Goal: Task Accomplishment & Management: Complete application form

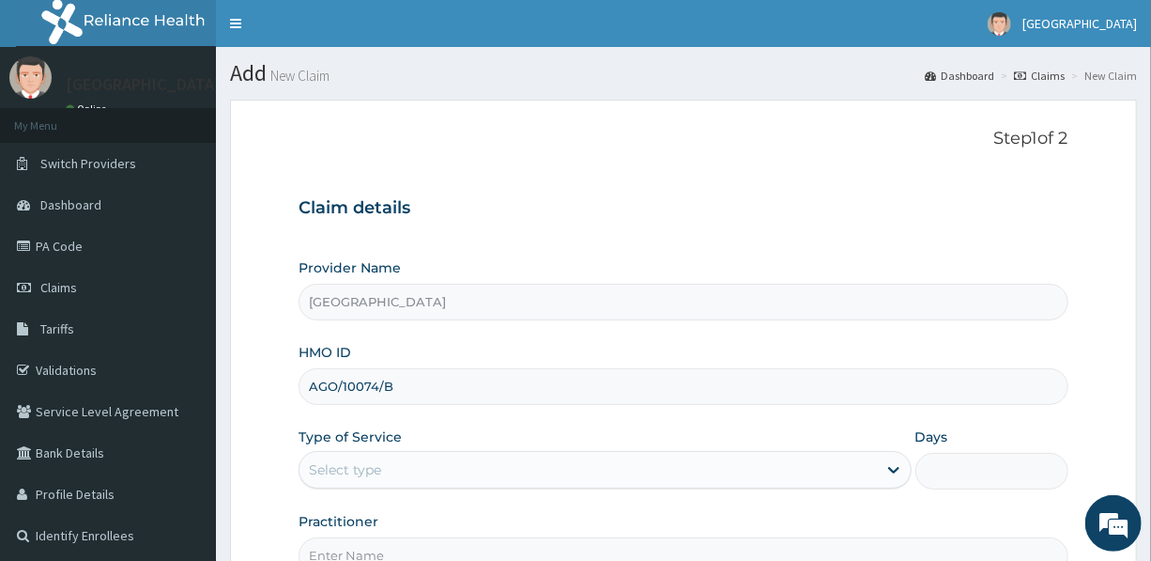
type input "AGO/10074/B"
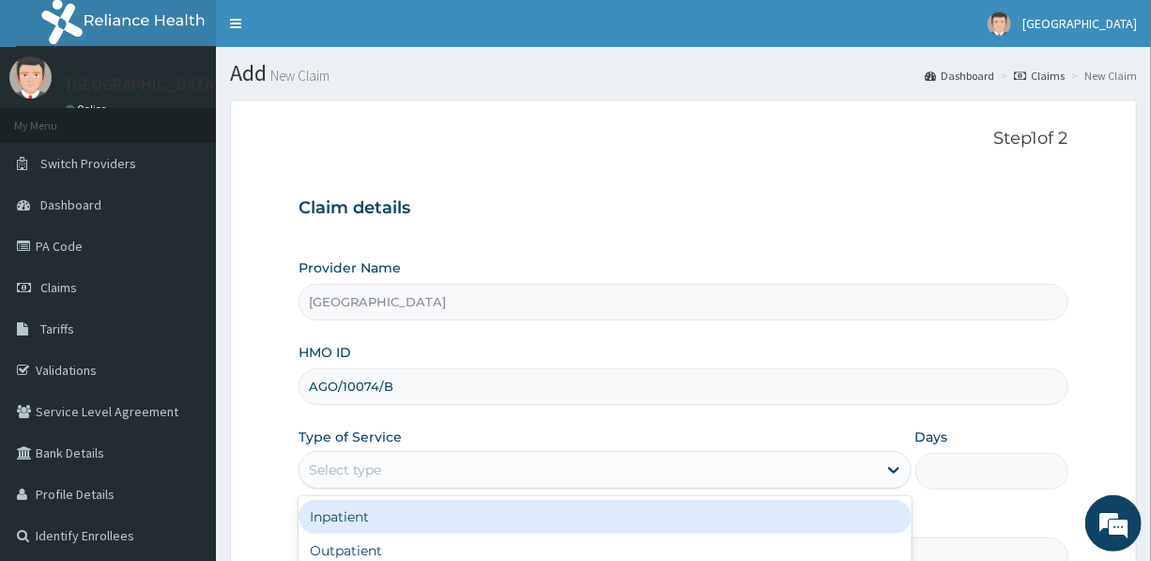
click at [415, 472] on div "Select type" at bounding box center [588, 470] width 577 height 30
click at [437, 510] on div "Inpatient" at bounding box center [605, 517] width 612 height 34
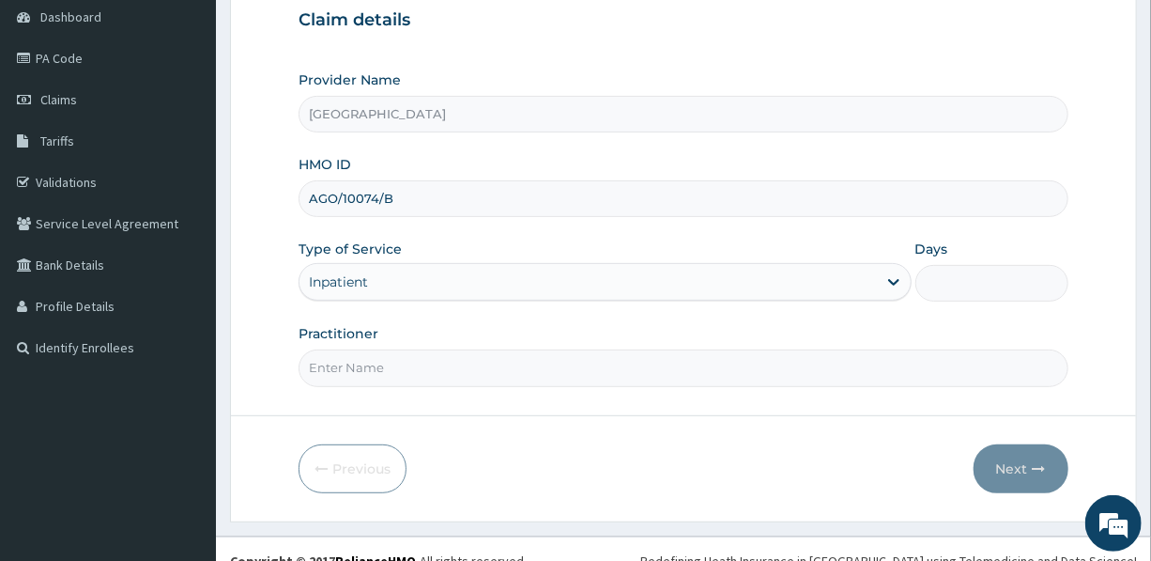
scroll to position [208, 0]
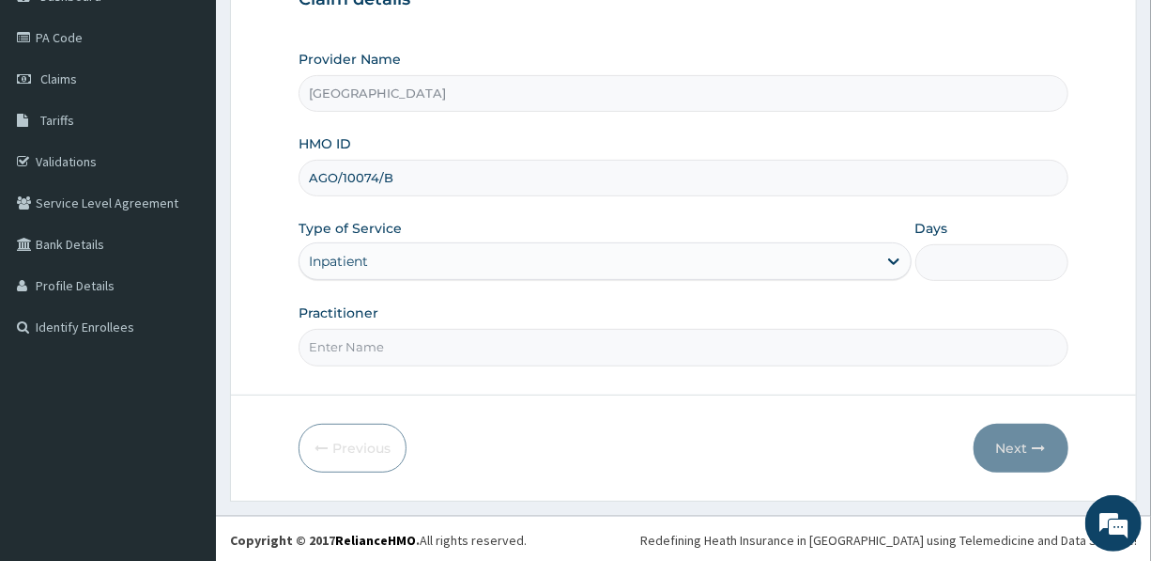
type input "2"
click at [413, 257] on div "Inpatient" at bounding box center [588, 261] width 577 height 30
click at [930, 255] on input "Days" at bounding box center [992, 262] width 153 height 37
type input "2"
click at [396, 341] on input "Practitioner" at bounding box center [683, 347] width 769 height 37
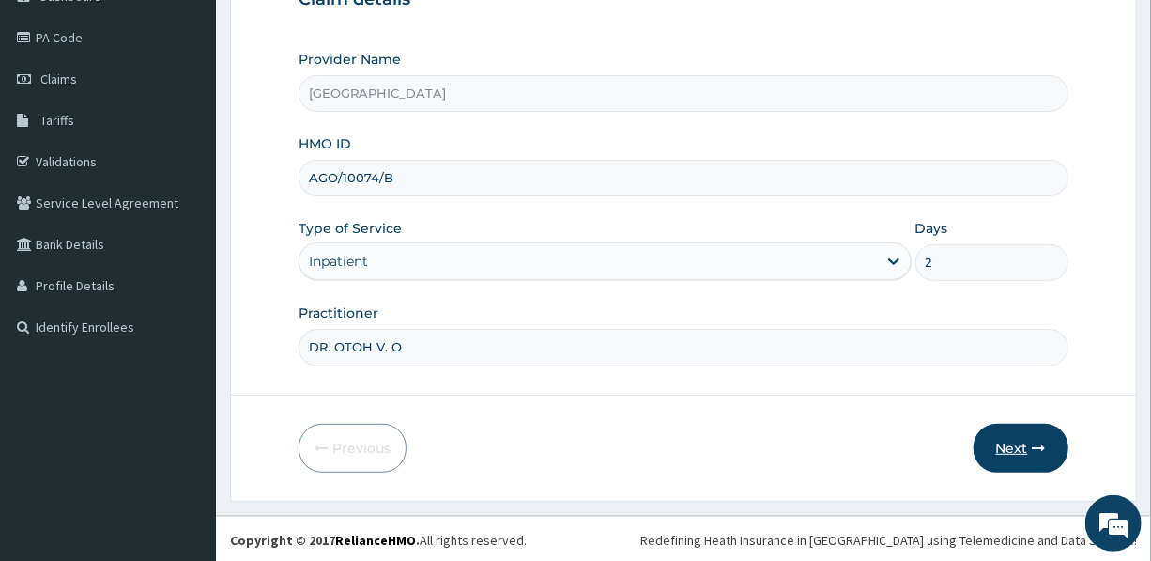
type input "DR. OTOH V. O"
click at [1004, 436] on button "Next" at bounding box center [1021, 448] width 95 height 49
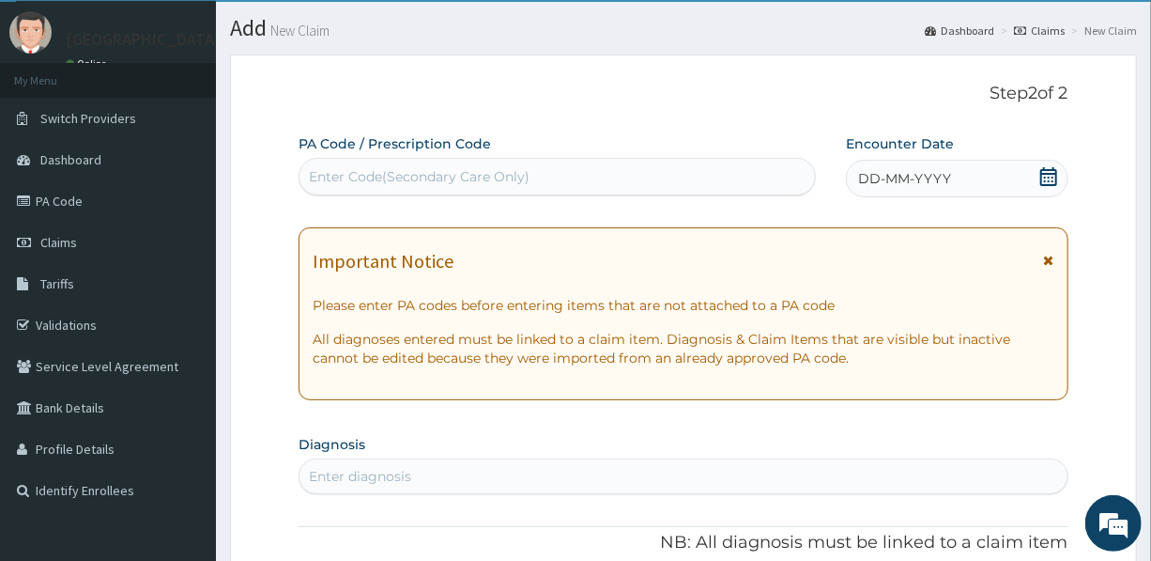
scroll to position [38, 0]
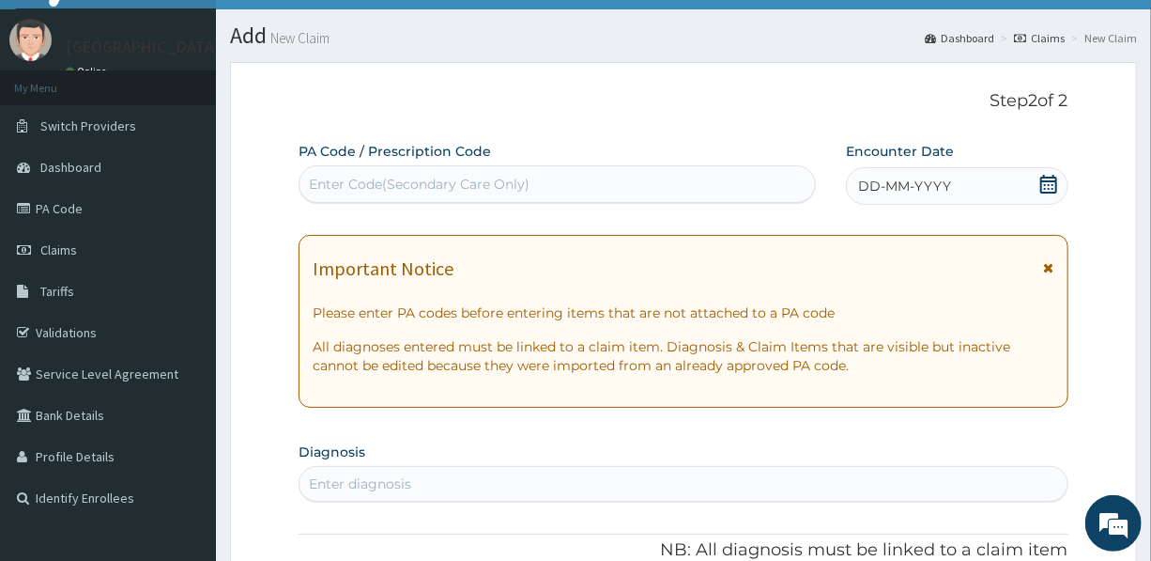
click at [500, 184] on div "Enter Code(Secondary Care Only)" at bounding box center [419, 184] width 221 height 19
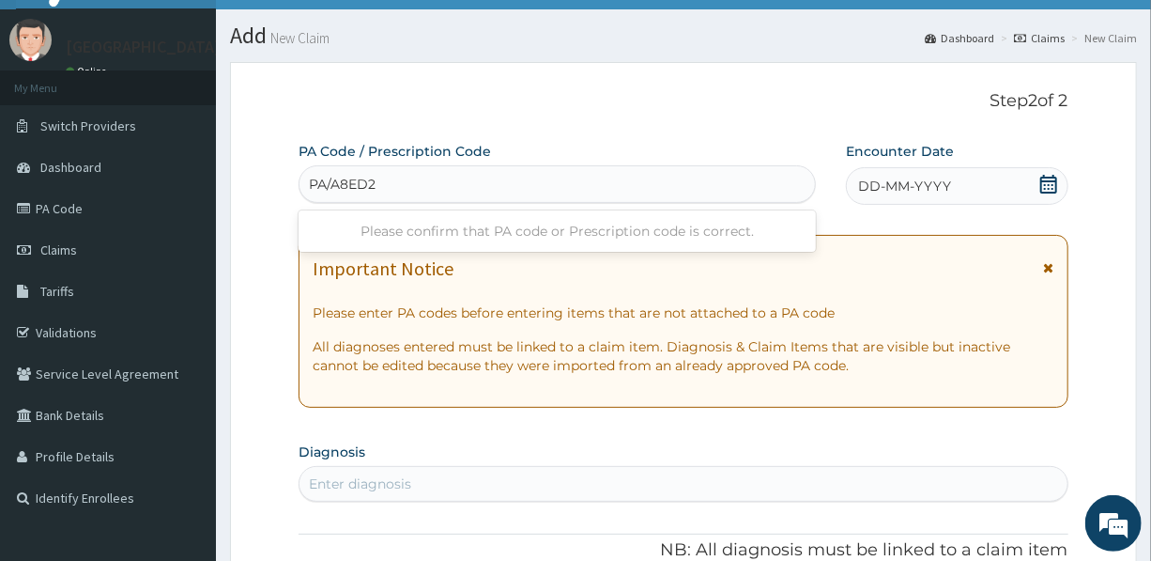
type input "PA/A8ED22"
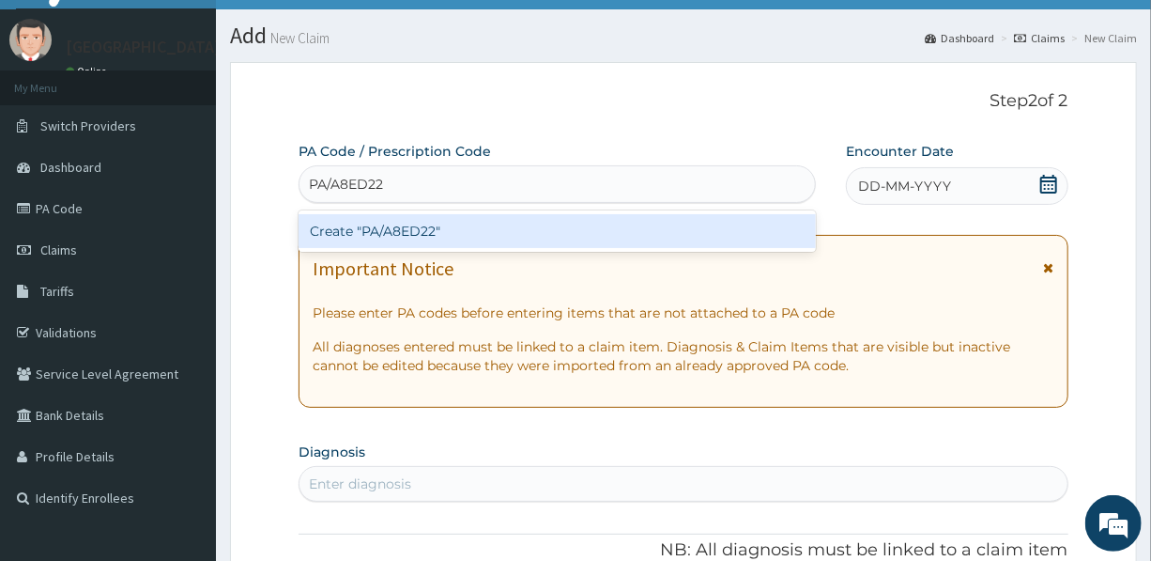
click at [412, 230] on div "Create "PA/A8ED22"" at bounding box center [557, 231] width 517 height 34
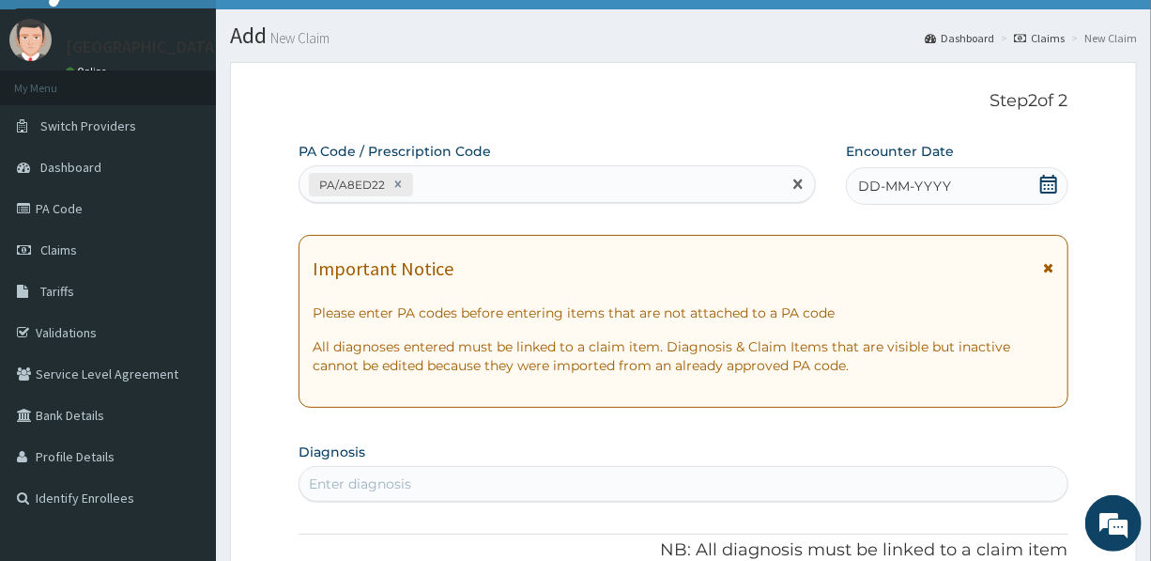
click at [894, 184] on span "DD-MM-YYYY" at bounding box center [904, 186] width 93 height 19
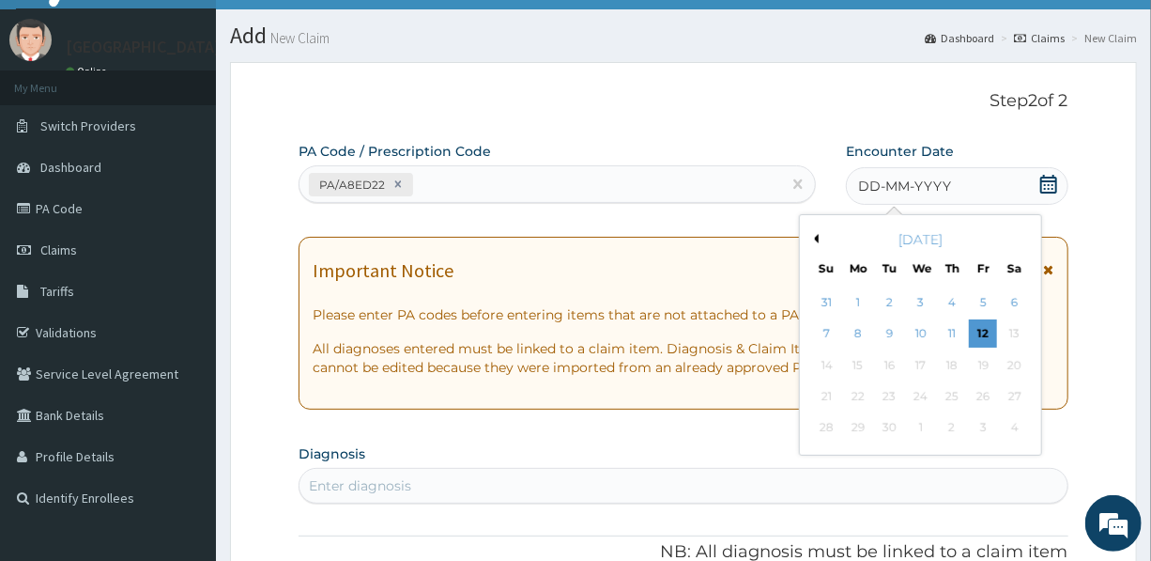
click at [816, 239] on button "Previous Month" at bounding box center [814, 238] width 9 height 9
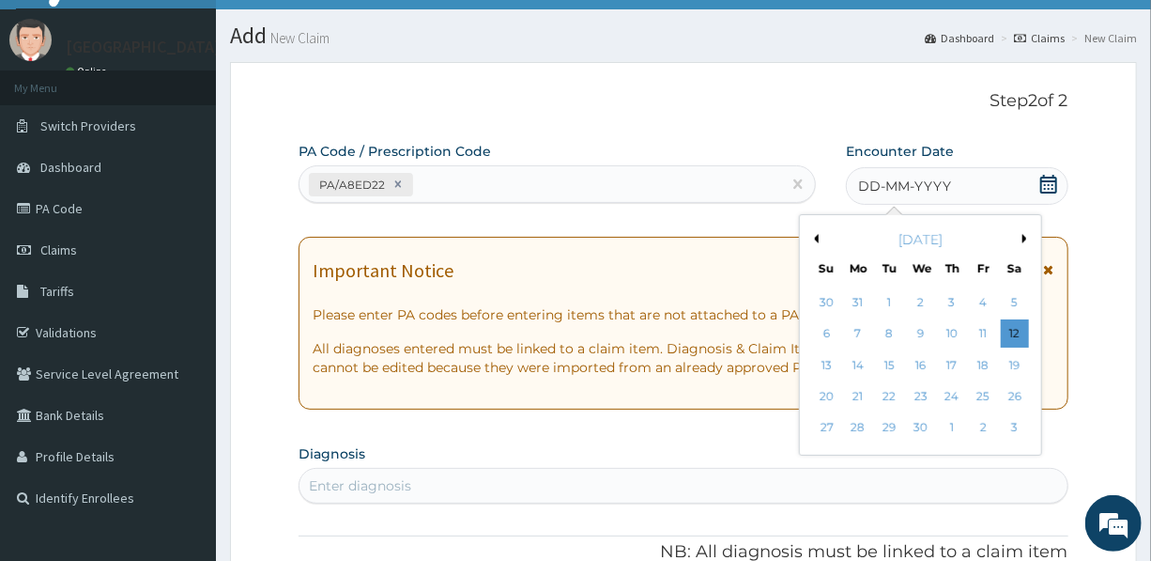
click at [816, 239] on button "Previous Month" at bounding box center [814, 238] width 9 height 9
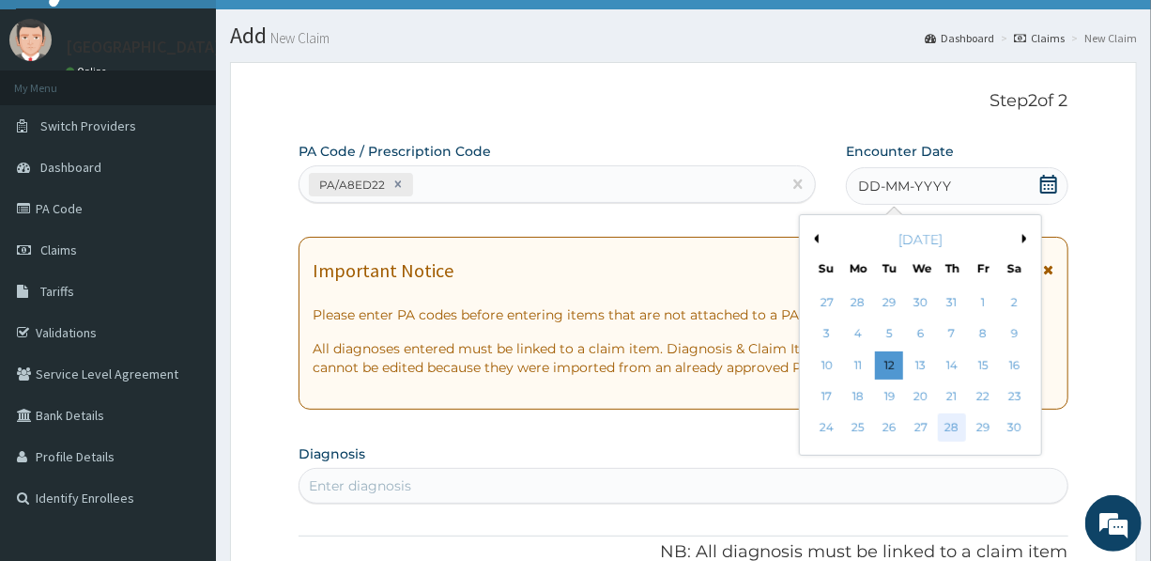
click at [948, 429] on div "28" at bounding box center [952, 428] width 28 height 28
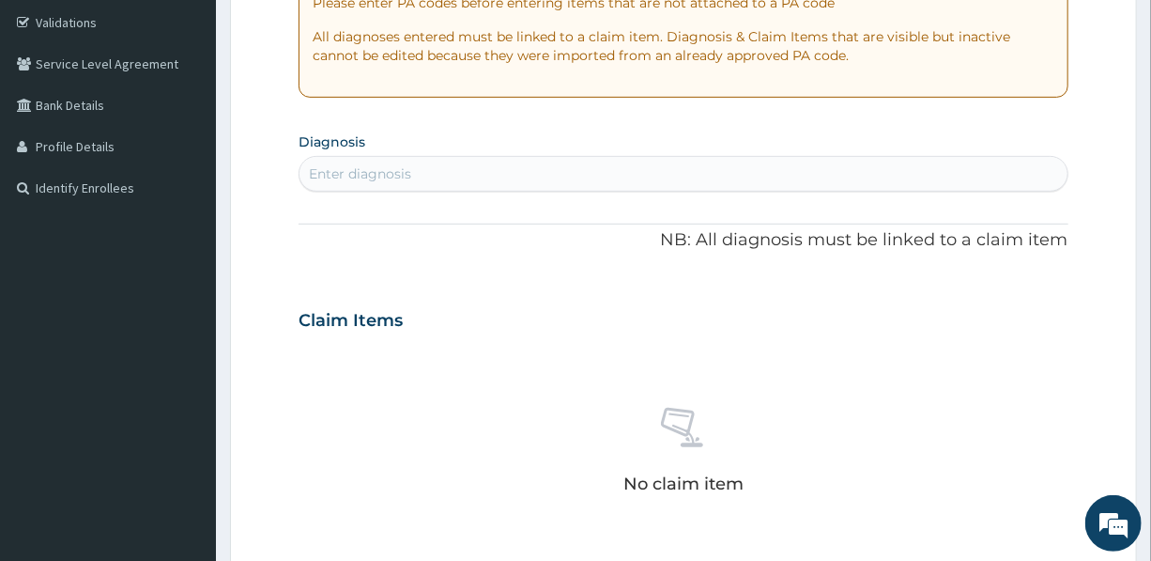
scroll to position [379, 0]
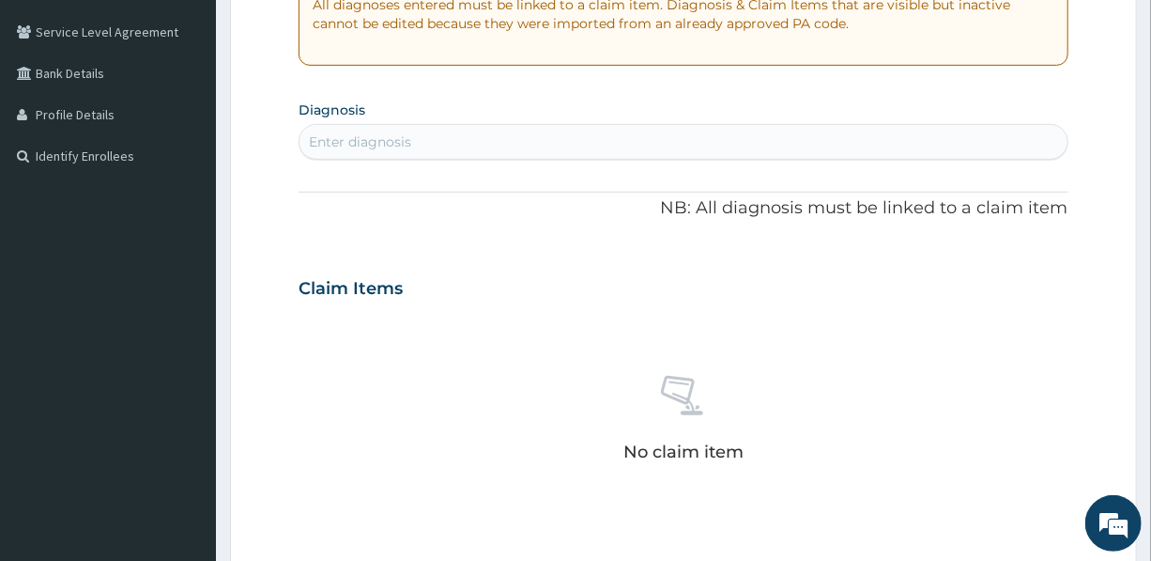
click at [472, 141] on div "Enter diagnosis" at bounding box center [683, 142] width 767 height 30
type input "MALARIA"
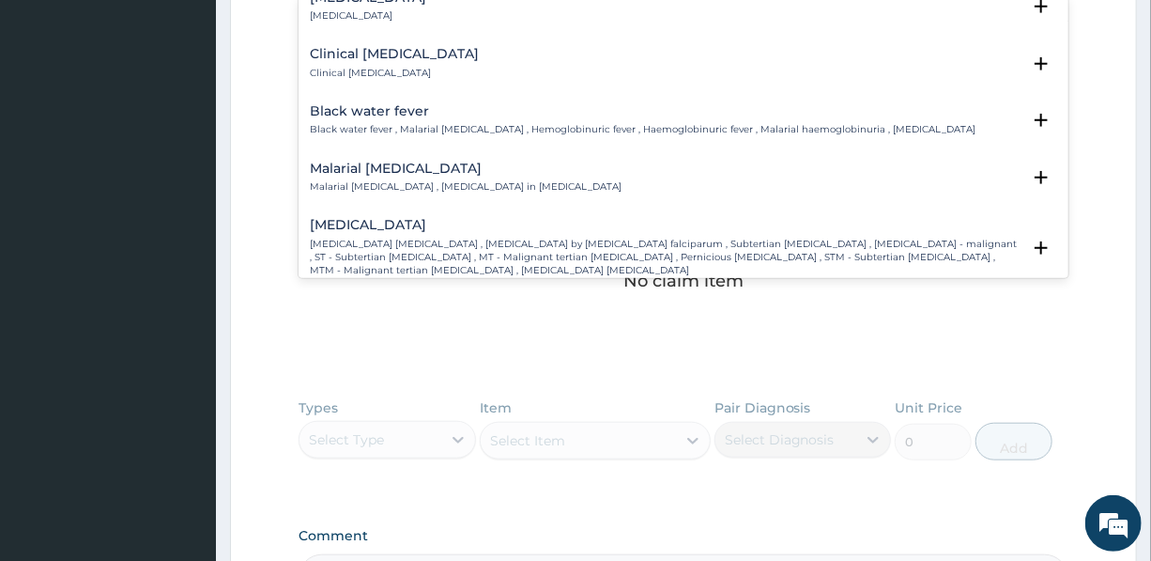
scroll to position [768, 0]
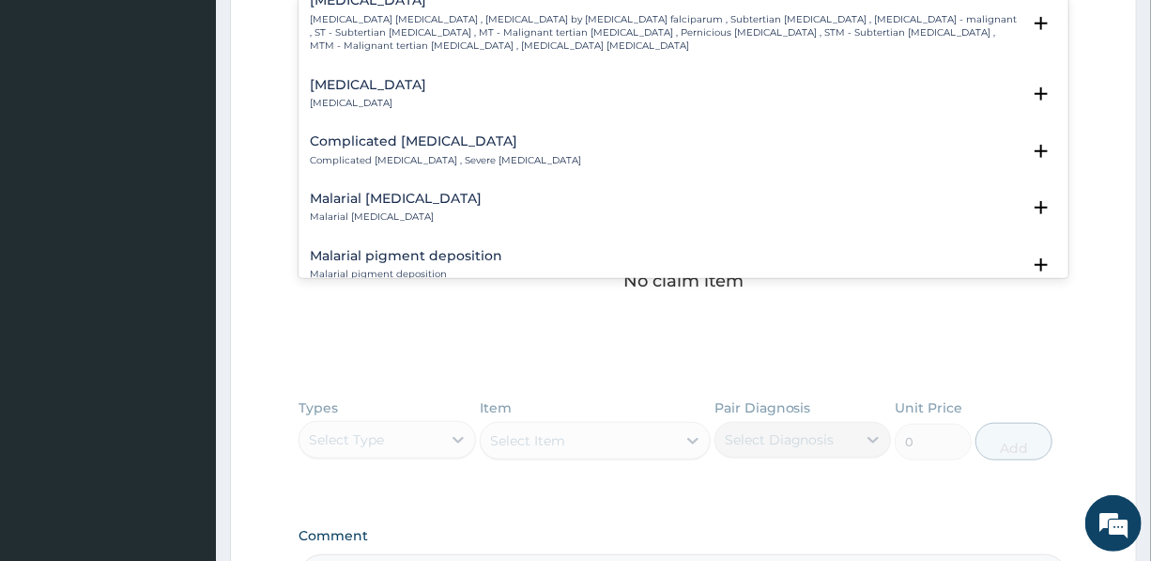
click at [447, 154] on p "Complicated malaria , Severe malaria" at bounding box center [445, 160] width 271 height 13
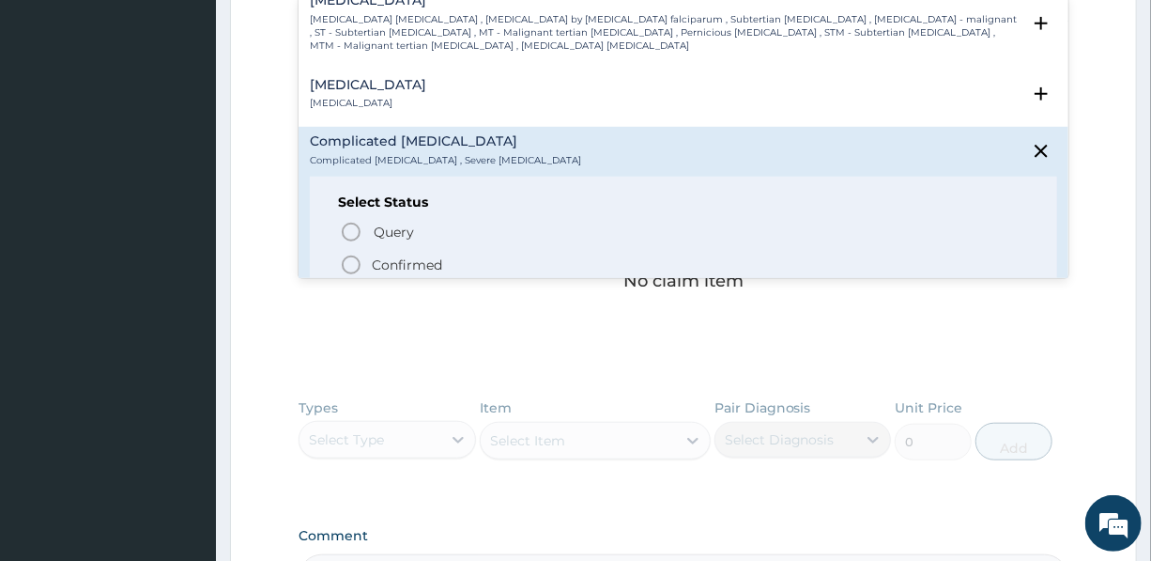
click at [412, 256] on p "Confirmed" at bounding box center [407, 264] width 70 height 19
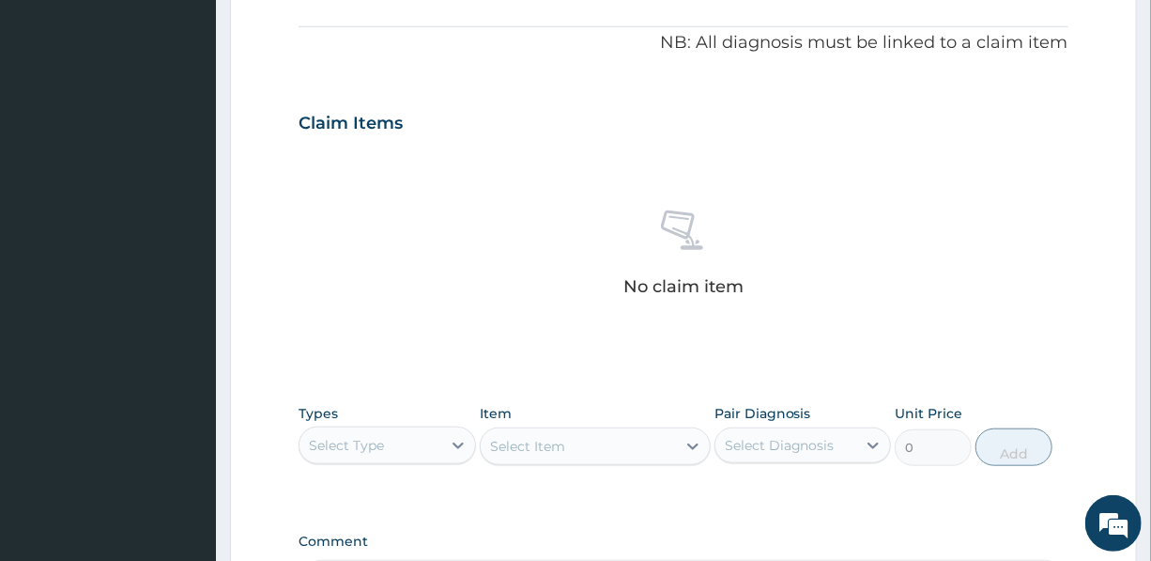
scroll to position [515, 0]
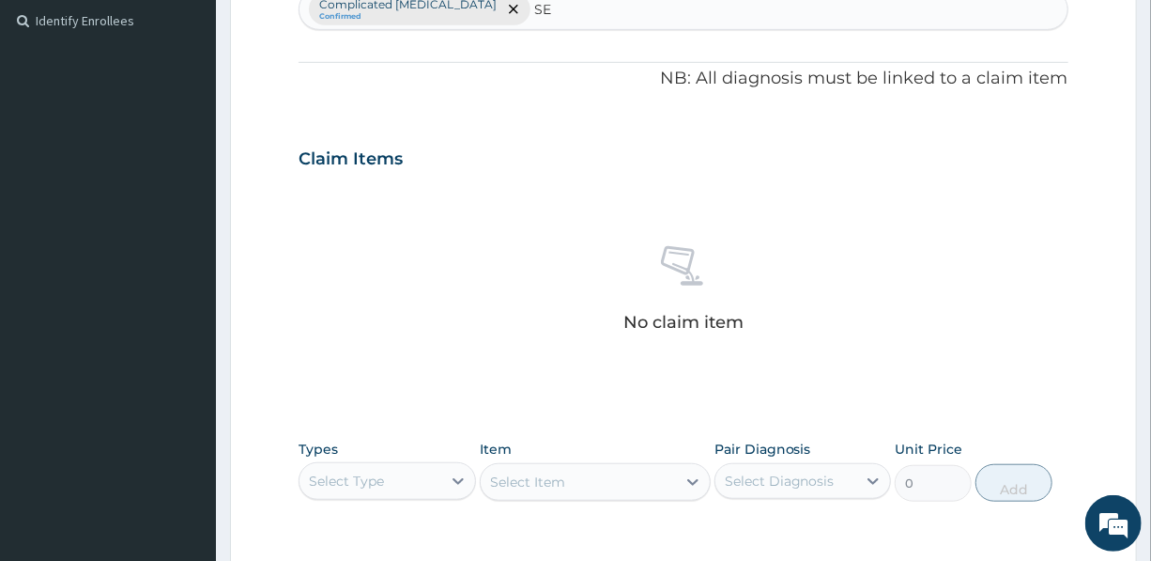
type input "SEP"
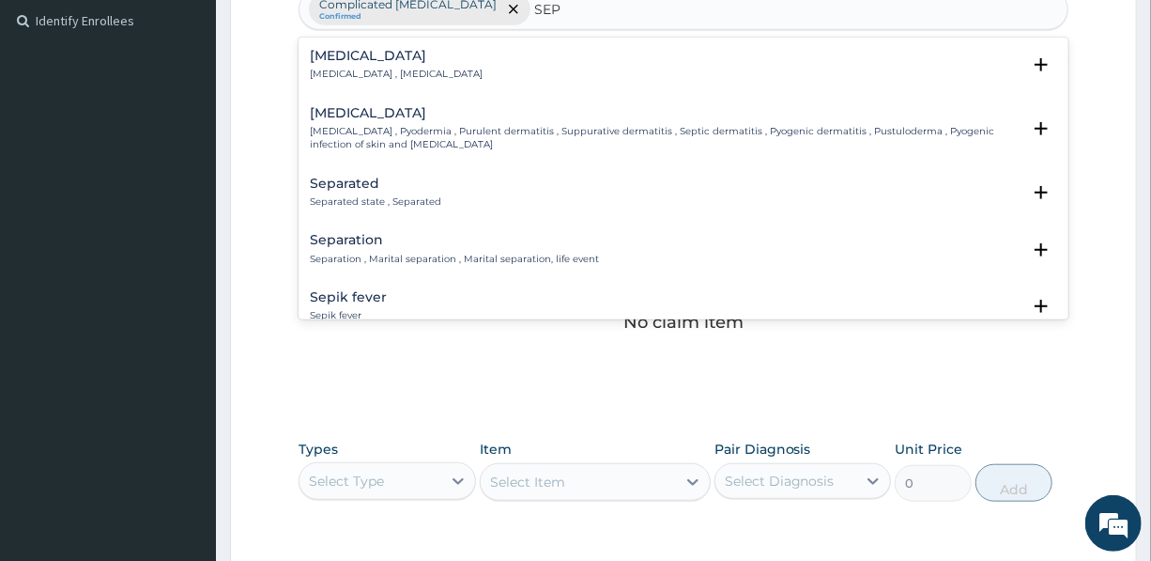
click at [335, 58] on h4 "Sepsis" at bounding box center [396, 56] width 173 height 14
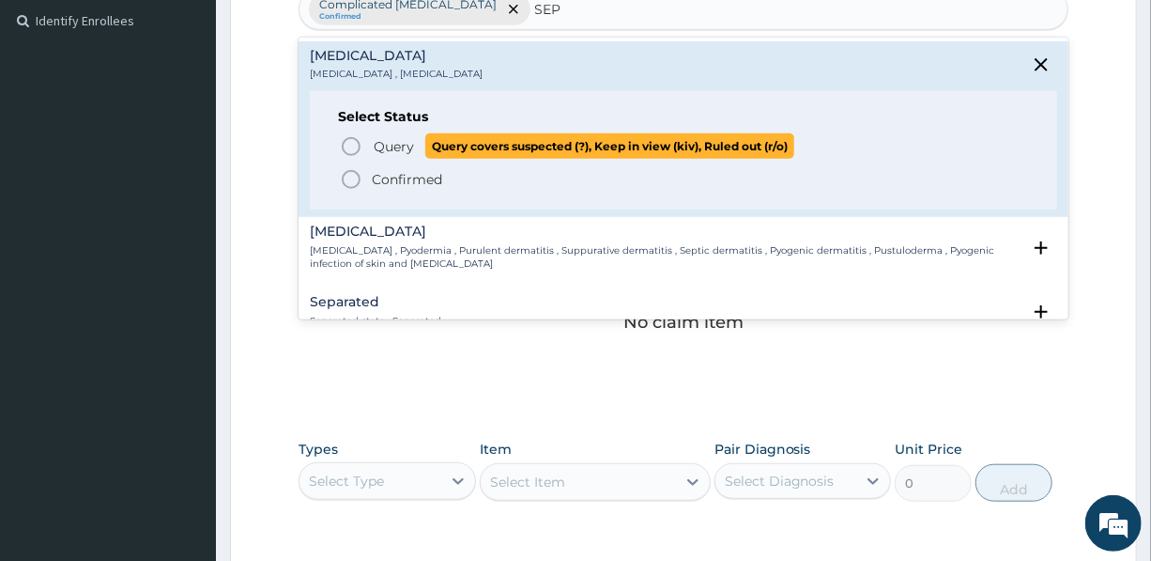
click at [386, 137] on span "Query" at bounding box center [394, 146] width 40 height 19
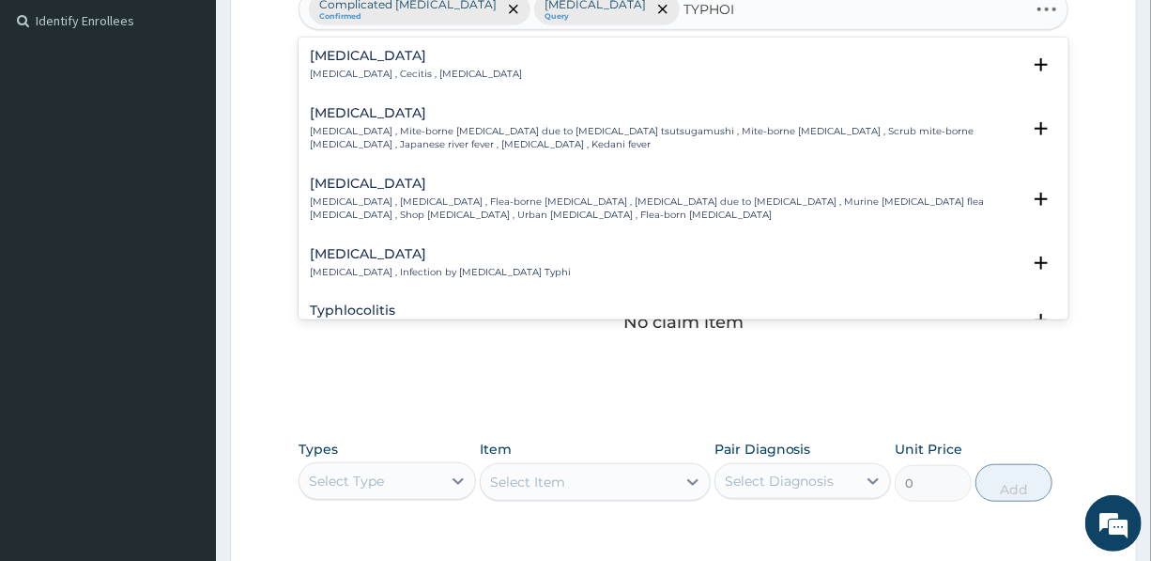
type input "TYPHOID"
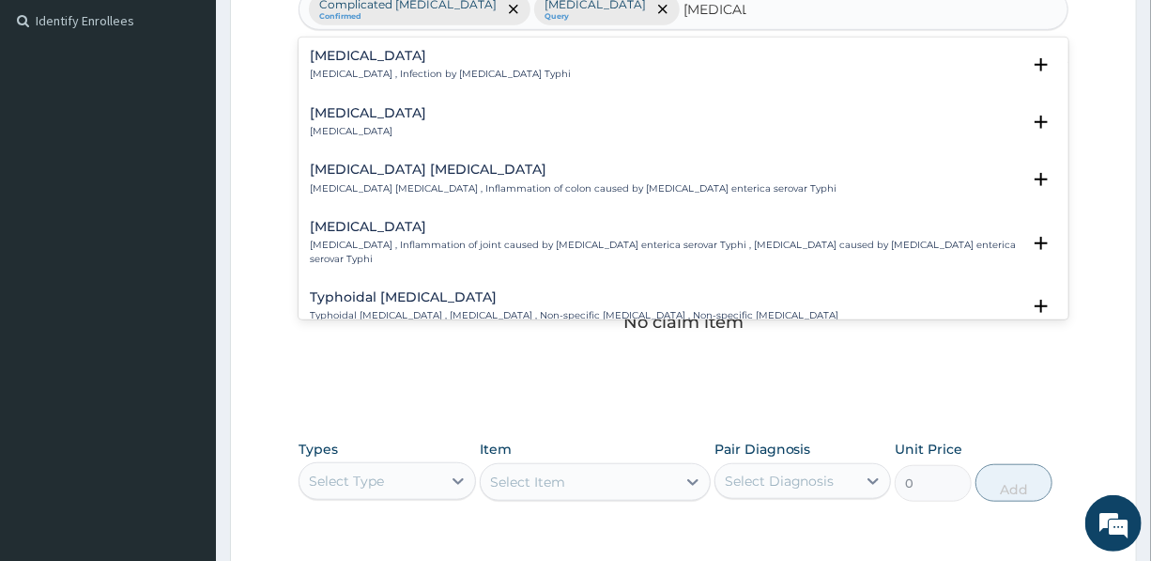
click at [383, 55] on h4 "Typhoid fever" at bounding box center [440, 56] width 261 height 14
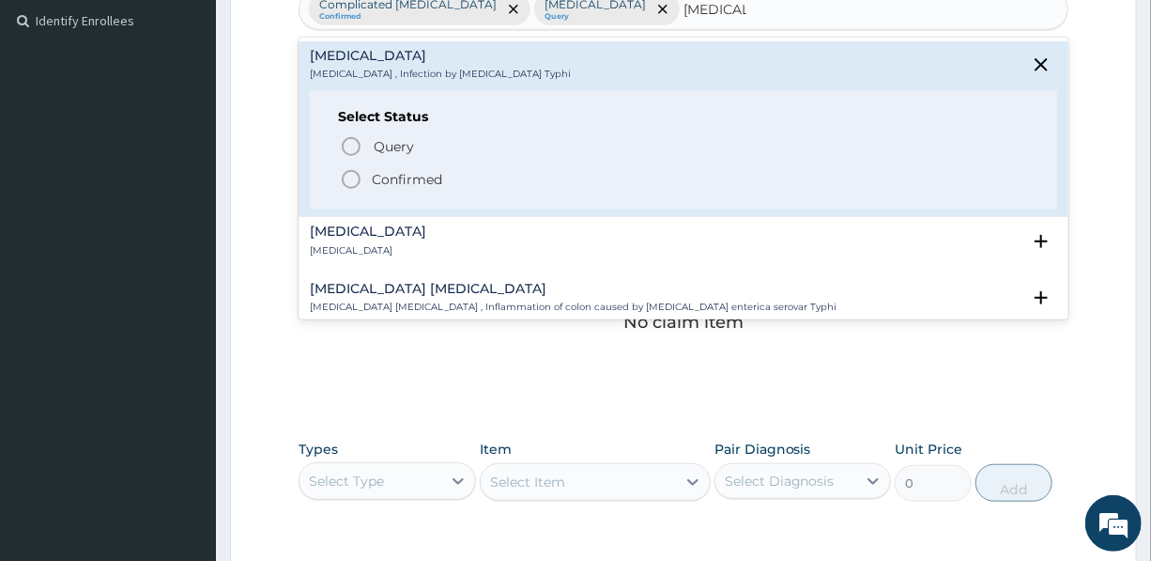
click at [397, 171] on p "Confirmed" at bounding box center [407, 179] width 70 height 19
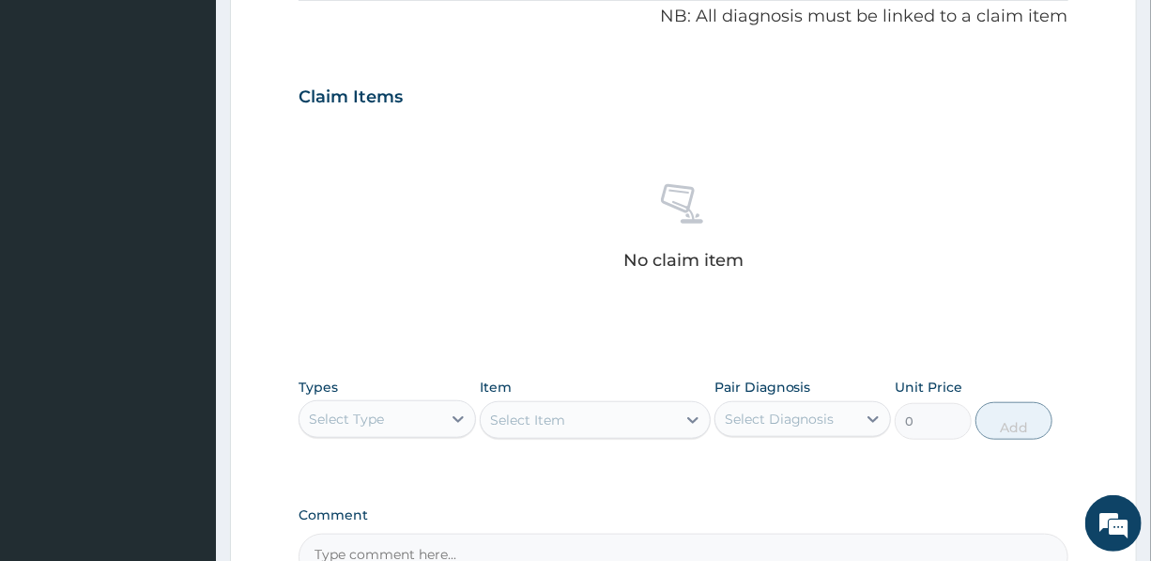
scroll to position [770, 0]
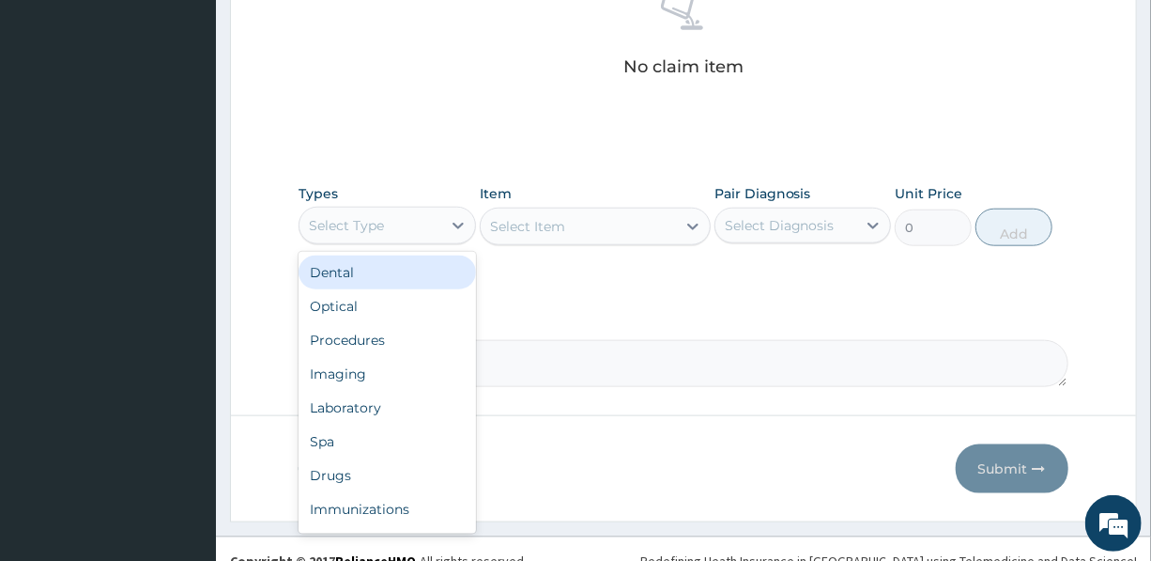
click at [398, 228] on div "Select Type" at bounding box center [370, 225] width 141 height 30
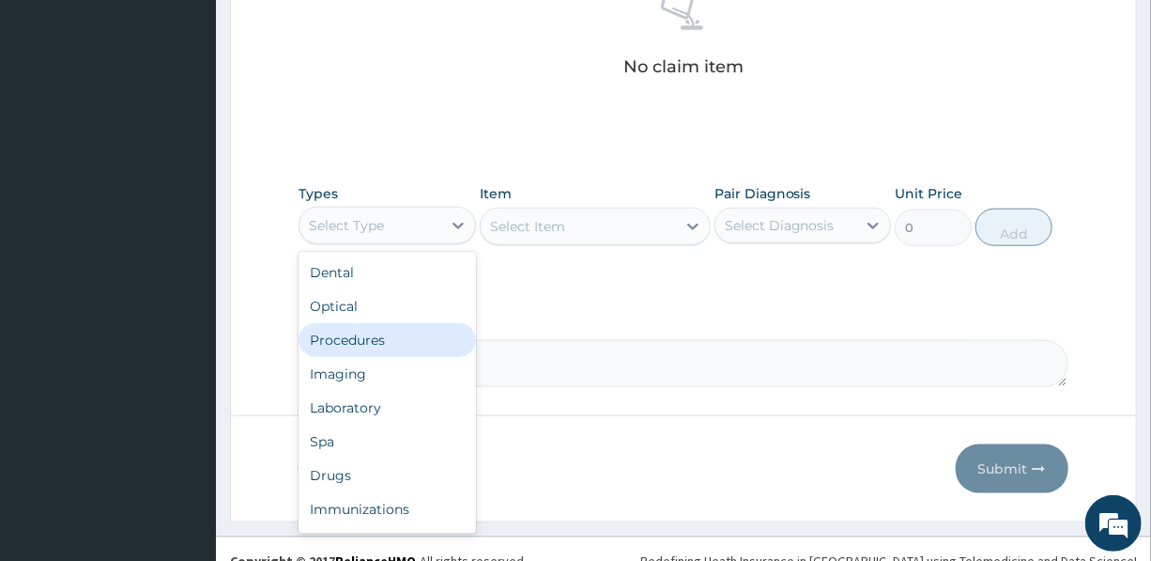
click at [364, 340] on div "Procedures" at bounding box center [387, 340] width 177 height 34
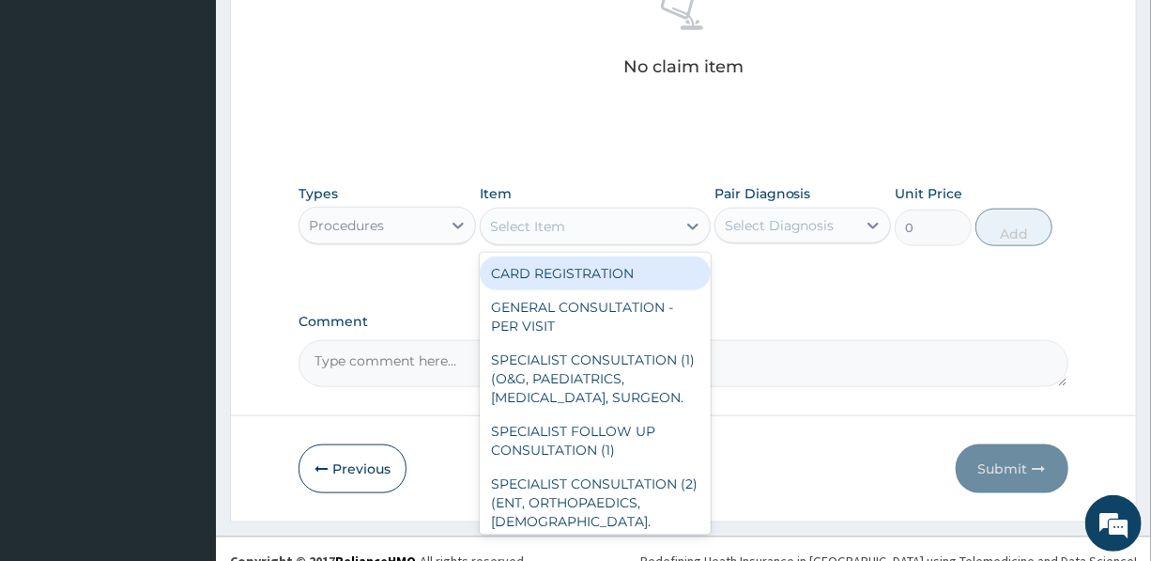
click at [598, 220] on div "Select Item" at bounding box center [578, 226] width 195 height 30
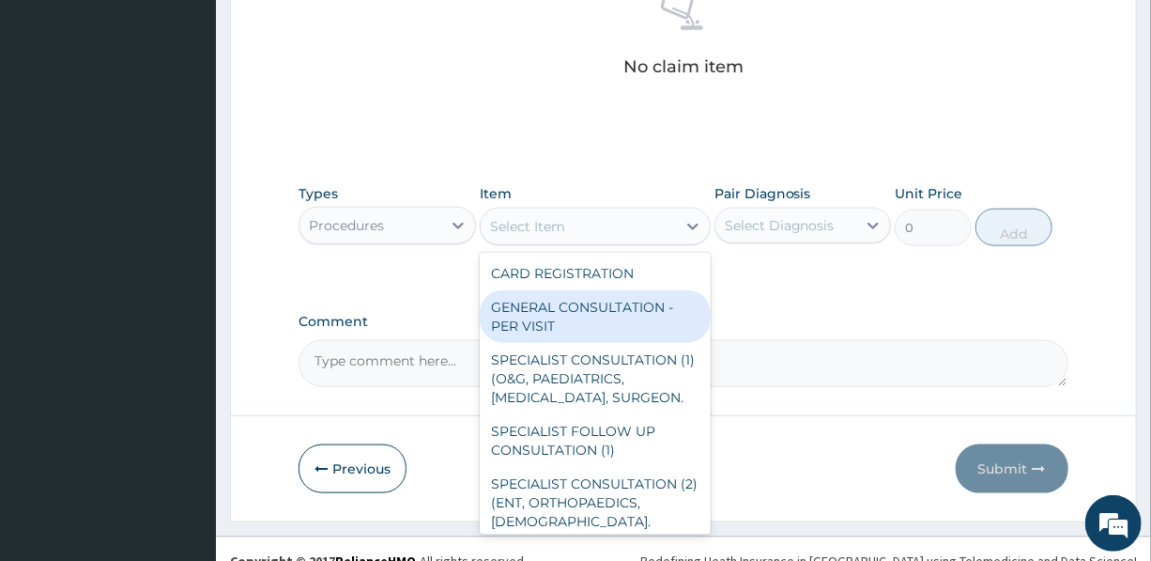
click at [582, 298] on div "GENERAL CONSULTATION - PER VISIT" at bounding box center [595, 316] width 231 height 53
type input "2000"
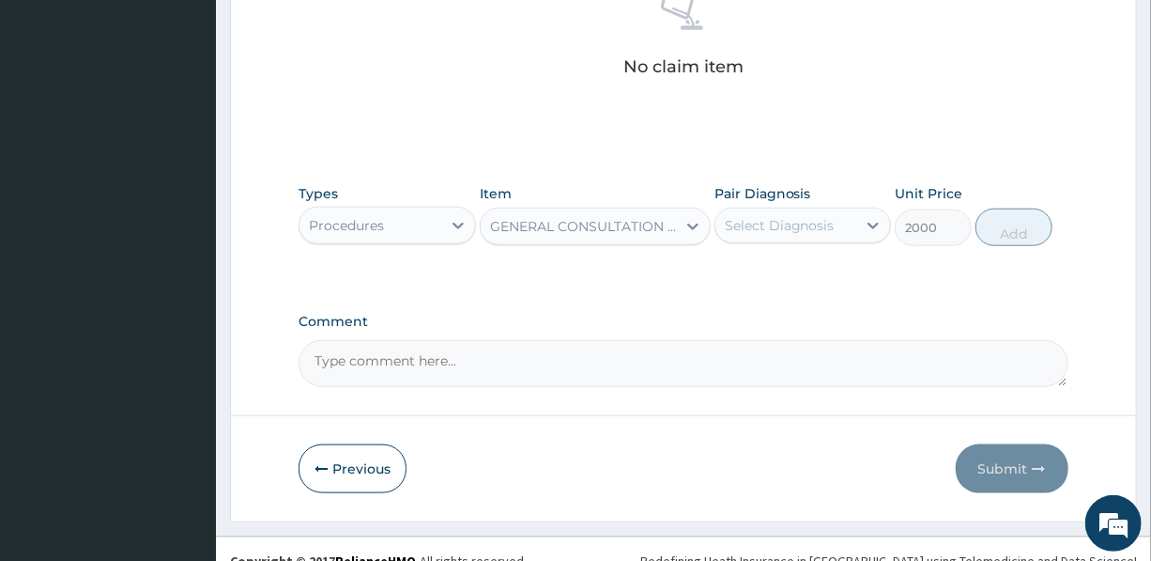
click at [794, 216] on div "Select Diagnosis" at bounding box center [780, 225] width 110 height 19
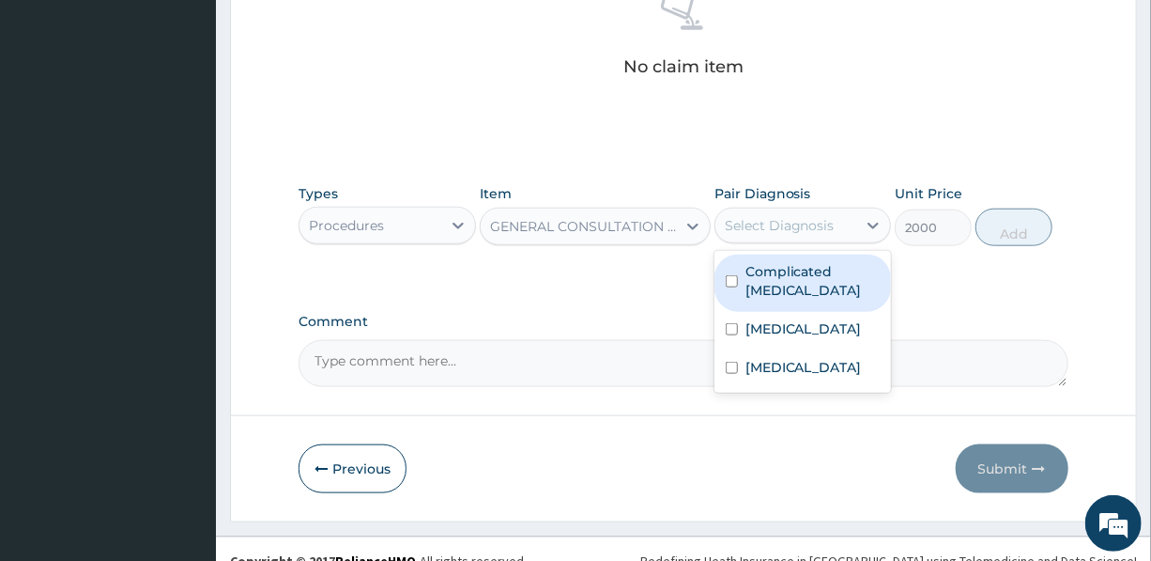
click at [807, 282] on label "Complicated malaria" at bounding box center [813, 281] width 134 height 38
checkbox input "true"
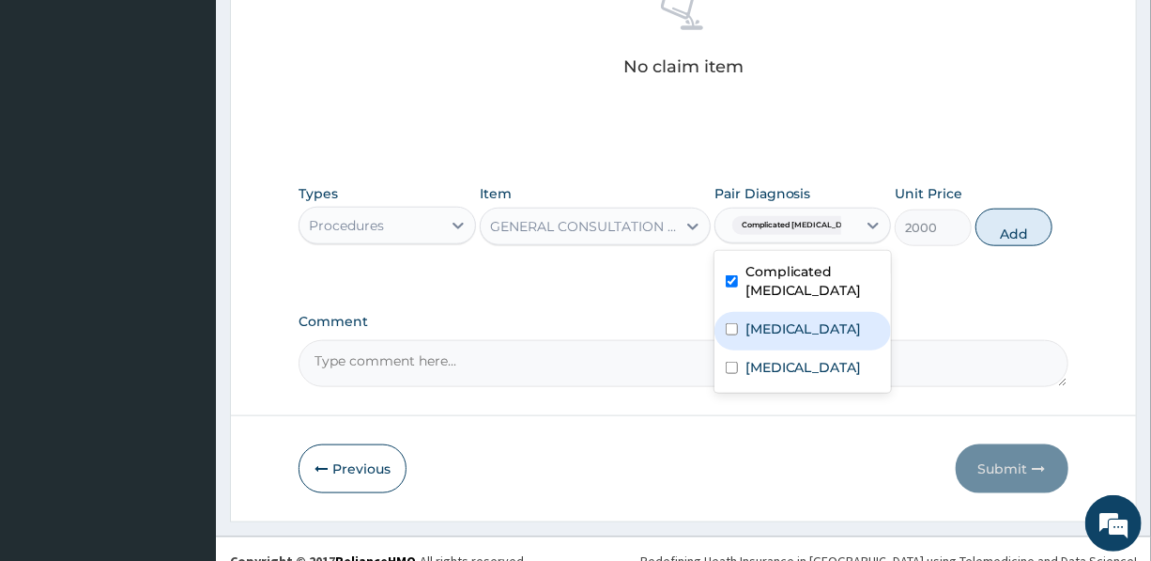
click at [809, 333] on div "Sepsis" at bounding box center [803, 331] width 177 height 39
checkbox input "true"
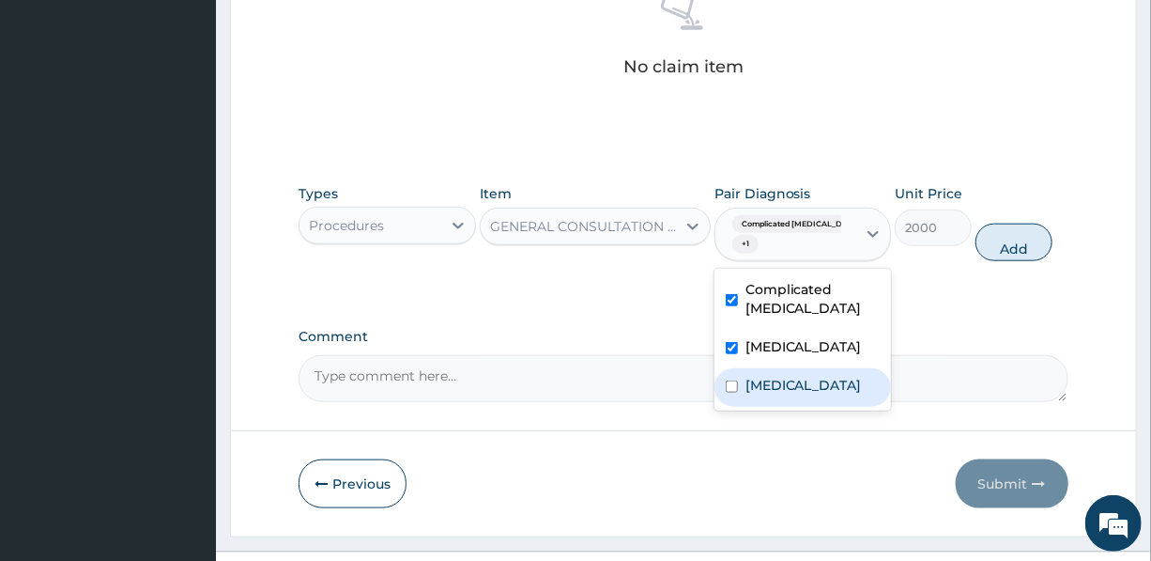
click at [816, 377] on label "Typhoid fever" at bounding box center [804, 385] width 116 height 19
checkbox input "true"
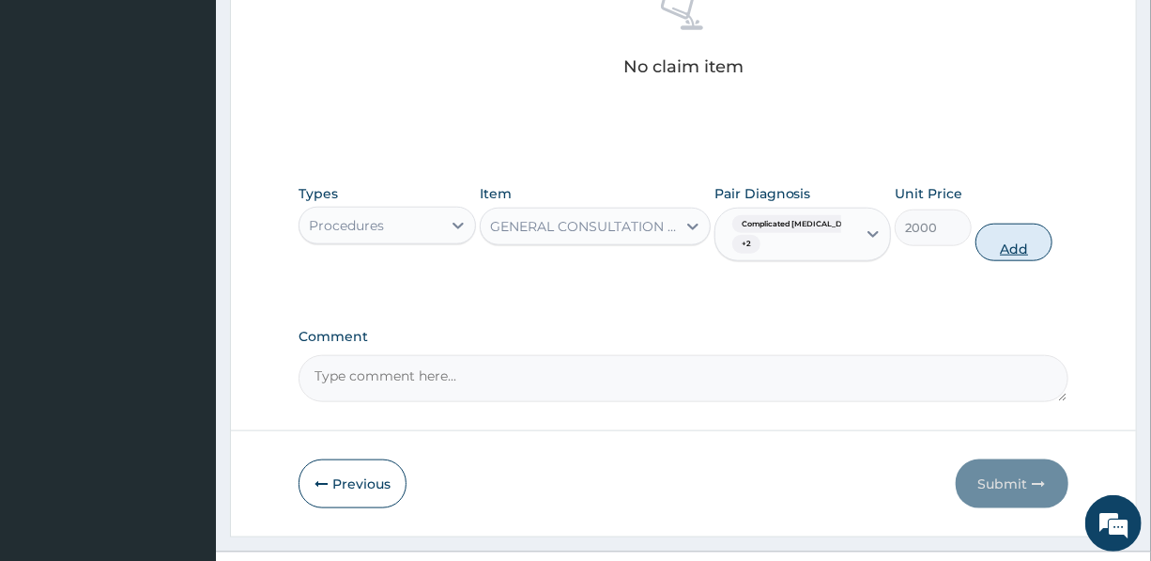
click at [1004, 241] on button "Add" at bounding box center [1014, 243] width 77 height 38
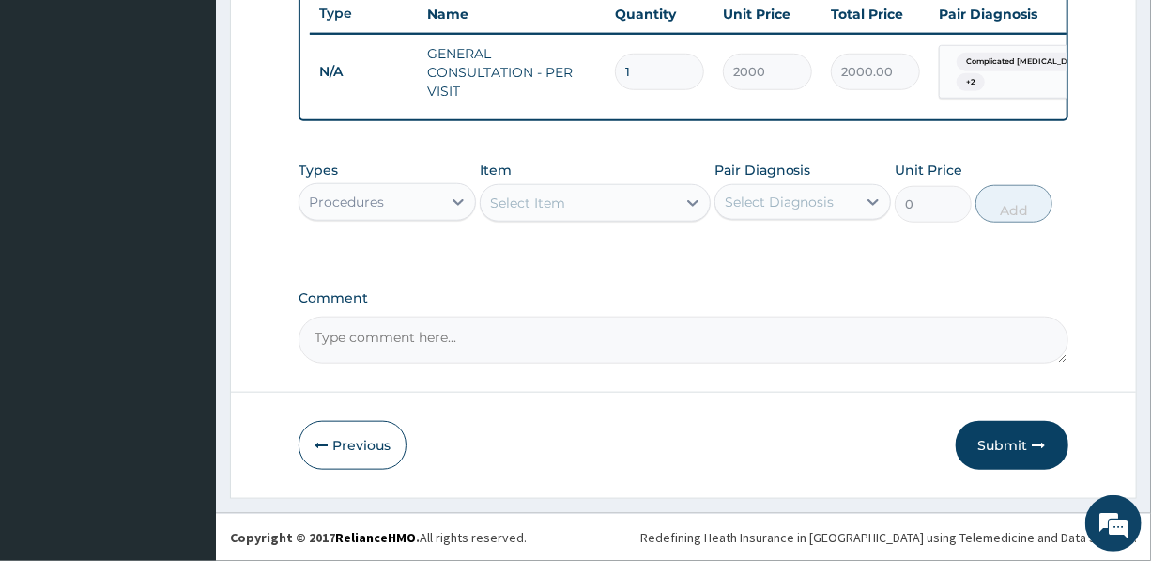
scroll to position [727, 0]
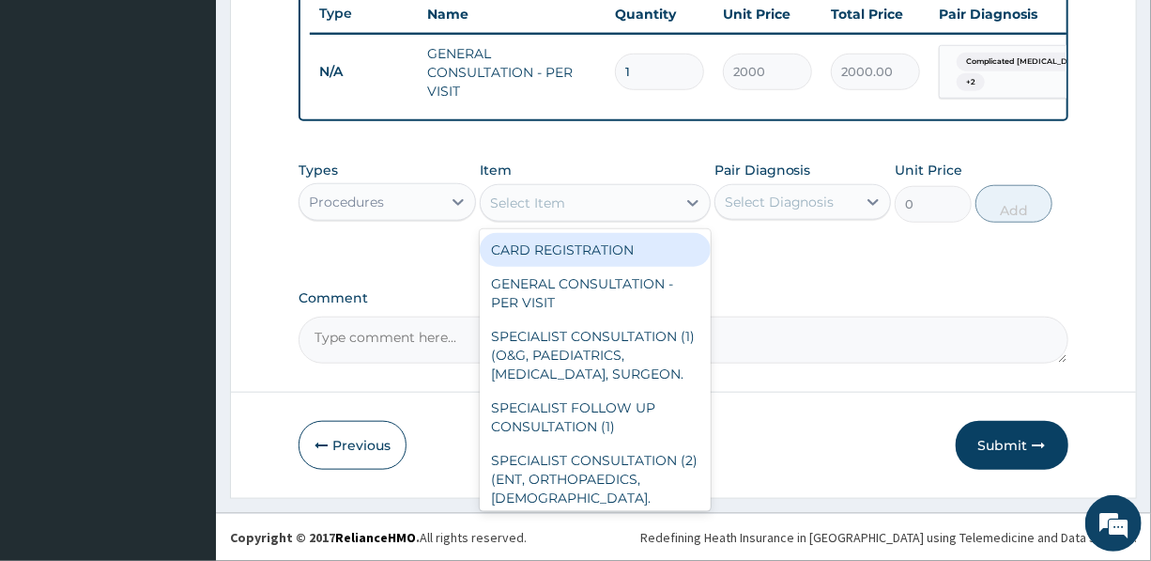
click at [519, 198] on div "Select Item" at bounding box center [527, 202] width 75 height 19
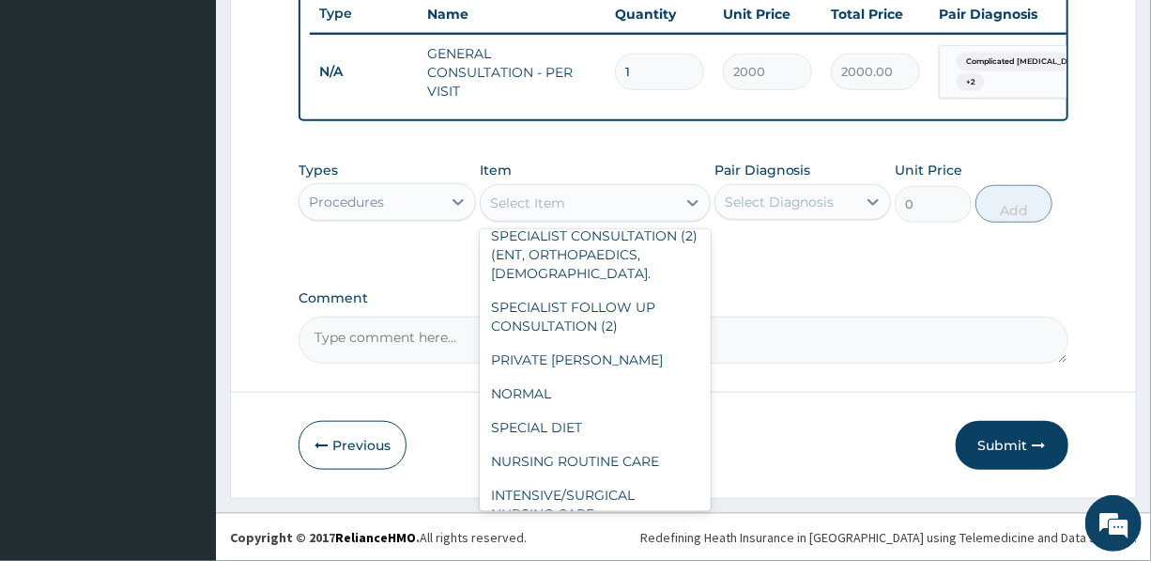
scroll to position [341, 0]
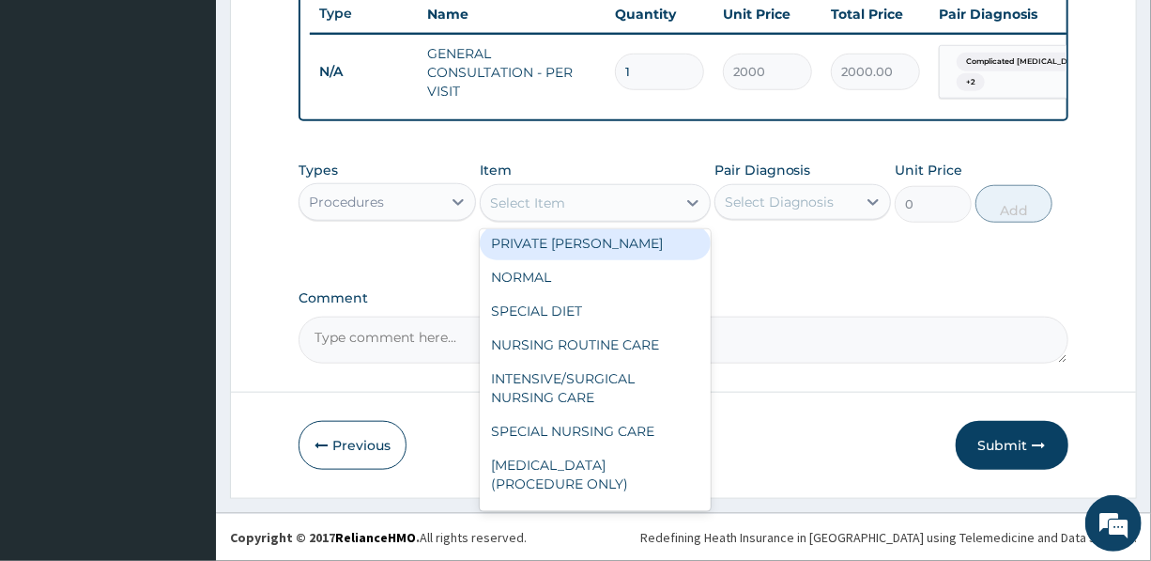
click at [573, 248] on div "PRIVATE WARD" at bounding box center [595, 243] width 231 height 34
type input "7000"
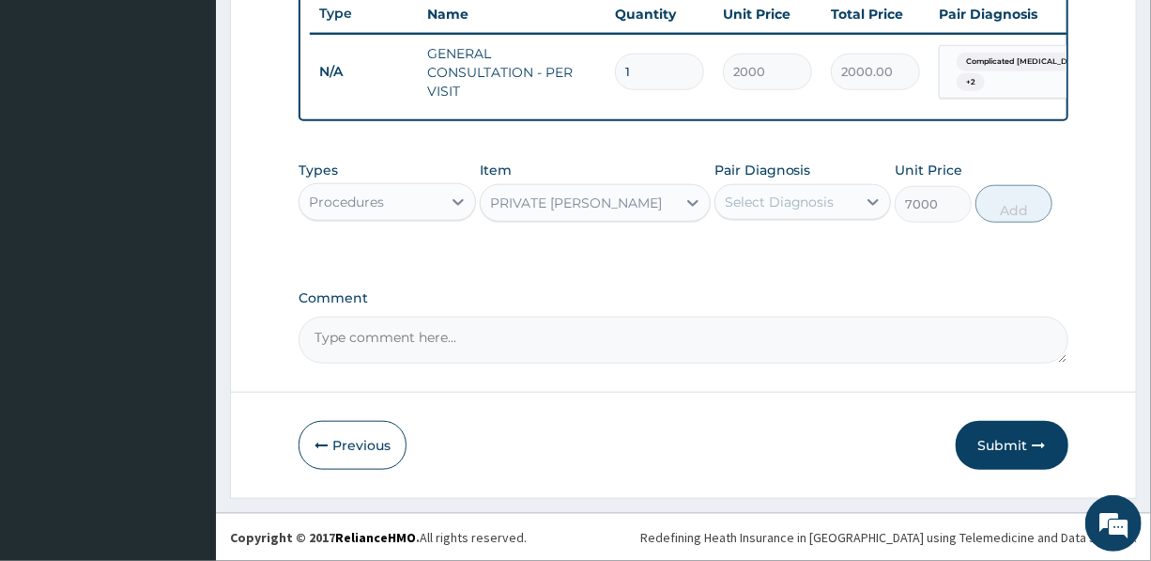
click at [796, 194] on div "Select Diagnosis" at bounding box center [780, 202] width 110 height 19
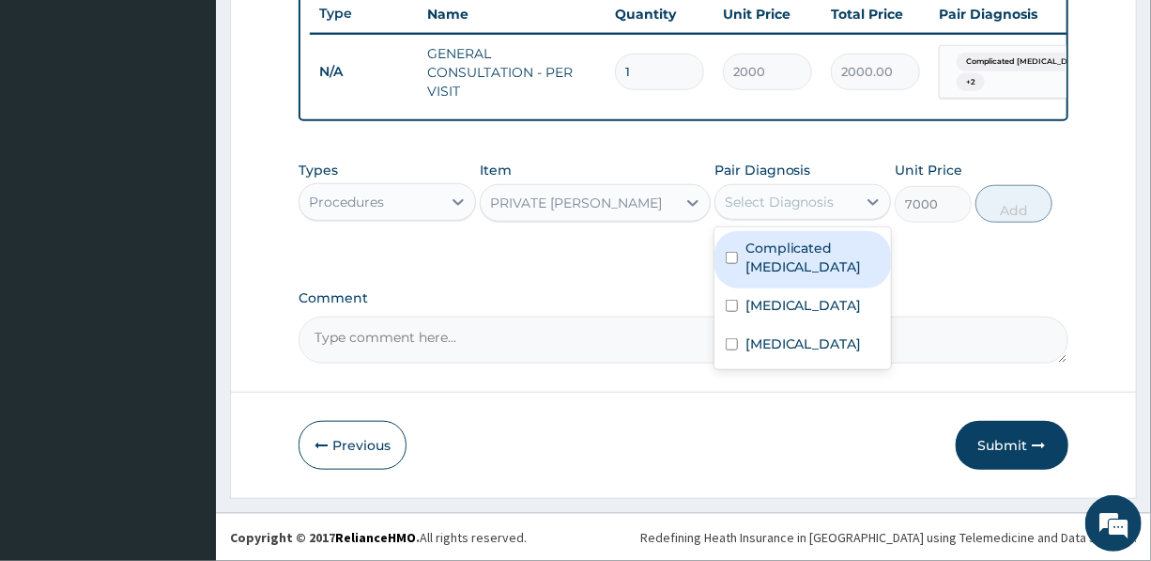
drag, startPoint x: 796, startPoint y: 242, endPoint x: 795, endPoint y: 278, distance: 35.7
click at [796, 248] on label "Complicated malaria" at bounding box center [813, 258] width 134 height 38
checkbox input "true"
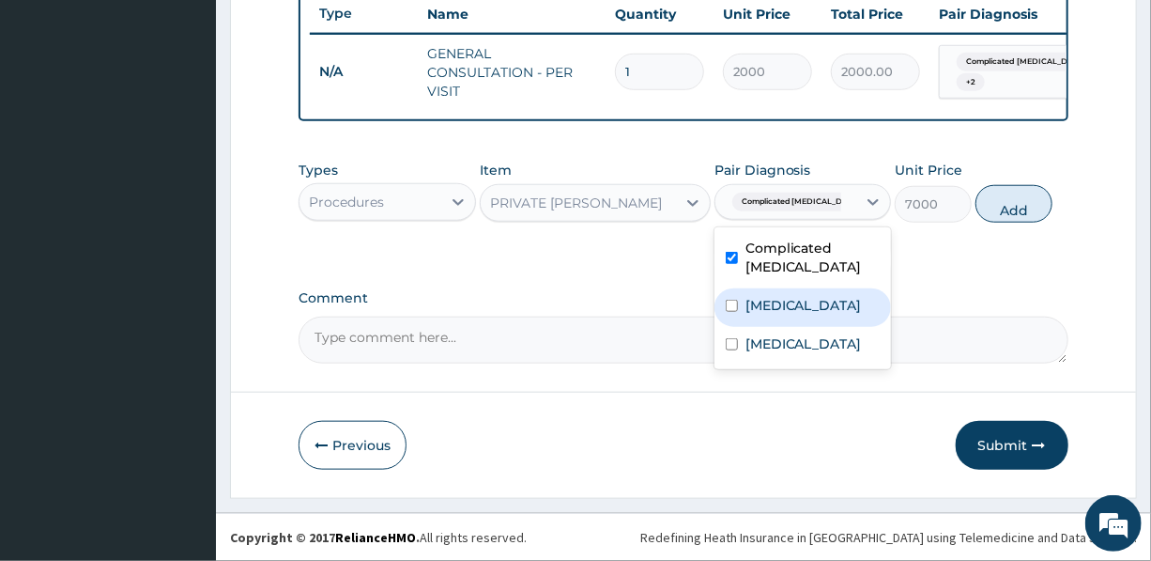
click at [791, 316] on div "Sepsis" at bounding box center [803, 307] width 177 height 39
checkbox input "true"
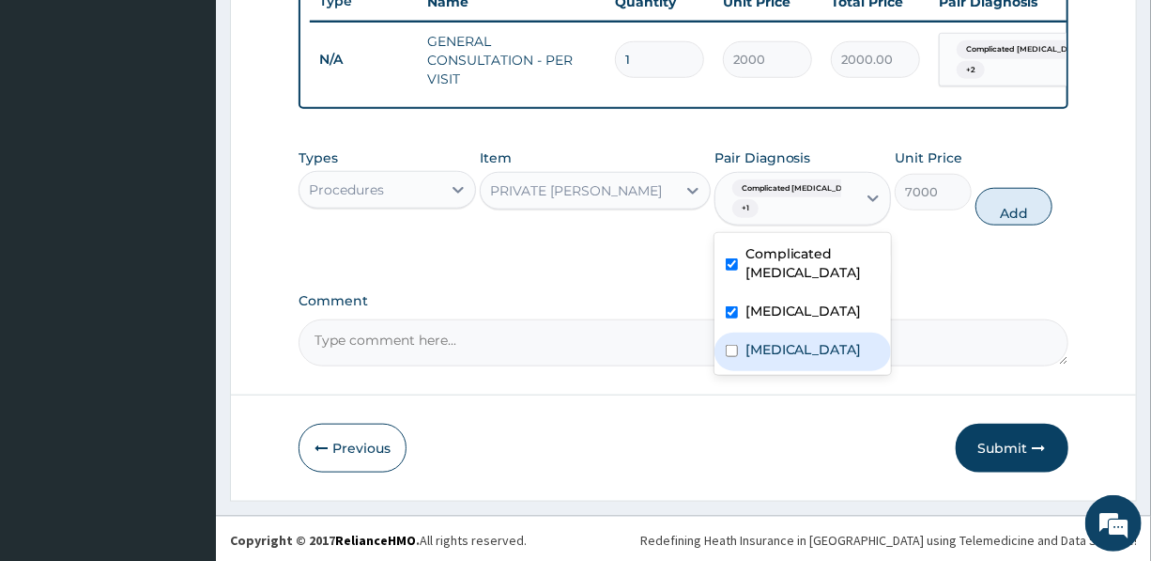
click at [799, 359] on label "Typhoid fever" at bounding box center [804, 349] width 116 height 19
checkbox input "true"
click at [1001, 220] on button "Add" at bounding box center [1014, 207] width 77 height 38
type input "0"
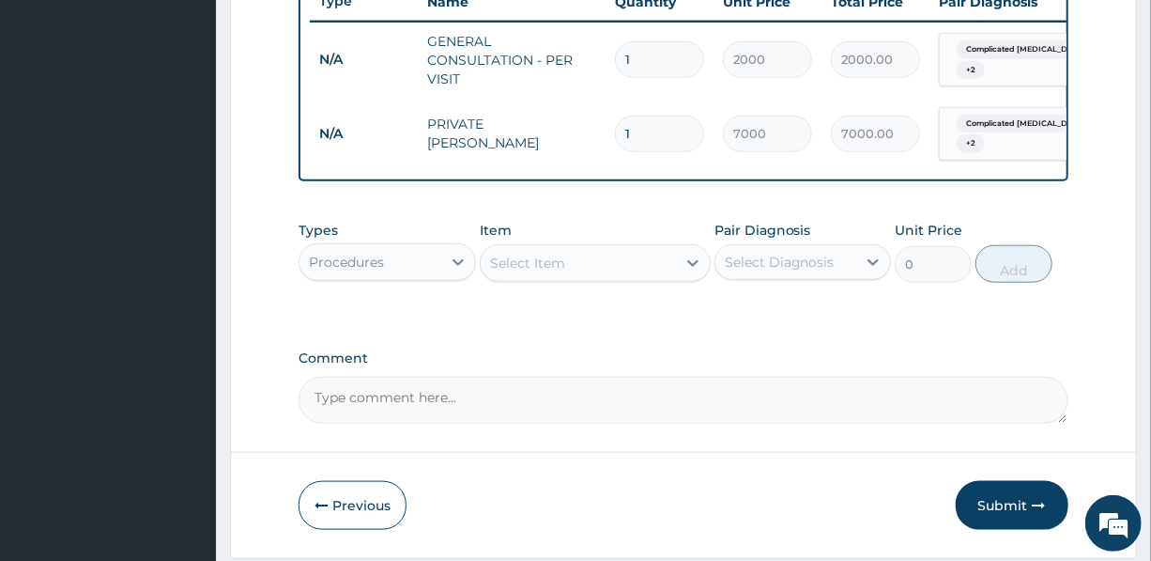
drag, startPoint x: 668, startPoint y: 129, endPoint x: 617, endPoint y: 131, distance: 50.8
click at [618, 131] on input "1" at bounding box center [659, 134] width 89 height 37
type input "2"
type input "14000.00"
type input "2"
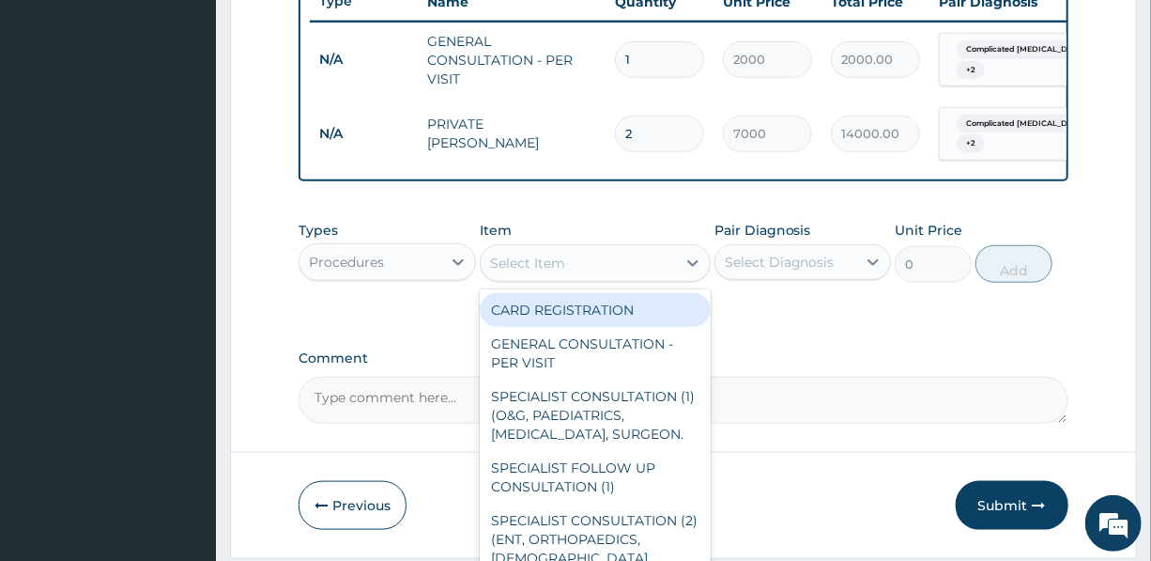
click at [560, 272] on div "Select Item" at bounding box center [527, 263] width 75 height 19
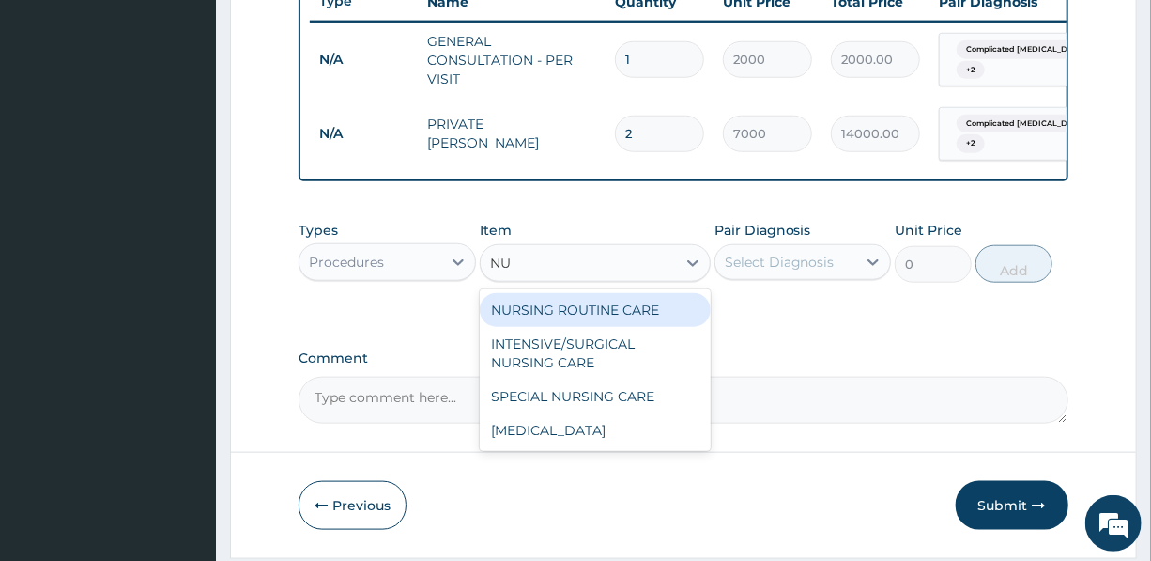
type input "NUR"
drag, startPoint x: 584, startPoint y: 318, endPoint x: 674, endPoint y: 291, distance: 94.2
click at [585, 319] on div "NURSING ROUTINE CARE" at bounding box center [595, 310] width 231 height 34
type input "1500"
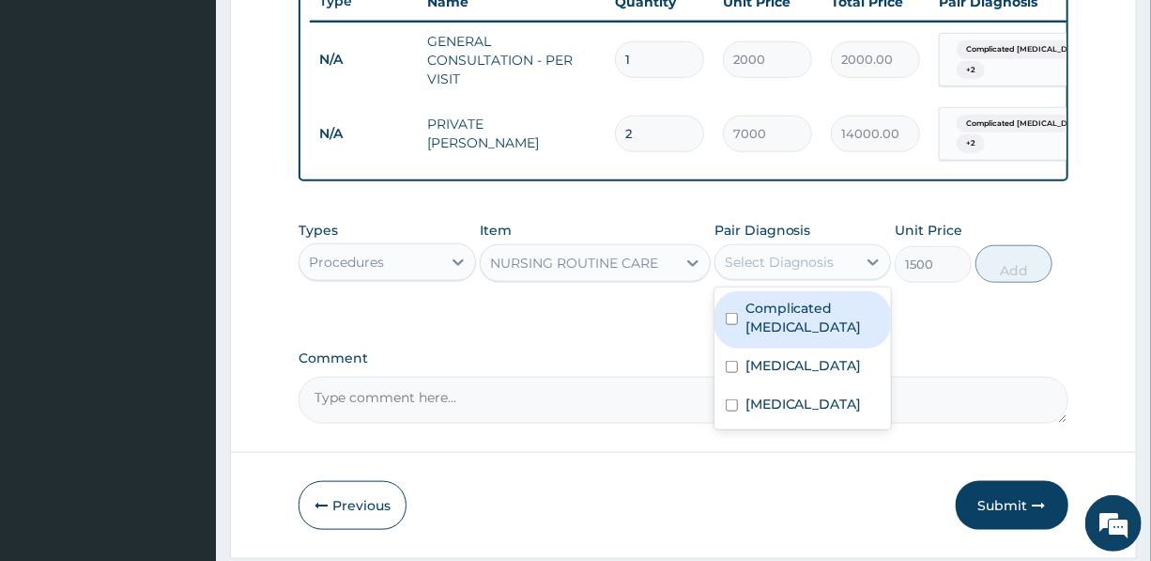
click at [746, 271] on div "Select Diagnosis" at bounding box center [780, 262] width 110 height 19
click at [765, 327] on label "Complicated malaria" at bounding box center [813, 318] width 134 height 38
checkbox input "true"
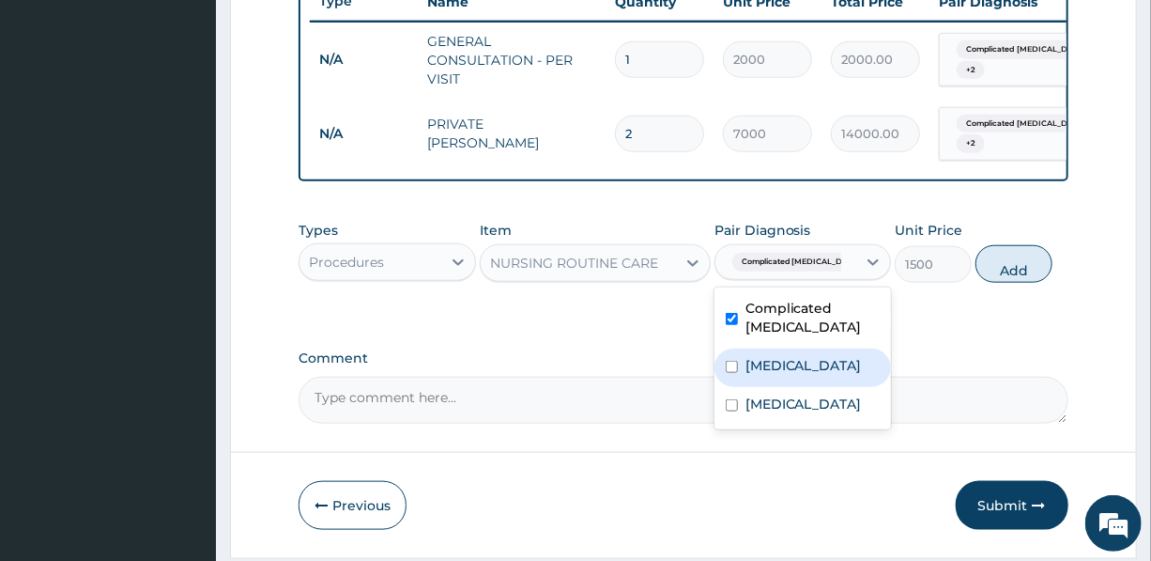
drag, startPoint x: 787, startPoint y: 378, endPoint x: 807, endPoint y: 403, distance: 31.4
click at [789, 383] on div "Sepsis" at bounding box center [803, 367] width 177 height 39
checkbox input "true"
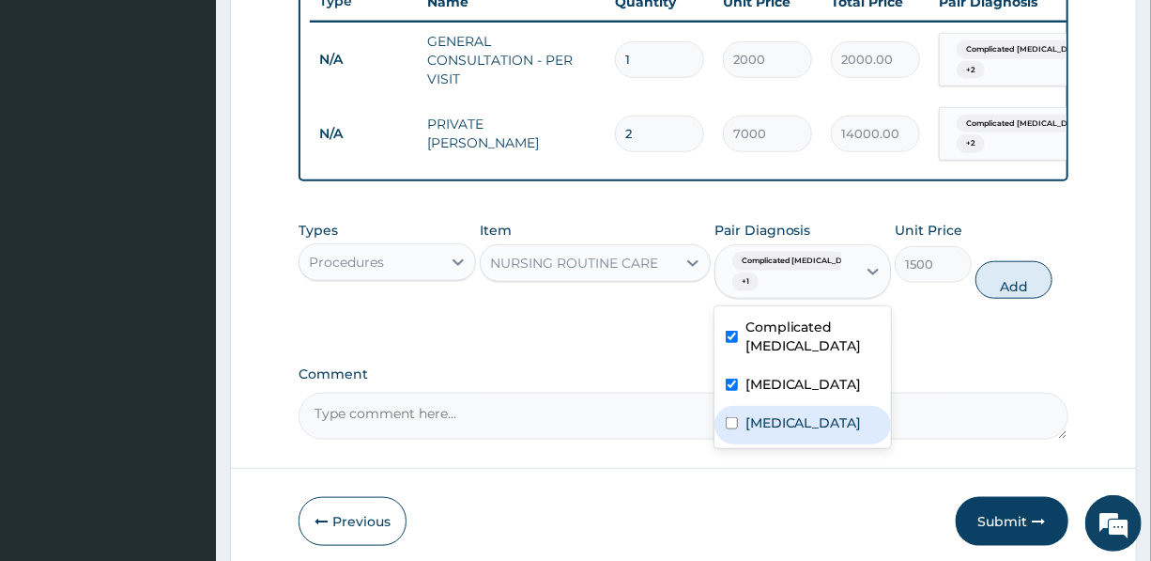
click at [819, 432] on label "Typhoid fever" at bounding box center [804, 422] width 116 height 19
checkbox input "true"
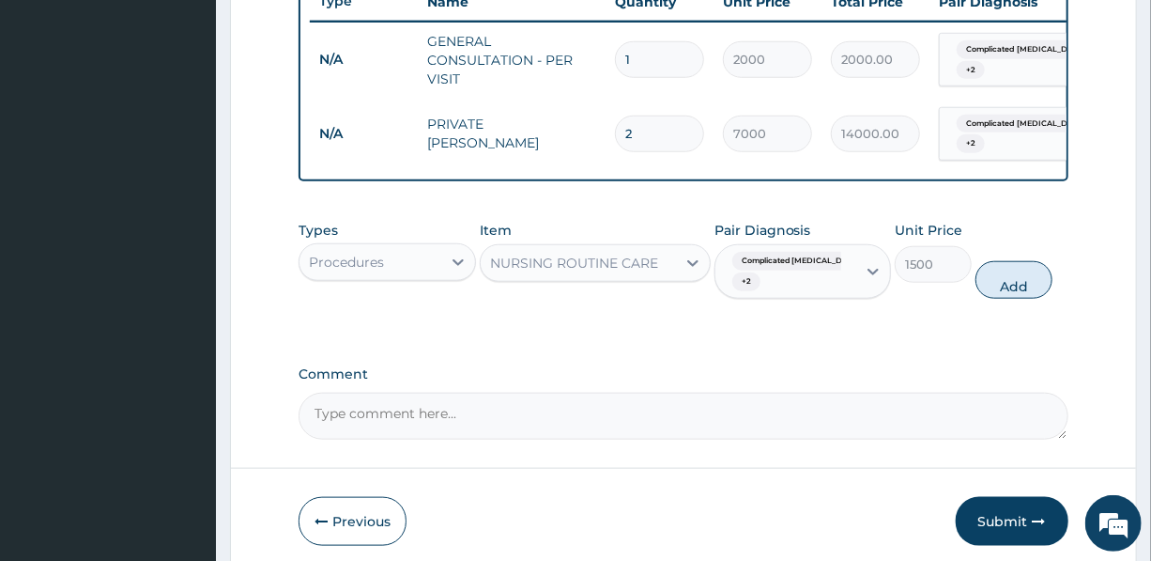
drag, startPoint x: 1012, startPoint y: 294, endPoint x: 948, endPoint y: 285, distance: 65.5
click at [1013, 294] on button "Add" at bounding box center [1014, 280] width 77 height 38
type input "0"
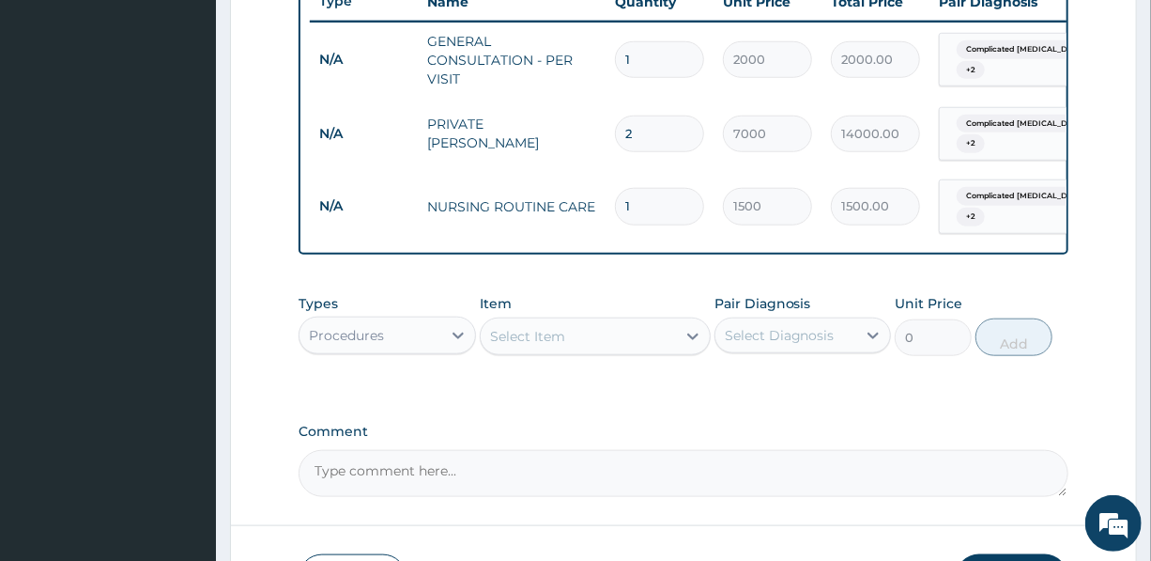
drag, startPoint x: 638, startPoint y: 198, endPoint x: 592, endPoint y: 207, distance: 46.8
click at [592, 207] on tr "N/A NURSING ROUTINE CARE 1 1500 1500.00 Complicated malaria + 2 Delete" at bounding box center [770, 206] width 920 height 73
type input "2"
type input "3000.00"
type input "2"
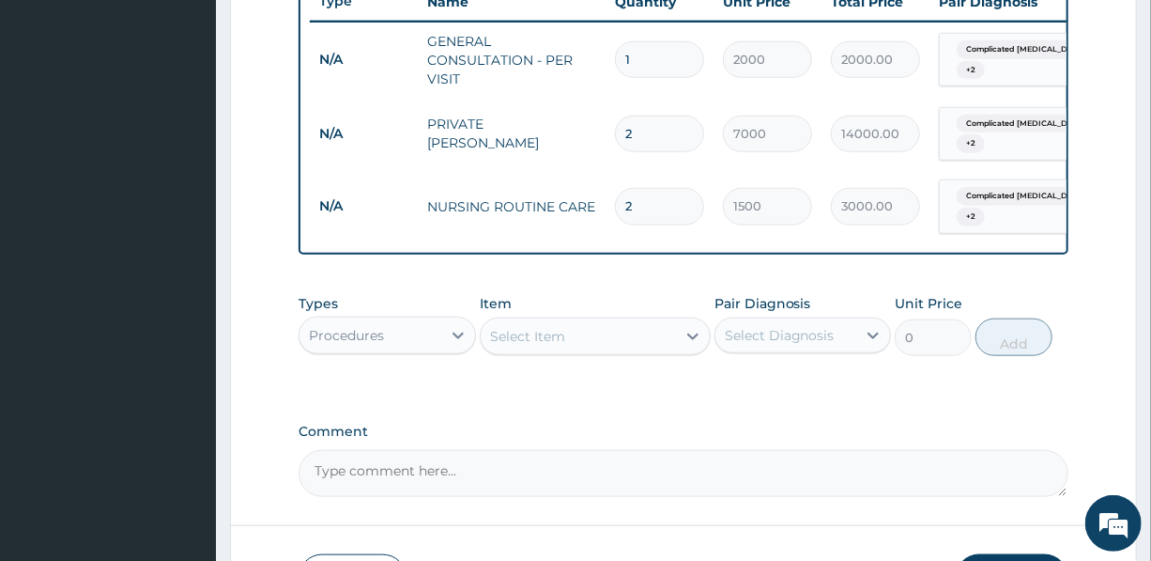
click at [554, 346] on div "Select Item" at bounding box center [527, 336] width 75 height 19
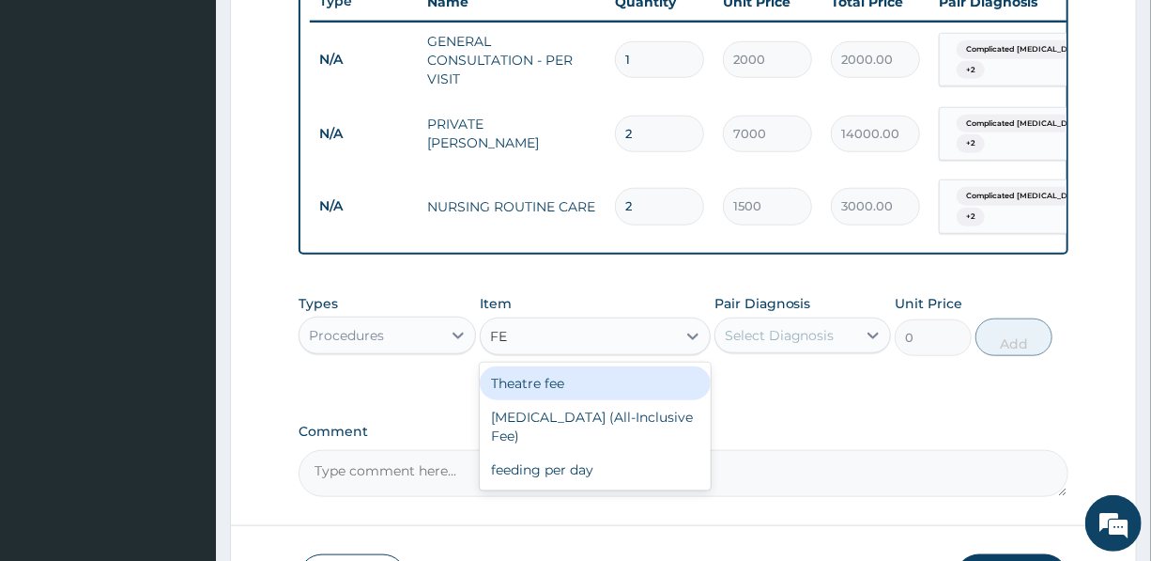
type input "FEE"
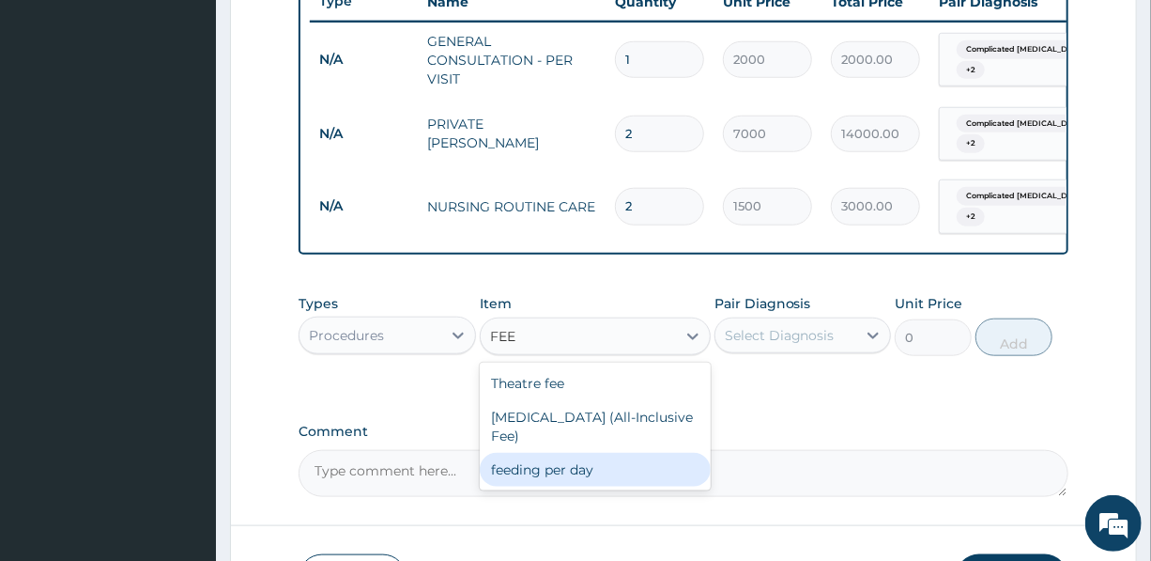
drag, startPoint x: 554, startPoint y: 486, endPoint x: 559, endPoint y: 471, distance: 14.8
click at [554, 485] on div "feeding per day" at bounding box center [595, 470] width 231 height 34
type input "4500"
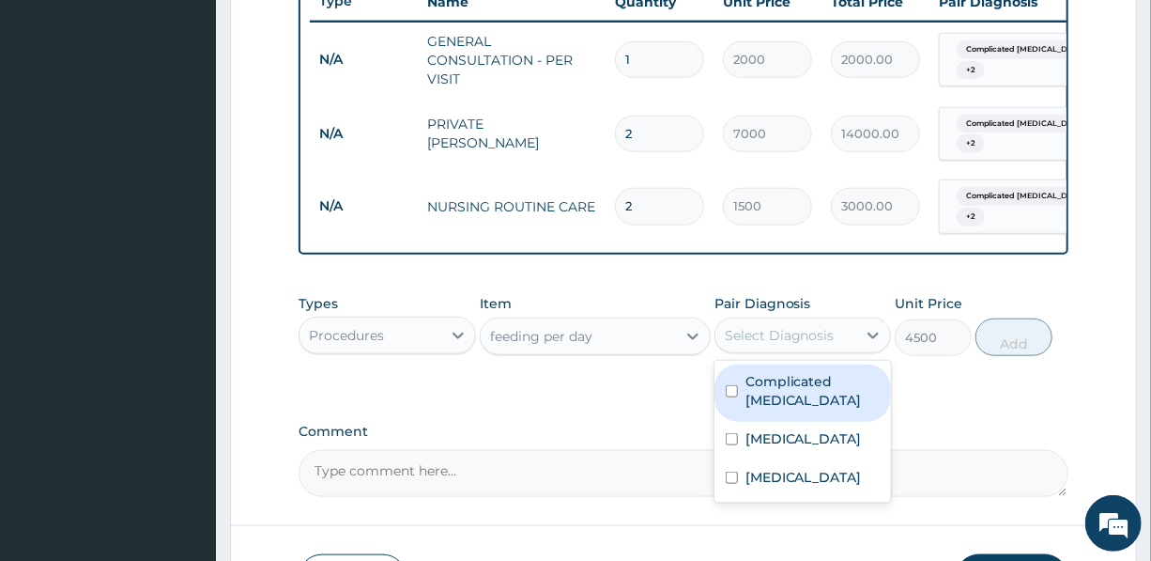
click at [810, 345] on div "Select Diagnosis" at bounding box center [780, 335] width 110 height 19
drag, startPoint x: 804, startPoint y: 386, endPoint x: 800, endPoint y: 405, distance: 19.2
click at [803, 394] on label "Complicated malaria" at bounding box center [813, 391] width 134 height 38
checkbox input "true"
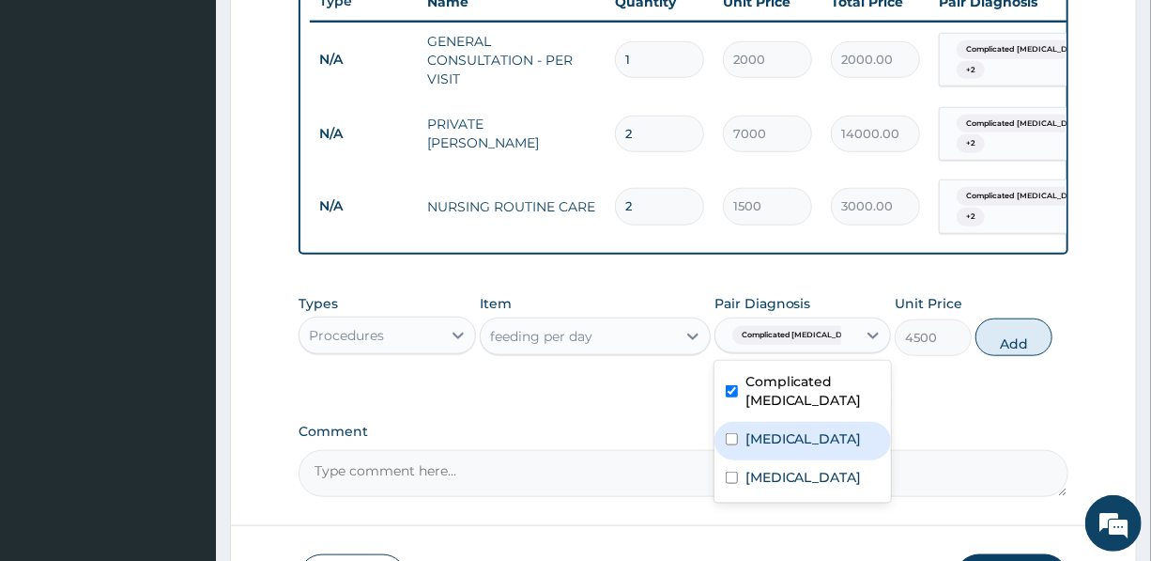
click at [798, 453] on div "Sepsis" at bounding box center [803, 441] width 177 height 39
checkbox input "true"
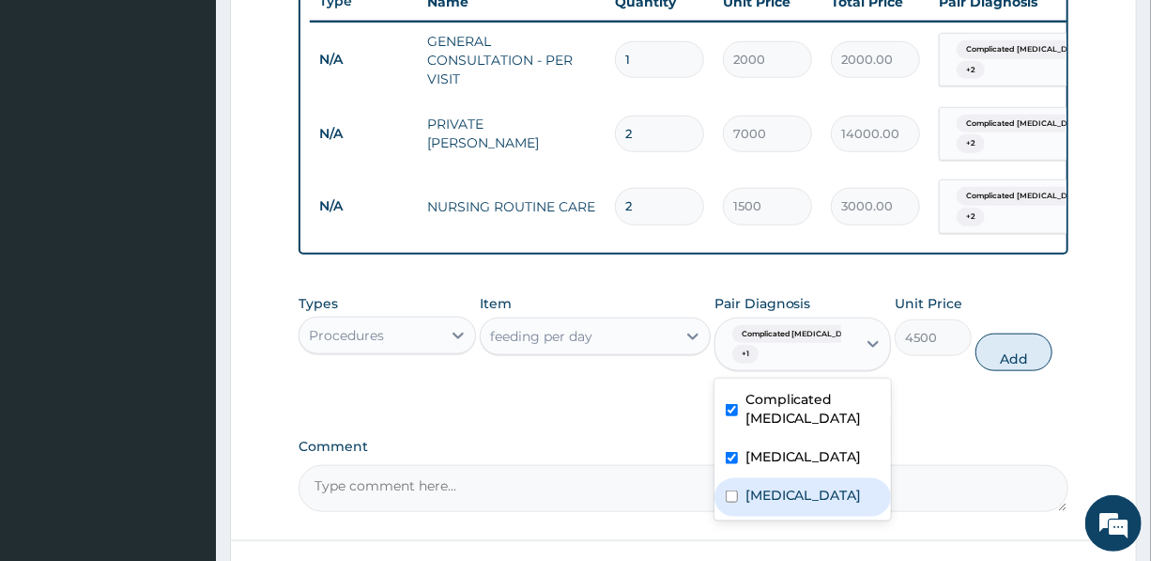
drag, startPoint x: 803, startPoint y: 505, endPoint x: 825, endPoint y: 501, distance: 22.8
click at [806, 504] on label "Typhoid fever" at bounding box center [804, 495] width 116 height 19
checkbox input "true"
click at [1005, 369] on button "Add" at bounding box center [1014, 352] width 77 height 38
type input "0"
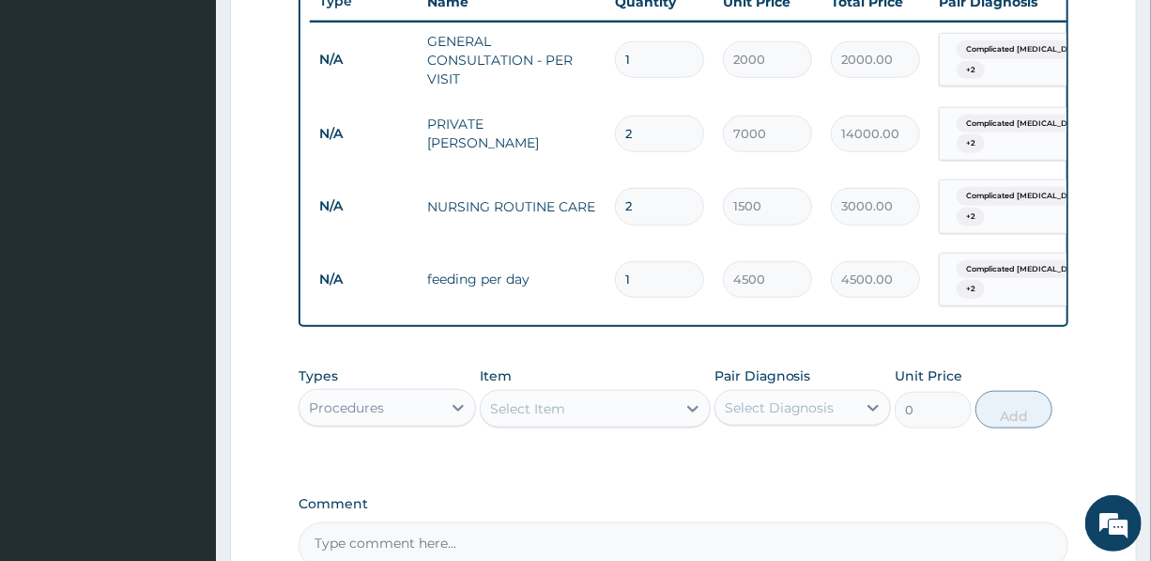
drag, startPoint x: 642, startPoint y: 279, endPoint x: 596, endPoint y: 275, distance: 46.2
click at [602, 275] on tr "N/A feeding per day 1 4500 4500.00 Complicated malaria + 2 Delete" at bounding box center [770, 279] width 920 height 73
type input "2"
type input "9000.00"
type input "2"
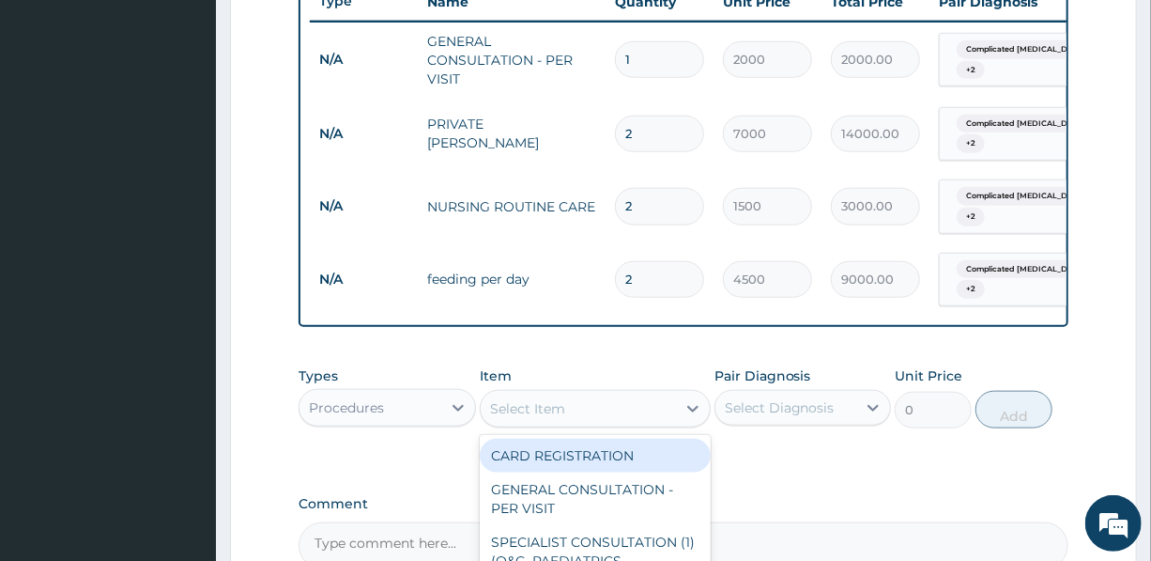
click at [553, 418] on div "Select Item" at bounding box center [527, 408] width 75 height 19
click at [402, 421] on div "Procedures" at bounding box center [370, 408] width 141 height 30
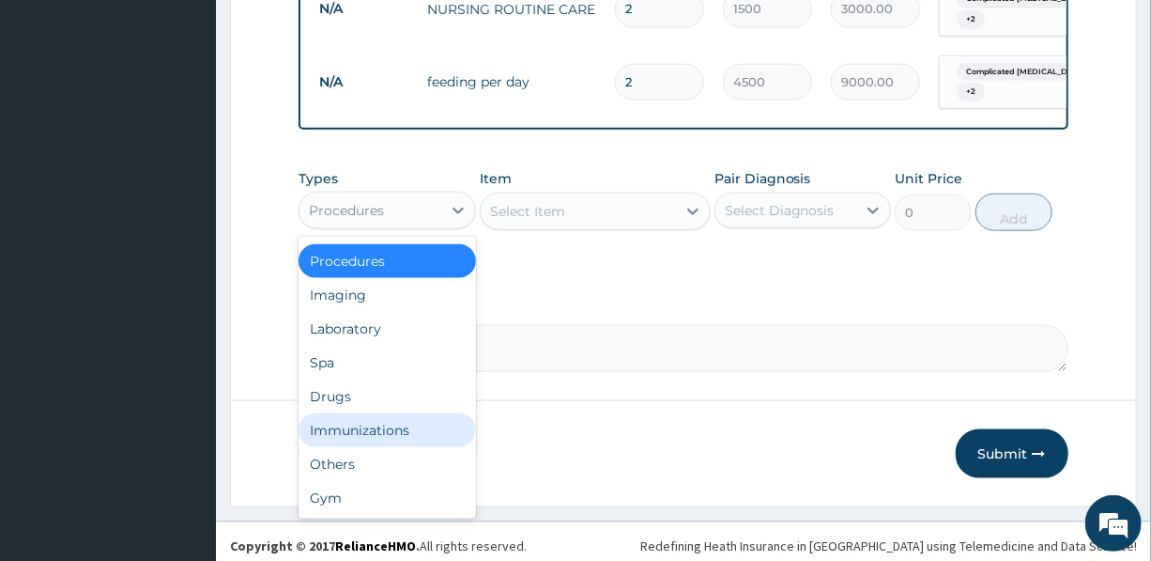
scroll to position [945, 0]
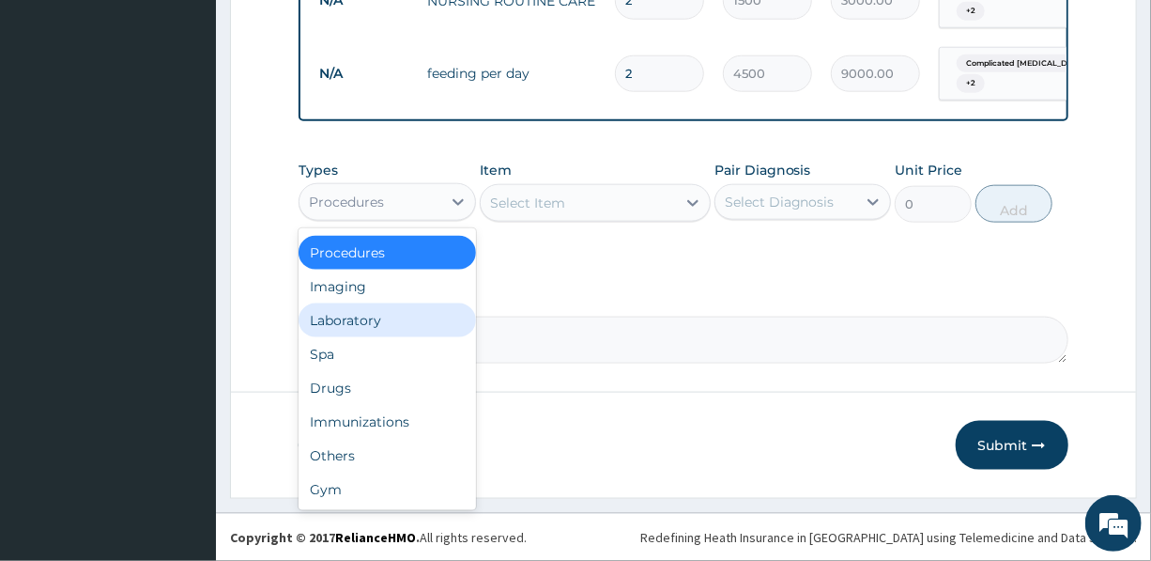
click at [347, 318] on div "Laboratory" at bounding box center [387, 320] width 177 height 34
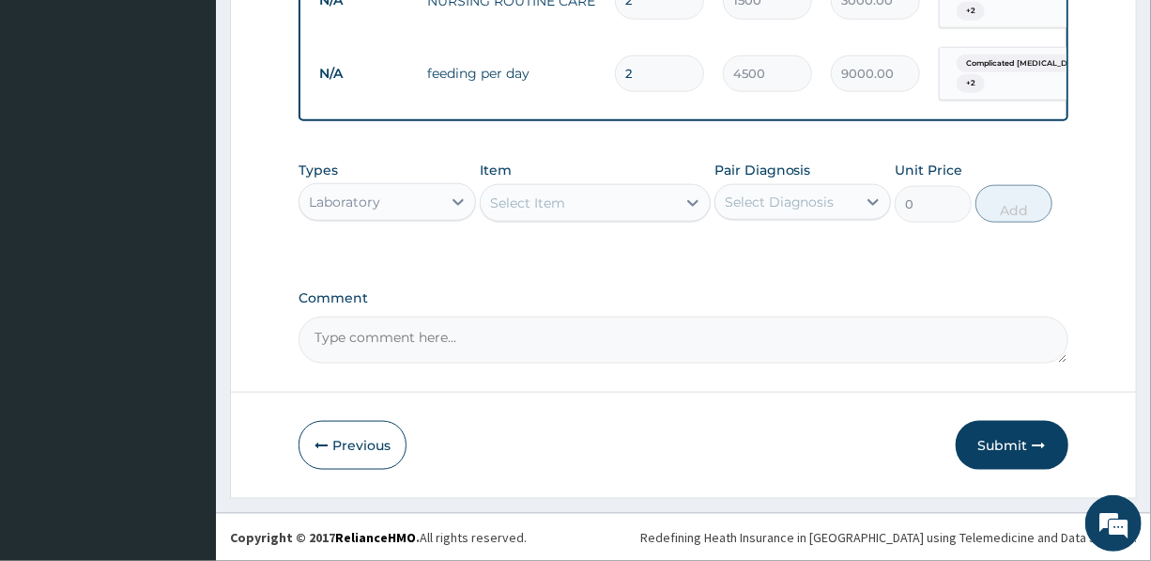
click at [569, 202] on div "Select Item" at bounding box center [578, 203] width 195 height 30
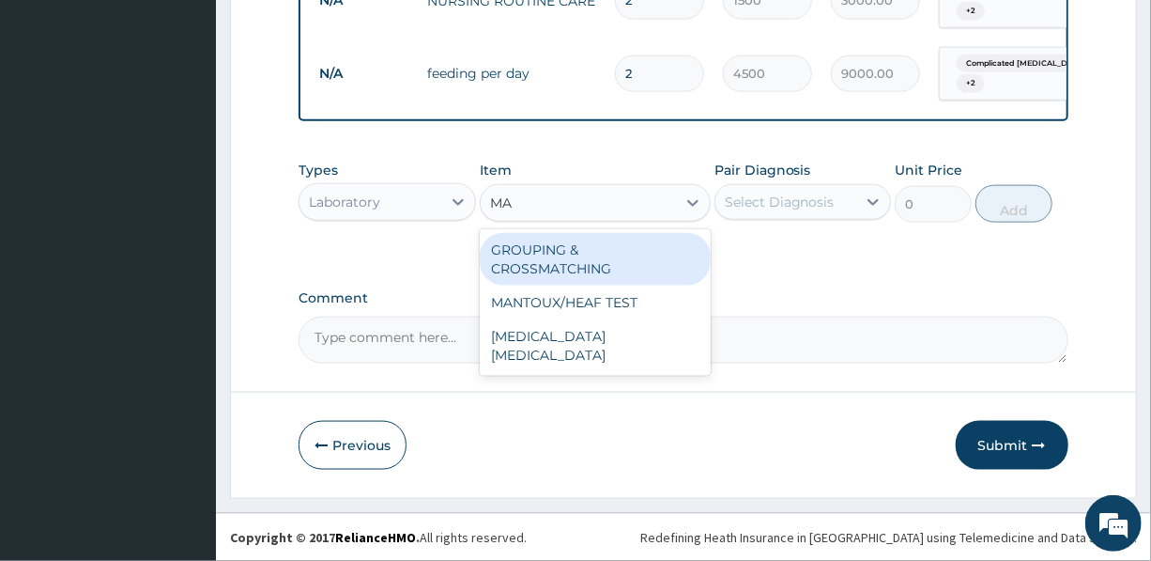
type input "MAL"
drag, startPoint x: 597, startPoint y: 260, endPoint x: 679, endPoint y: 233, distance: 86.1
click at [598, 259] on div "MALARIA PARASITE" at bounding box center [595, 259] width 231 height 53
type input "1200"
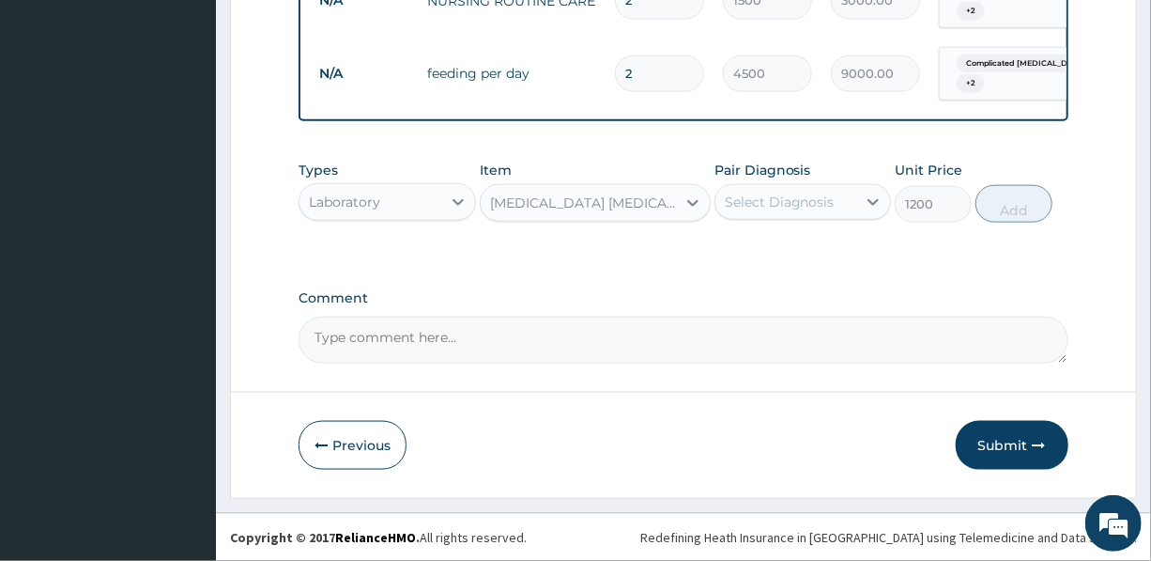
click at [771, 193] on div "Select Diagnosis" at bounding box center [780, 202] width 110 height 19
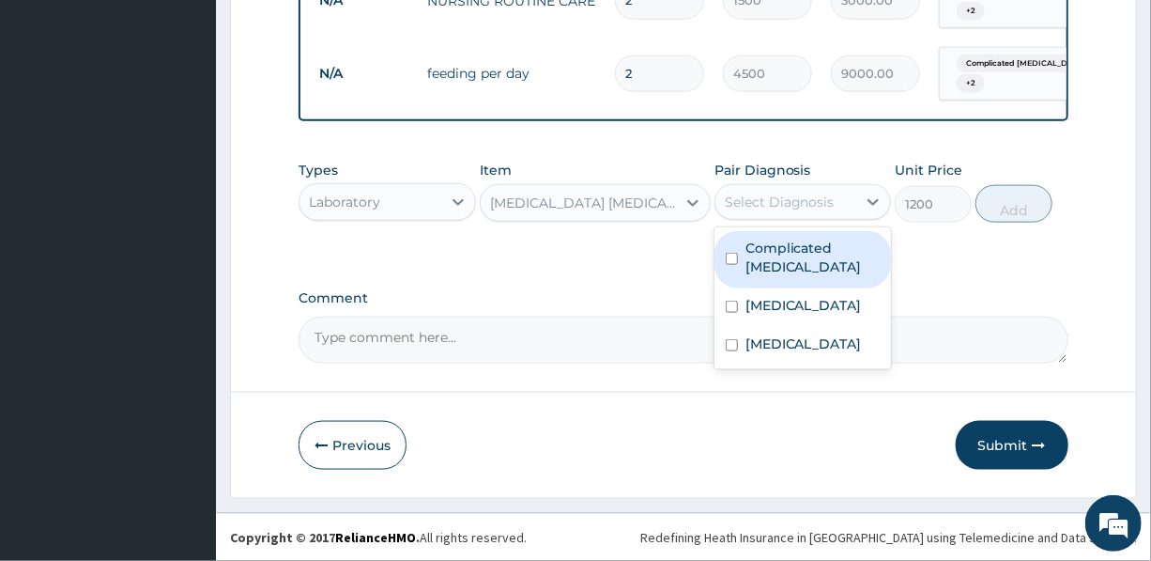
click at [777, 255] on label "Complicated malaria" at bounding box center [813, 258] width 134 height 38
checkbox input "true"
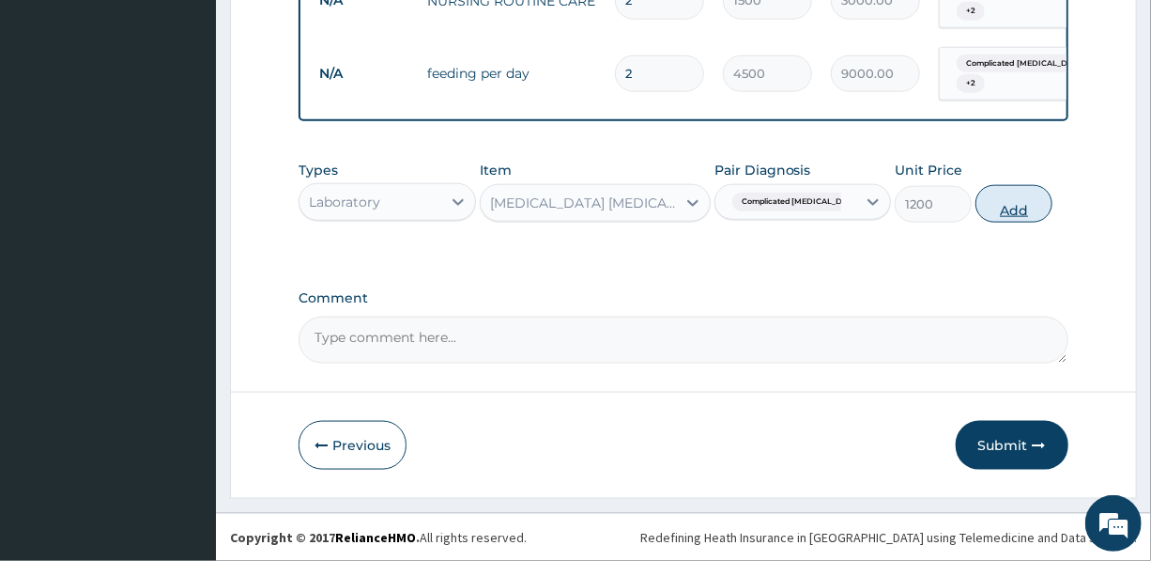
click at [995, 203] on button "Add" at bounding box center [1014, 204] width 77 height 38
type input "0"
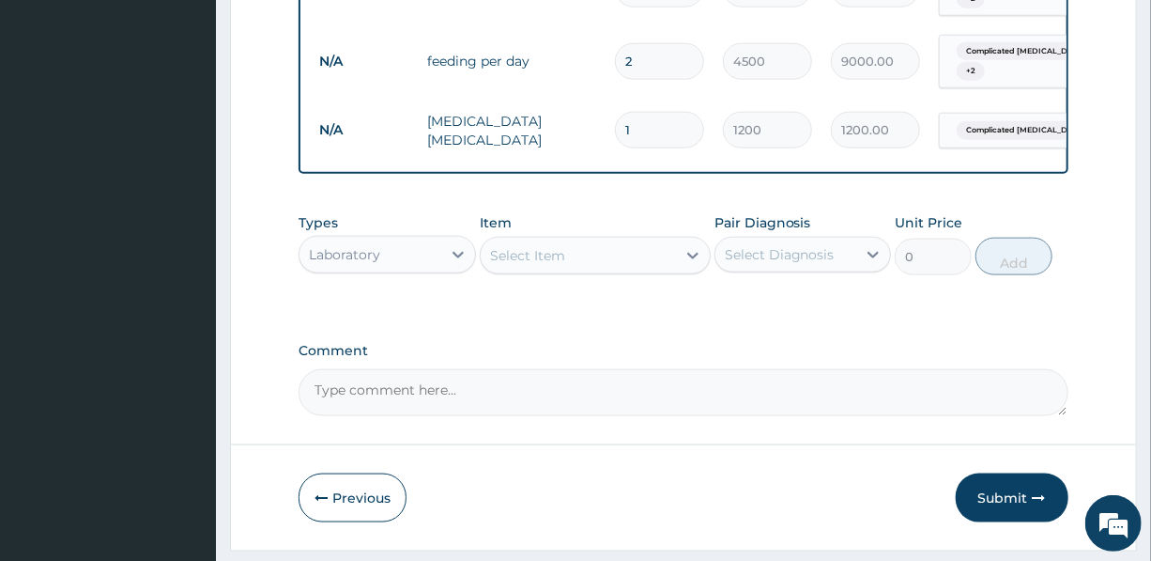
click at [554, 265] on div "Select Item" at bounding box center [527, 255] width 75 height 19
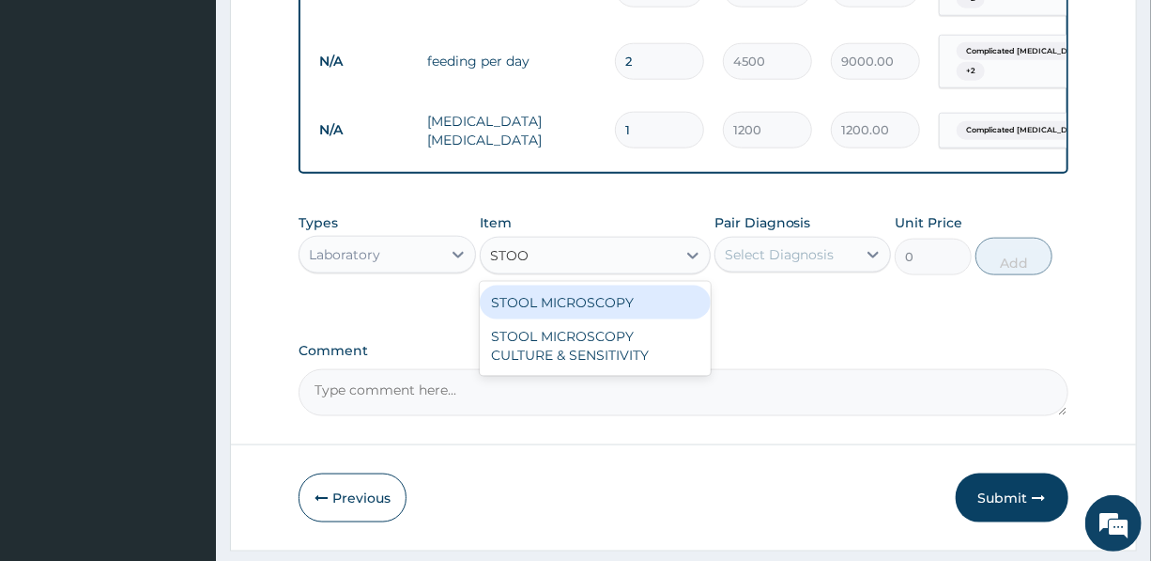
type input "STOOL"
click at [609, 319] on div "STOOL MICROSCOPY" at bounding box center [595, 302] width 231 height 34
type input "1500"
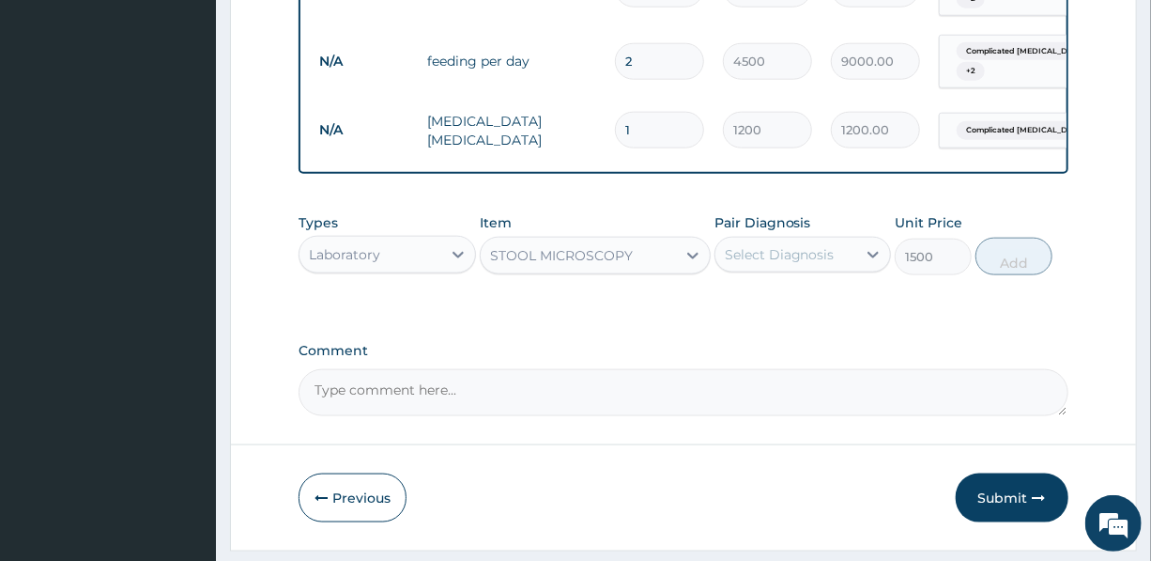
click at [779, 264] on div "Select Diagnosis" at bounding box center [780, 254] width 110 height 19
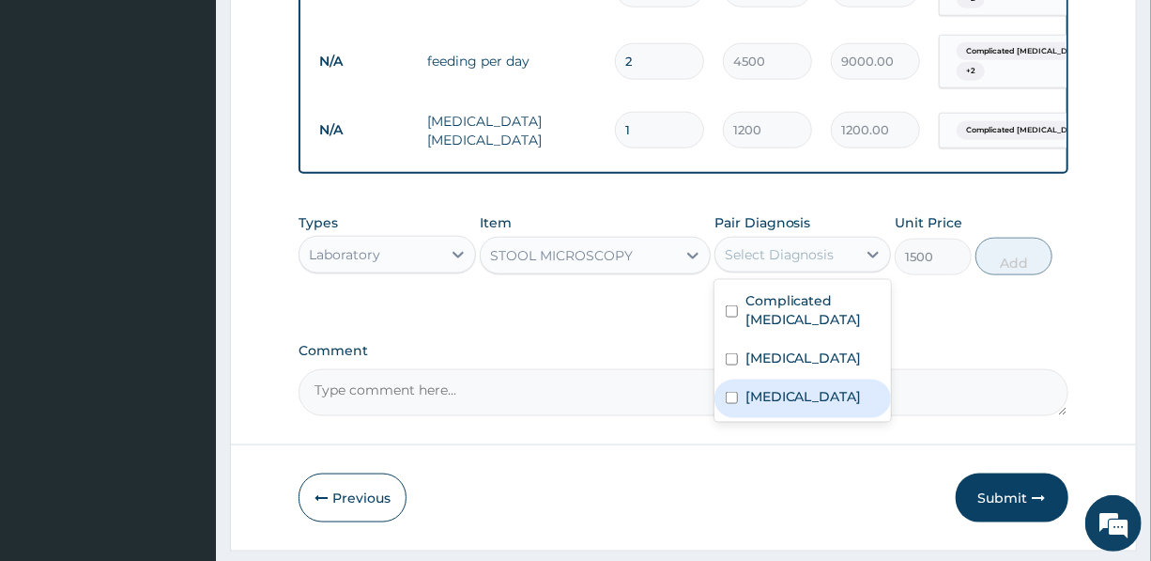
drag, startPoint x: 756, startPoint y: 413, endPoint x: 771, endPoint y: 394, distance: 24.1
click at [757, 406] on label "Typhoid fever" at bounding box center [804, 396] width 116 height 19
checkbox input "true"
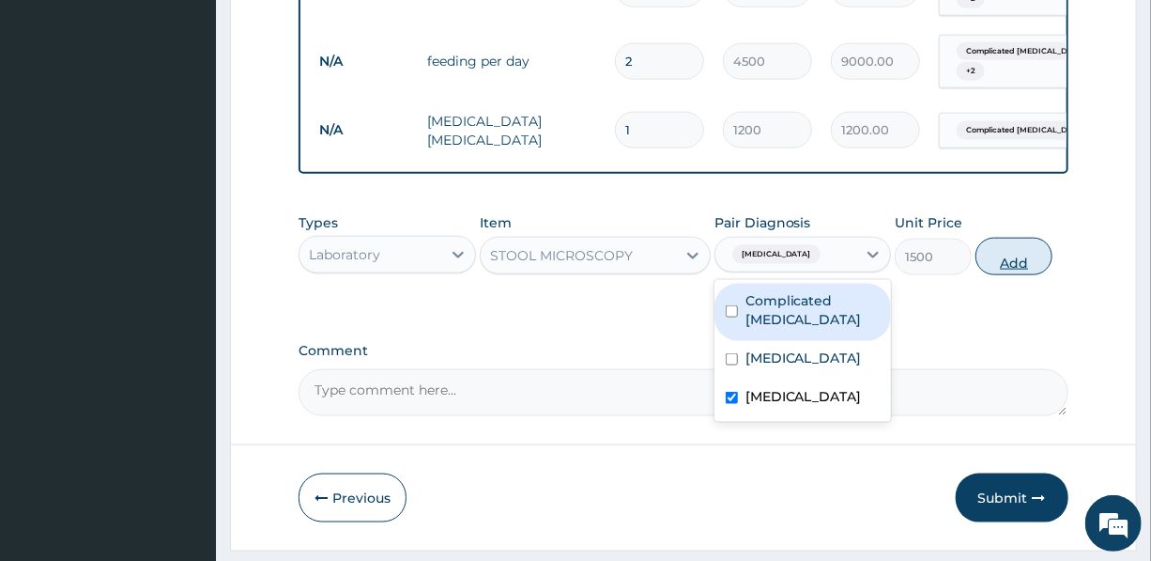
click at [1018, 265] on button "Add" at bounding box center [1014, 257] width 77 height 38
type input "0"
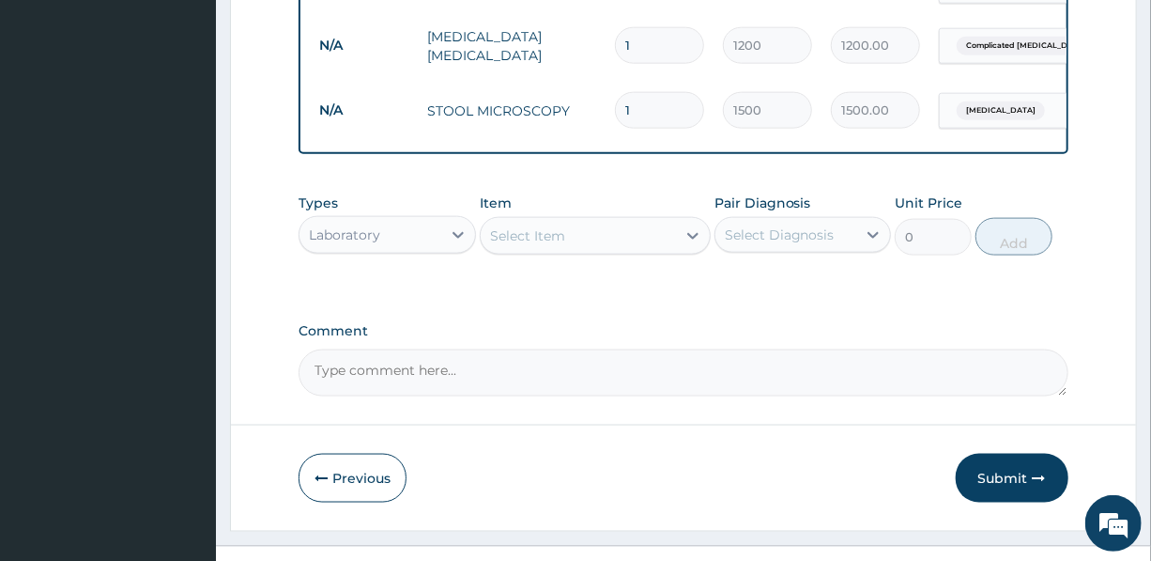
scroll to position [1030, 0]
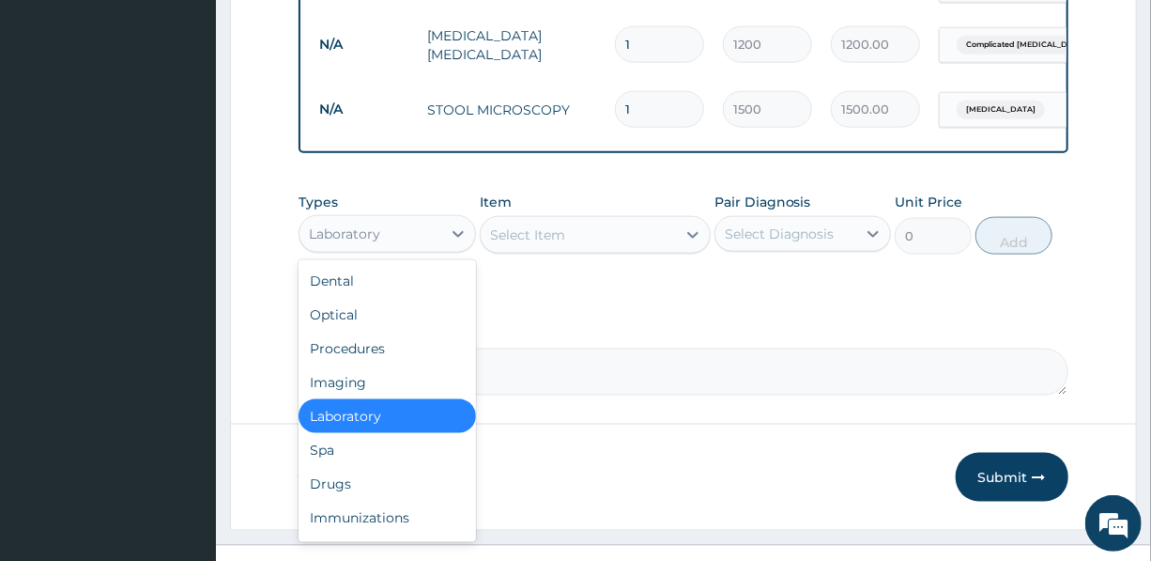
click at [404, 249] on div "Laboratory" at bounding box center [370, 234] width 141 height 30
click at [365, 498] on div "Drugs" at bounding box center [387, 484] width 177 height 34
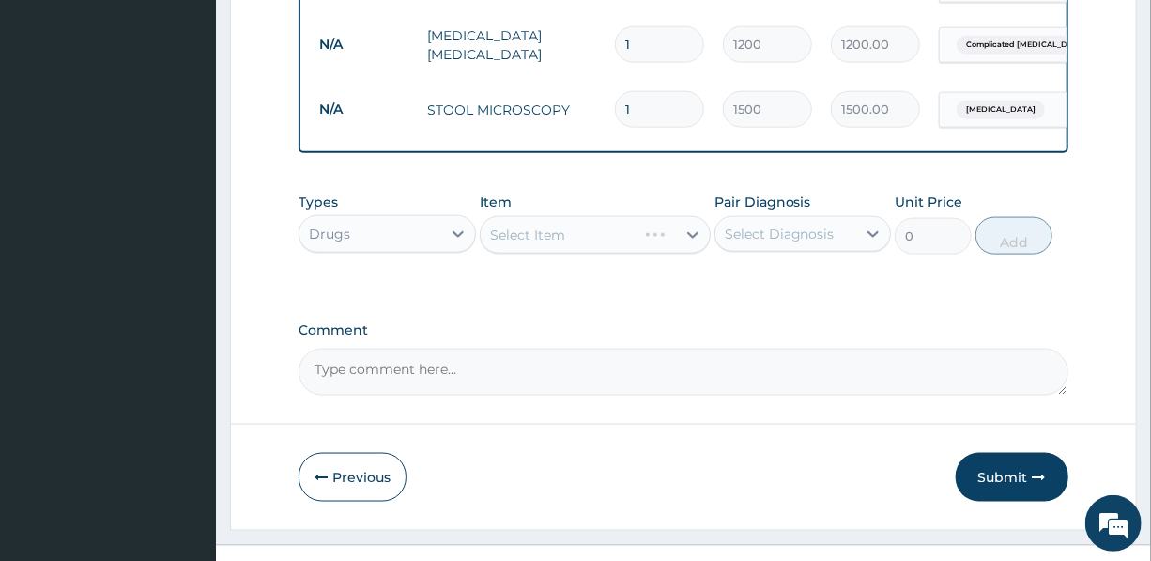
click at [575, 253] on div "Select Item" at bounding box center [595, 235] width 231 height 38
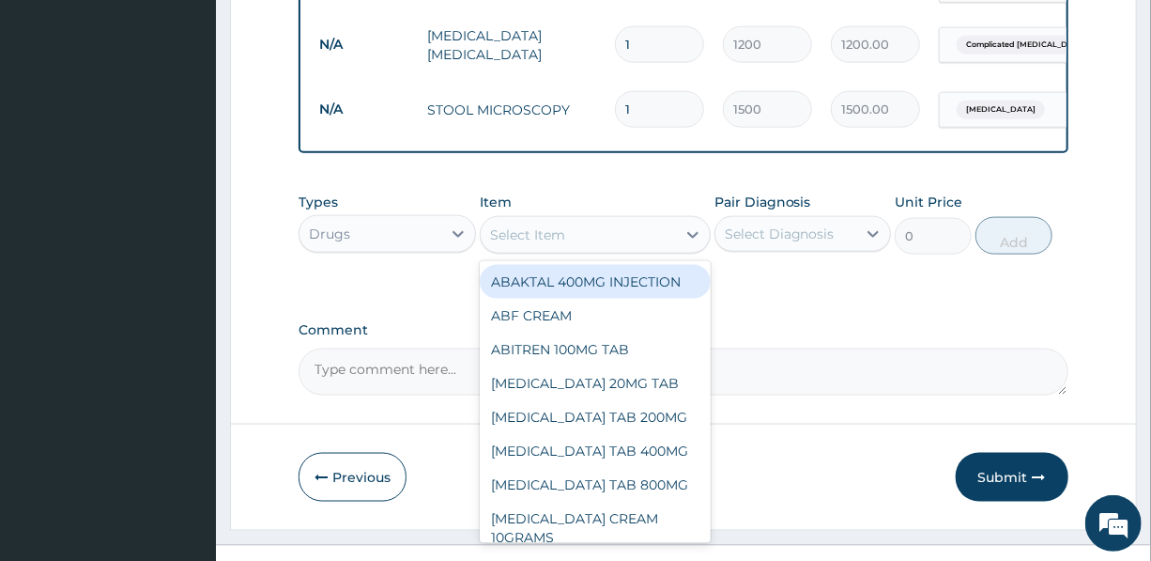
click at [620, 247] on div "Select Item" at bounding box center [578, 235] width 195 height 30
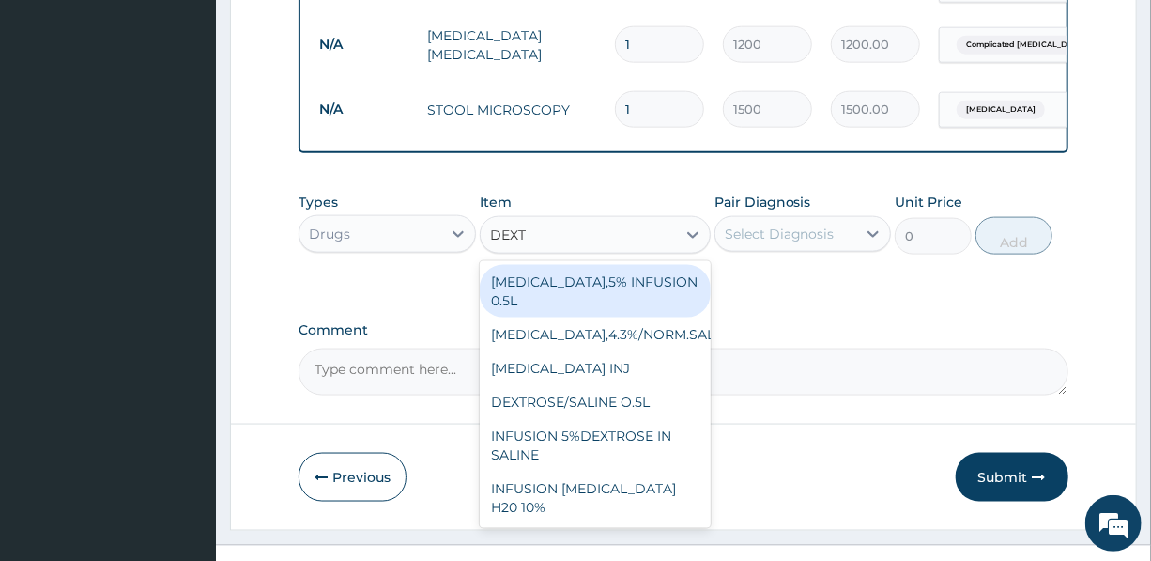
type input "DEXTR"
click at [580, 299] on div "DEXTROSE,5% INFUSION 0.5L" at bounding box center [595, 291] width 231 height 53
type input "2000"
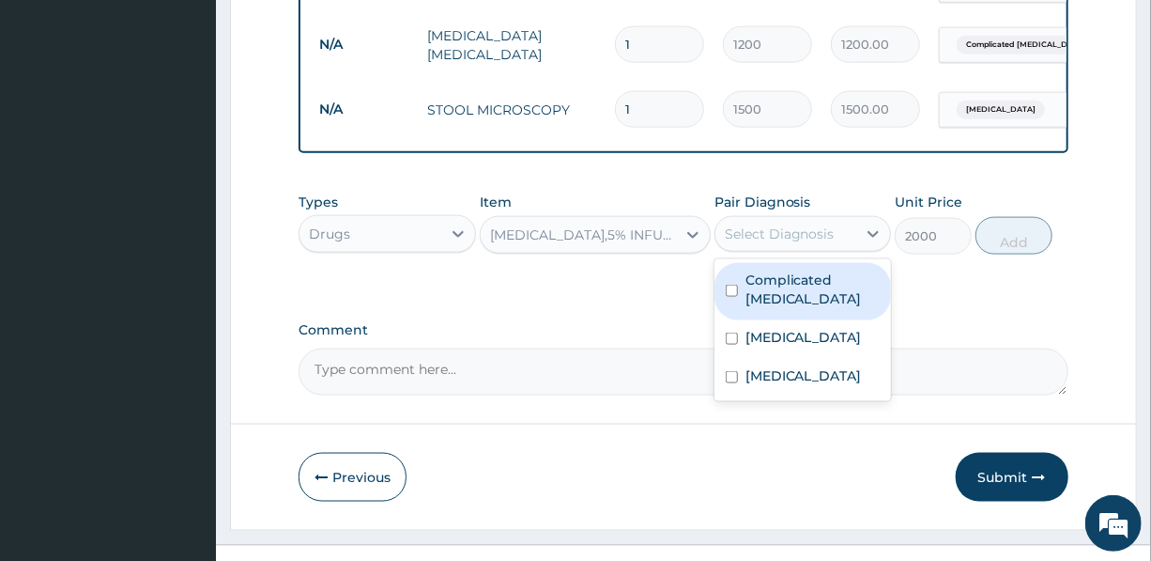
click at [795, 234] on div "Select Diagnosis" at bounding box center [786, 234] width 141 height 30
click at [785, 289] on label "Complicated malaria" at bounding box center [813, 289] width 134 height 38
checkbox input "true"
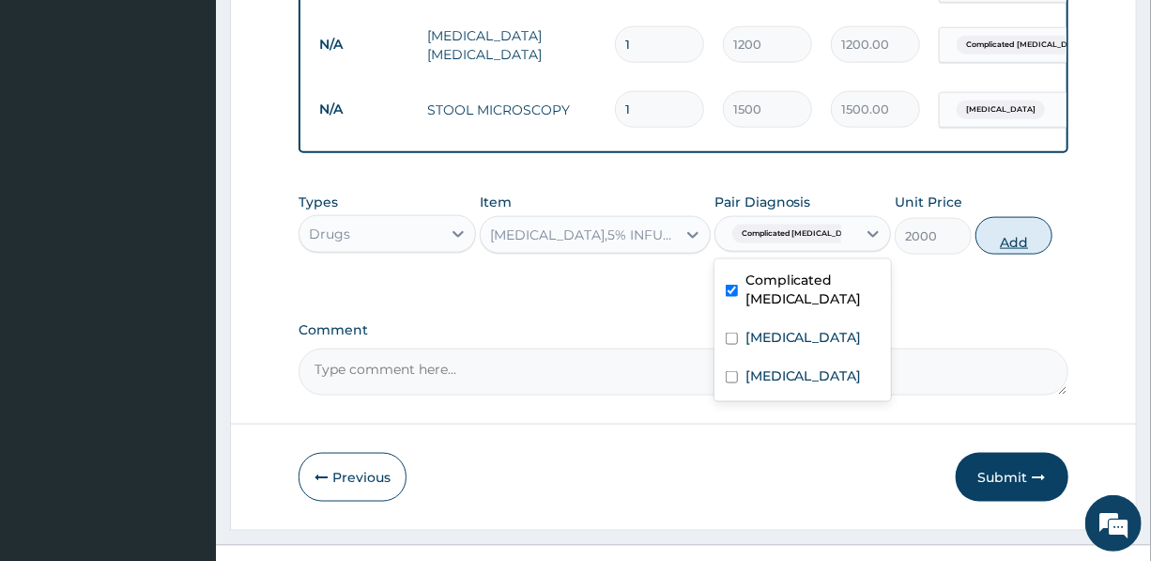
click at [1014, 251] on button "Add" at bounding box center [1014, 236] width 77 height 38
type input "0"
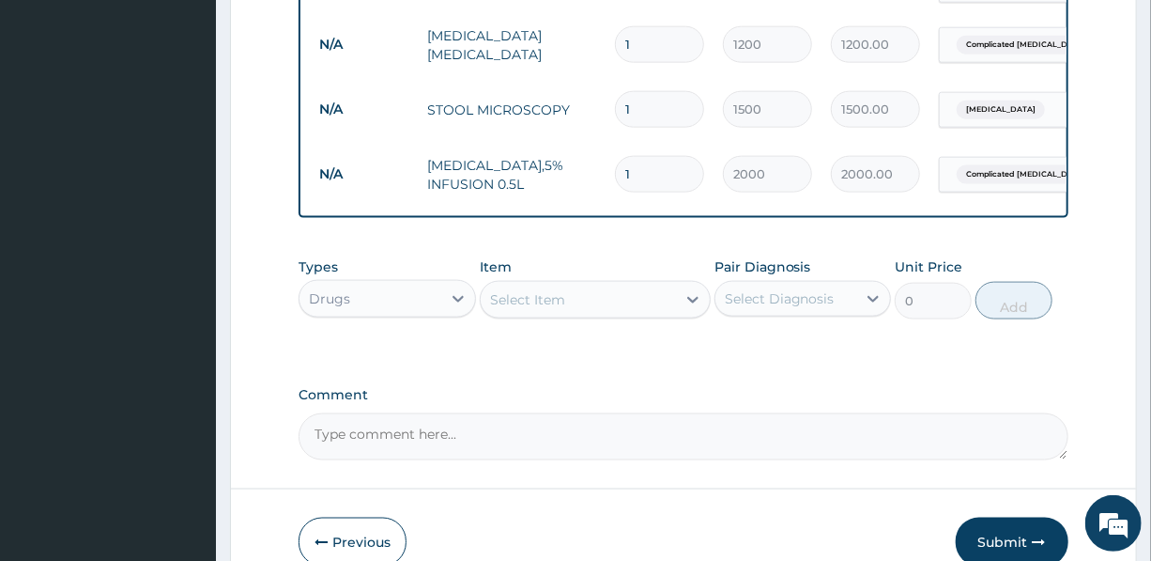
drag, startPoint x: 642, startPoint y: 168, endPoint x: 609, endPoint y: 172, distance: 34.0
click at [620, 175] on input "1" at bounding box center [659, 174] width 89 height 37
type input "3"
type input "6000.00"
type input "3"
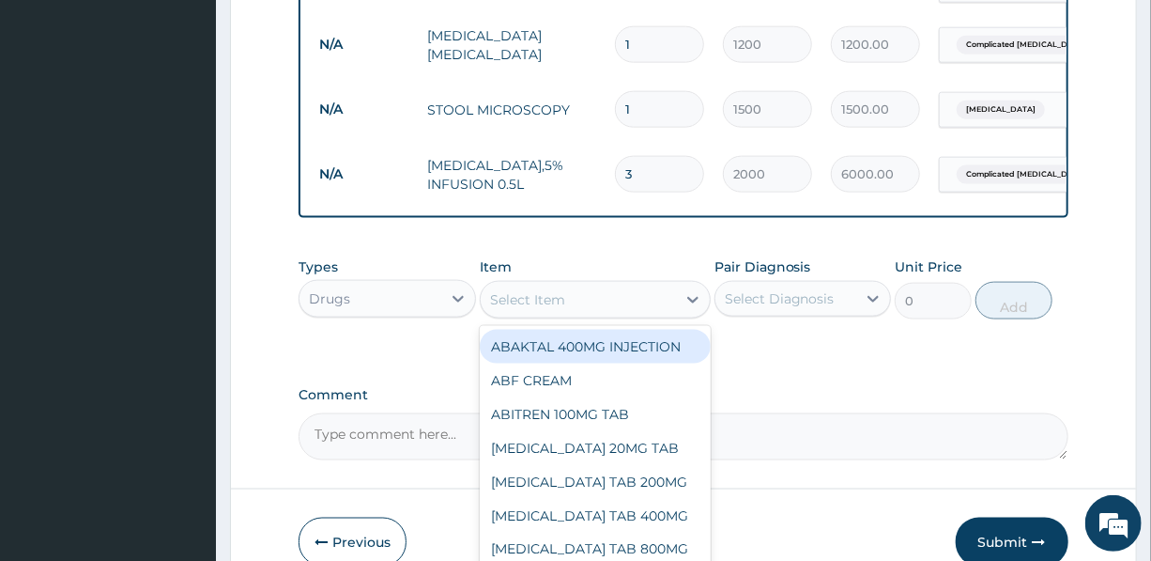
click at [548, 309] on div "Select Item" at bounding box center [527, 299] width 75 height 19
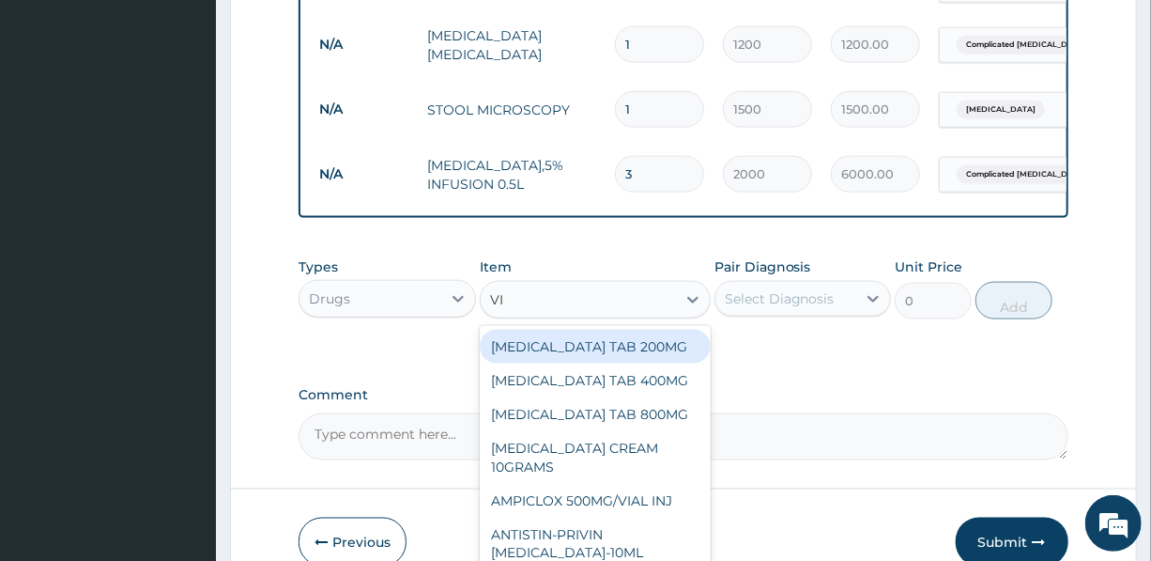
type input "VIT"
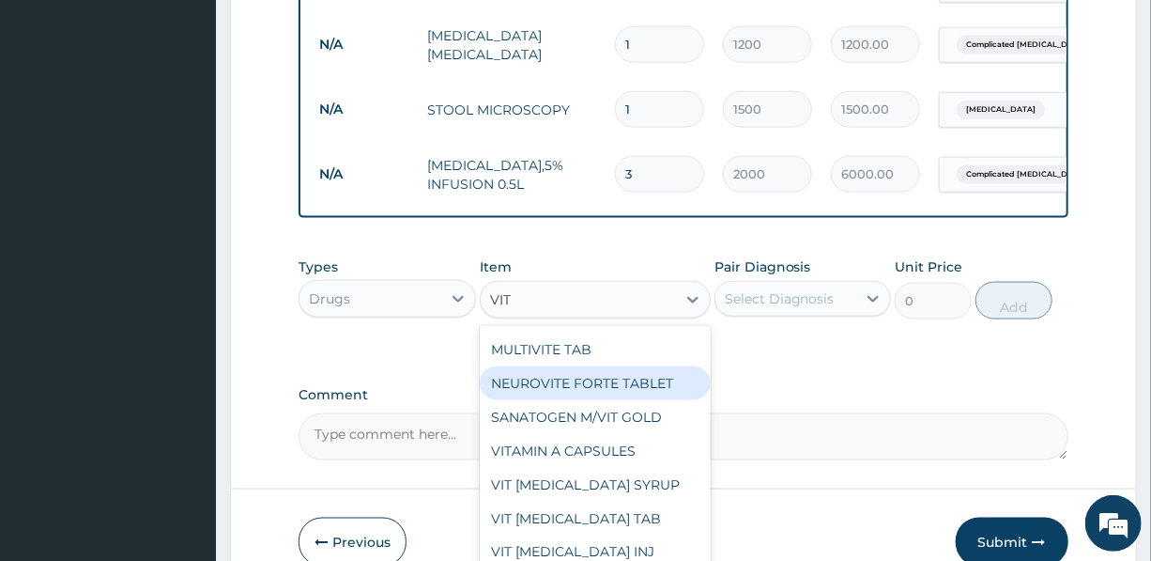
scroll to position [255, 0]
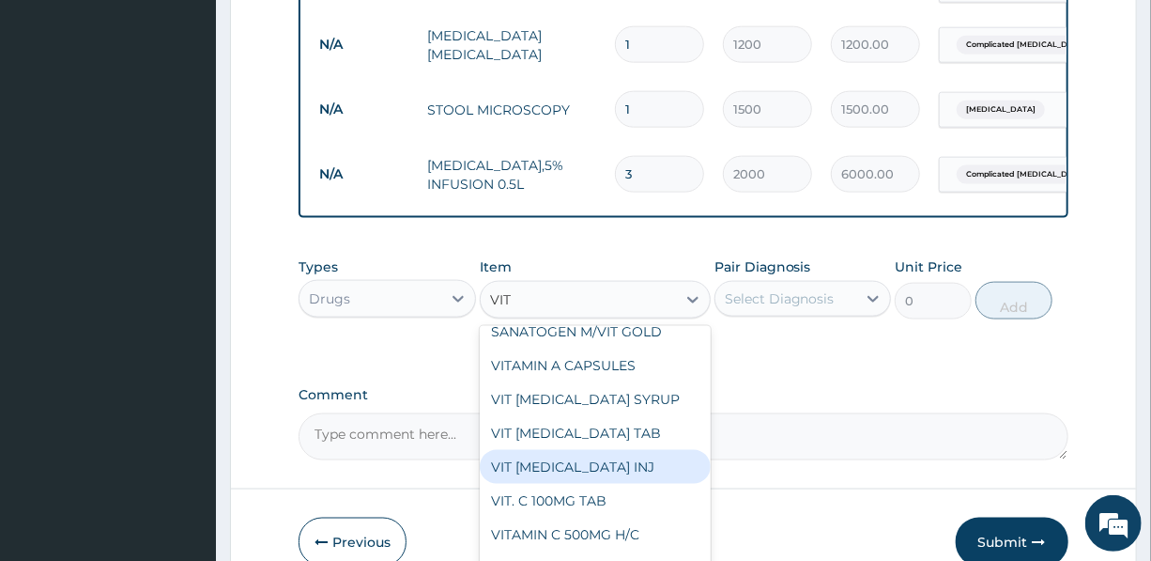
click at [614, 455] on div "VIT B-COMPLEX INJ" at bounding box center [595, 467] width 231 height 34
type input "1500"
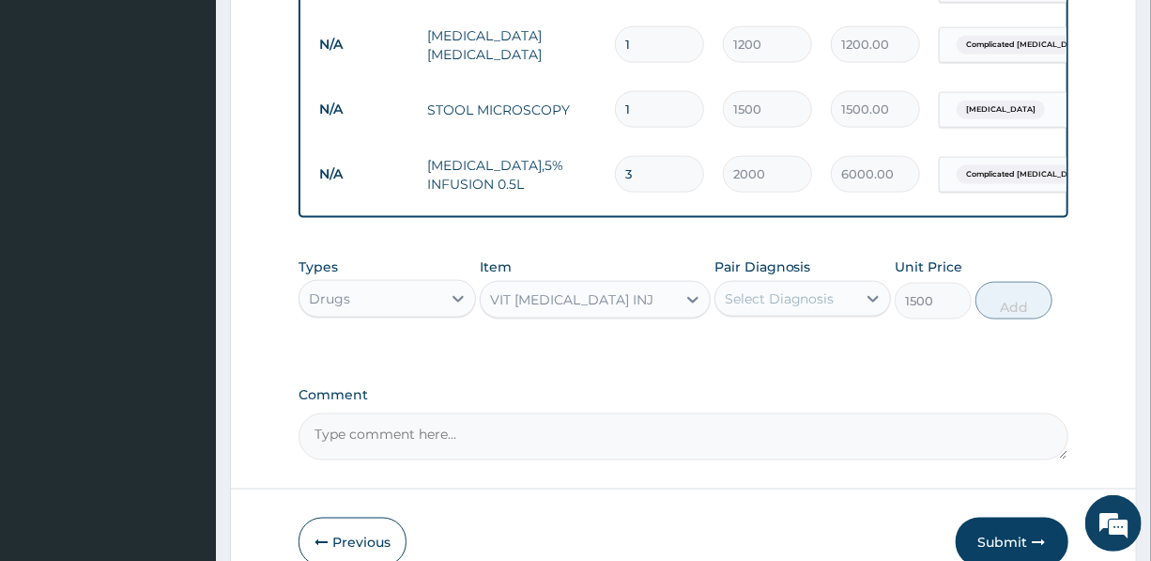
click at [830, 313] on div "Select Diagnosis" at bounding box center [786, 299] width 141 height 30
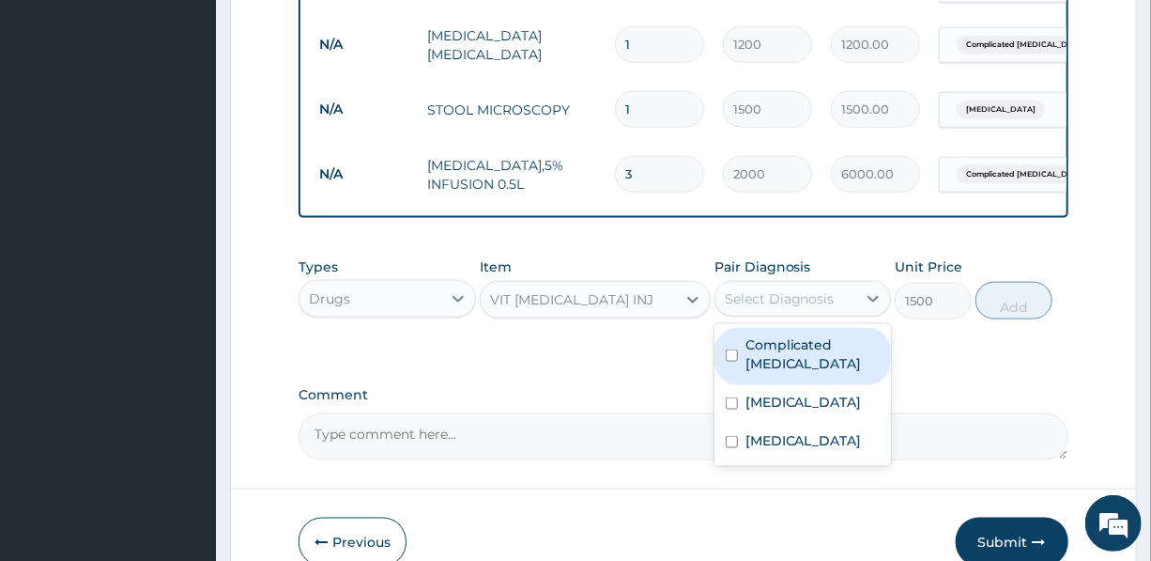
click at [818, 360] on label "Complicated malaria" at bounding box center [813, 354] width 134 height 38
checkbox input "true"
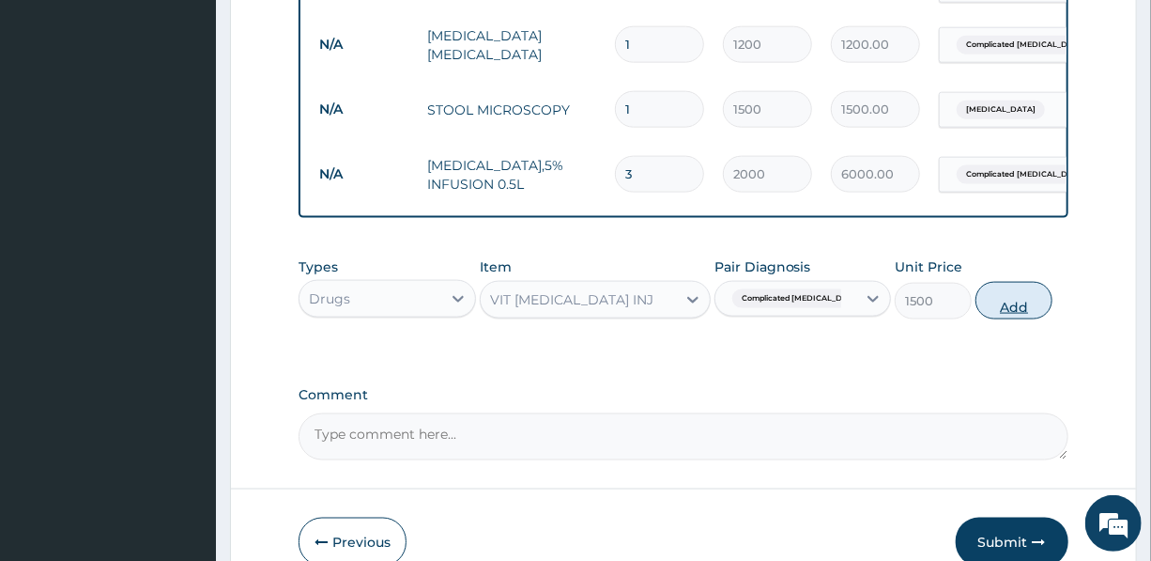
click at [1007, 318] on button "Add" at bounding box center [1014, 301] width 77 height 38
type input "0"
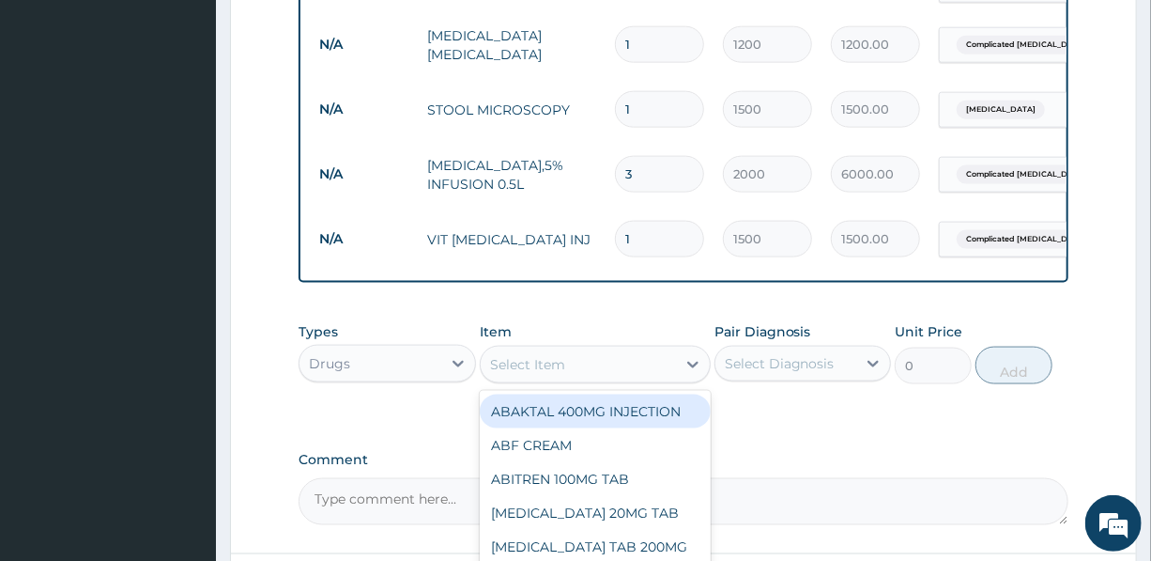
click at [594, 378] on div "Select Item" at bounding box center [578, 364] width 195 height 30
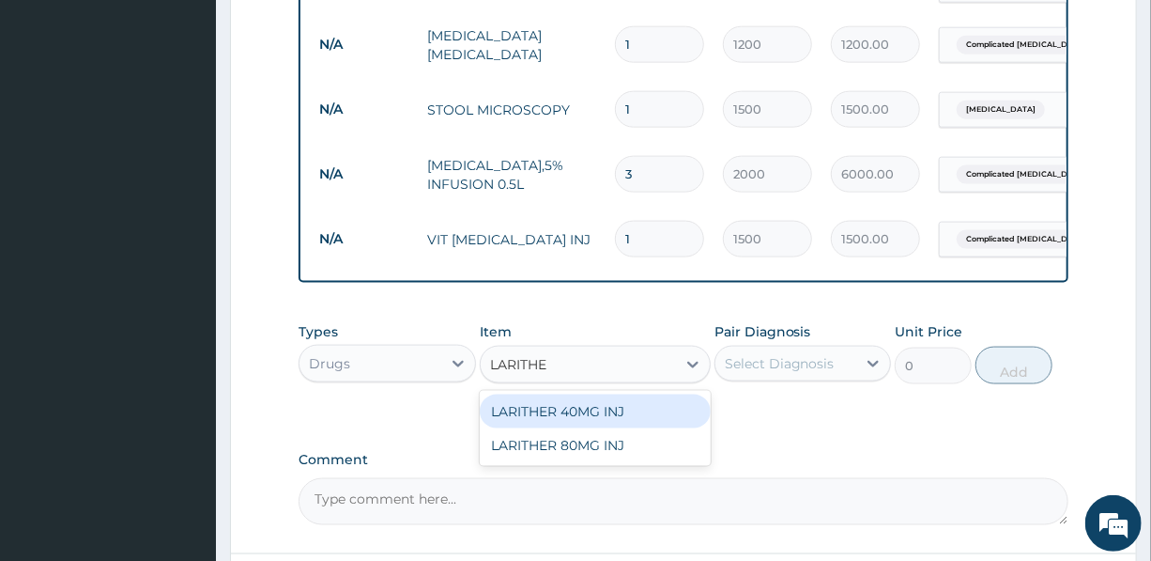
type input "LARITHER"
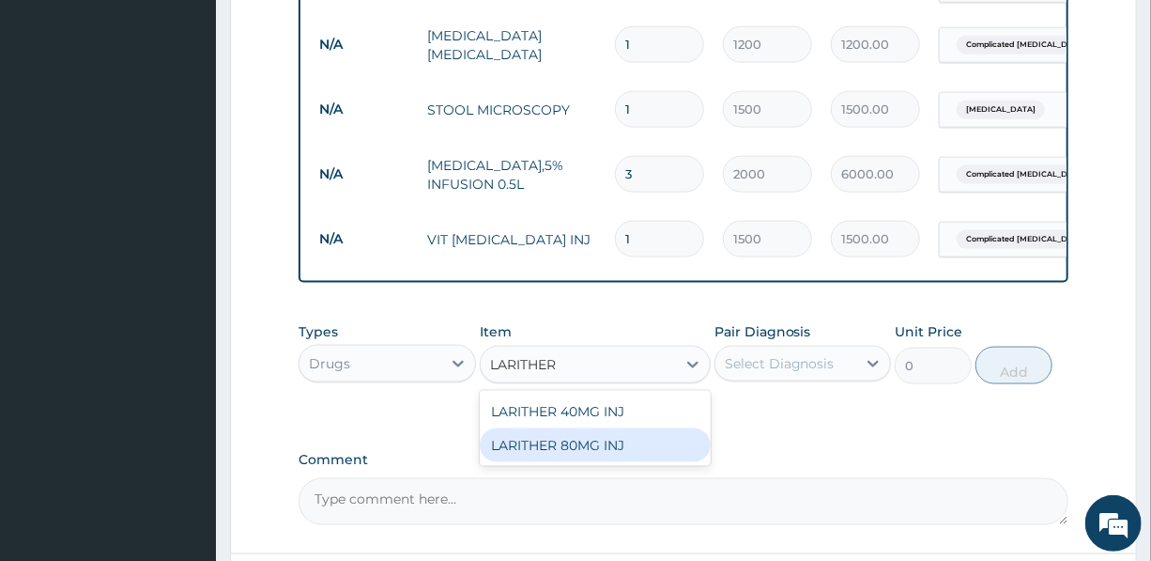
click at [605, 462] on div "LARITHER 80MG INJ" at bounding box center [595, 445] width 231 height 34
type input "1400"
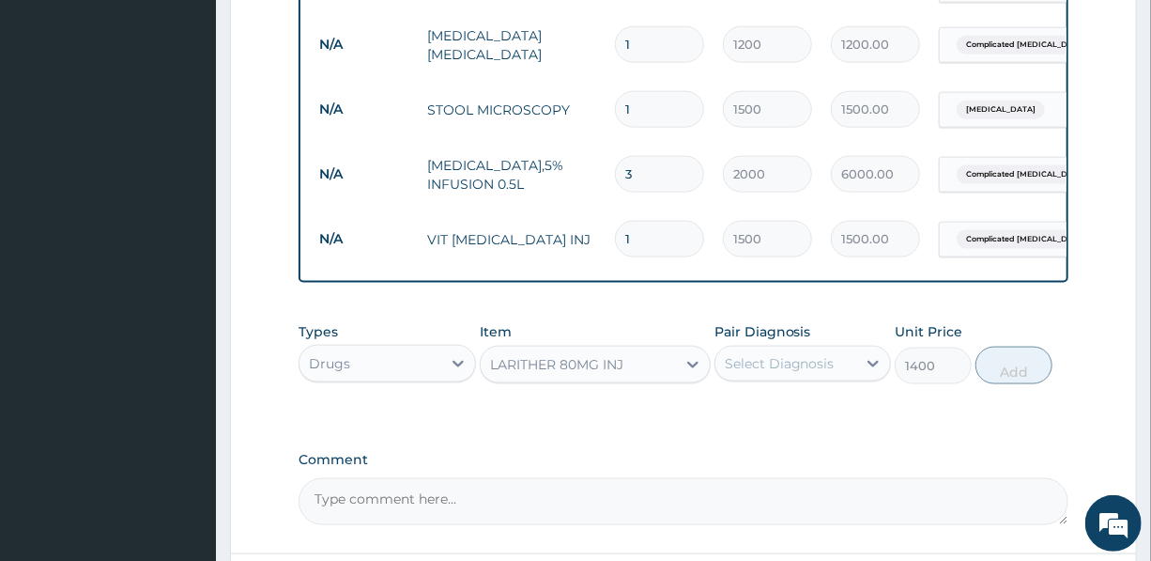
click at [780, 370] on div "Select Diagnosis" at bounding box center [780, 363] width 110 height 19
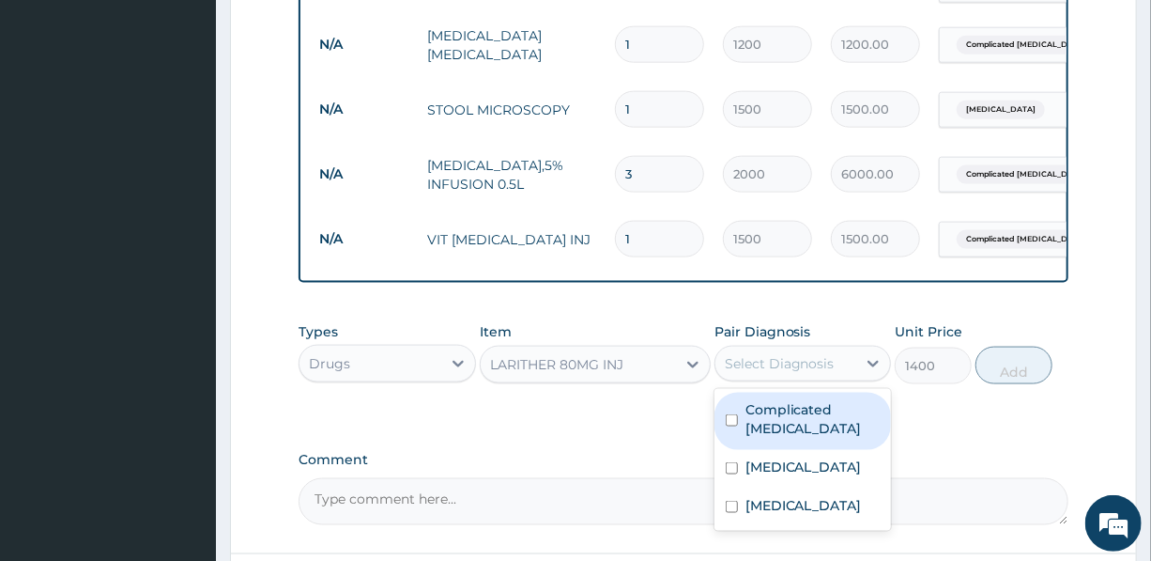
drag, startPoint x: 779, startPoint y: 427, endPoint x: 907, endPoint y: 391, distance: 132.9
click at [779, 427] on label "Complicated malaria" at bounding box center [813, 419] width 134 height 38
checkbox input "true"
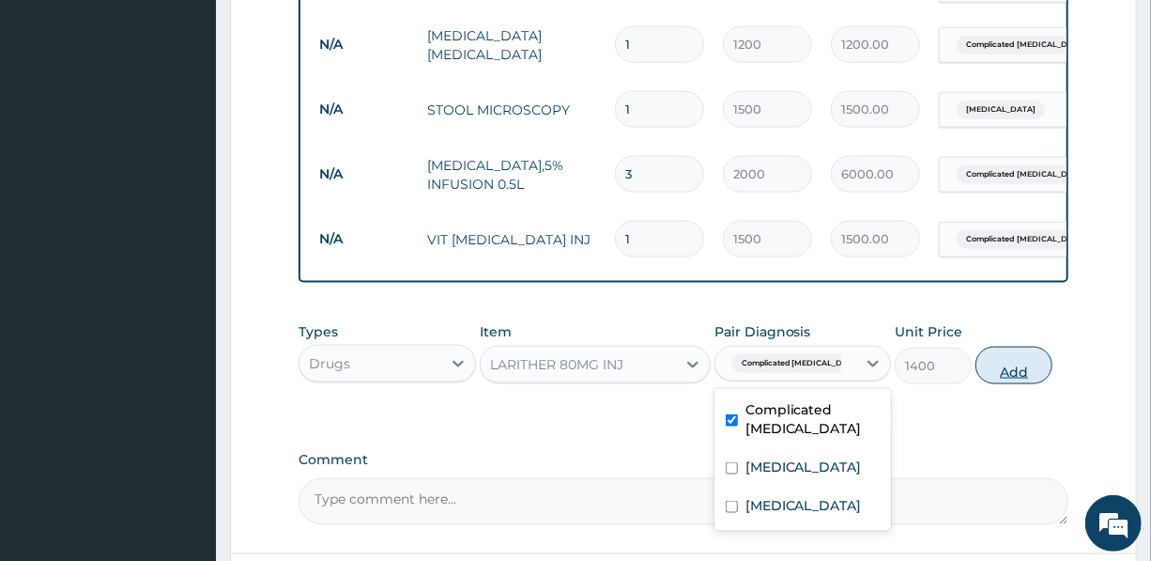
click at [1009, 378] on button "Add" at bounding box center [1014, 366] width 77 height 38
type input "0"
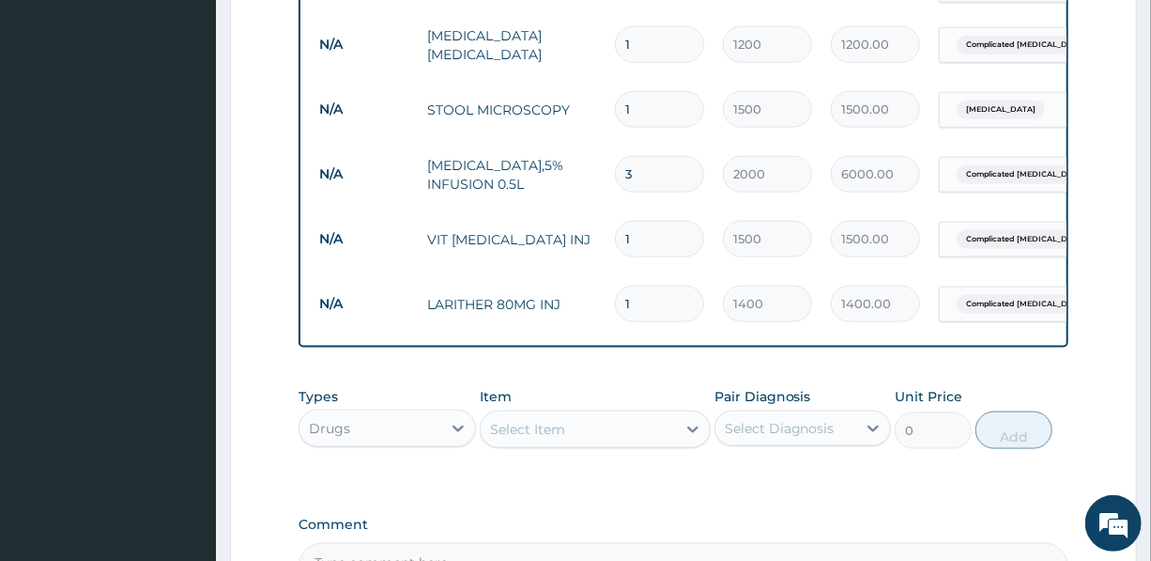
drag, startPoint x: 619, startPoint y: 309, endPoint x: 591, endPoint y: 307, distance: 28.2
click at [594, 308] on tr "N/A LARITHER 80MG INJ 1 1400 1400.00 Complicated malaria Delete" at bounding box center [770, 303] width 920 height 65
type input "6"
type input "8400.00"
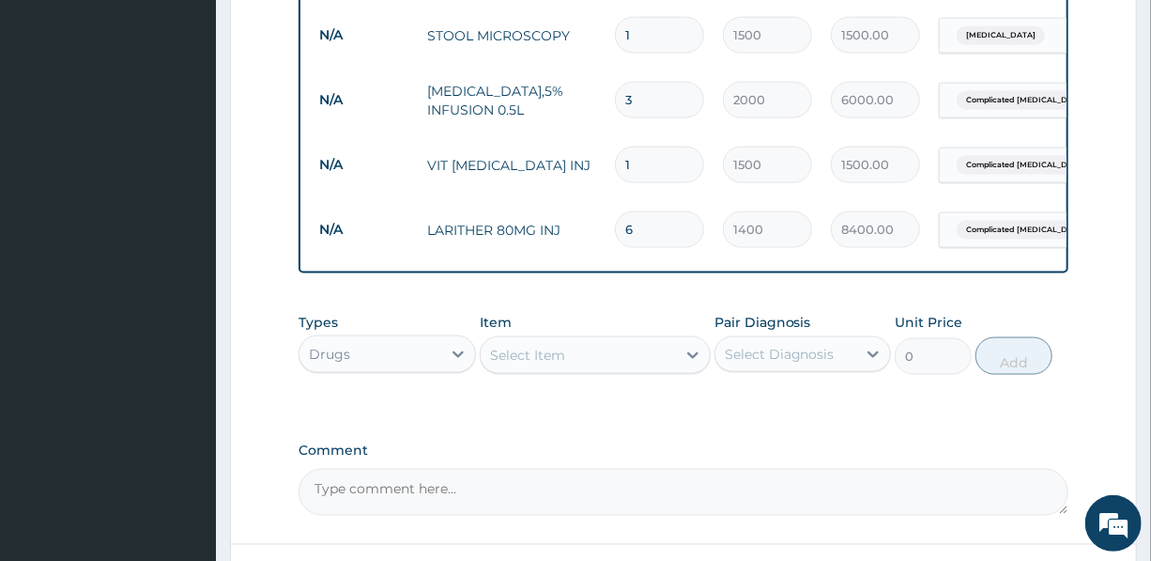
scroll to position [1100, 0]
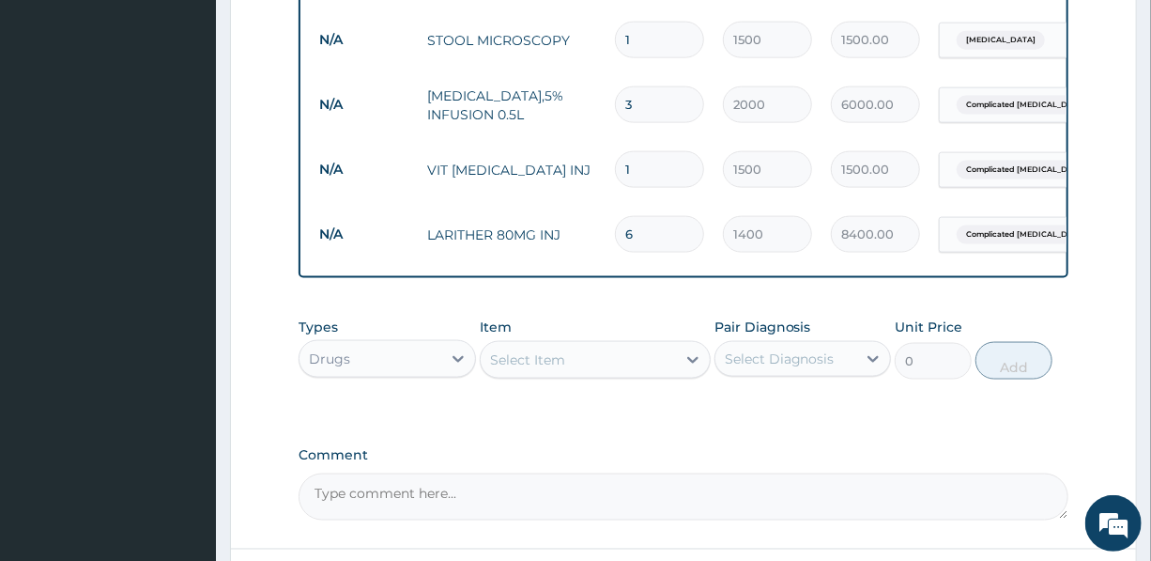
type input "6"
click at [626, 373] on div "Select Item" at bounding box center [578, 360] width 195 height 30
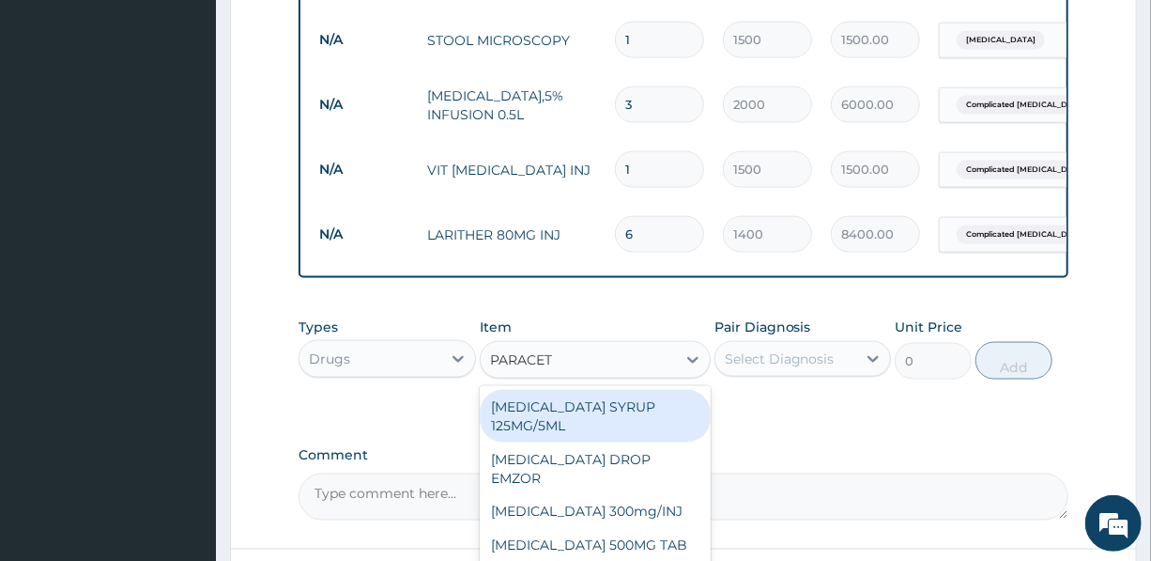
type input "PARACETA"
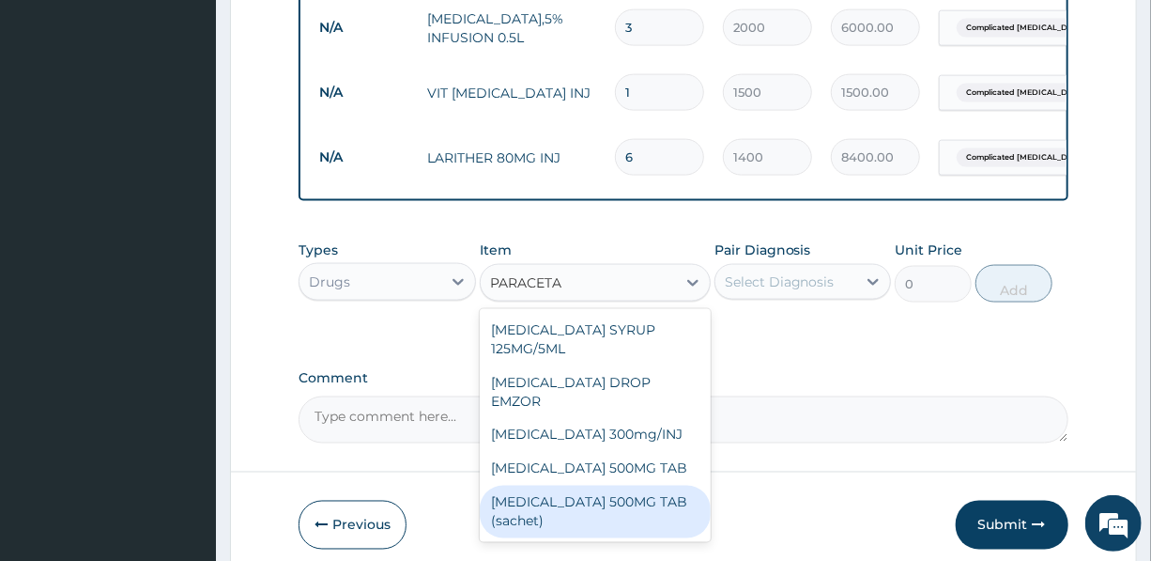
scroll to position [1185, 0]
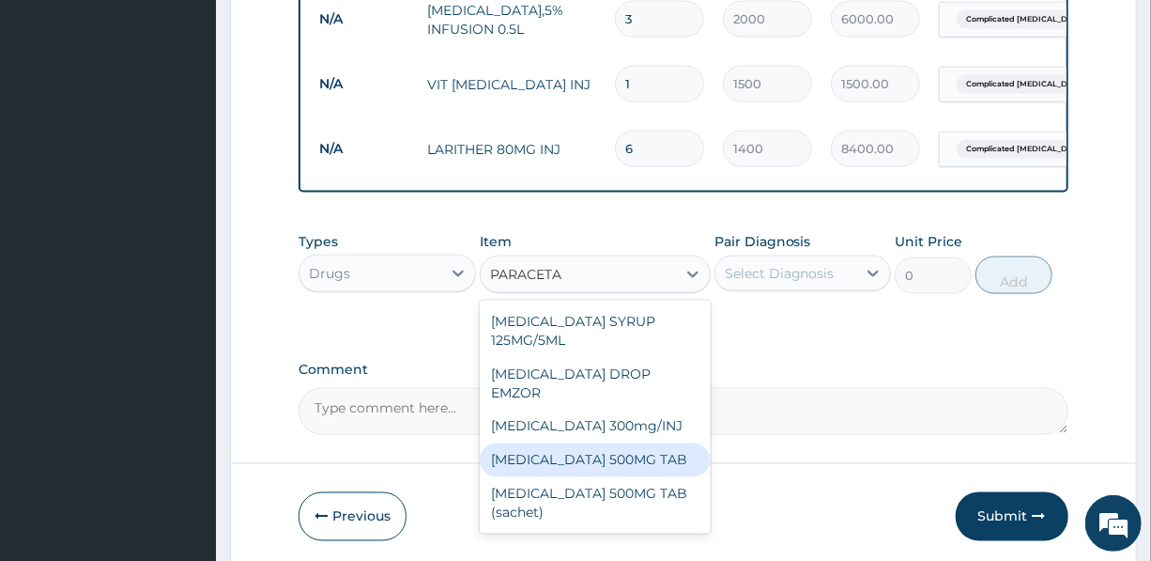
click at [615, 453] on div "PARACETAMOL 500MG TAB" at bounding box center [595, 460] width 231 height 34
type input "20"
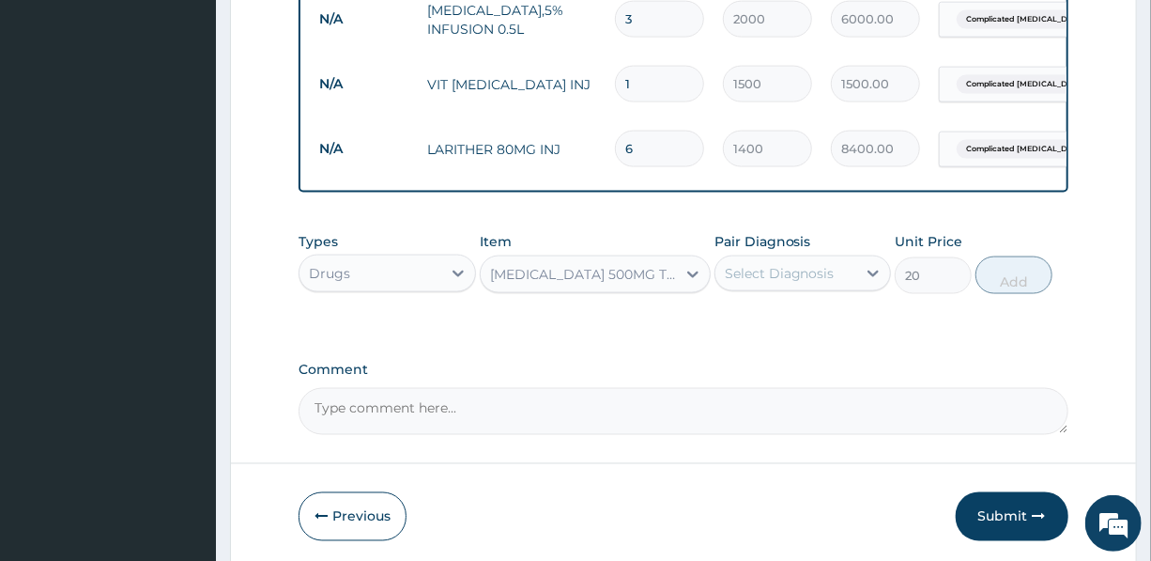
click at [783, 283] on div "Select Diagnosis" at bounding box center [780, 273] width 110 height 19
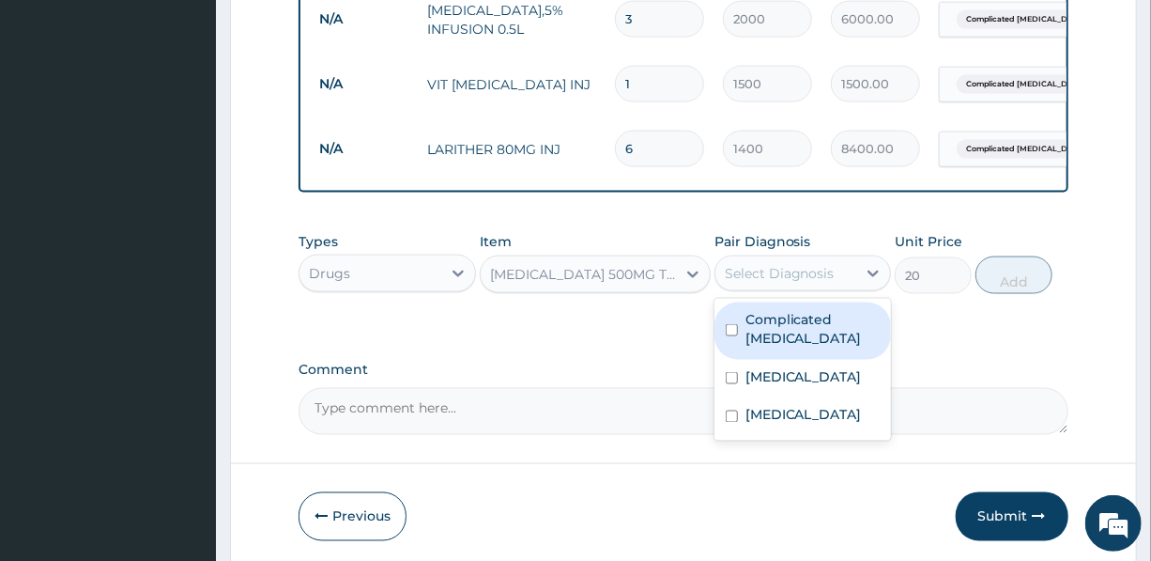
click at [781, 339] on label "Complicated malaria" at bounding box center [813, 329] width 134 height 38
checkbox input "true"
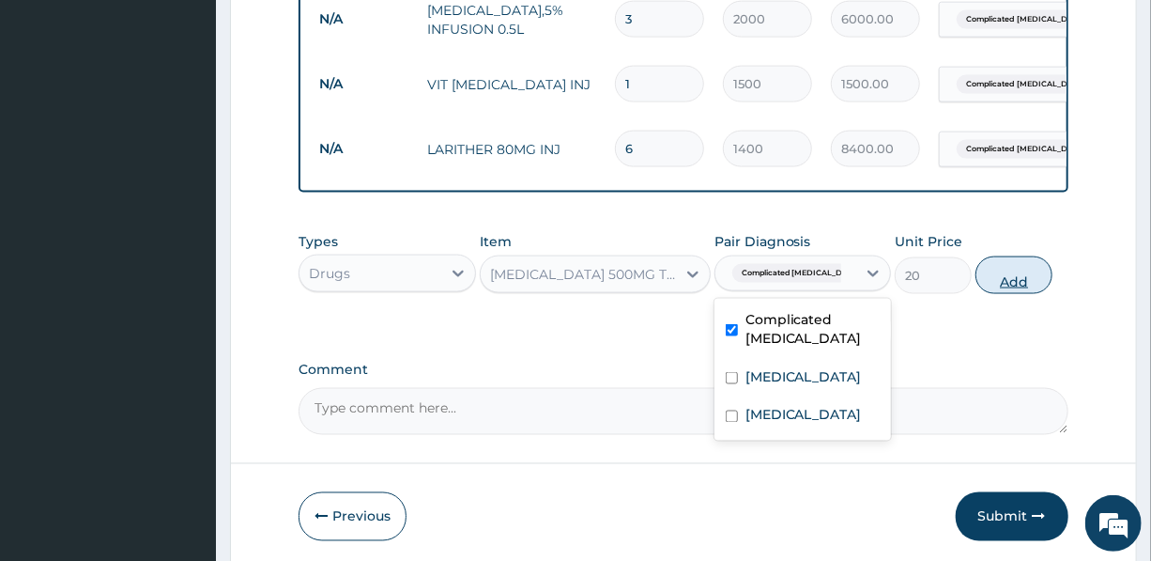
click at [1009, 285] on button "Add" at bounding box center [1014, 275] width 77 height 38
type input "0"
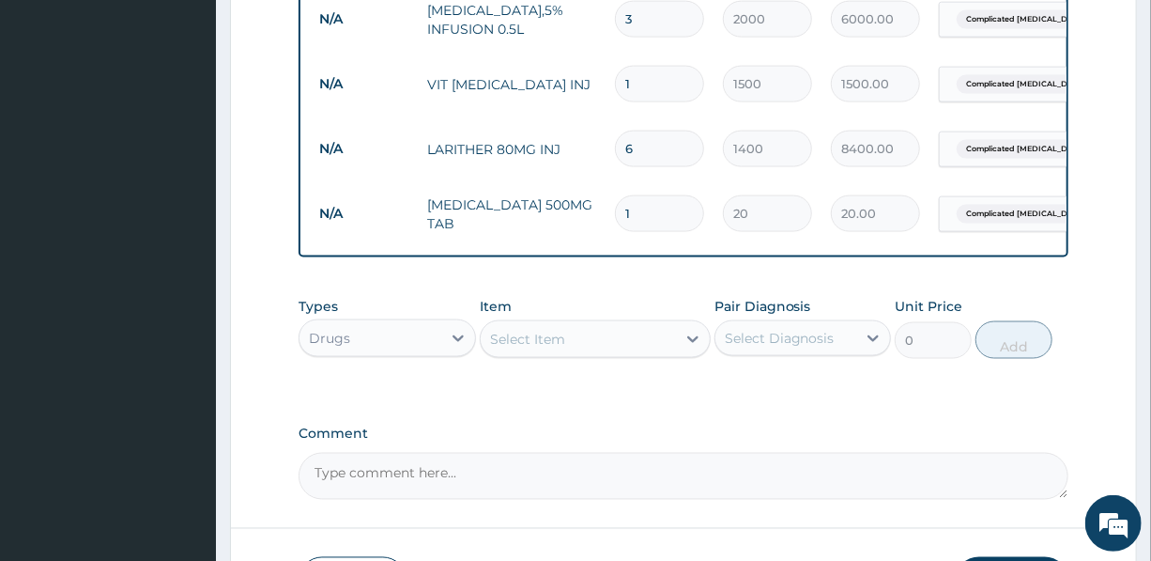
drag, startPoint x: 638, startPoint y: 223, endPoint x: 609, endPoint y: 211, distance: 31.2
click at [615, 211] on input "1" at bounding box center [659, 213] width 89 height 37
type input "18"
type input "360.00"
type input "18"
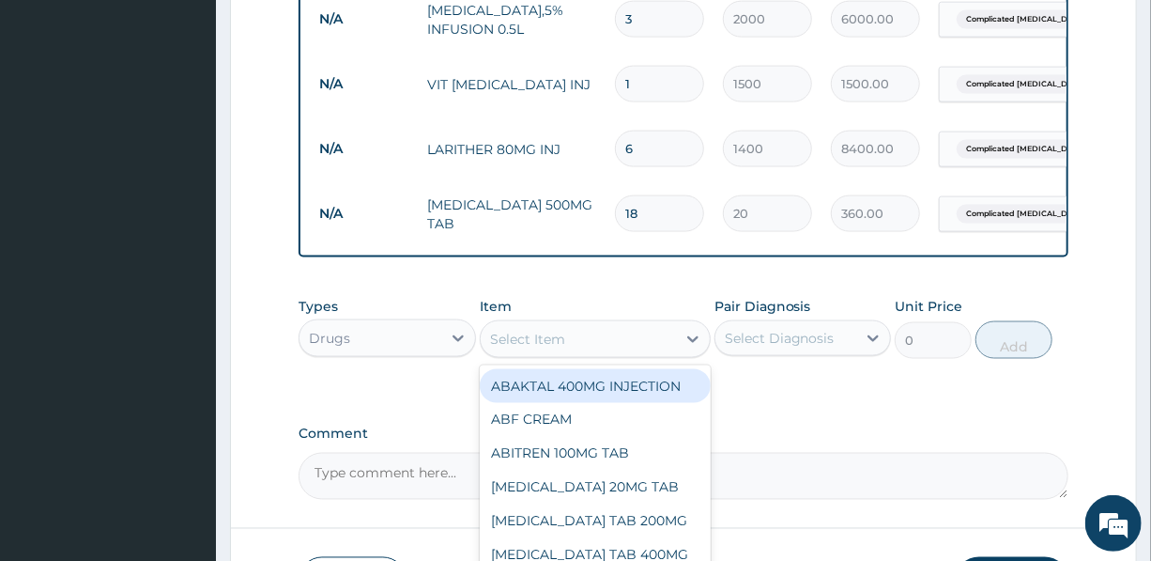
click at [563, 347] on div "Select Item" at bounding box center [578, 339] width 195 height 30
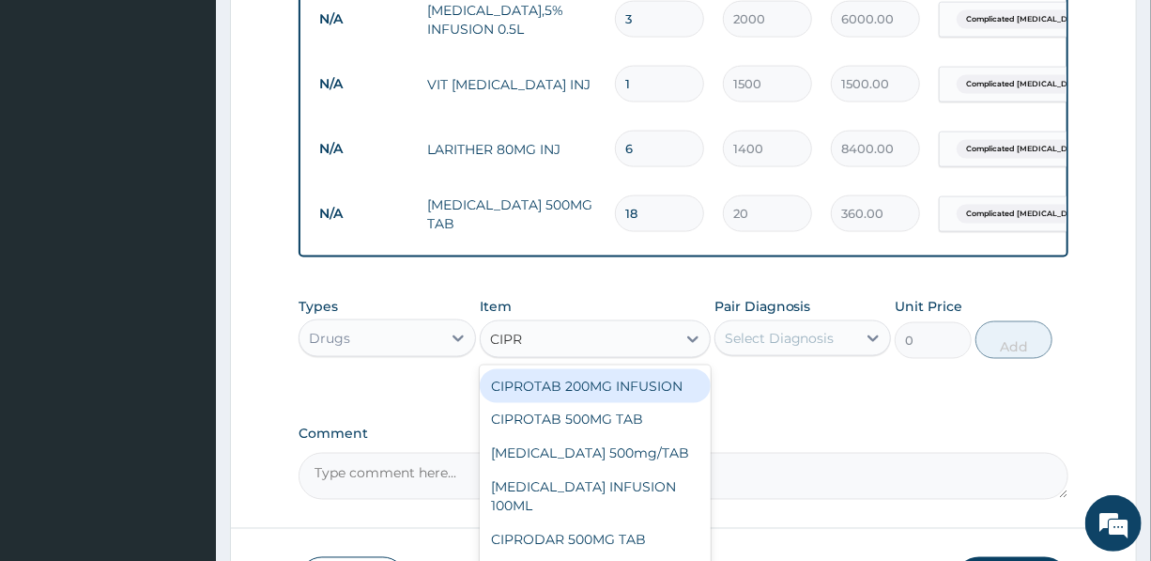
type input "CIPRO"
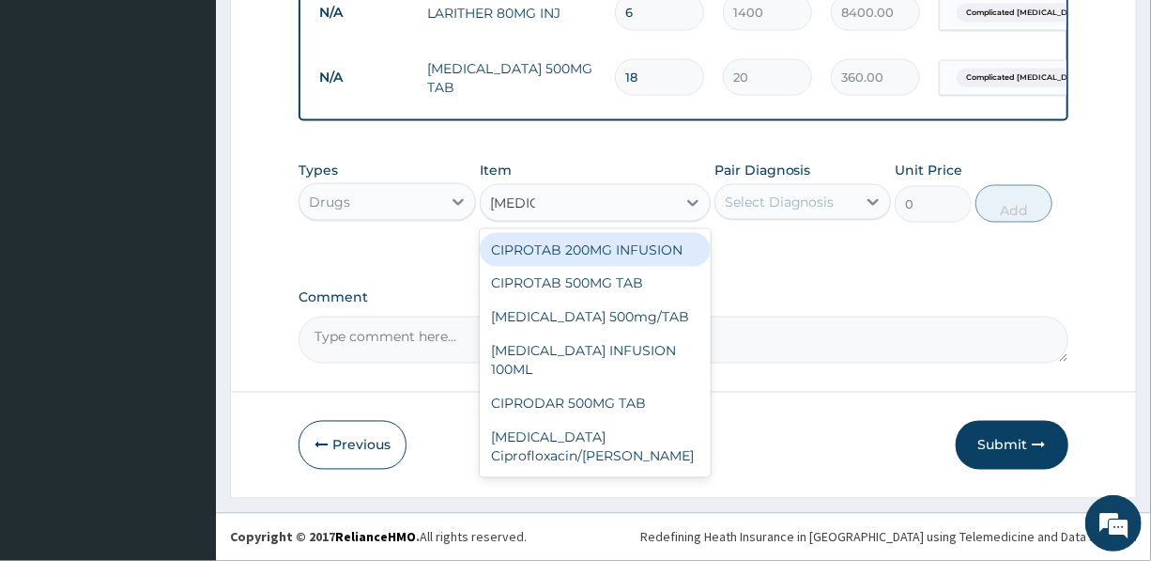
scroll to position [1335, 0]
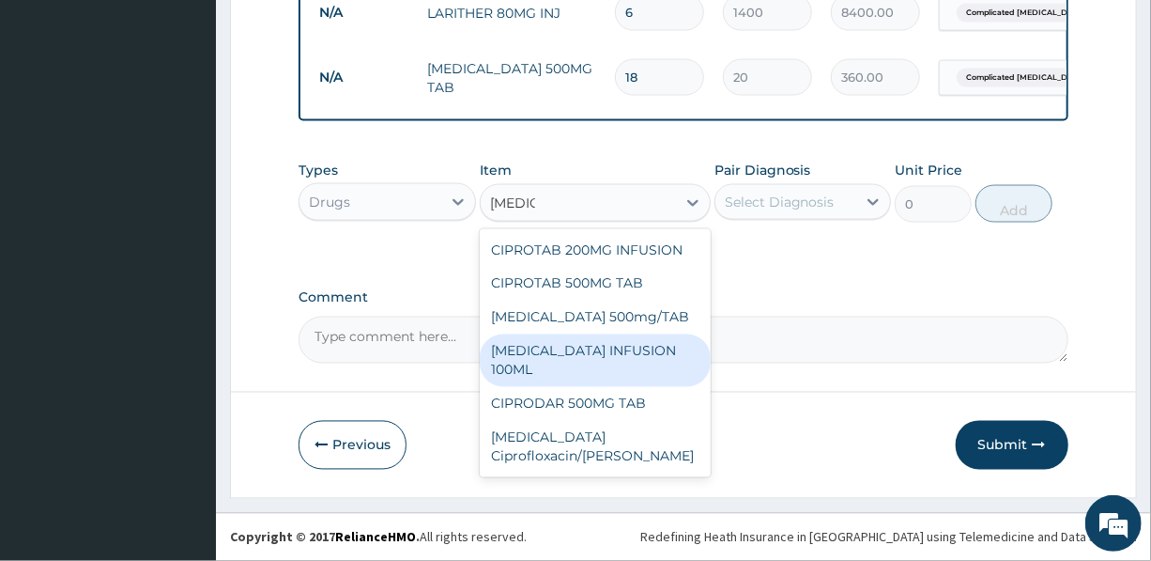
click at [551, 355] on div "CIPROFLOXACIN INFUSION 100ML" at bounding box center [595, 360] width 231 height 53
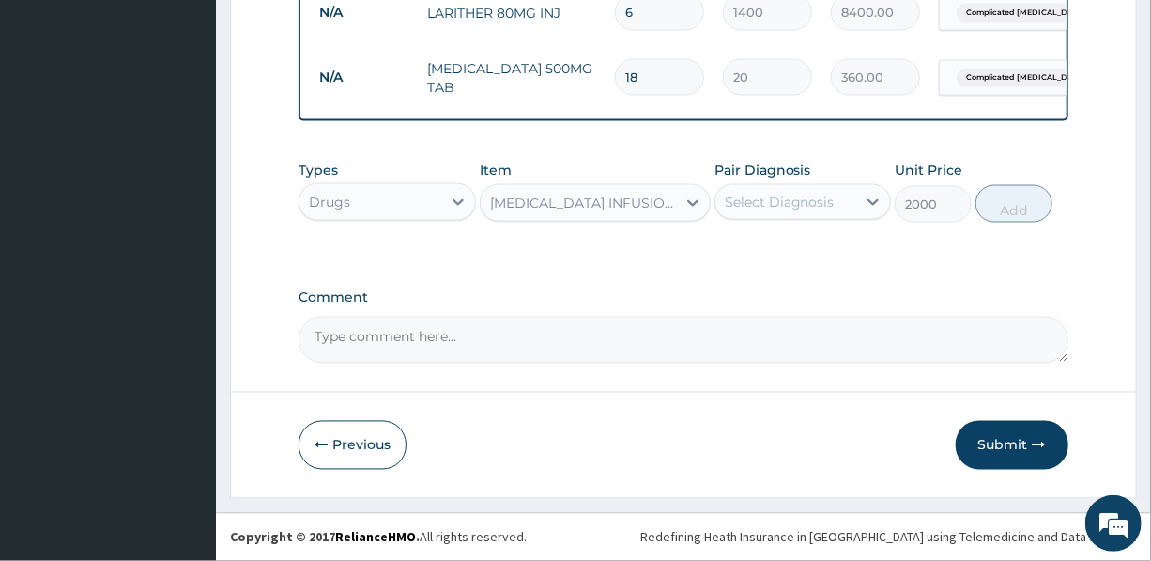
click at [650, 202] on div "CIPROFLOXACIN INFUSION 100ML" at bounding box center [584, 202] width 188 height 19
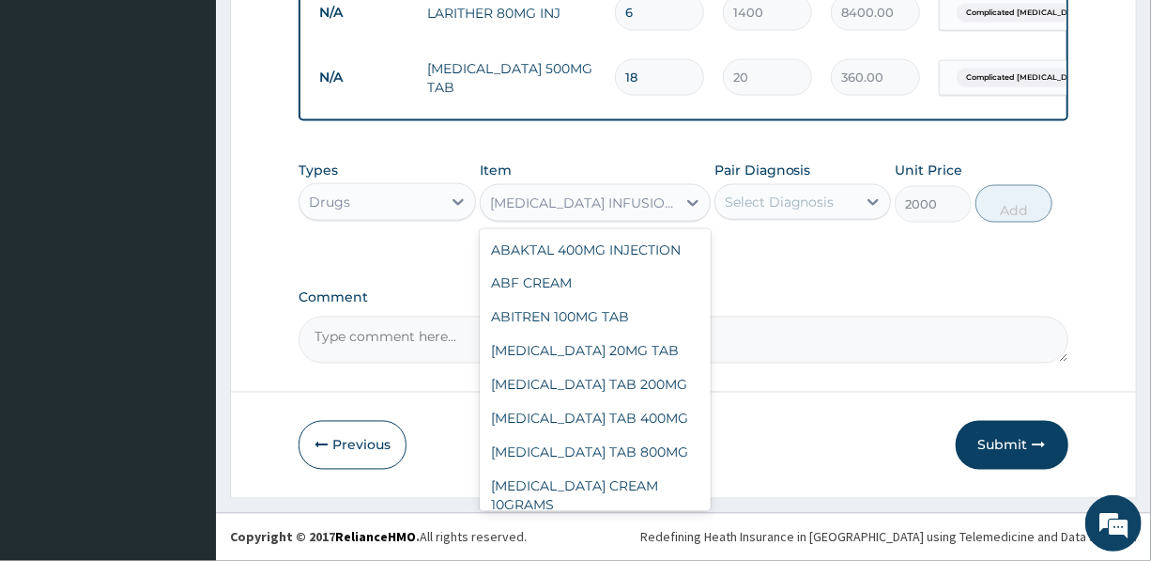
scroll to position [5839, 0]
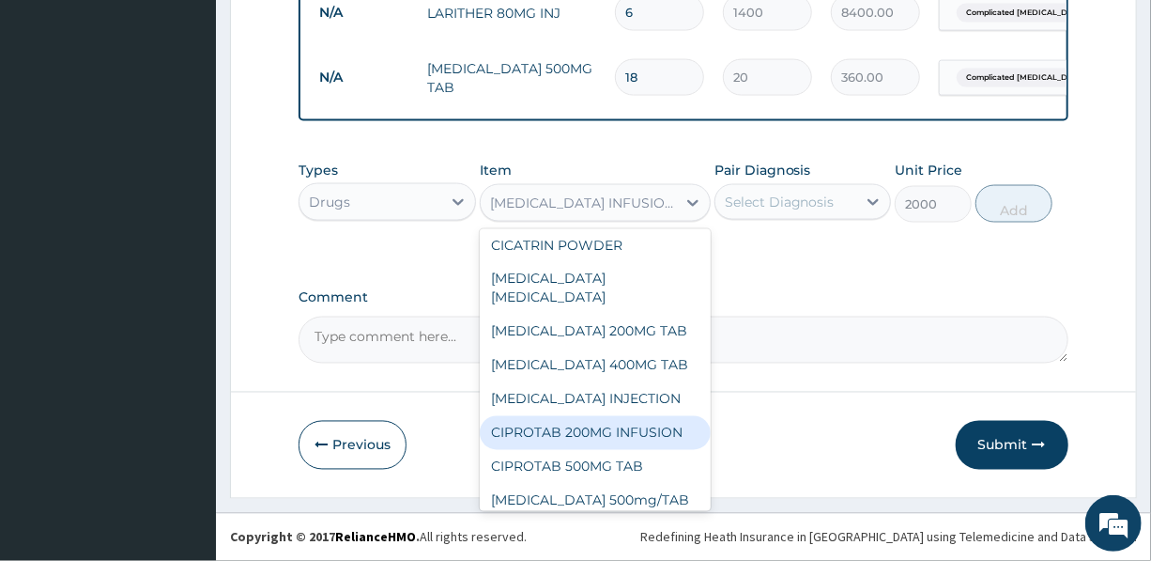
click at [596, 416] on div "CIPROTAB 200MG INFUSION" at bounding box center [595, 433] width 231 height 34
type input "3000"
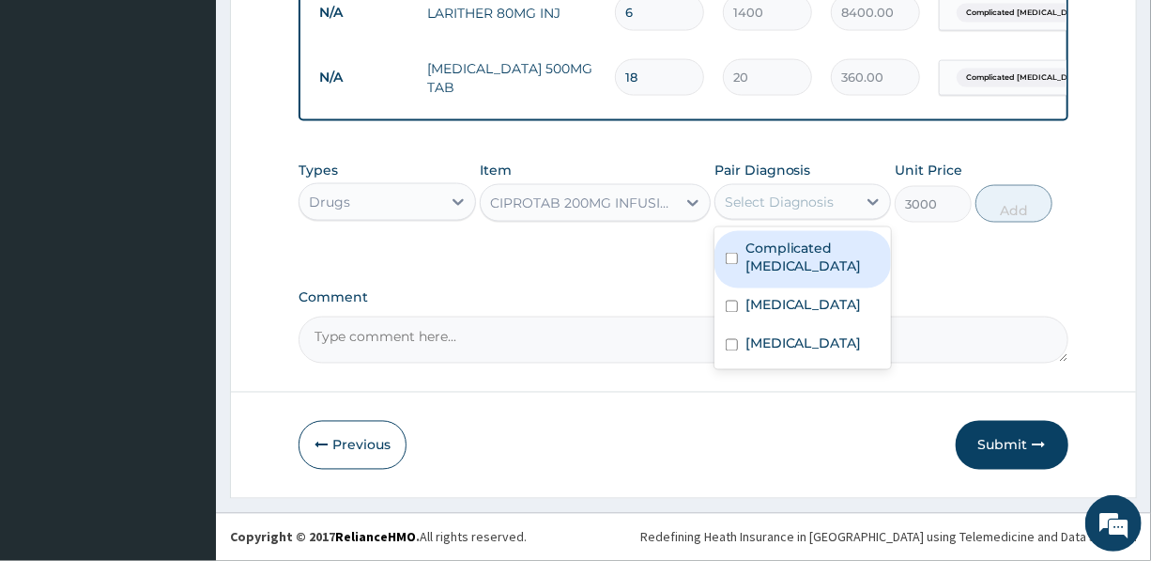
click at [796, 201] on div "Select Diagnosis" at bounding box center [780, 202] width 110 height 19
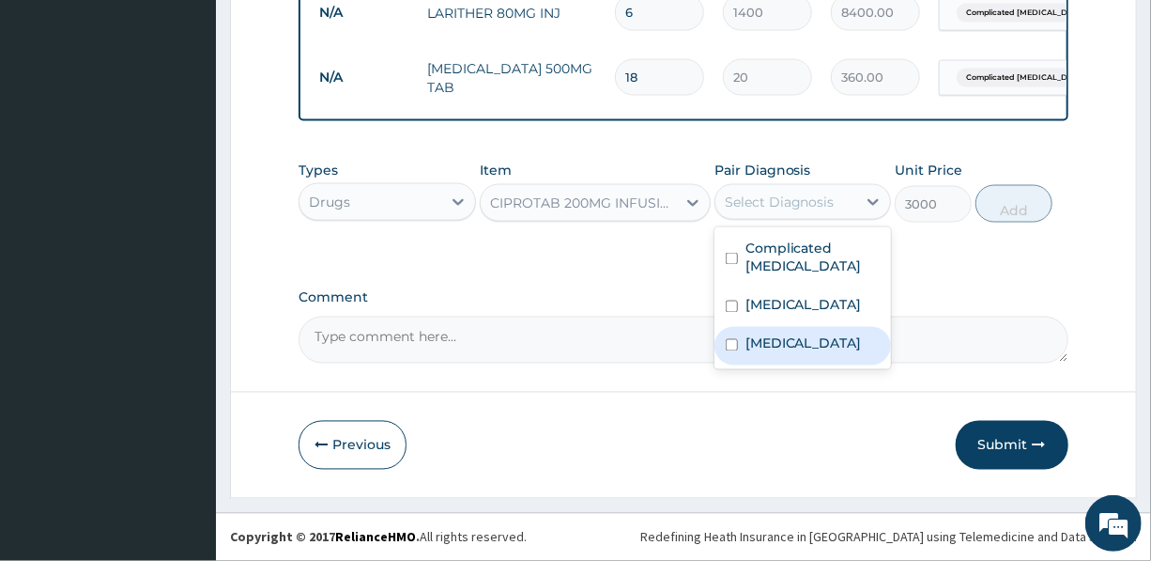
click at [766, 347] on label "Typhoid fever" at bounding box center [804, 343] width 116 height 19
checkbox input "true"
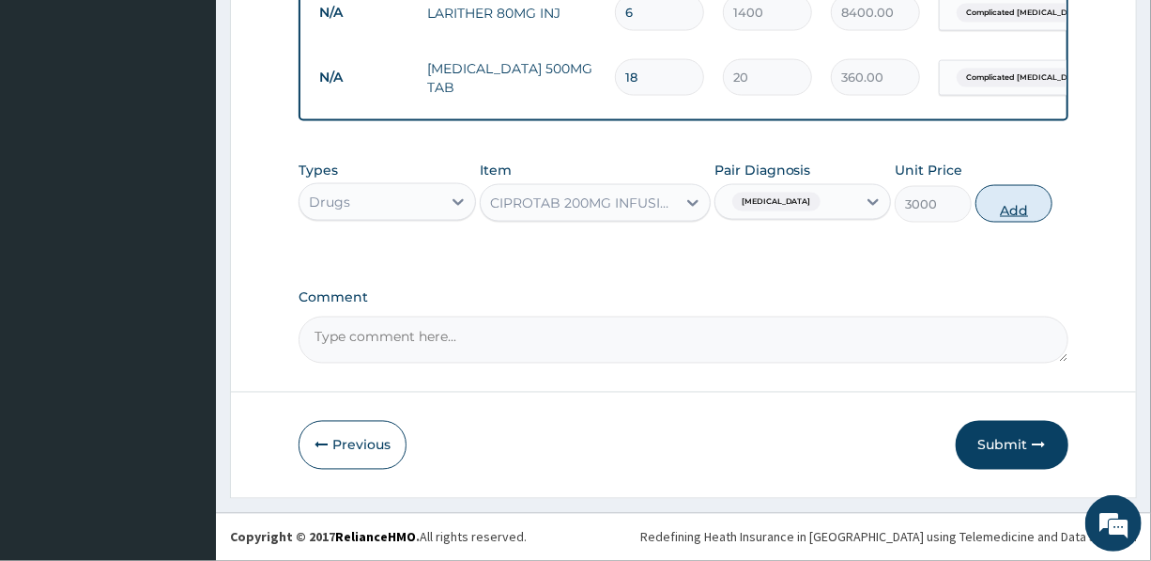
click at [1019, 206] on button "Add" at bounding box center [1014, 204] width 77 height 38
type input "0"
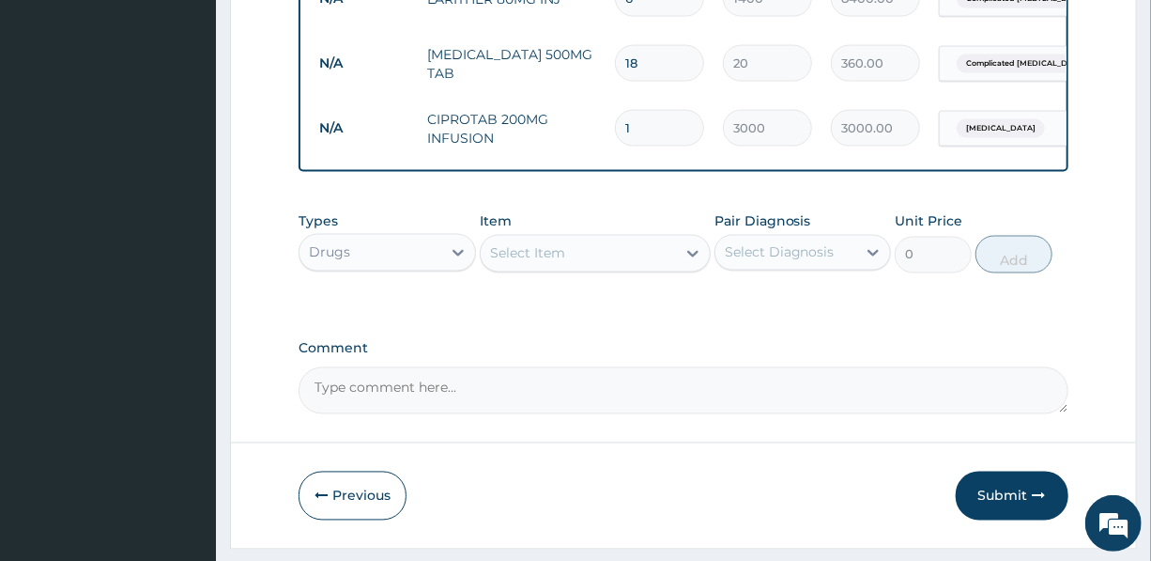
drag, startPoint x: 644, startPoint y: 122, endPoint x: 612, endPoint y: 131, distance: 33.3
click at [617, 131] on input "1" at bounding box center [659, 128] width 89 height 37
type input "2"
type input "6000.00"
type input "2"
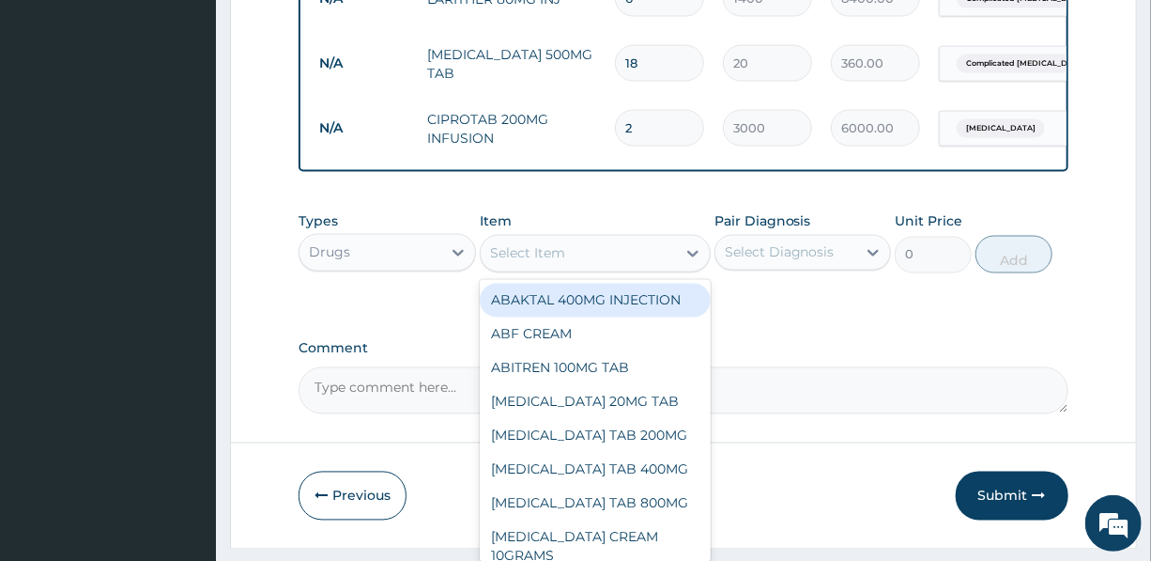
click at [560, 263] on div "Select Item" at bounding box center [527, 253] width 75 height 19
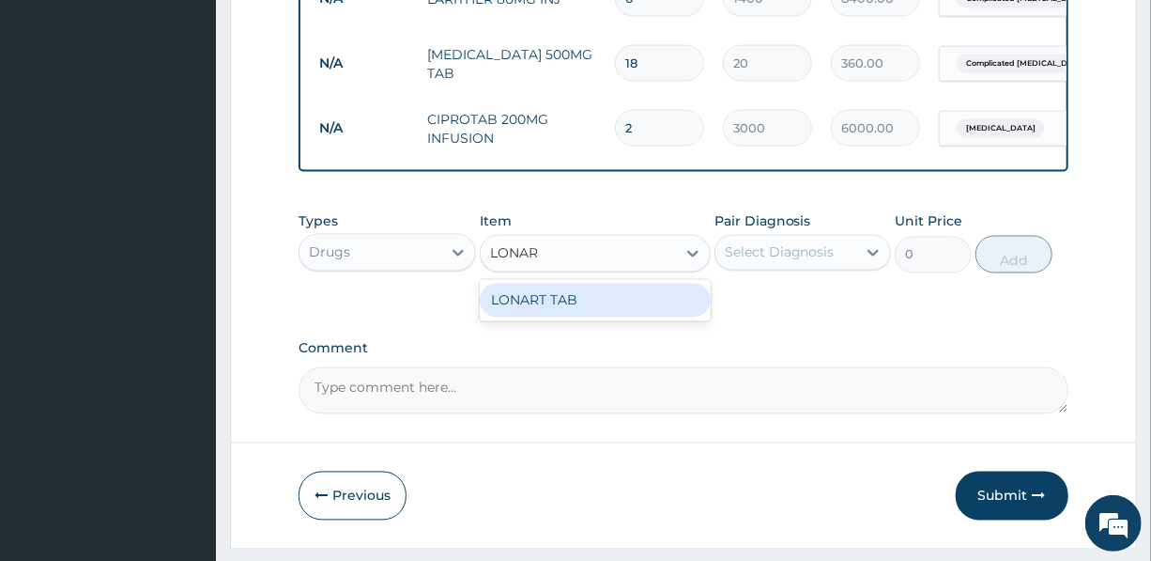
type input "LONART"
click at [585, 317] on div "LONART TAB" at bounding box center [595, 301] width 231 height 34
type input "3000"
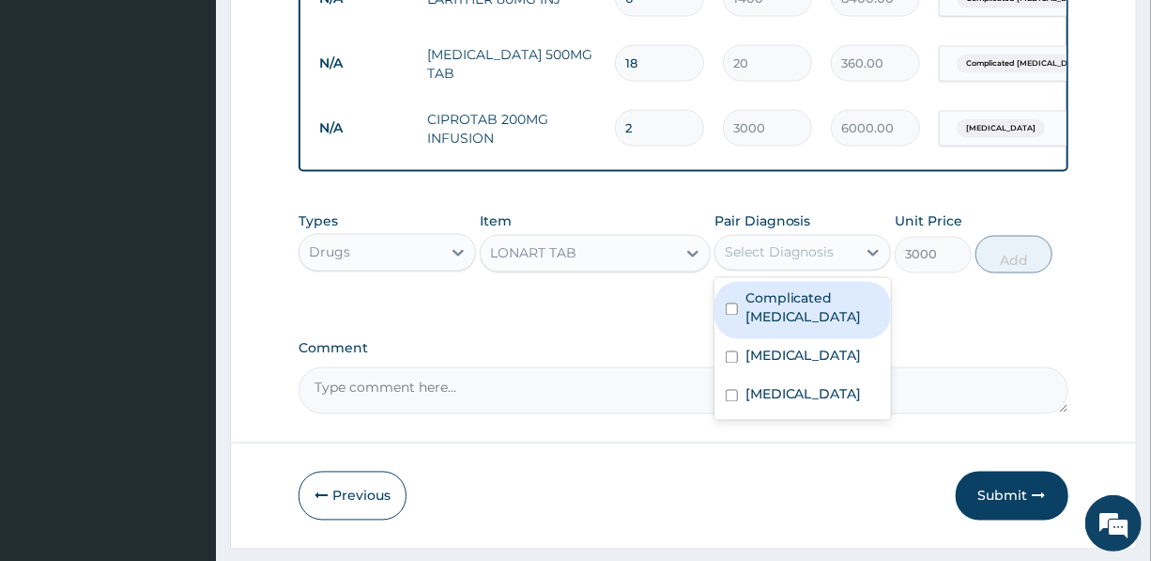
click at [761, 262] on div "Select Diagnosis" at bounding box center [780, 252] width 110 height 19
click at [780, 322] on label "Complicated malaria" at bounding box center [813, 308] width 134 height 38
checkbox input "true"
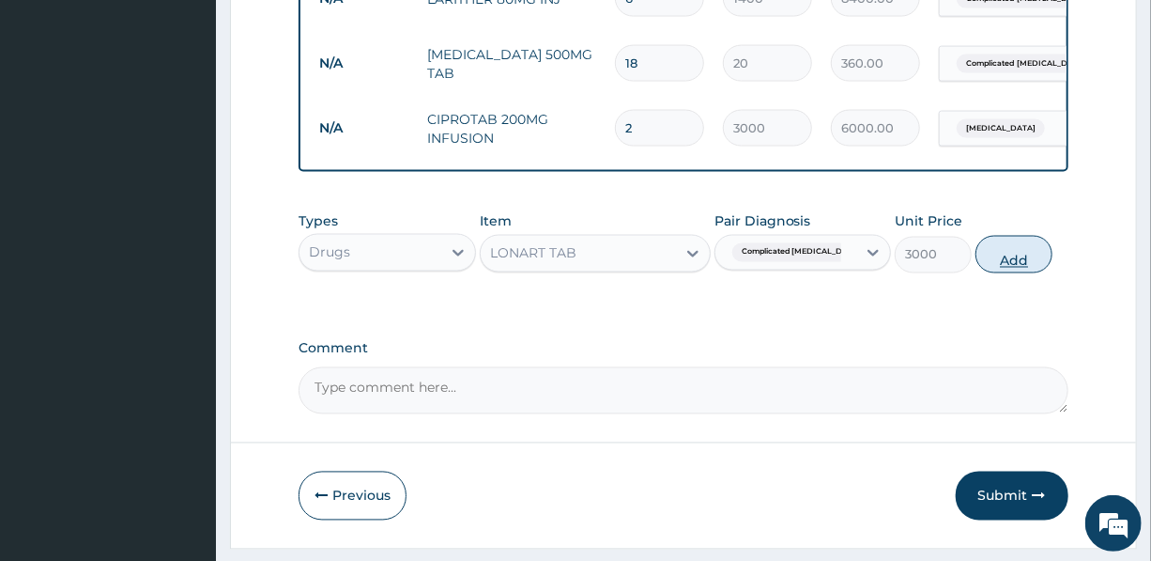
click at [1014, 267] on button "Add" at bounding box center [1014, 255] width 77 height 38
type input "0"
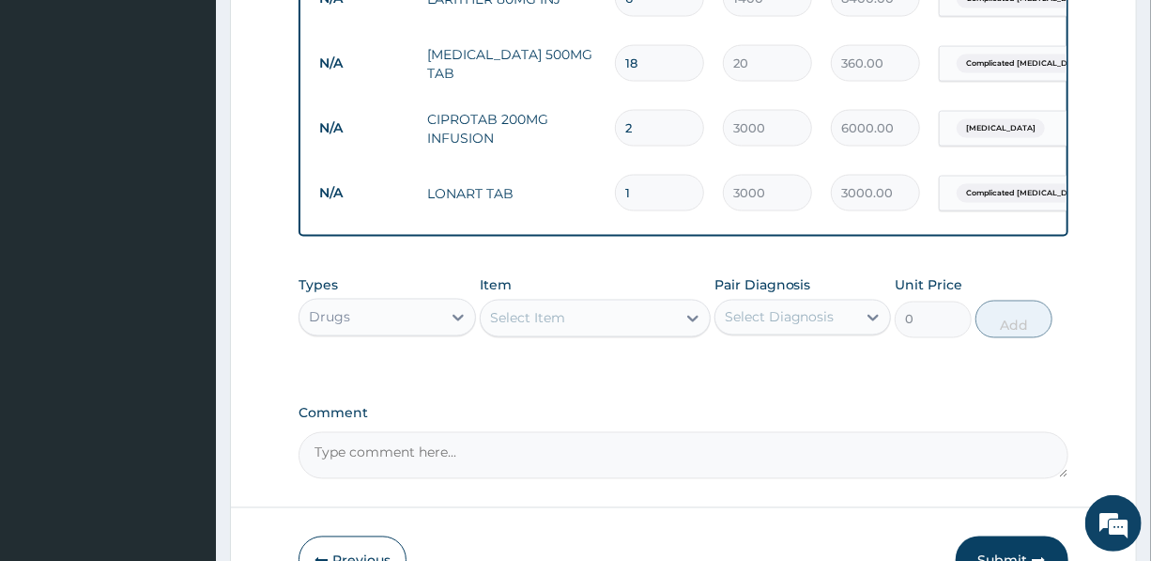
click at [546, 328] on div "Select Item" at bounding box center [527, 318] width 75 height 19
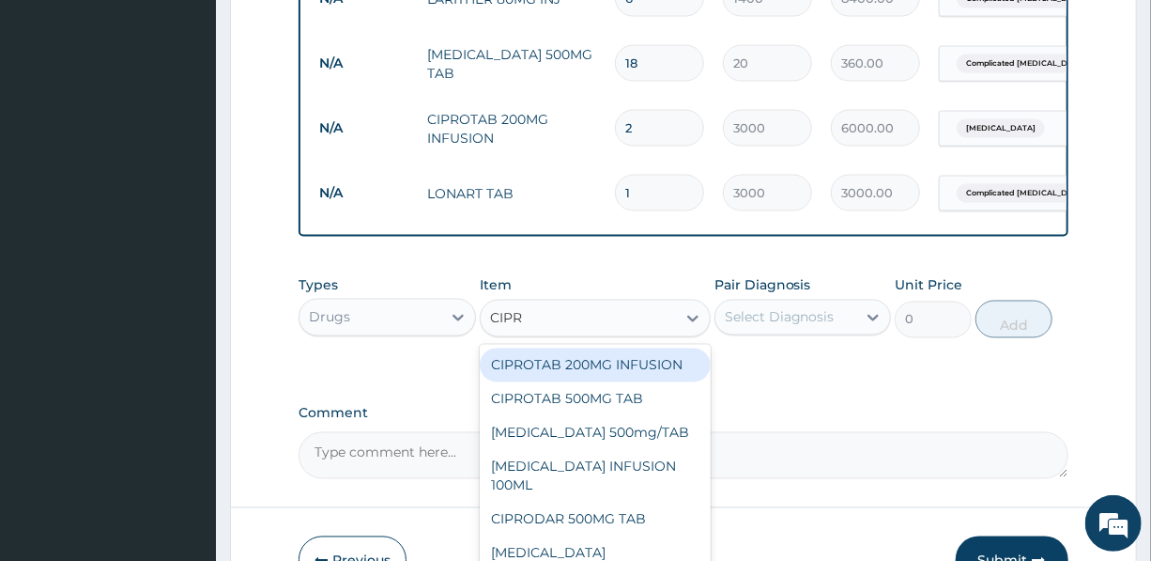
type input "CIPRO"
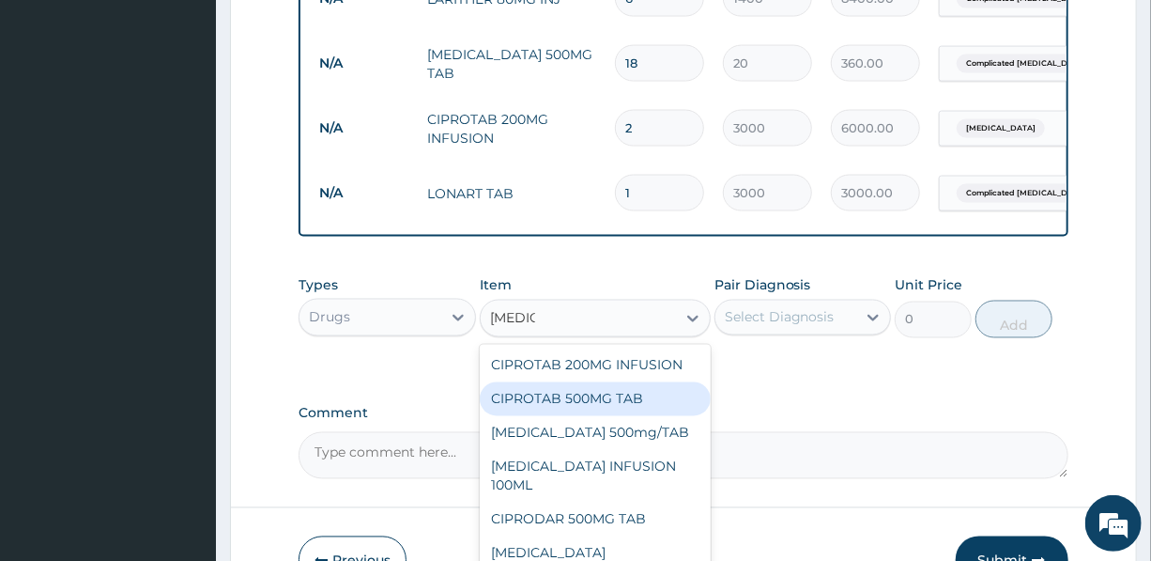
click at [559, 415] on div "CIPROTAB 500MG TAB" at bounding box center [595, 399] width 231 height 34
type input "200"
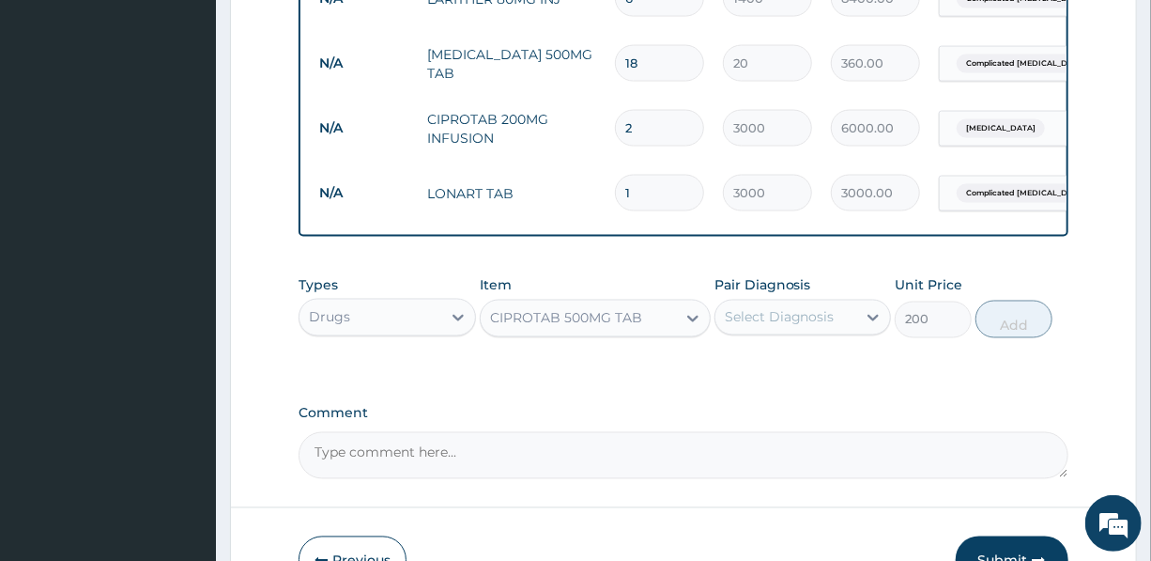
click at [787, 327] on div "Select Diagnosis" at bounding box center [780, 317] width 110 height 19
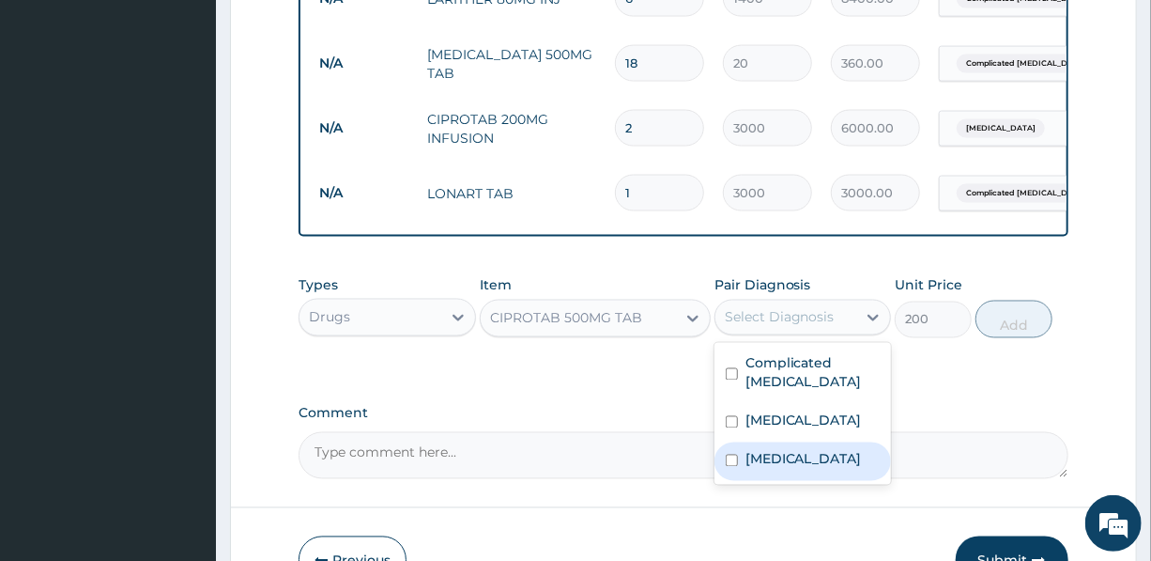
click at [791, 469] on label "Typhoid fever" at bounding box center [804, 459] width 116 height 19
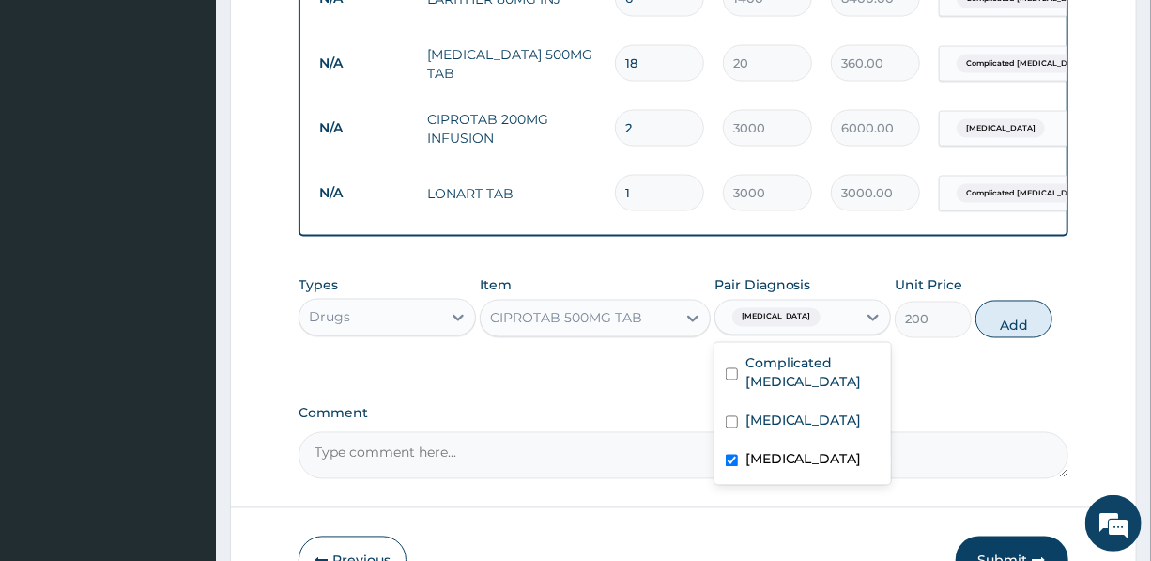
checkbox input "true"
click at [1018, 332] on button "Add" at bounding box center [1014, 320] width 77 height 38
type input "0"
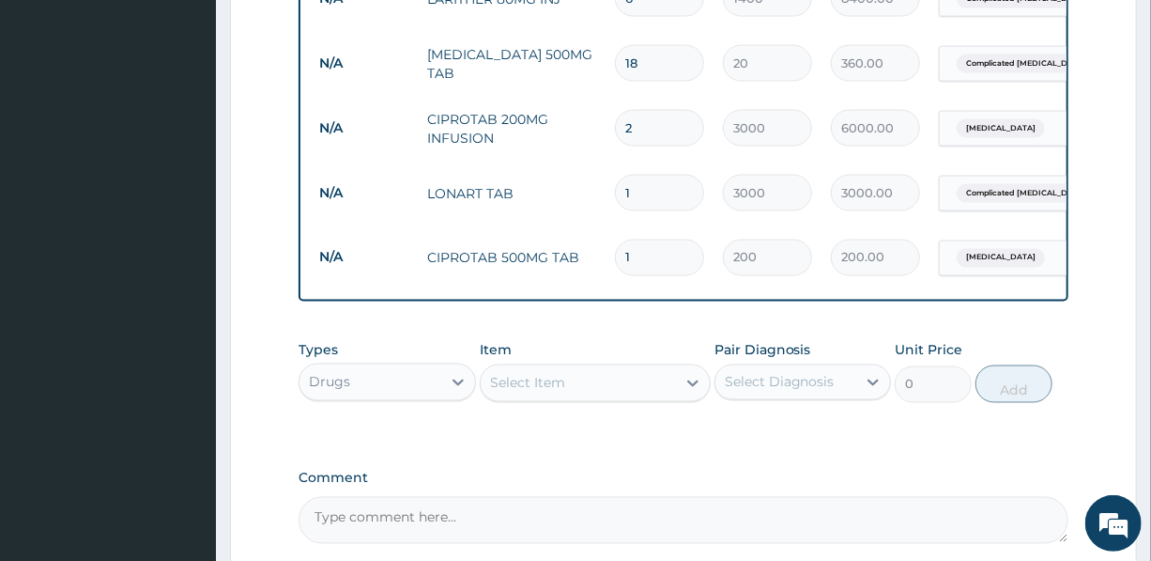
drag, startPoint x: 648, startPoint y: 256, endPoint x: 595, endPoint y: 255, distance: 52.6
click at [596, 255] on tr "N/A CIPROTAB 500MG TAB 1 200 200.00 Typhoid fever Delete" at bounding box center [770, 257] width 920 height 65
type input "14"
type input "2800.00"
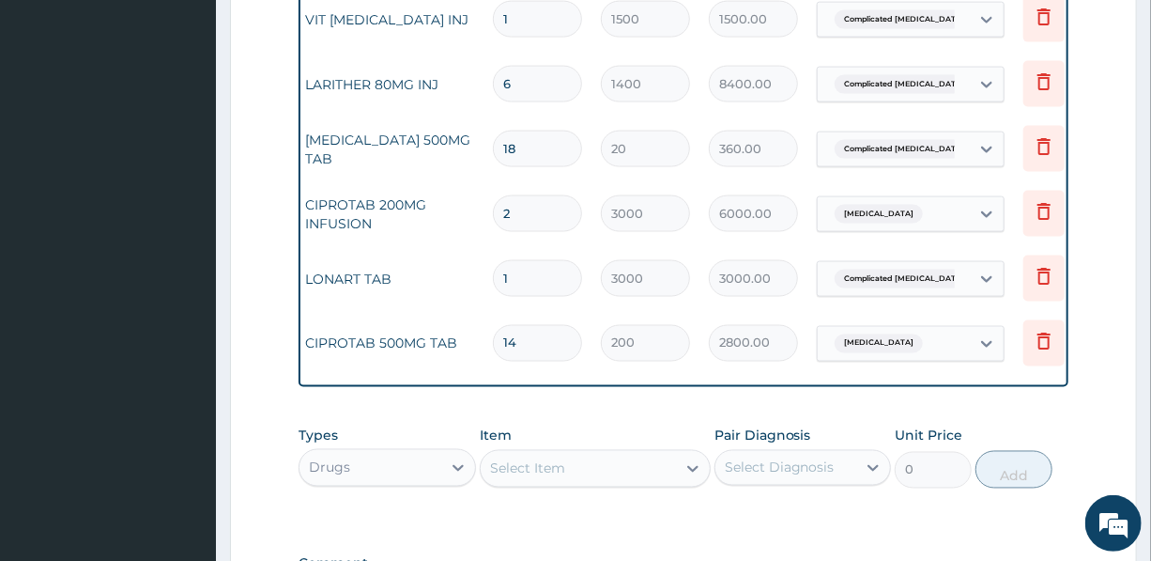
scroll to position [0, 136]
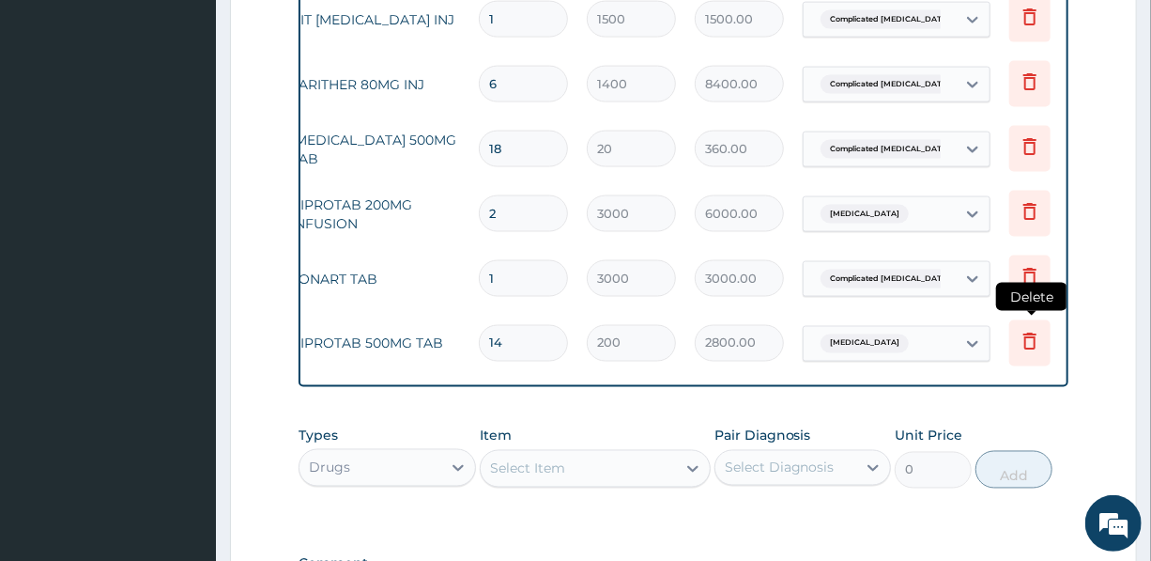
type input "14"
click at [1031, 348] on icon at bounding box center [1030, 341] width 13 height 17
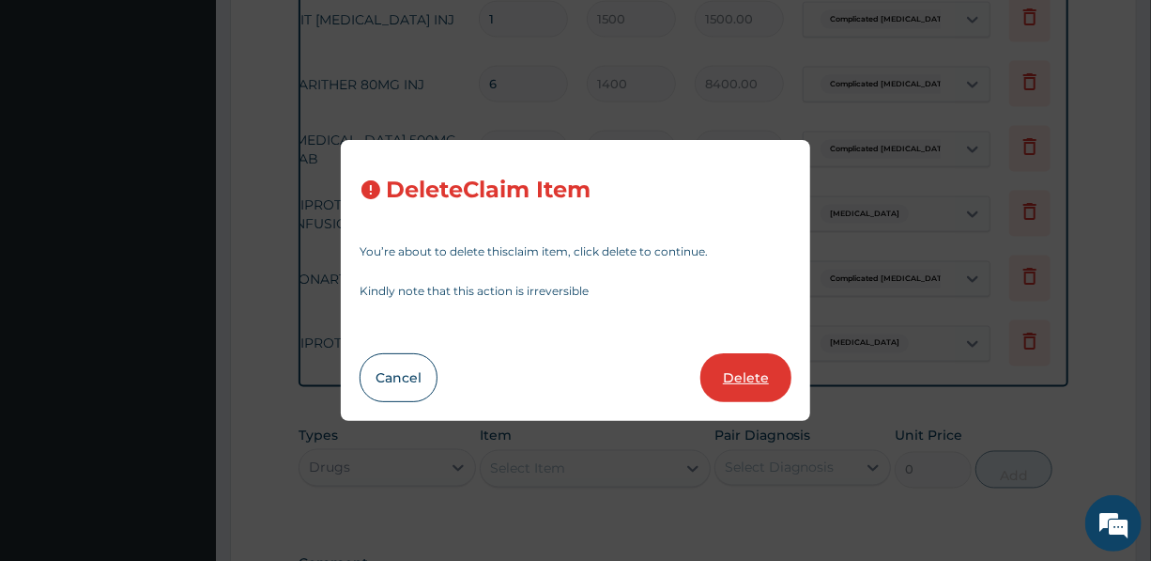
click at [744, 385] on button "Delete" at bounding box center [746, 377] width 91 height 49
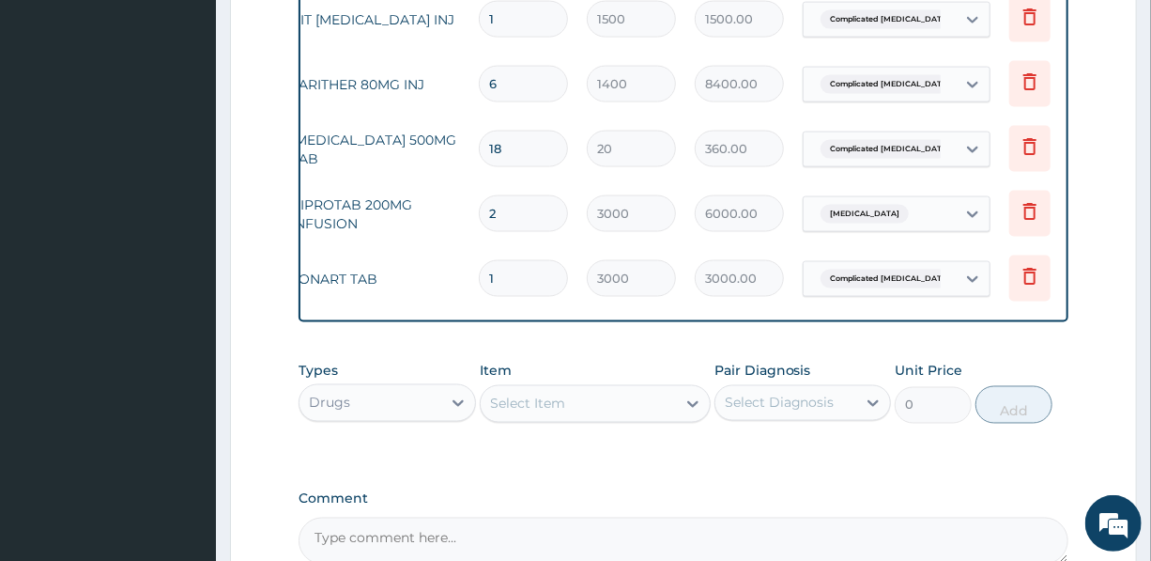
click at [545, 413] on div "Select Item" at bounding box center [527, 403] width 75 height 19
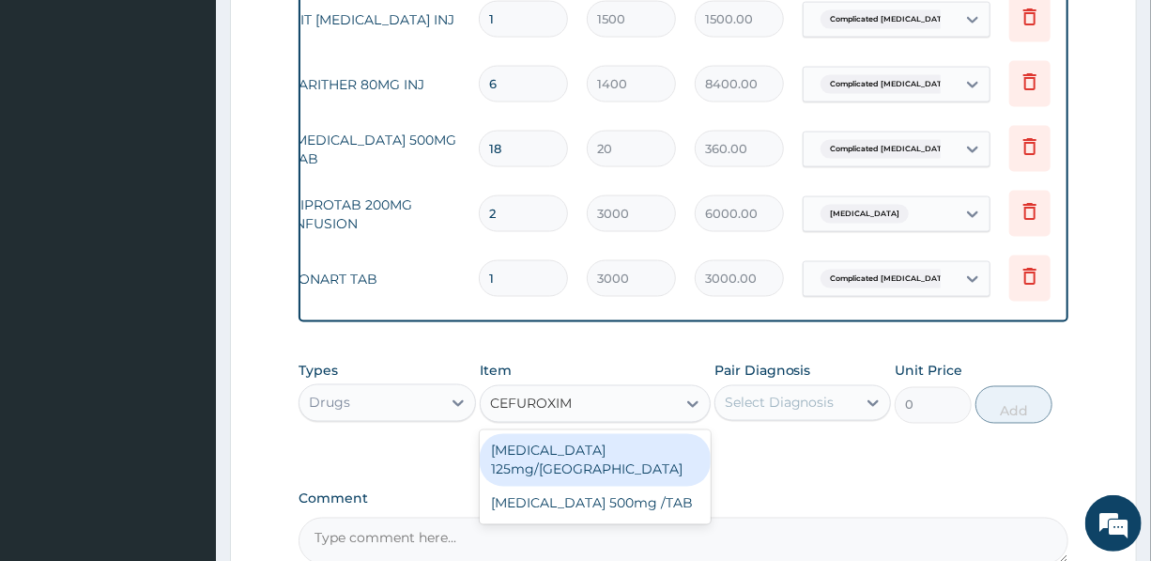
type input "CEFUROXIME"
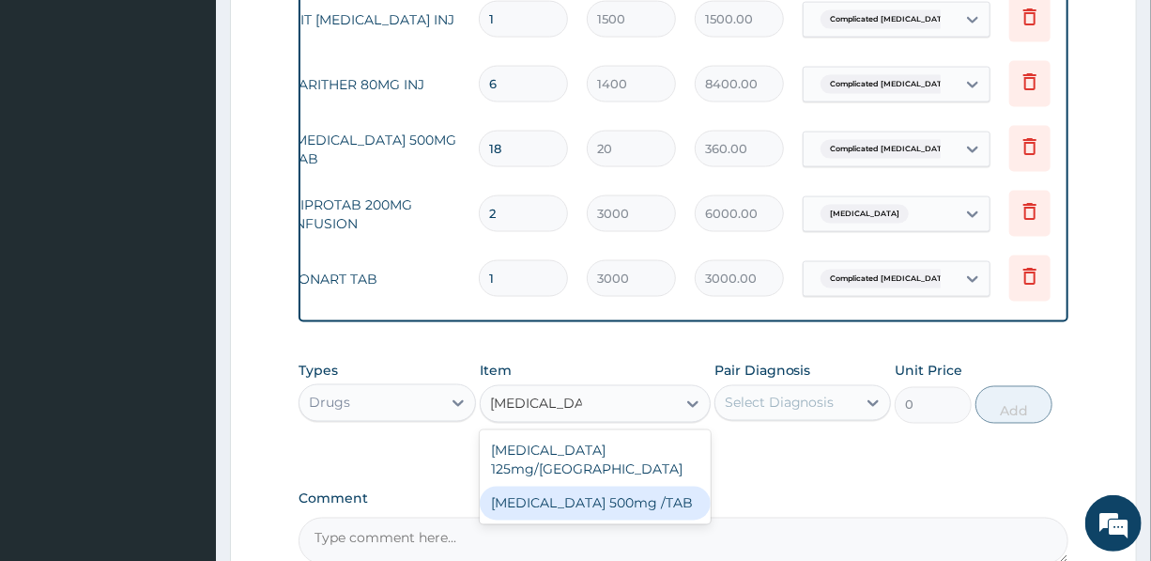
drag, startPoint x: 585, startPoint y: 504, endPoint x: 685, endPoint y: 466, distance: 106.7
click at [586, 504] on div "Cefuroxime 500mg /TAB" at bounding box center [595, 503] width 231 height 34
type input "500"
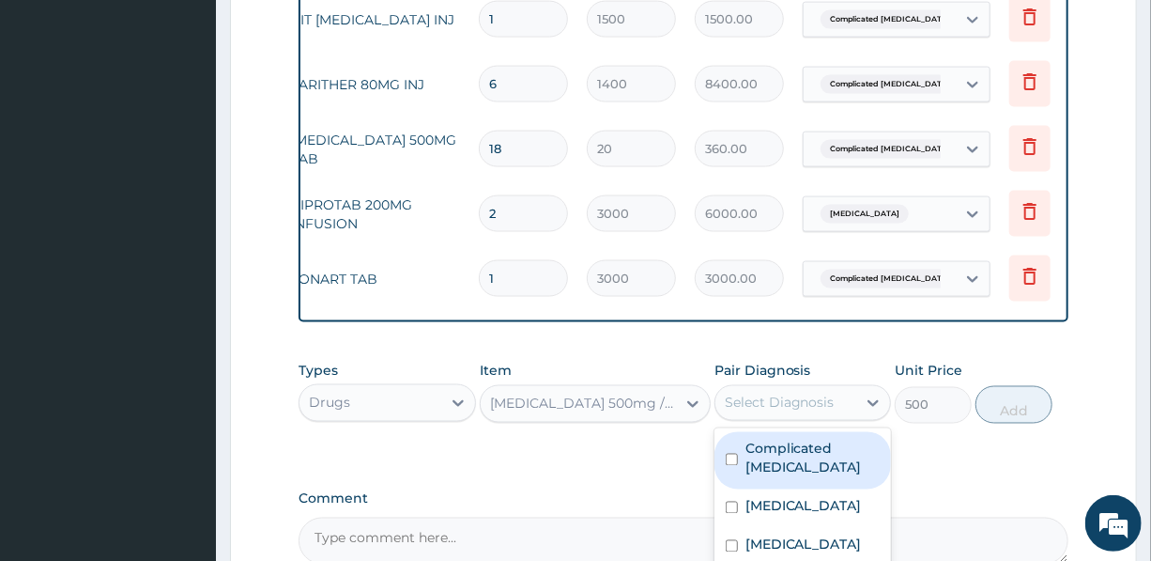
click at [789, 410] on div "Select Diagnosis" at bounding box center [780, 402] width 110 height 19
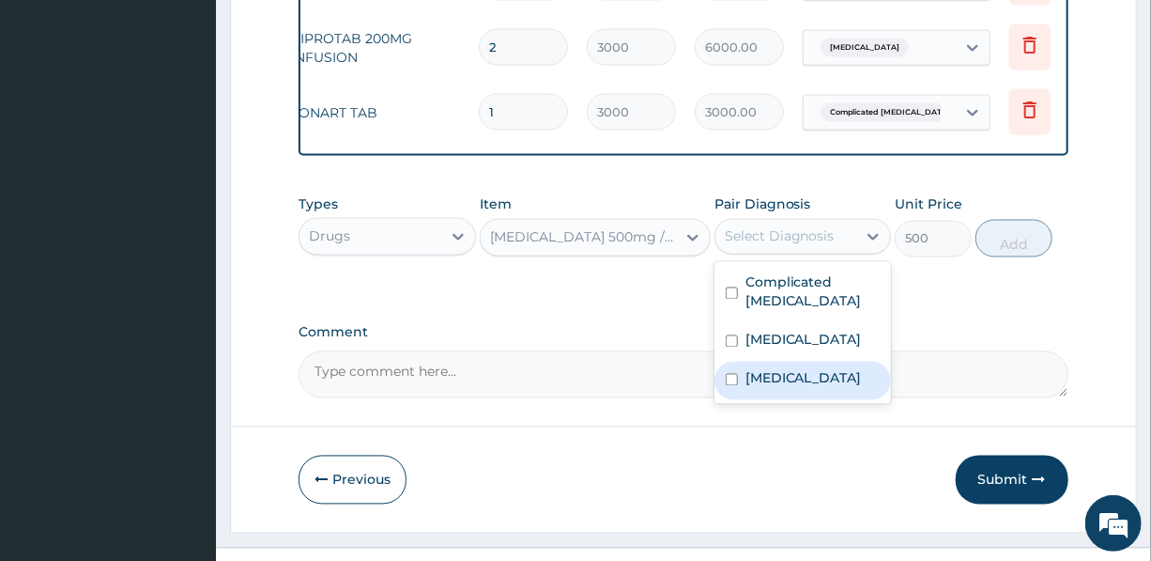
scroll to position [1421, 0]
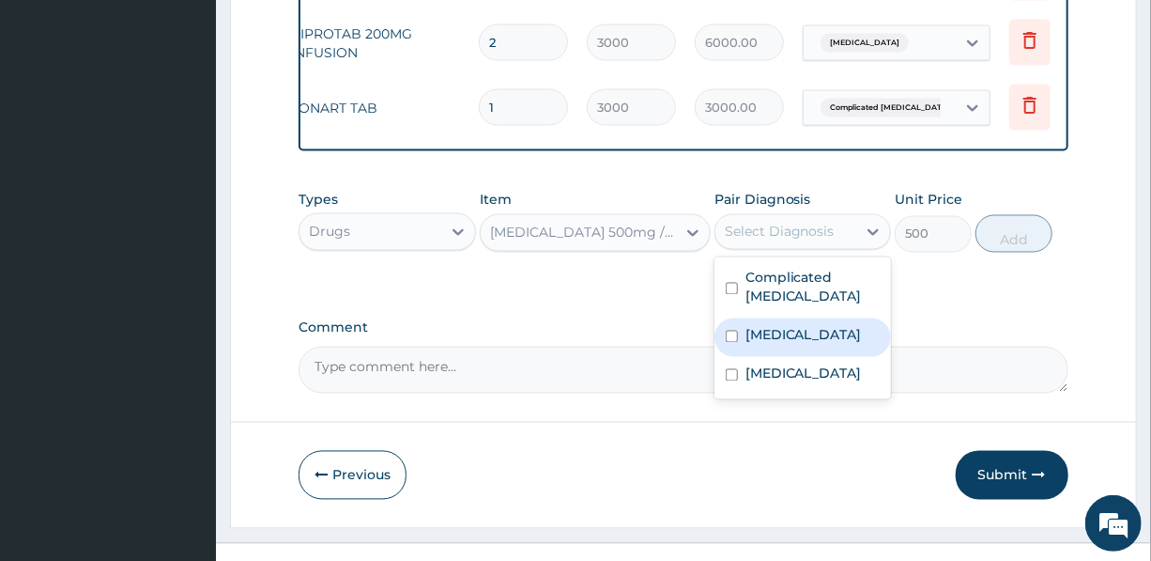
click at [807, 351] on div "Sepsis" at bounding box center [803, 337] width 177 height 39
checkbox input "true"
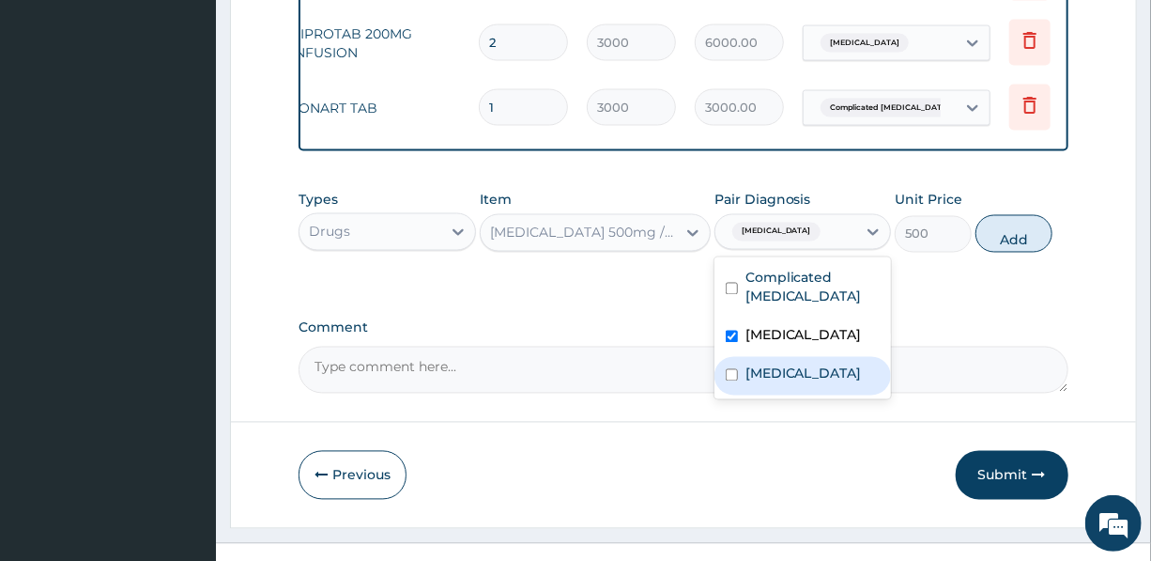
click at [798, 383] on label "Typhoid fever" at bounding box center [804, 373] width 116 height 19
checkbox input "true"
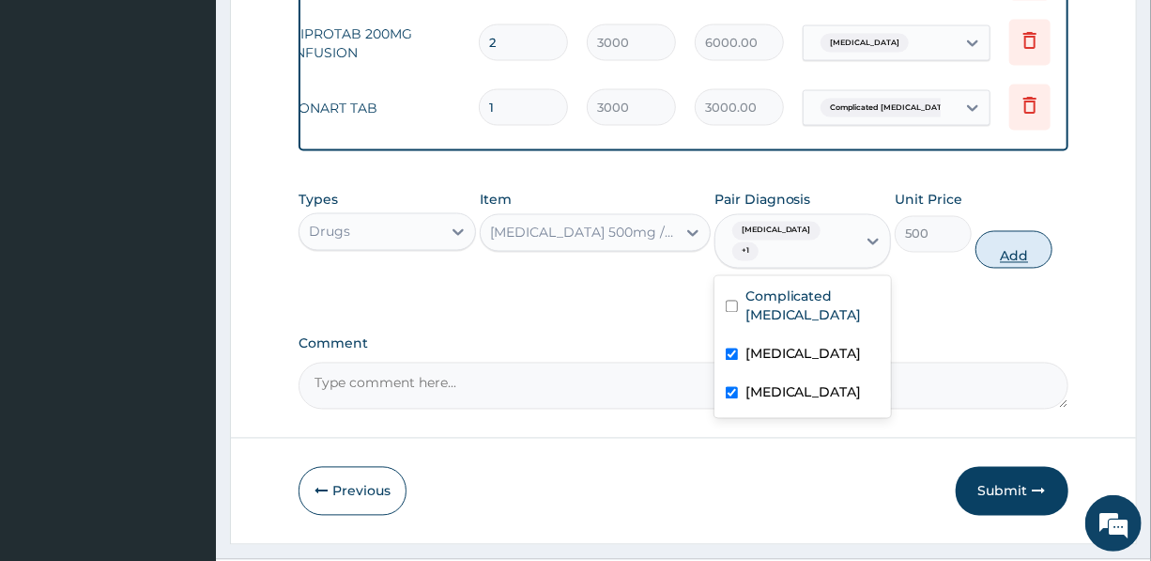
click at [1013, 245] on button "Add" at bounding box center [1014, 250] width 77 height 38
type input "0"
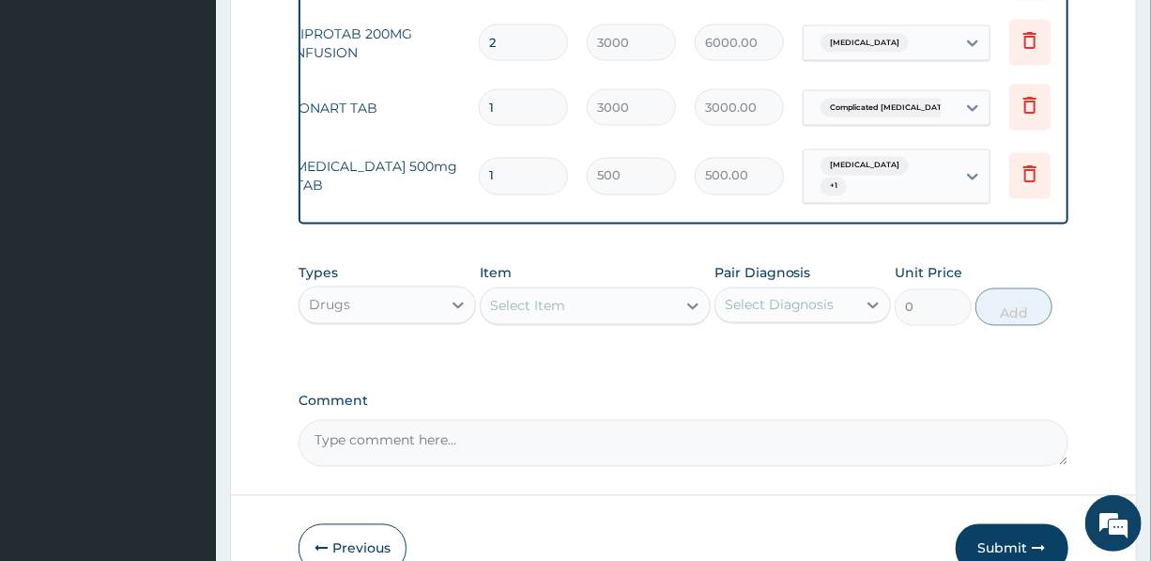
drag, startPoint x: 498, startPoint y: 166, endPoint x: 478, endPoint y: 166, distance: 19.7
click at [479, 166] on input "1" at bounding box center [523, 176] width 89 height 37
type input "10"
type input "5000.00"
type input "11"
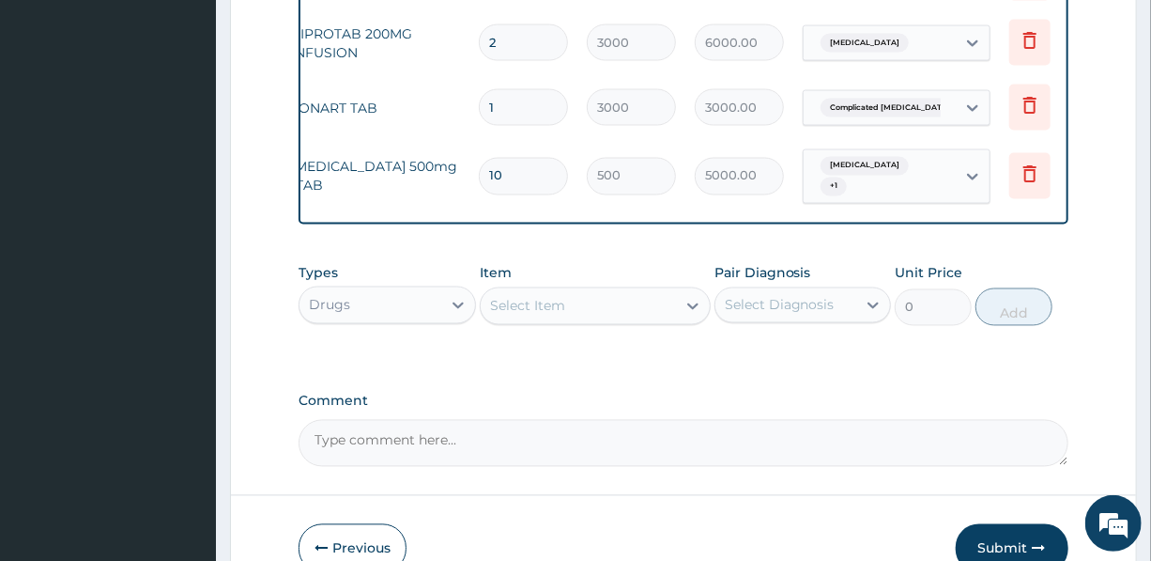
type input "5500.00"
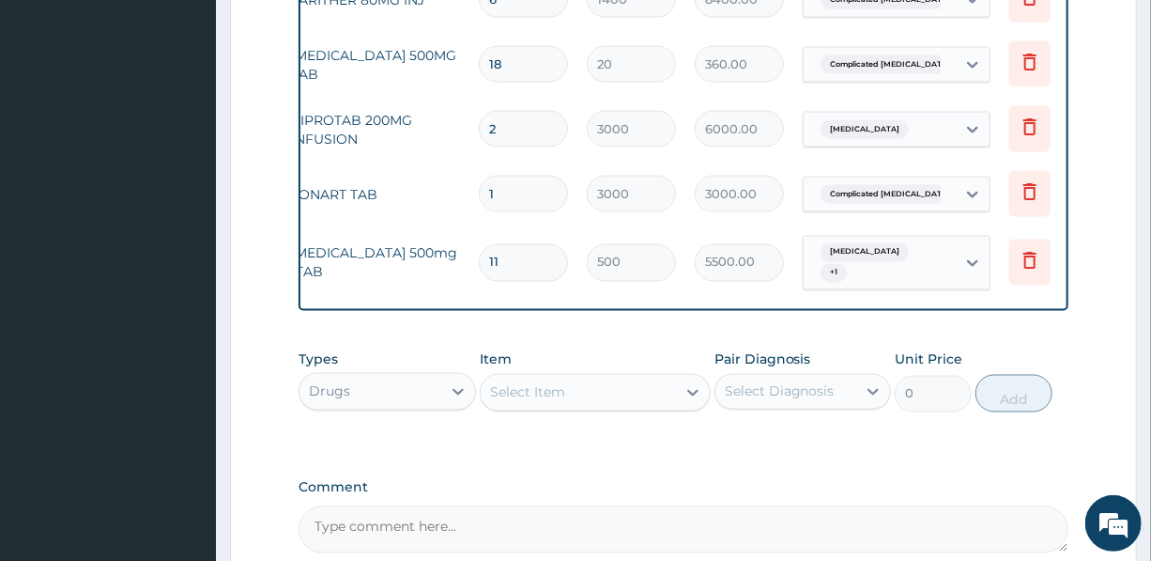
scroll to position [1335, 0]
type input "1"
type input "500.00"
type input "10"
type input "5000.00"
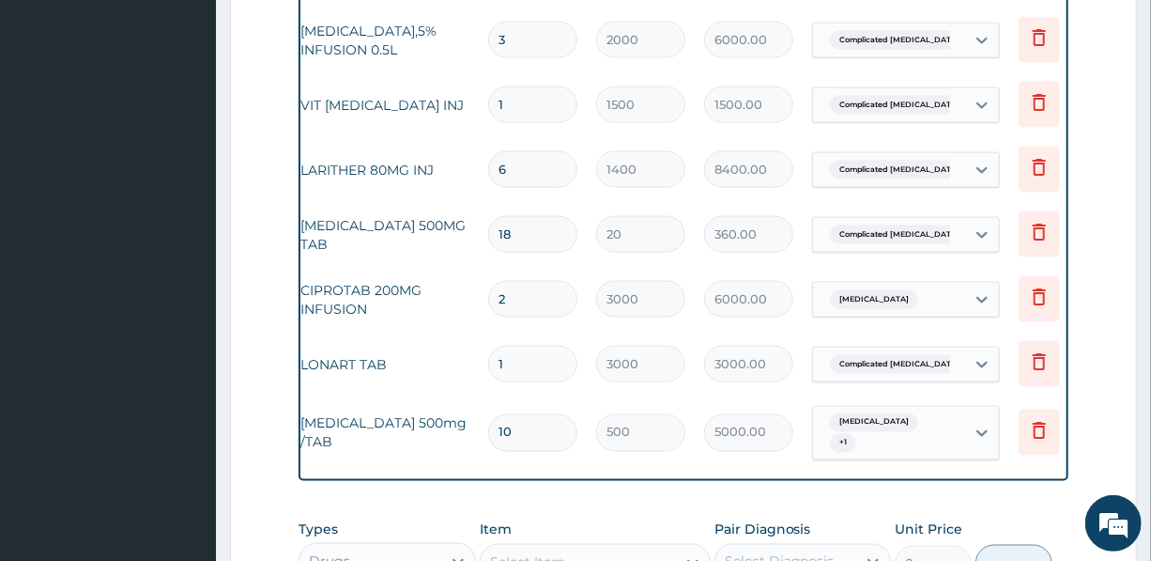
scroll to position [0, 136]
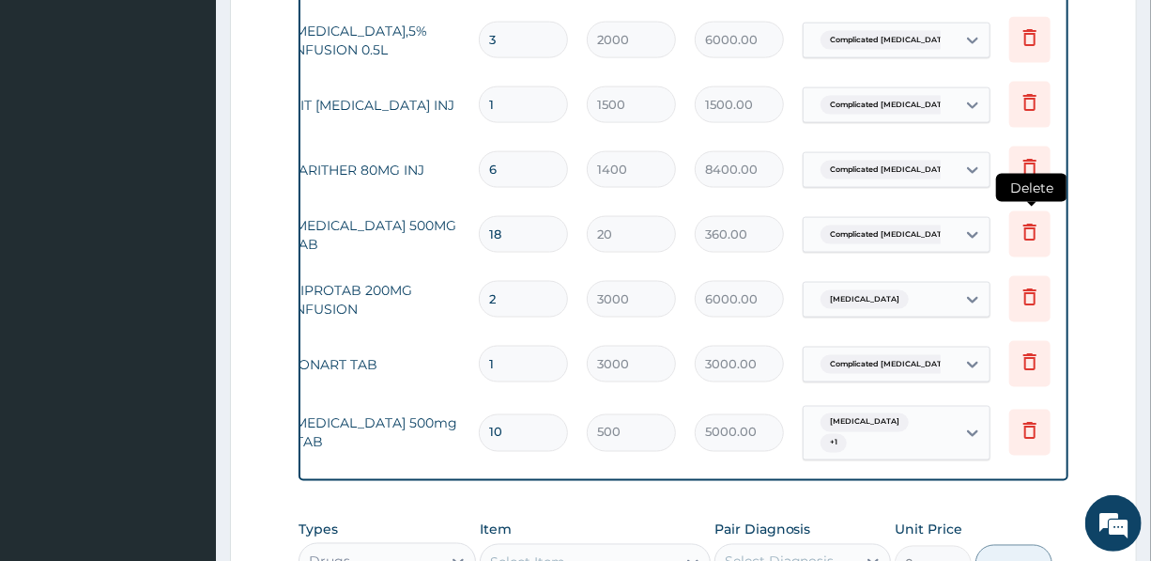
type input "10"
click at [1024, 240] on icon at bounding box center [1030, 232] width 23 height 23
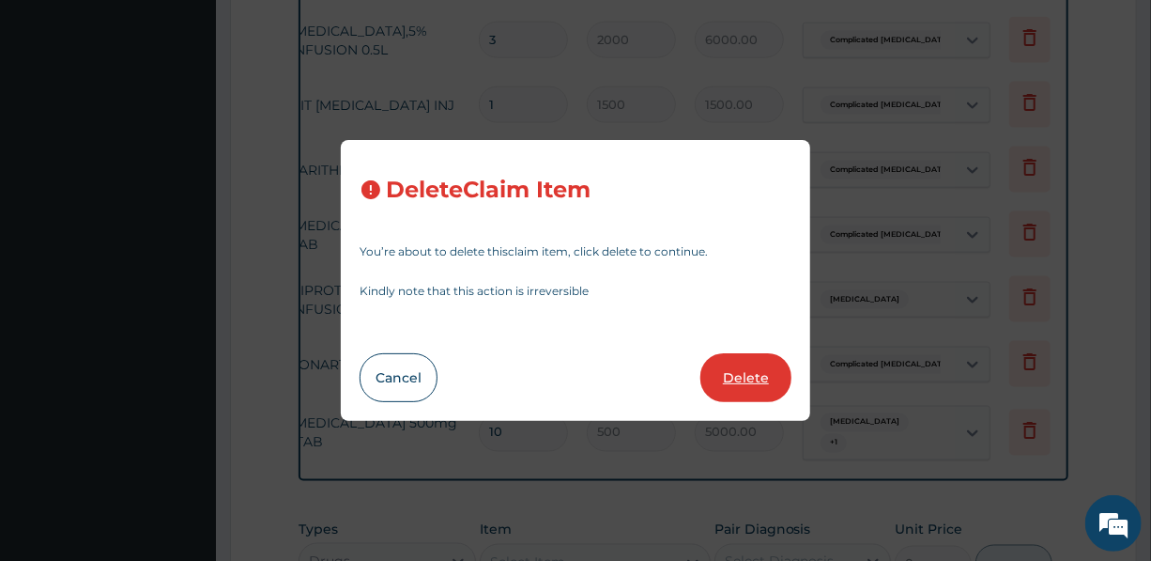
click at [748, 374] on button "Delete" at bounding box center [746, 377] width 91 height 49
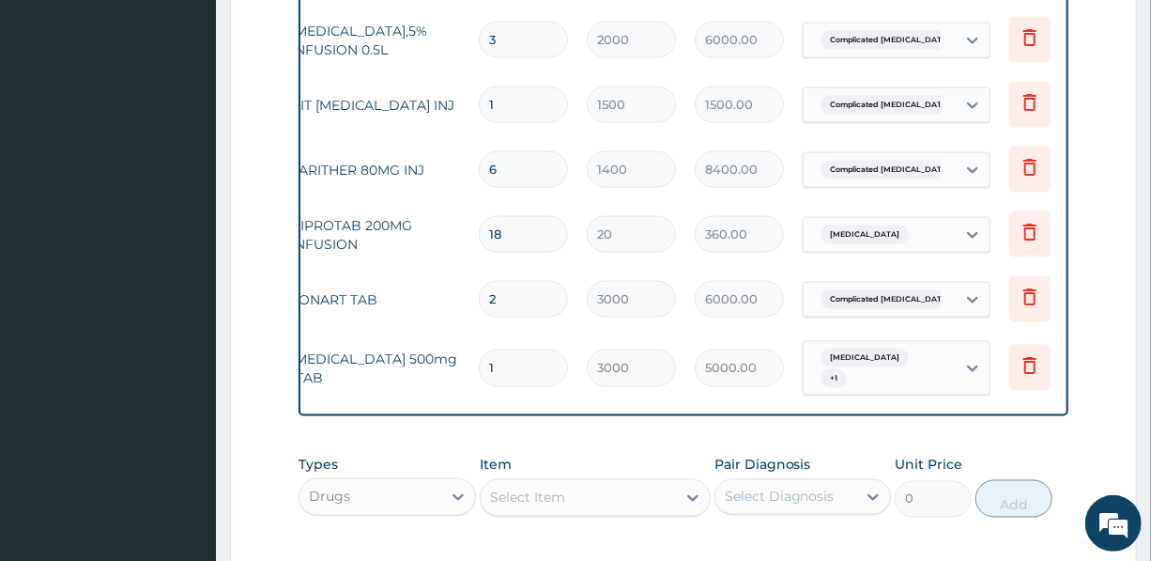
type input "2"
type input "3000"
type input "6000.00"
type input "1"
type input "3000.00"
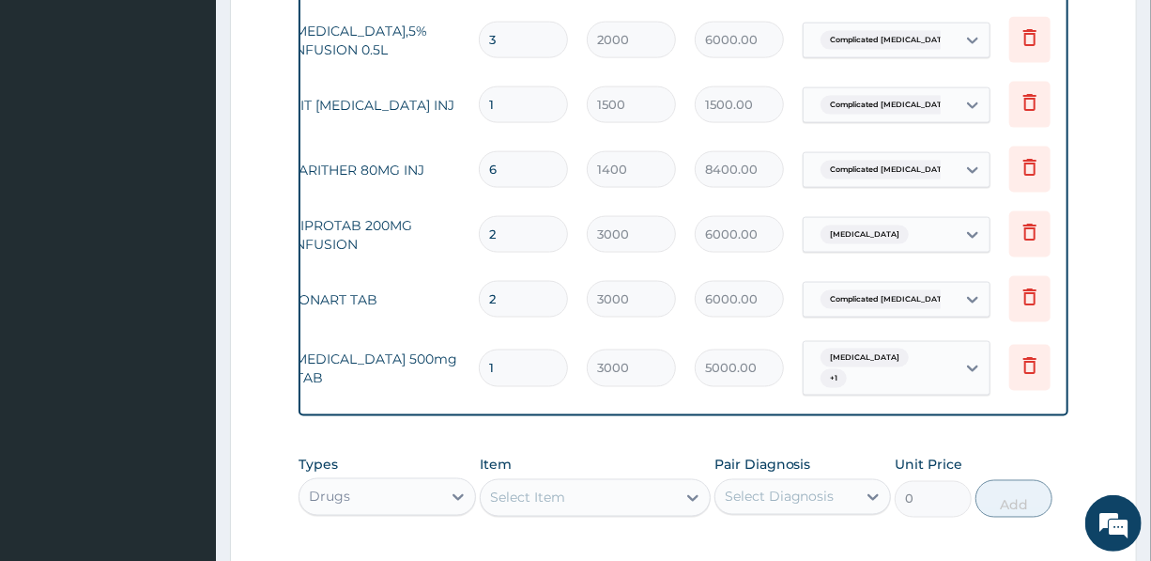
type input "10"
type input "500"
type input "5000.00"
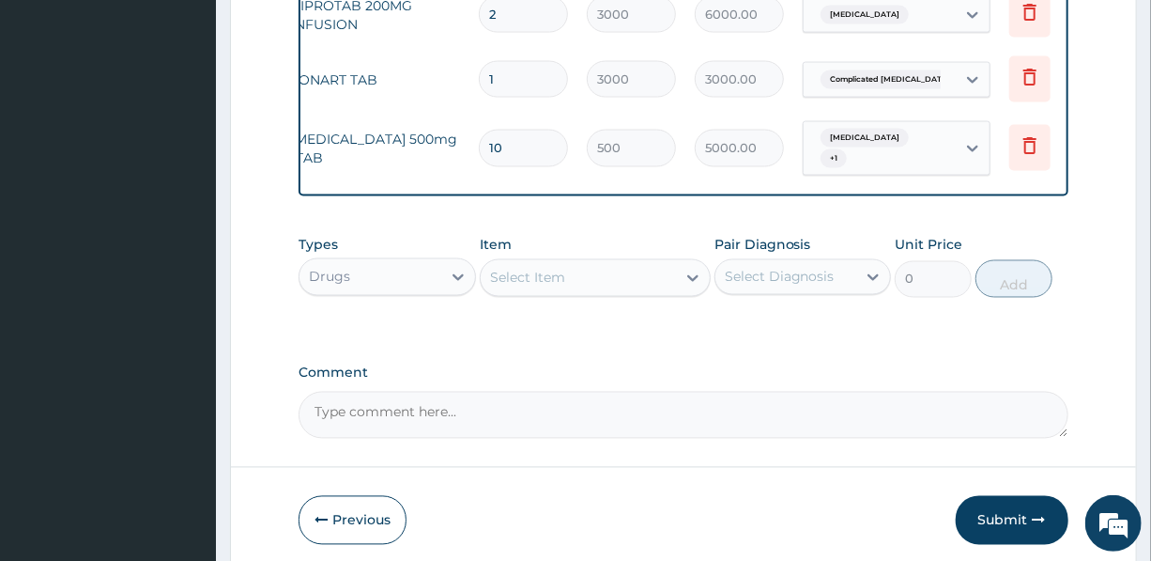
scroll to position [1421, 0]
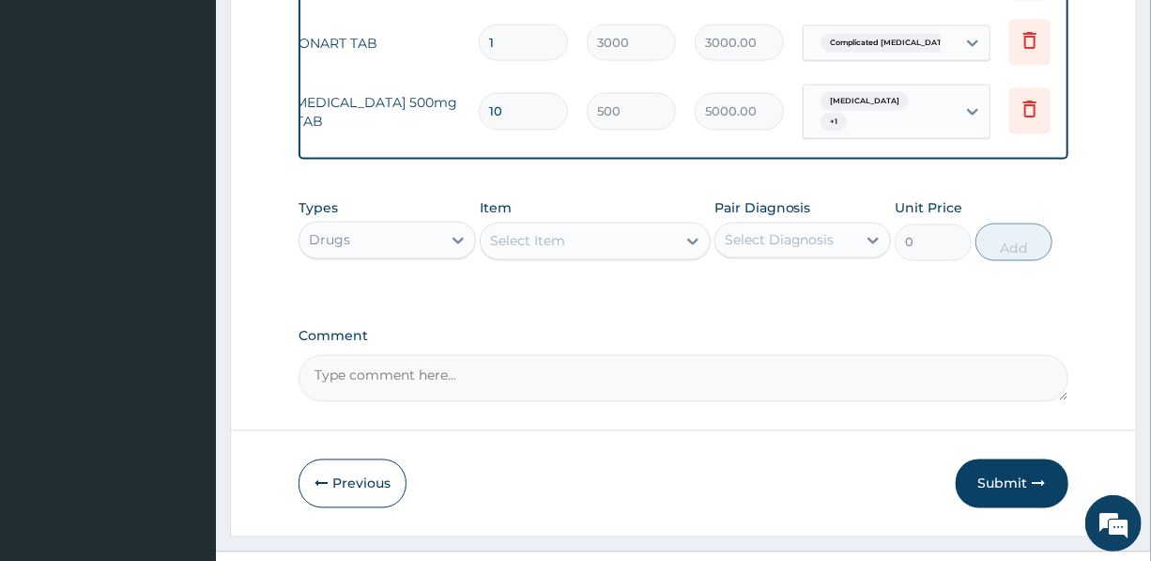
click at [577, 245] on div "Select Item" at bounding box center [578, 241] width 195 height 30
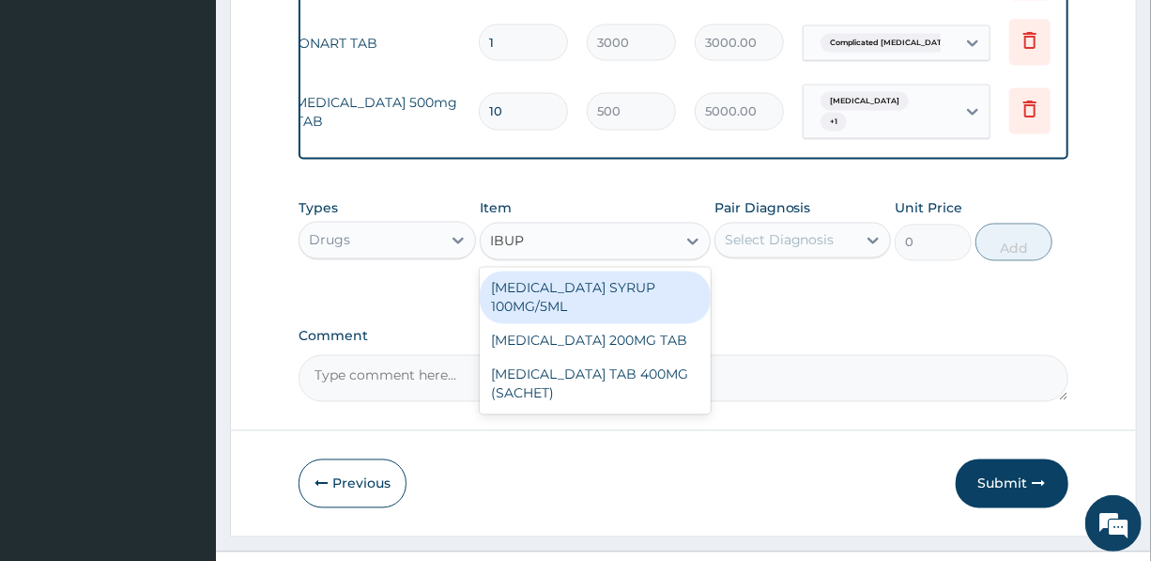
type input "IBUPR"
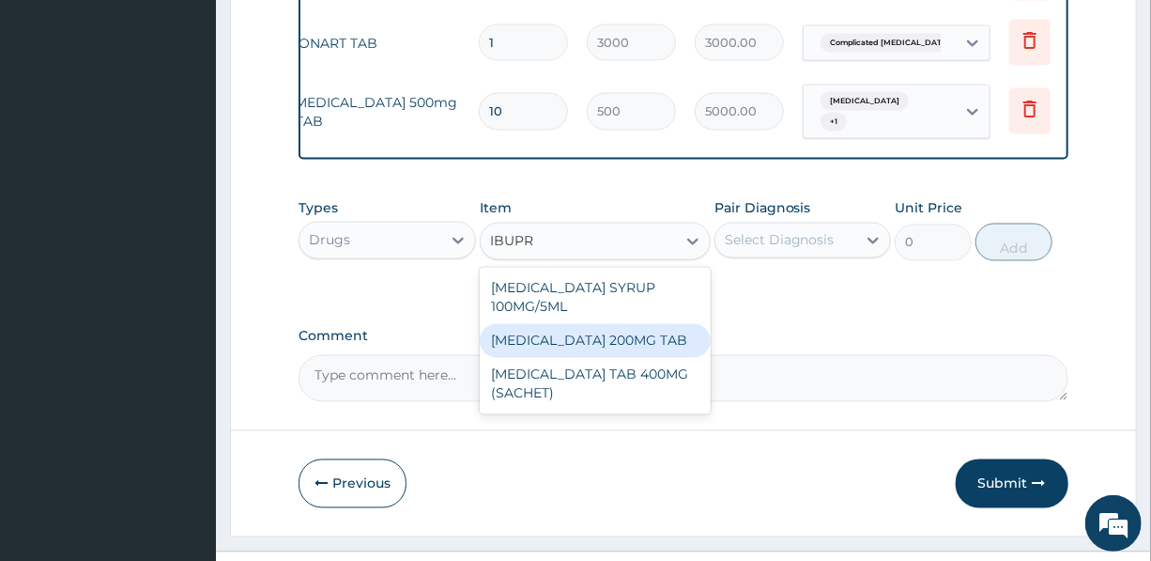
click at [613, 328] on div "IBUPROFEN 200MG TAB" at bounding box center [595, 341] width 231 height 34
type input "50"
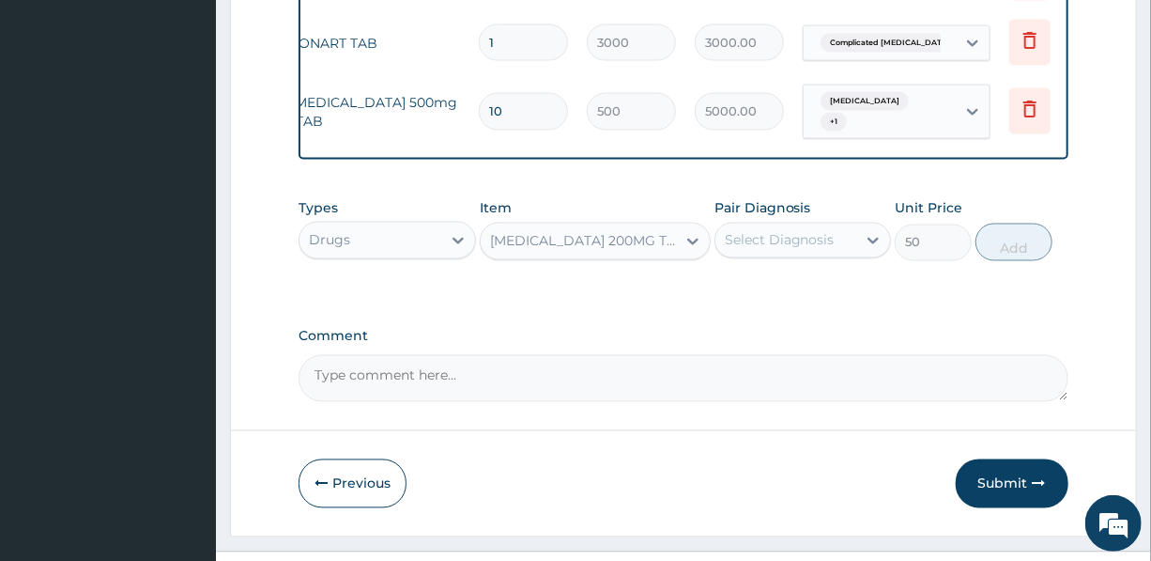
click at [614, 241] on div "IBUPROFEN 200MG TAB" at bounding box center [584, 241] width 188 height 19
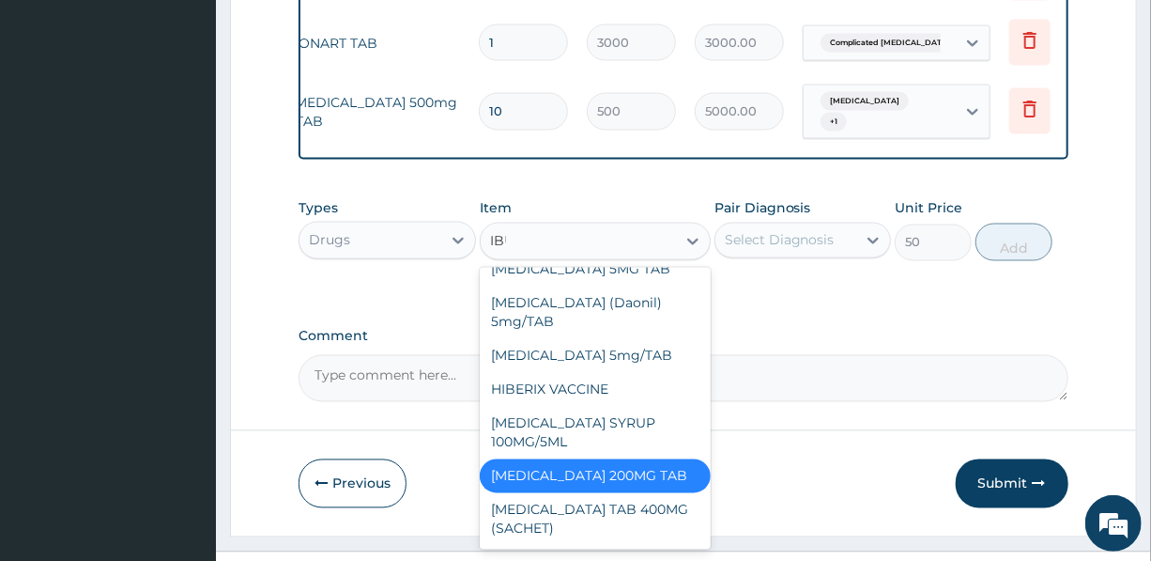
scroll to position [0, 0]
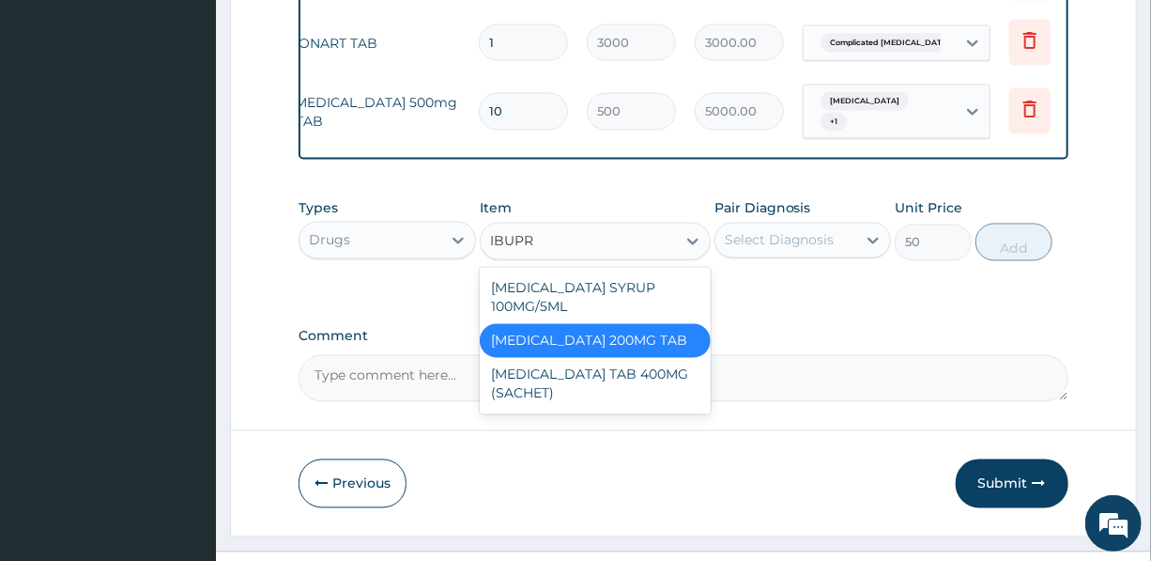
type input "IBUPRO"
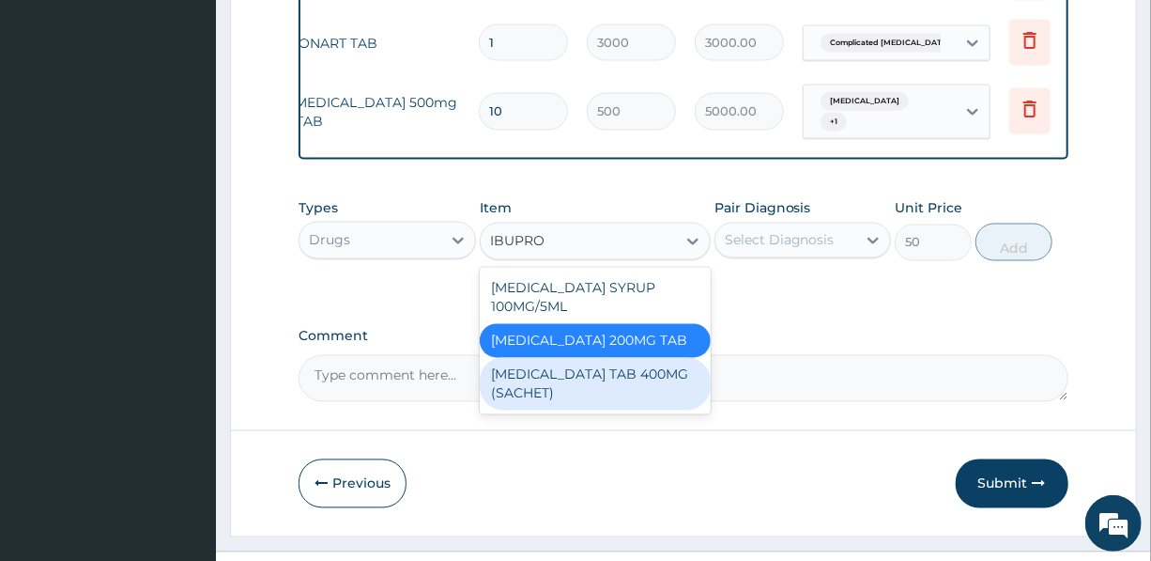
click at [581, 377] on div "IBUPROFEN TAB 400MG (SACHET)" at bounding box center [595, 384] width 231 height 53
type input "85"
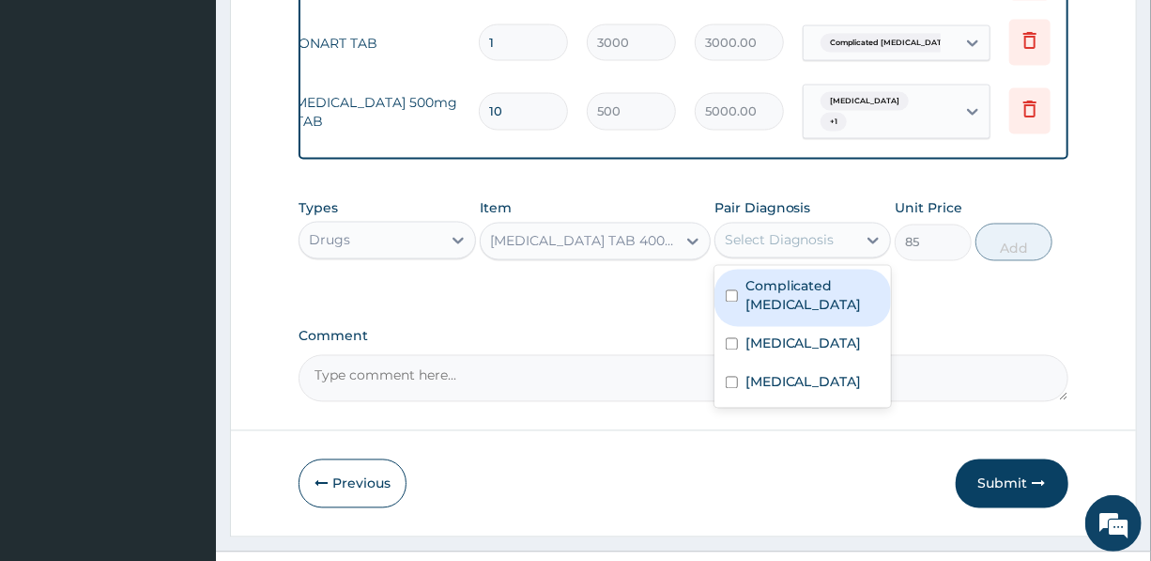
click at [777, 234] on div "Select Diagnosis" at bounding box center [786, 240] width 141 height 30
click at [808, 305] on label "Complicated malaria" at bounding box center [813, 296] width 134 height 38
checkbox input "true"
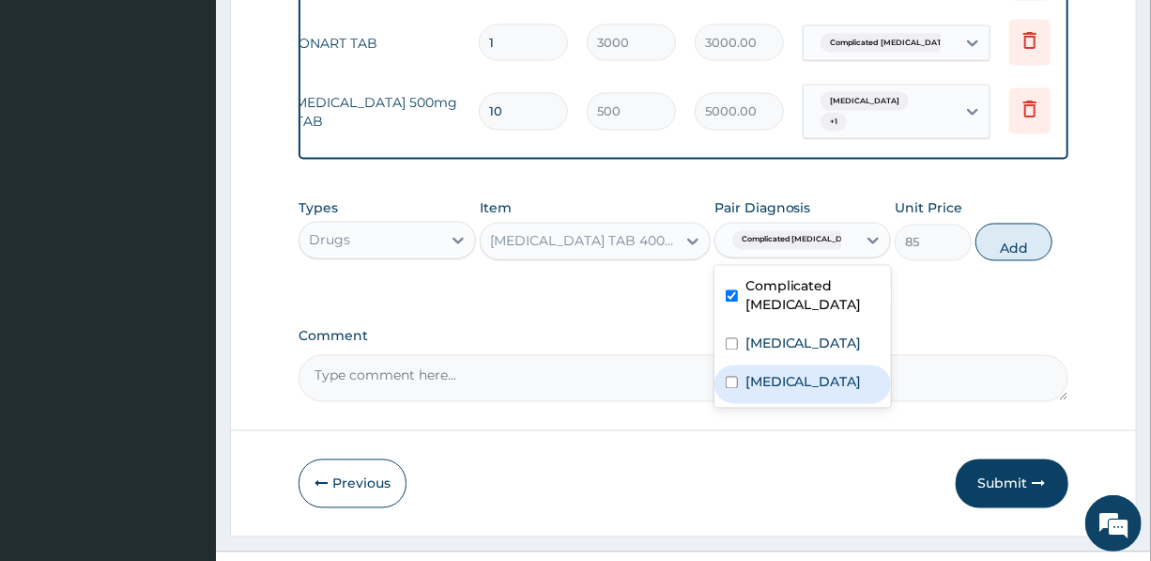
click at [804, 392] on label "Typhoid fever" at bounding box center [804, 382] width 116 height 19
checkbox input "true"
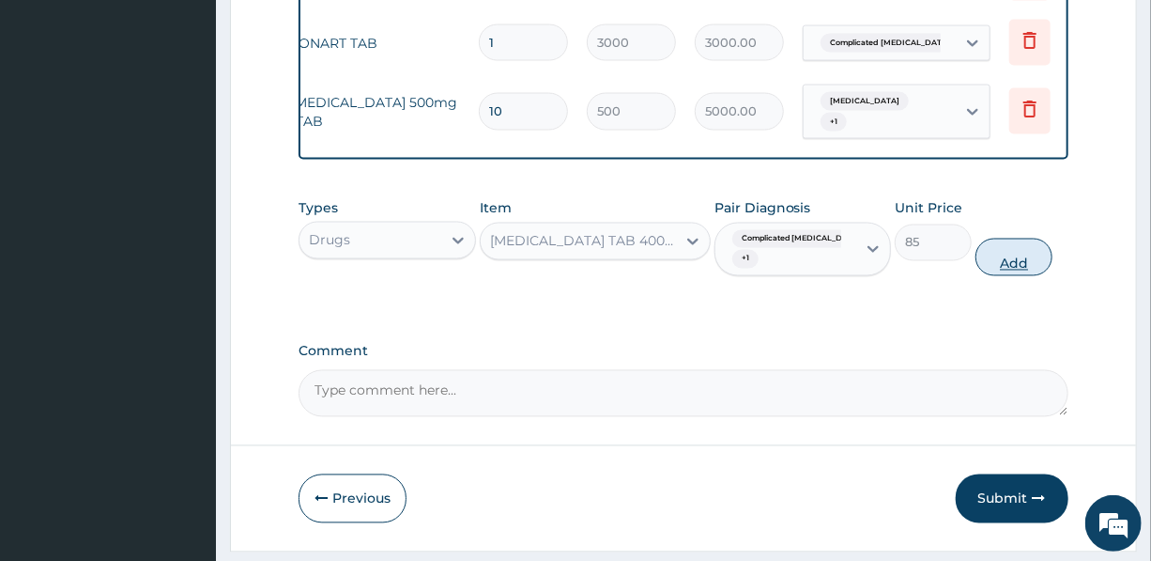
click at [1007, 267] on button "Add" at bounding box center [1014, 258] width 77 height 38
type input "0"
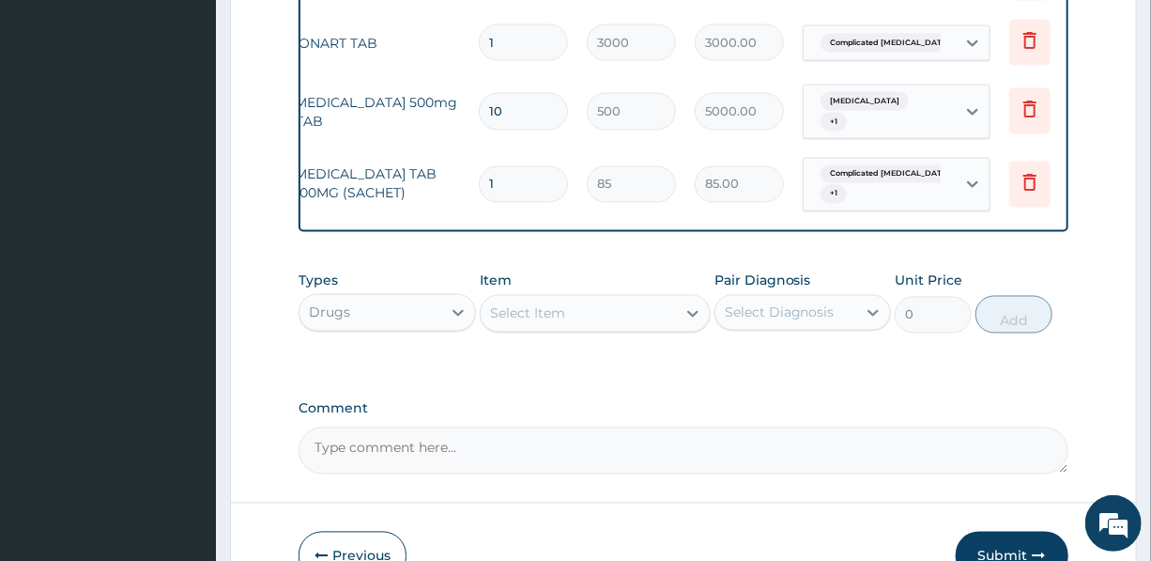
drag, startPoint x: 502, startPoint y: 177, endPoint x: 489, endPoint y: 177, distance: 13.1
click at [489, 177] on input "1" at bounding box center [523, 184] width 89 height 37
click at [521, 177] on input "1" at bounding box center [523, 184] width 89 height 37
type input "10"
type input "850.00"
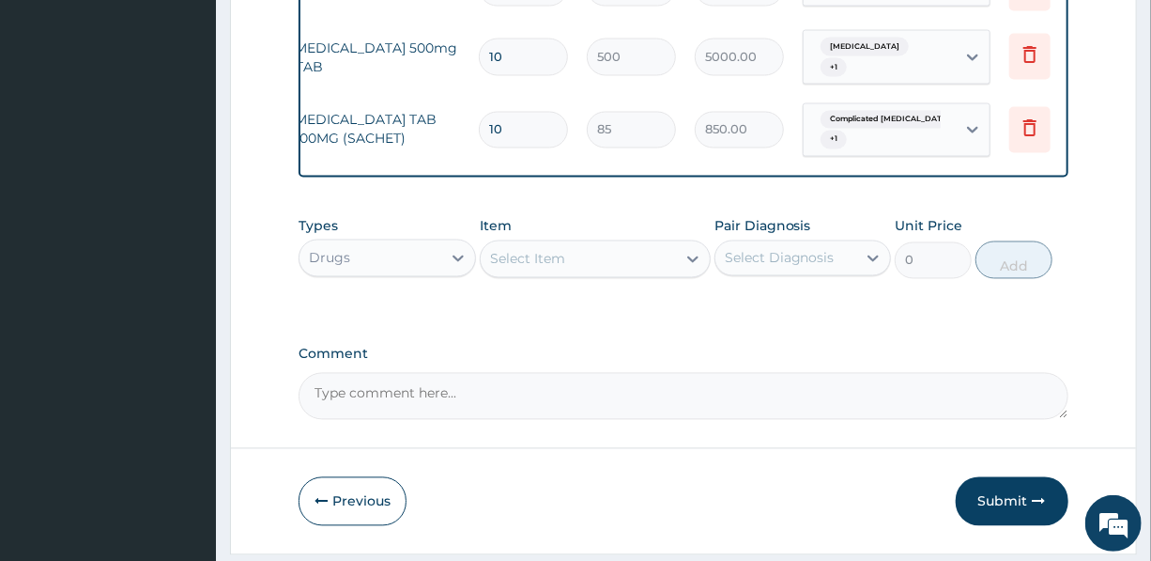
scroll to position [1539, 0]
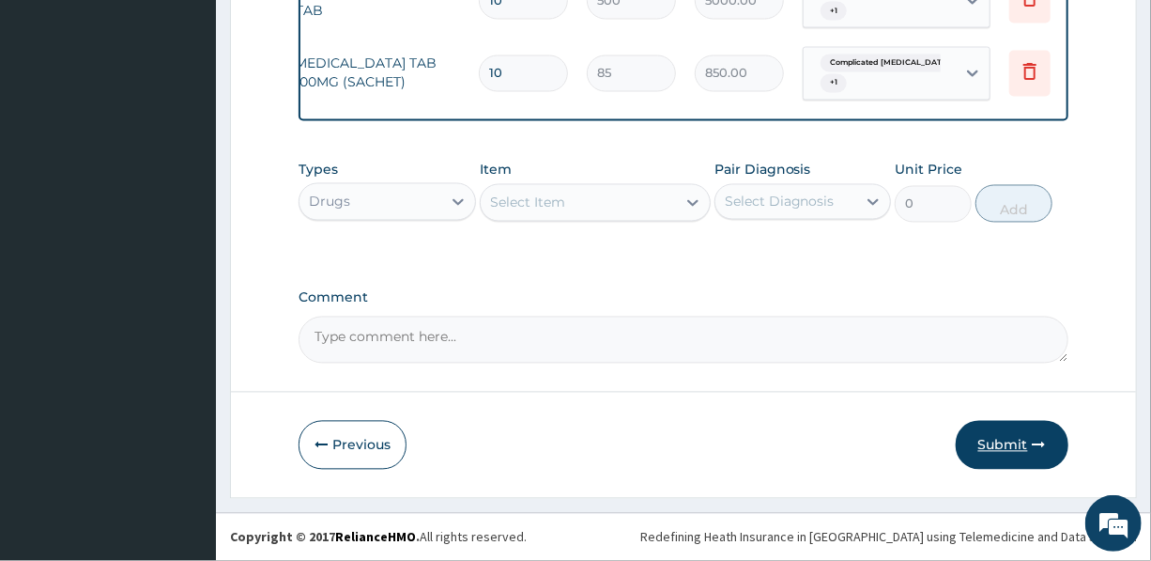
type input "10"
click at [991, 440] on button "Submit" at bounding box center [1012, 445] width 113 height 49
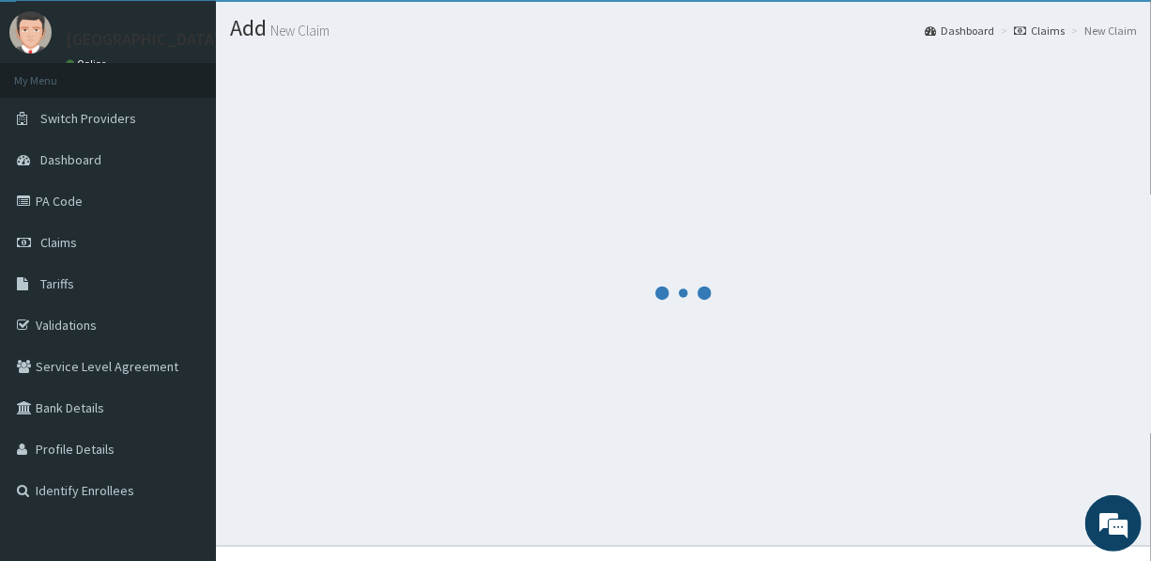
scroll to position [77, 0]
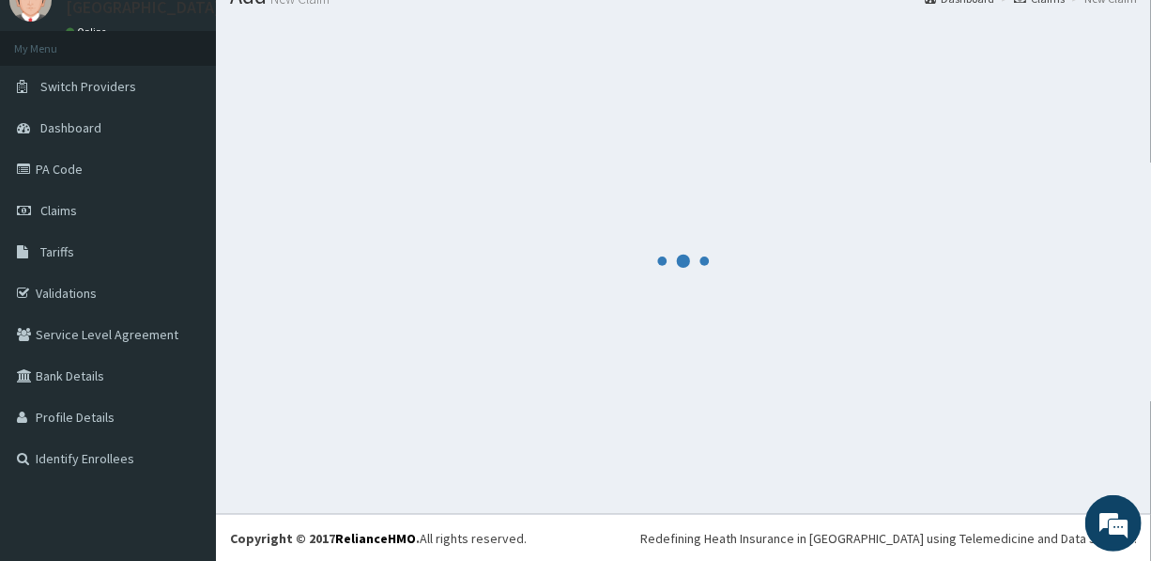
click at [843, 324] on div at bounding box center [683, 261] width 907 height 476
click at [800, 329] on div at bounding box center [683, 261] width 907 height 476
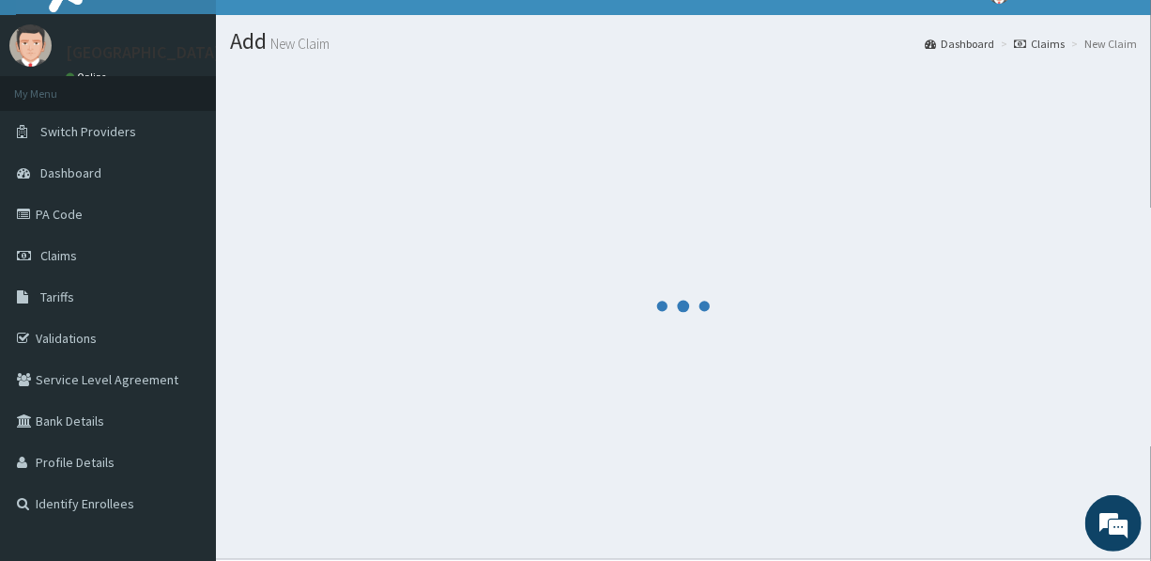
scroll to position [0, 0]
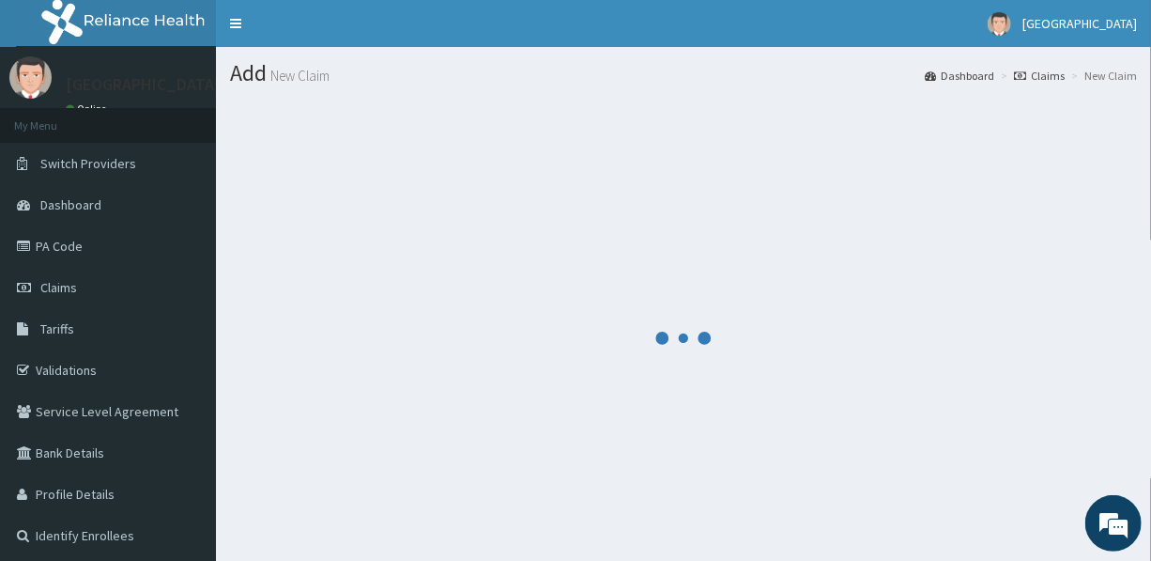
click at [639, 226] on div at bounding box center [683, 338] width 907 height 476
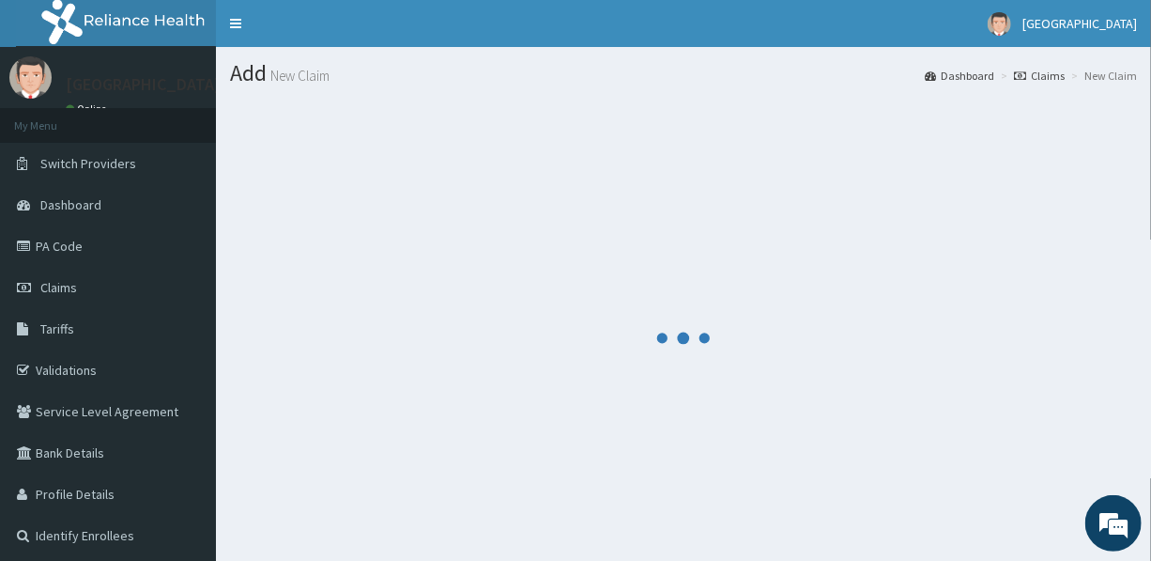
click at [686, 234] on div at bounding box center [683, 338] width 907 height 476
click at [686, 238] on div at bounding box center [683, 338] width 907 height 476
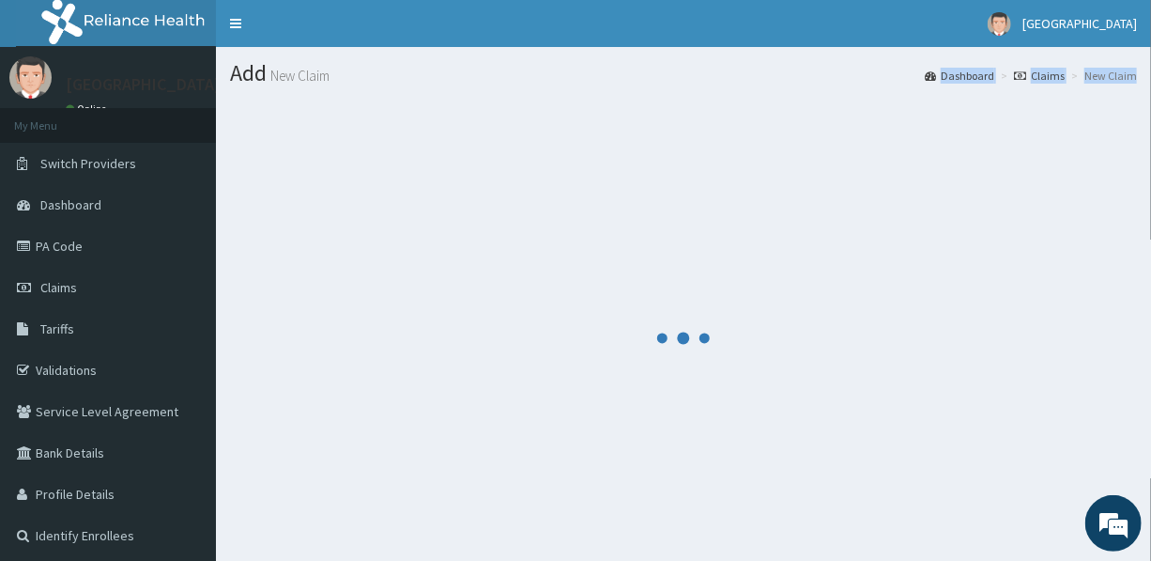
click at [686, 238] on div at bounding box center [683, 338] width 907 height 476
click at [56, 282] on span "Claims" at bounding box center [58, 287] width 37 height 17
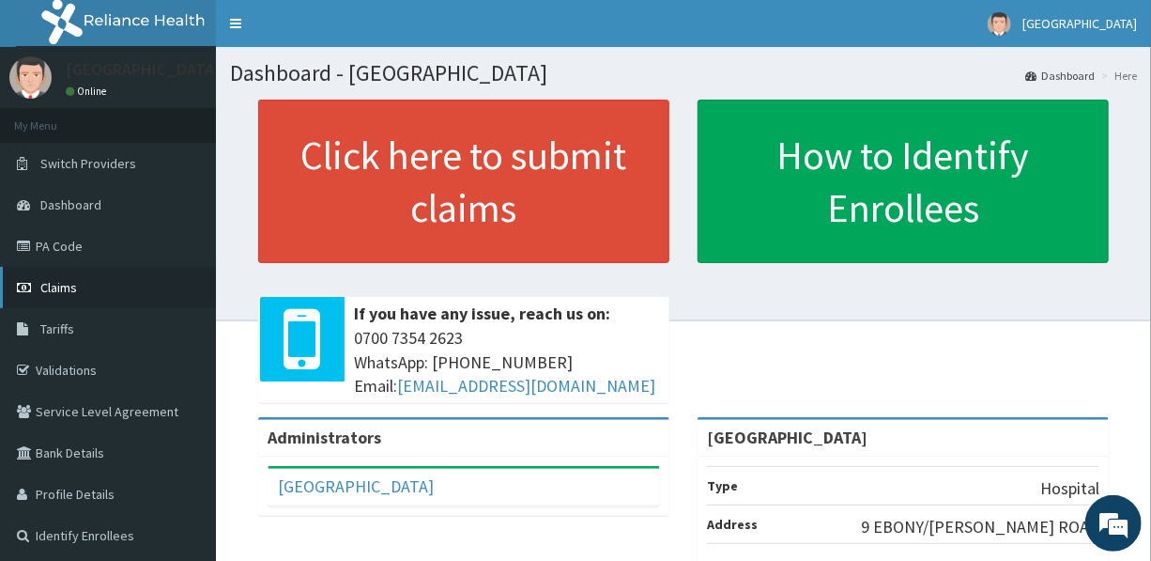
click at [51, 281] on span "Claims" at bounding box center [58, 287] width 37 height 17
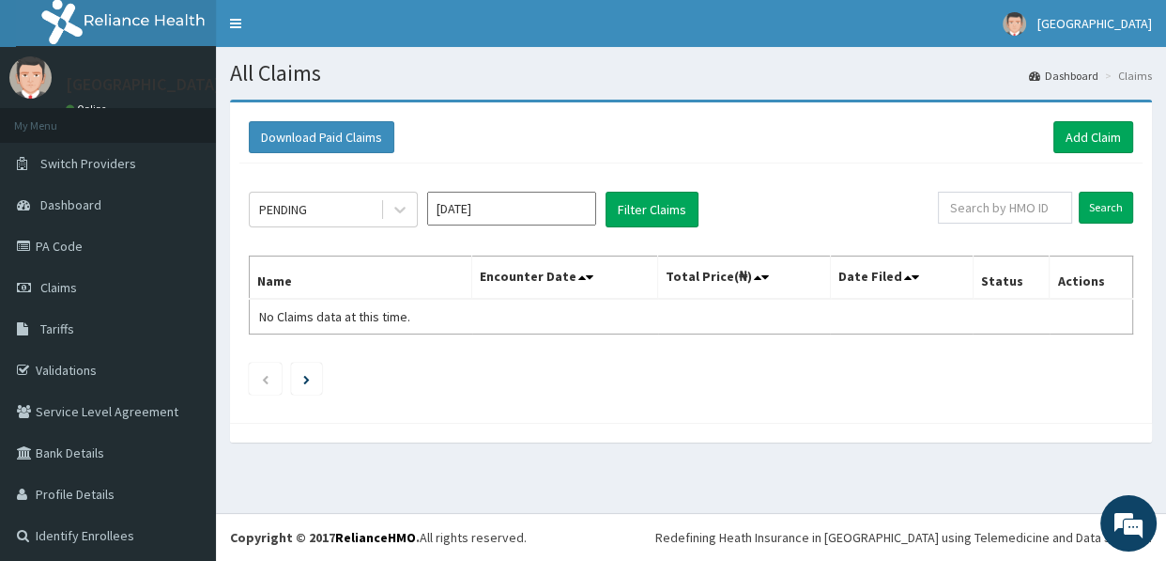
click at [491, 208] on input "[DATE]" at bounding box center [511, 209] width 169 height 34
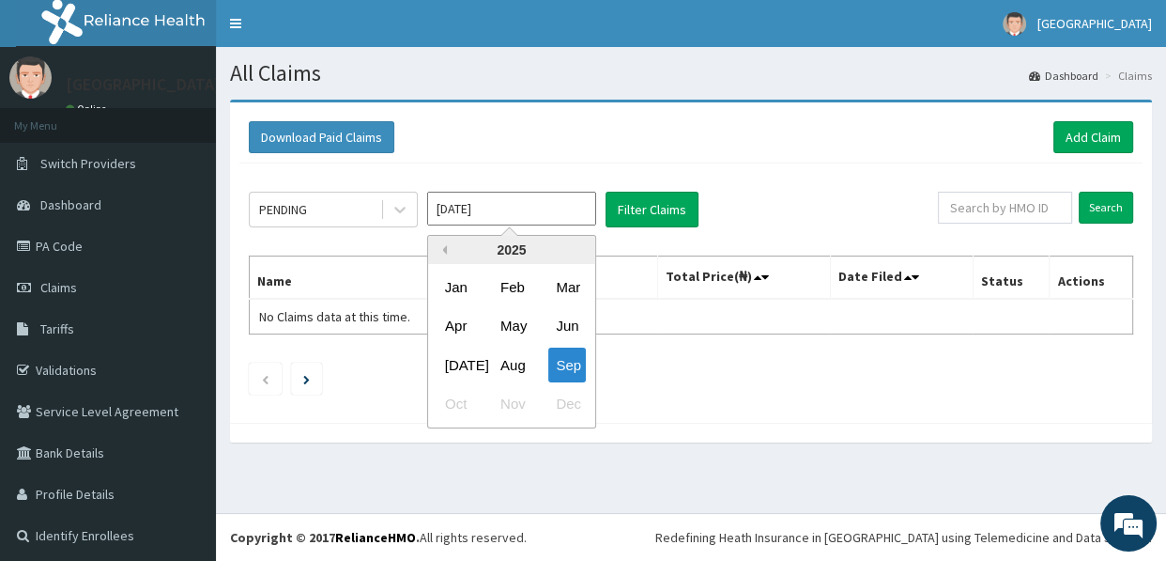
click at [443, 248] on button "Previous Year" at bounding box center [442, 249] width 9 height 9
click at [511, 401] on div "Nov" at bounding box center [512, 404] width 38 height 35
type input "Nov 2024"
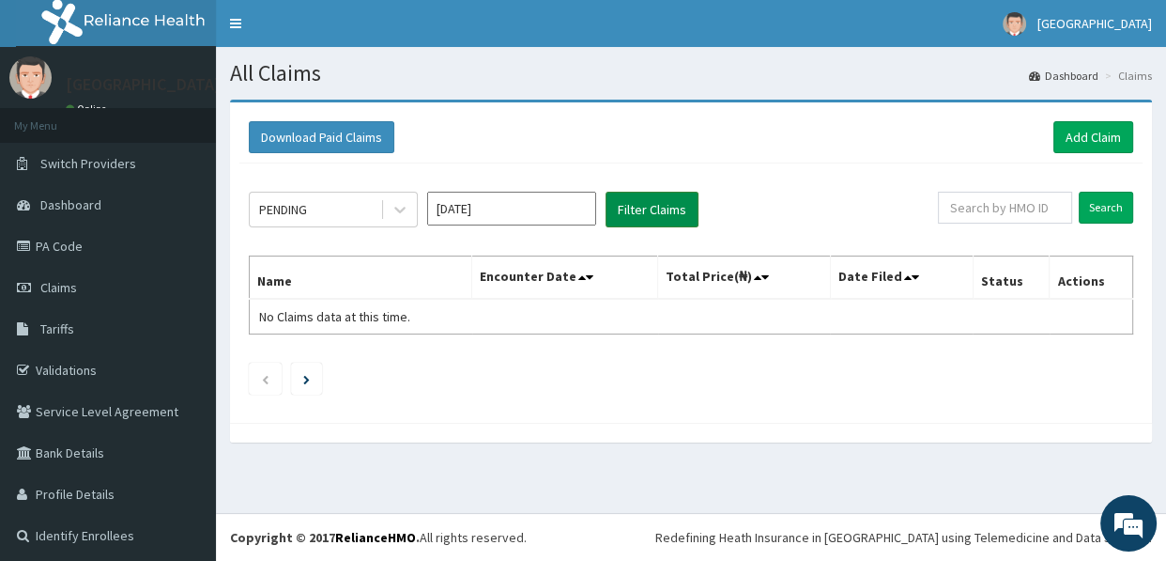
click at [630, 208] on button "Filter Claims" at bounding box center [652, 210] width 93 height 36
click at [320, 206] on div "PENDING" at bounding box center [315, 209] width 131 height 30
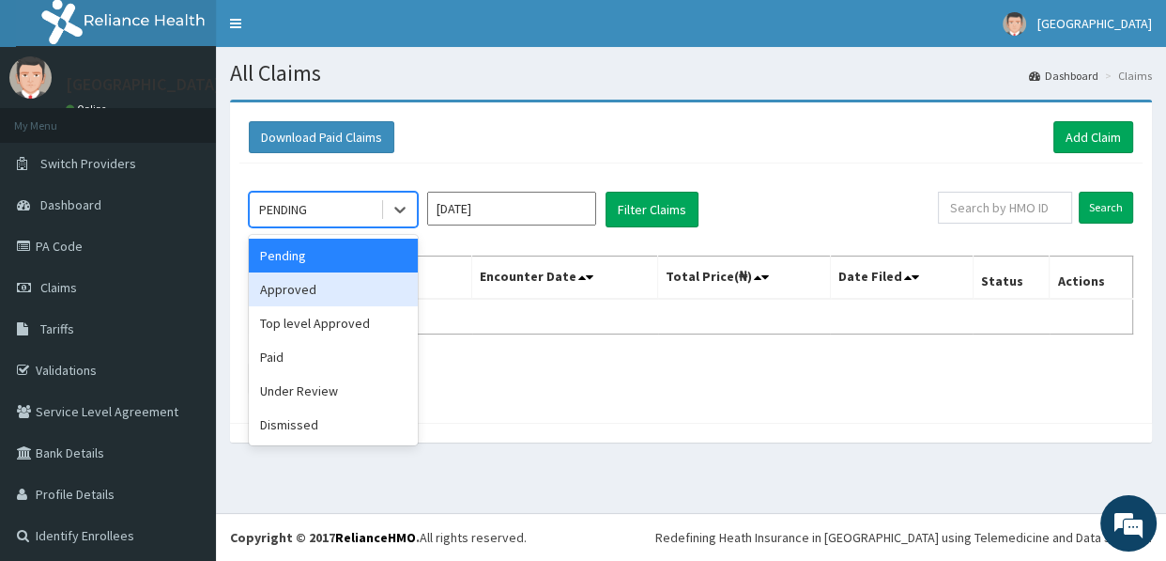
click at [321, 295] on div "Approved" at bounding box center [333, 289] width 169 height 34
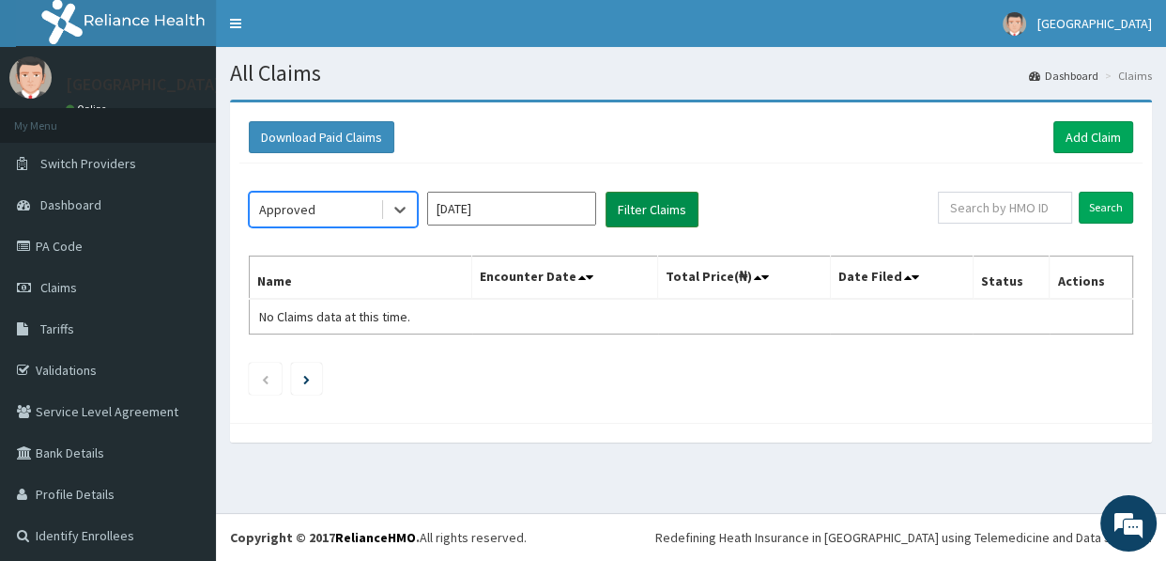
click at [677, 208] on button "Filter Claims" at bounding box center [652, 210] width 93 height 36
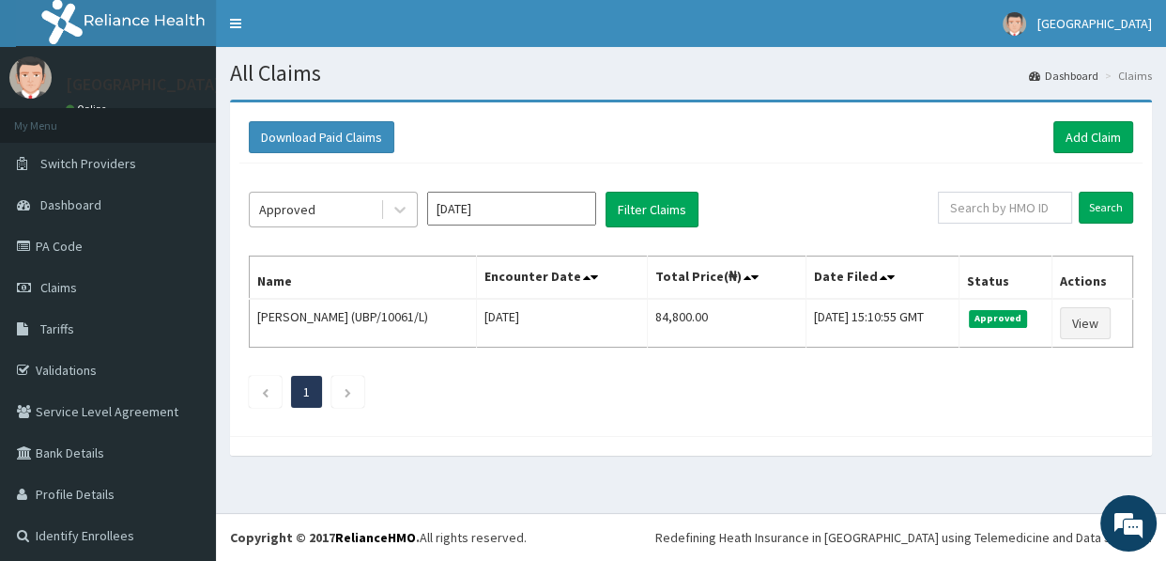
click at [350, 208] on div "Approved" at bounding box center [315, 209] width 131 height 30
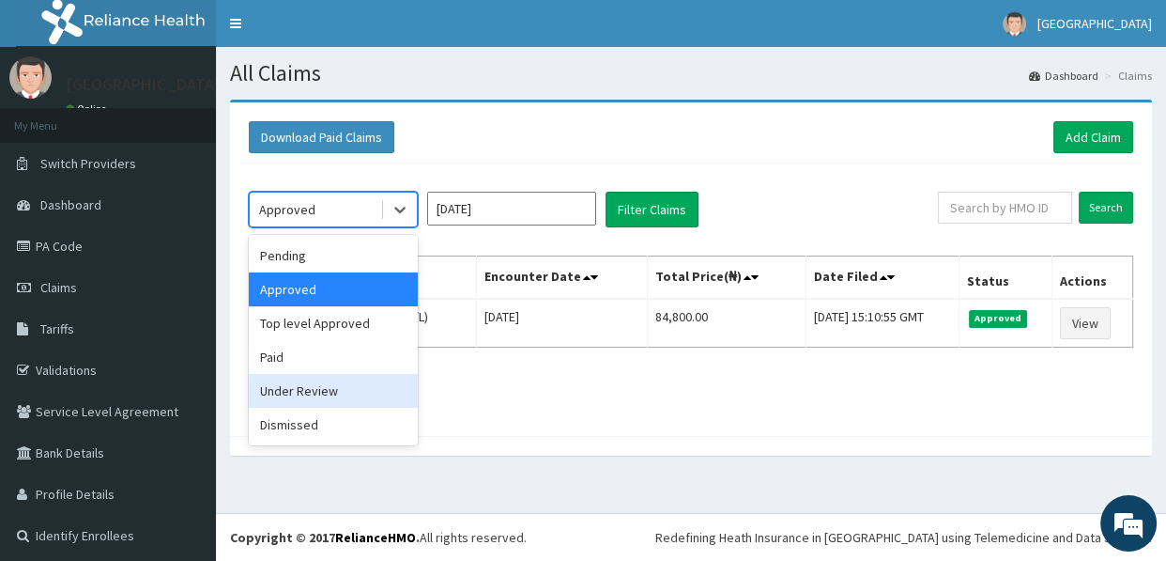
click at [312, 393] on div "Under Review" at bounding box center [333, 391] width 169 height 34
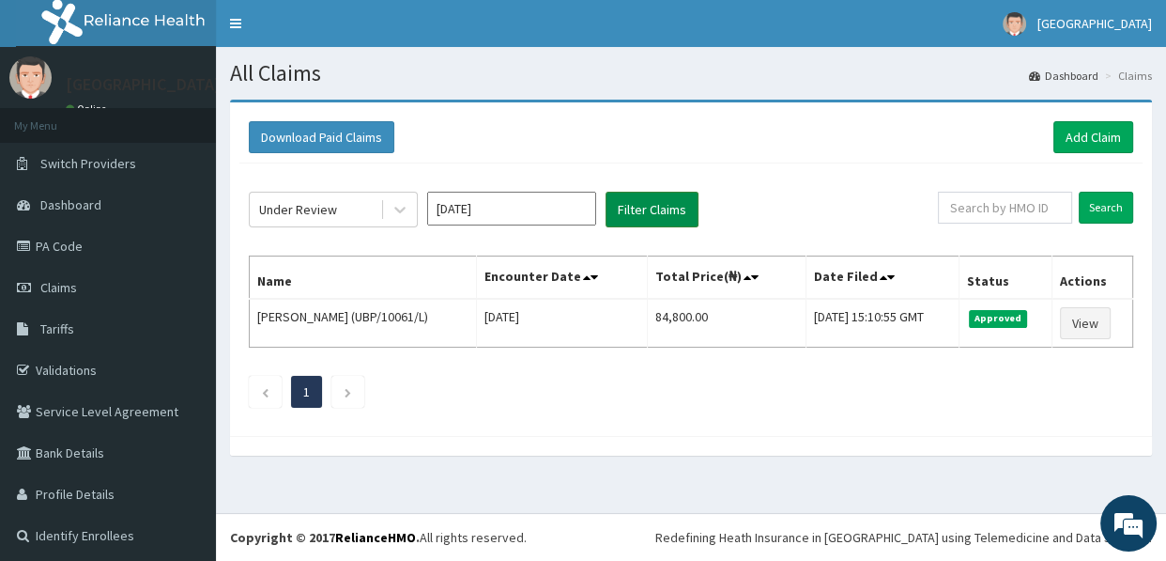
click at [664, 202] on button "Filter Claims" at bounding box center [652, 210] width 93 height 36
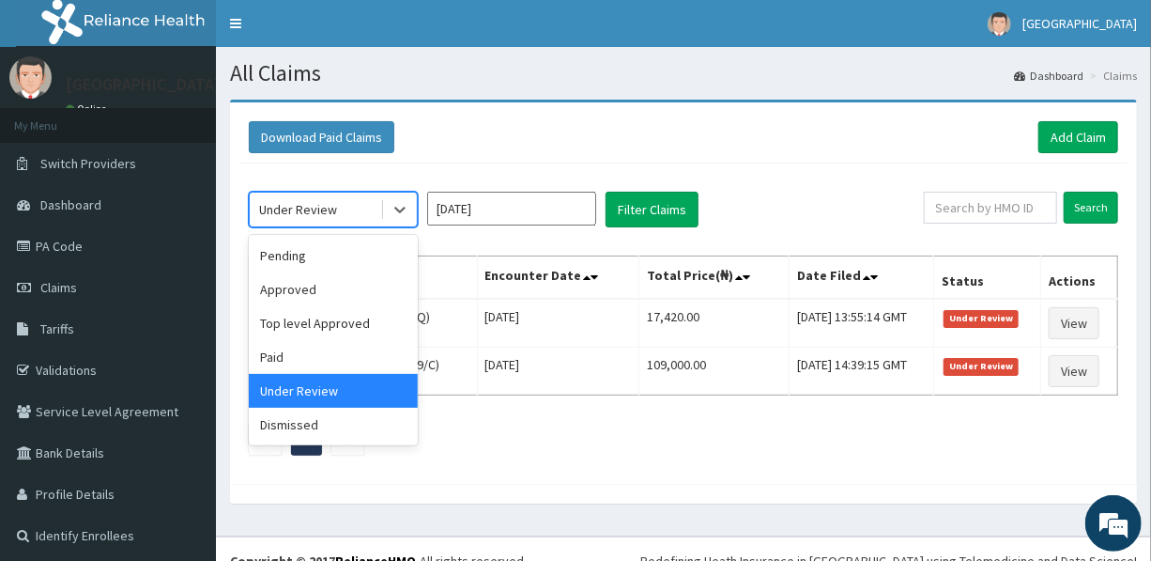
click at [337, 211] on div "Under Review" at bounding box center [315, 209] width 131 height 30
click at [321, 329] on div "Top level Approved" at bounding box center [333, 323] width 169 height 34
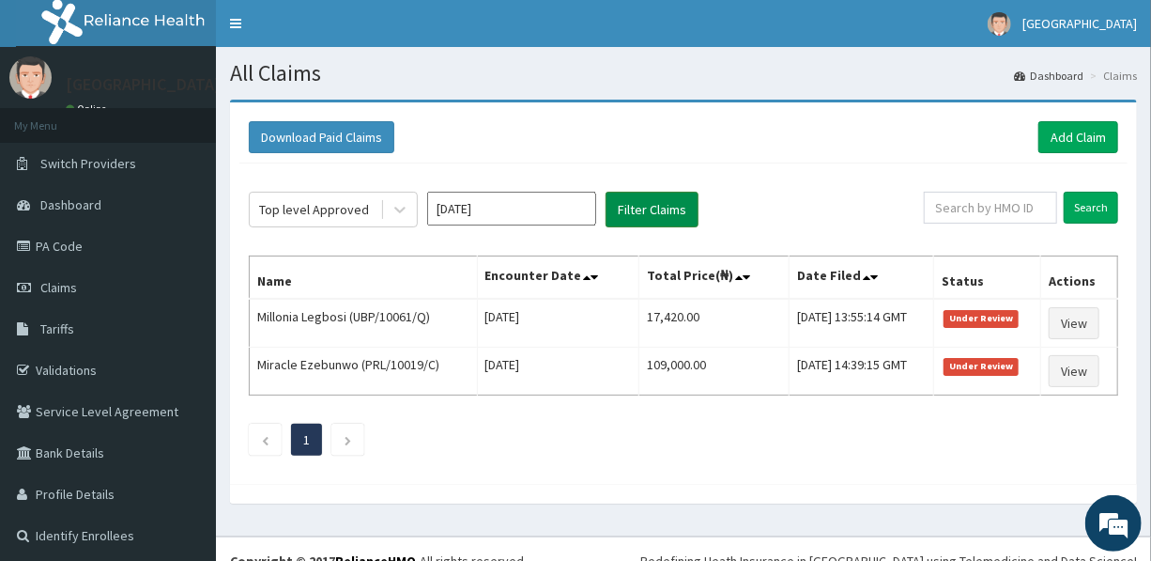
click at [660, 195] on button "Filter Claims" at bounding box center [652, 210] width 93 height 36
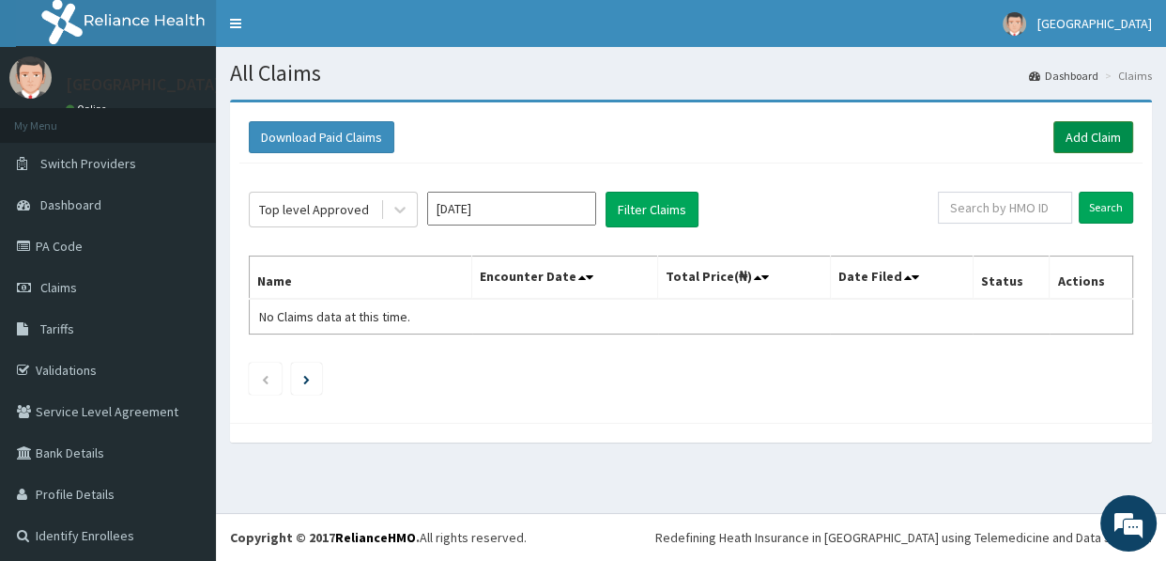
click at [1067, 131] on link "Add Claim" at bounding box center [1094, 137] width 80 height 32
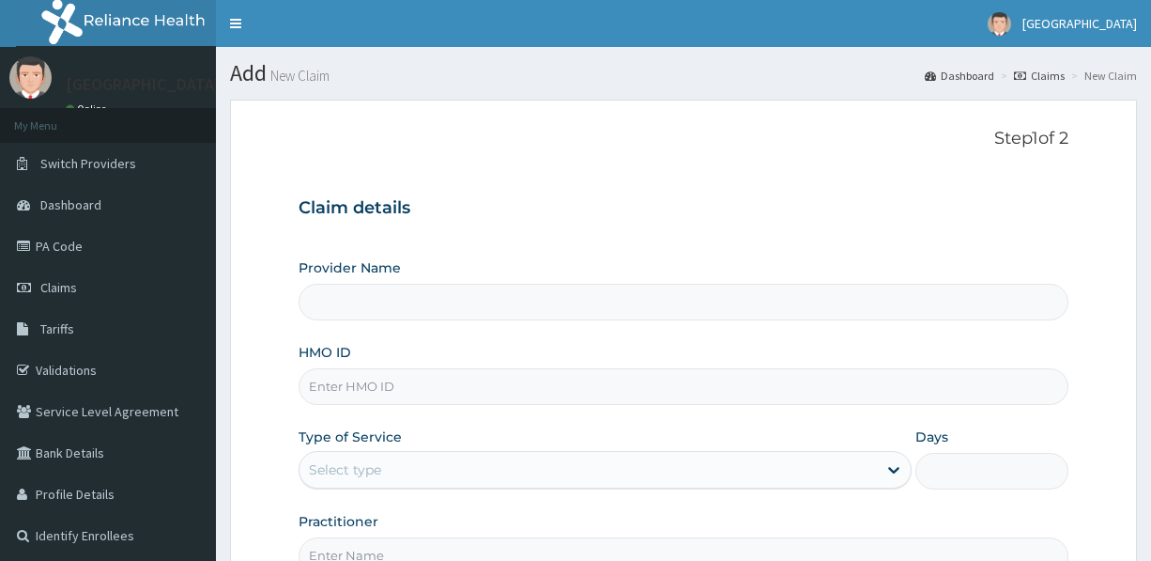
click at [440, 390] on input "HMO ID" at bounding box center [683, 386] width 769 height 37
type input "[GEOGRAPHIC_DATA]"
type input "AGO/10074/B"
click at [450, 465] on div "Select type" at bounding box center [588, 470] width 577 height 30
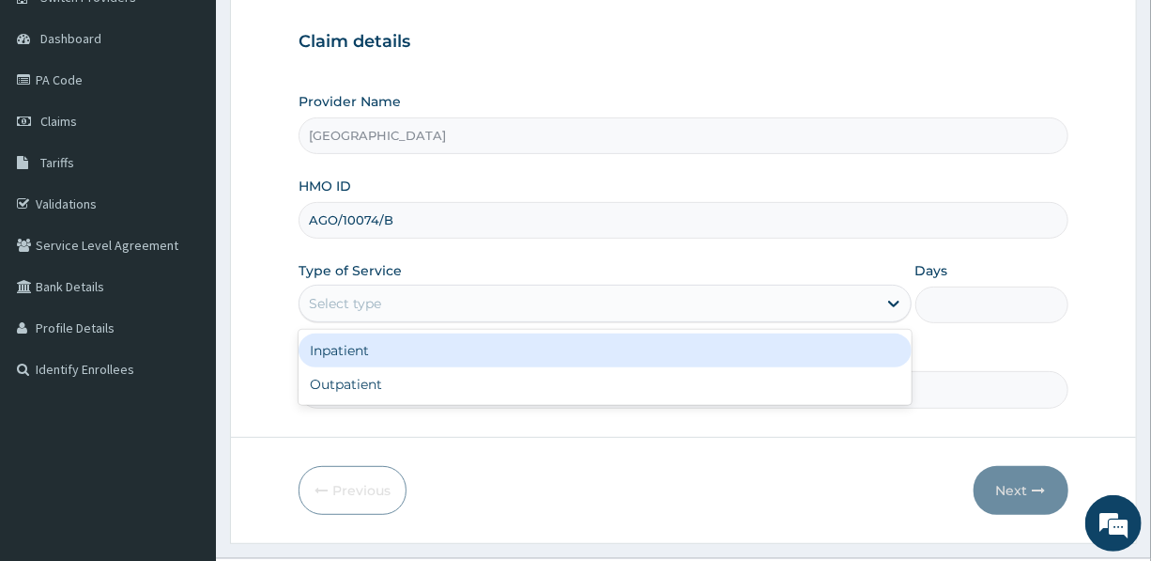
scroll to position [170, 0]
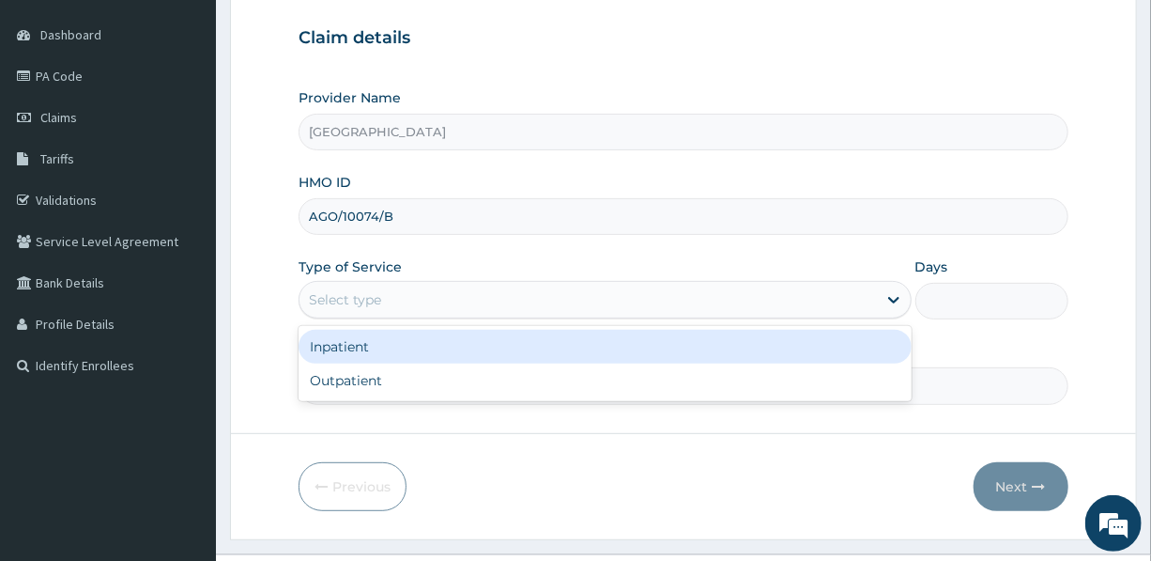
click at [409, 344] on div "Inpatient" at bounding box center [605, 347] width 612 height 34
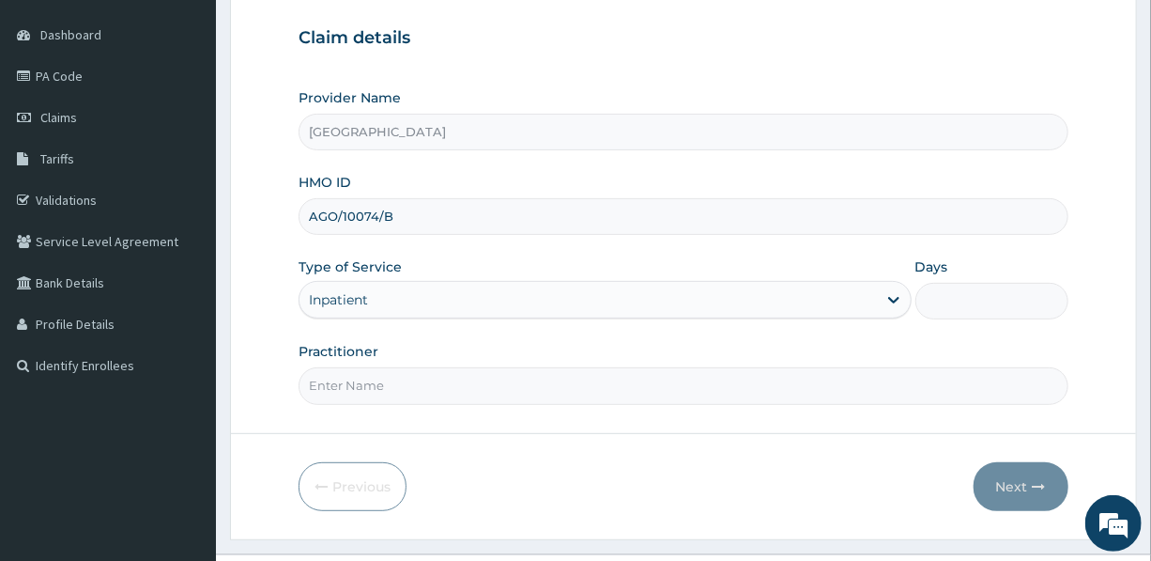
click at [953, 300] on input "Days" at bounding box center [992, 301] width 153 height 37
type input "2"
click at [471, 380] on input "Practitioner" at bounding box center [683, 385] width 769 height 37
type input "DR. OTOH V.O."
click at [1023, 478] on button "Next" at bounding box center [1021, 486] width 95 height 49
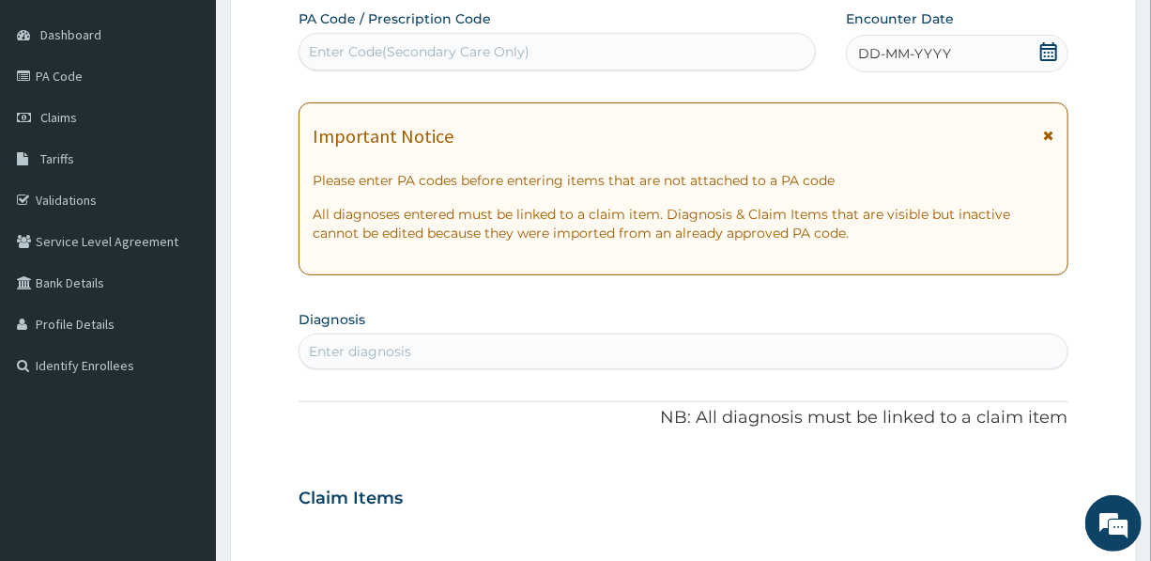
click at [498, 46] on div "Enter Code(Secondary Care Only)" at bounding box center [419, 51] width 221 height 19
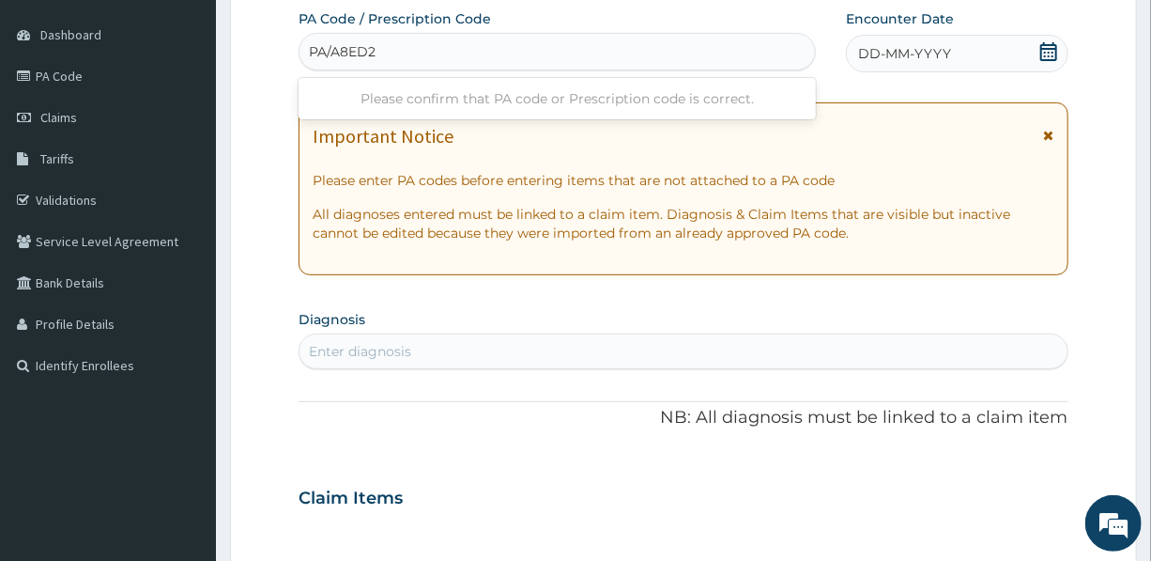
type input "PA/A8ED22"
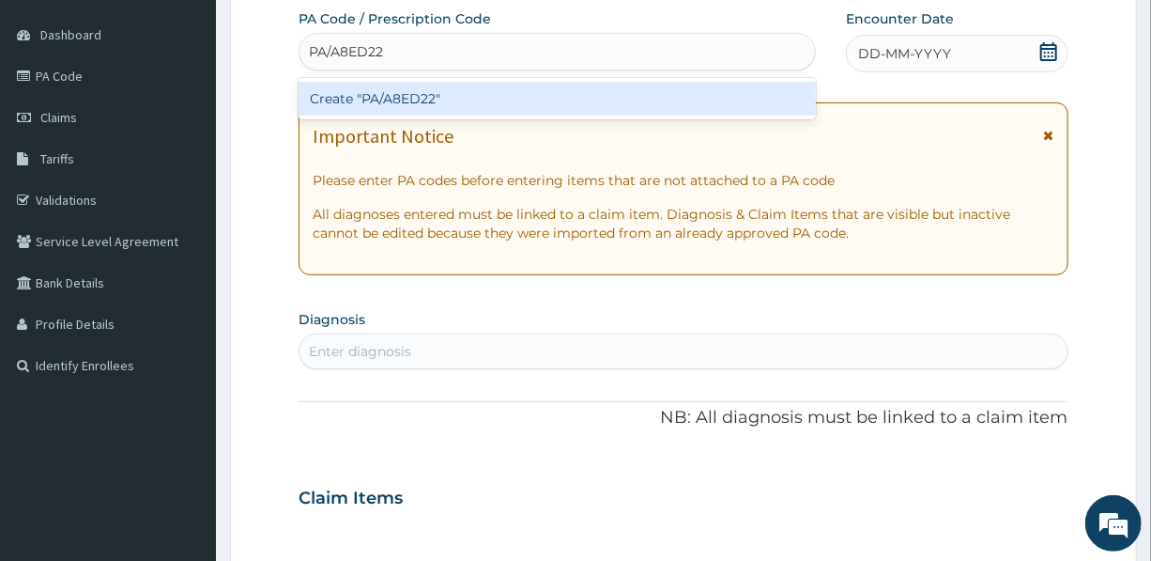
click at [585, 97] on div "Create "PA/A8ED22"" at bounding box center [557, 99] width 517 height 34
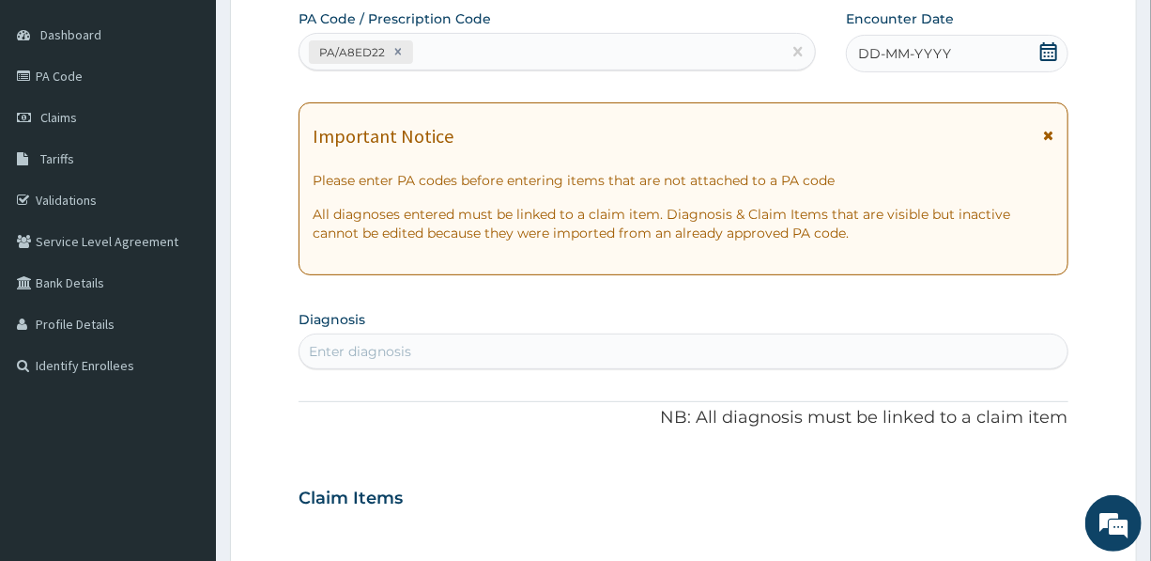
click at [889, 47] on span "DD-MM-YYYY" at bounding box center [904, 53] width 93 height 19
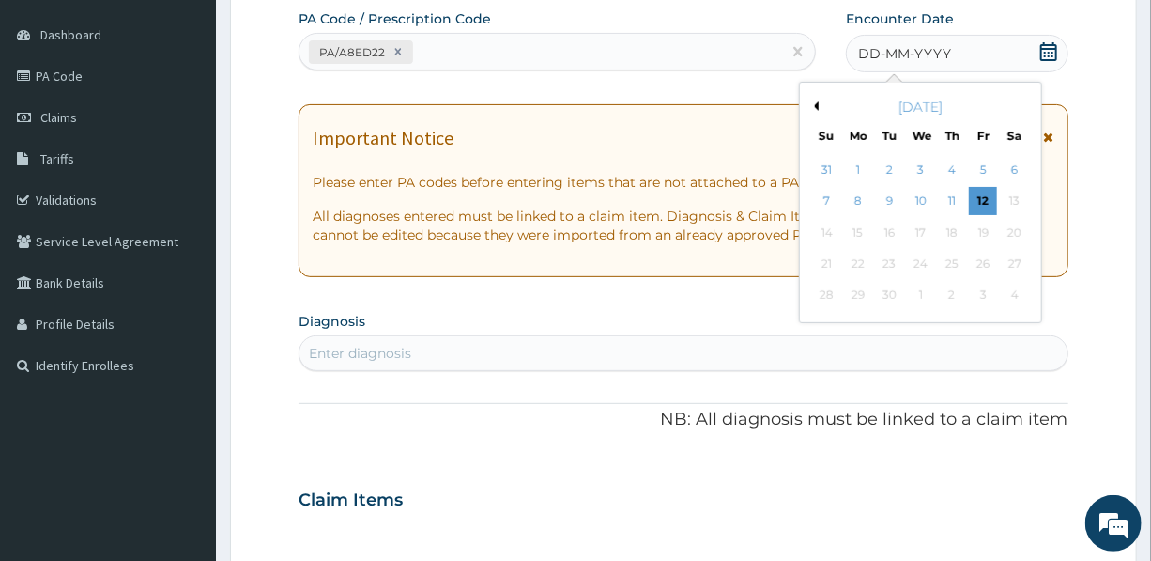
click at [816, 104] on button "Previous Month" at bounding box center [814, 105] width 9 height 9
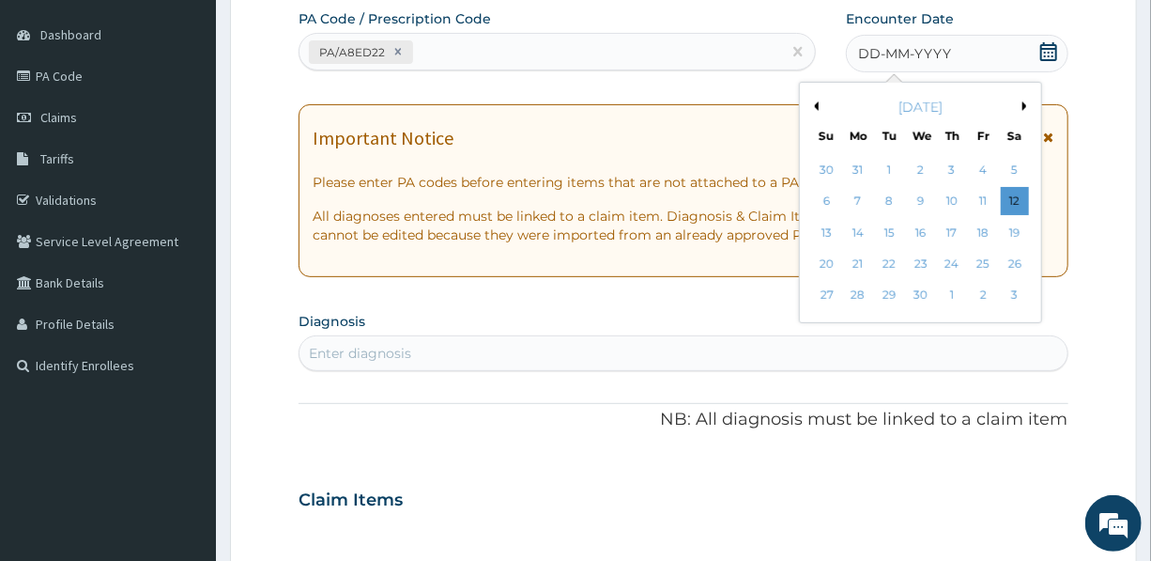
click at [816, 104] on button "Previous Month" at bounding box center [814, 105] width 9 height 9
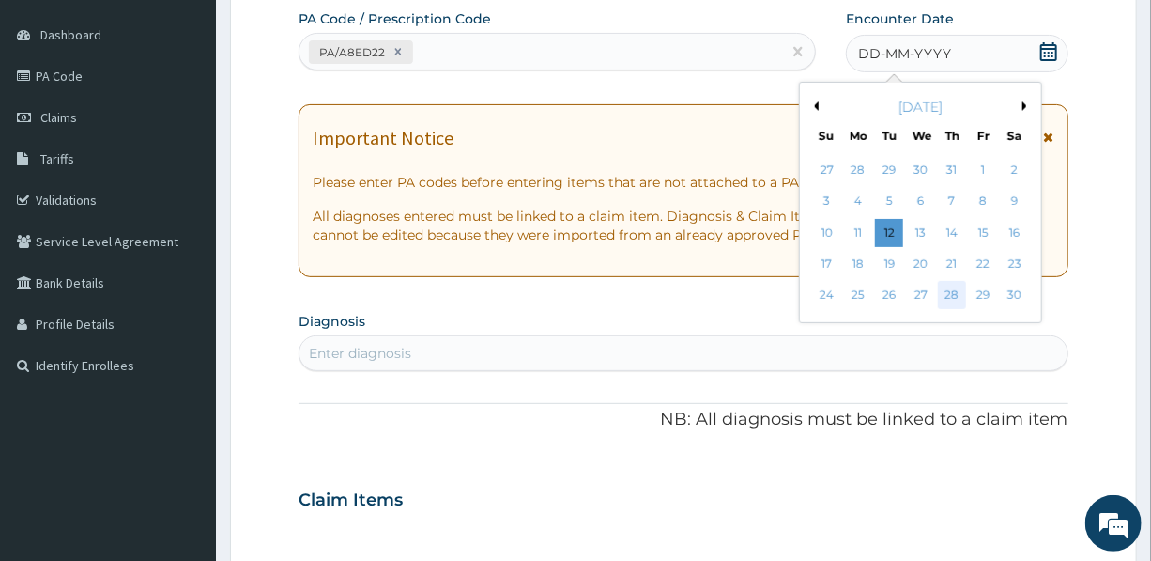
click at [951, 294] on div "28" at bounding box center [952, 296] width 28 height 28
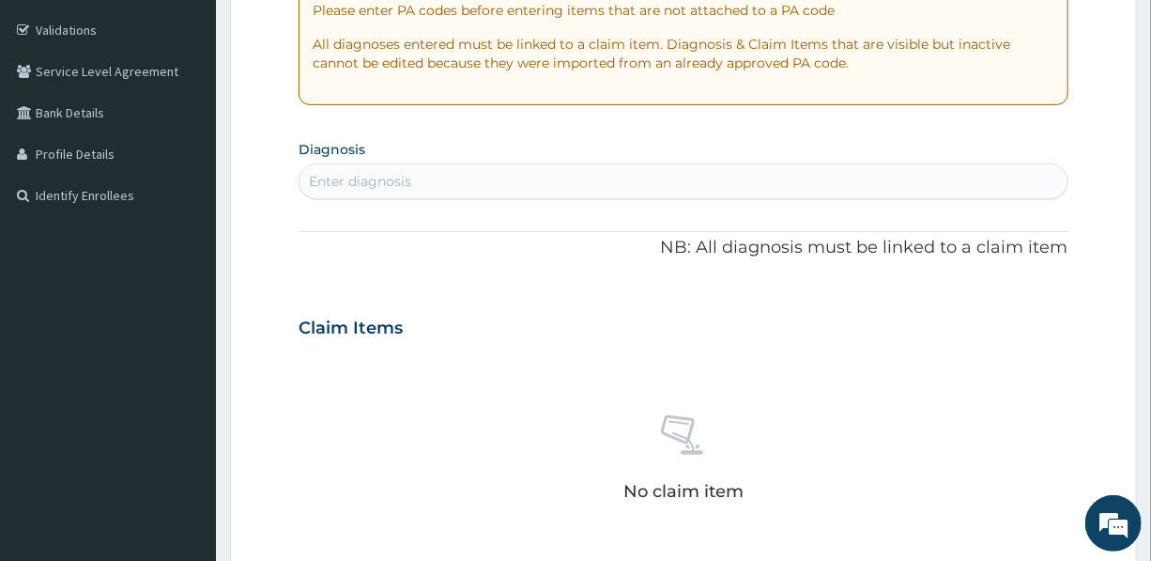
scroll to position [426, 0]
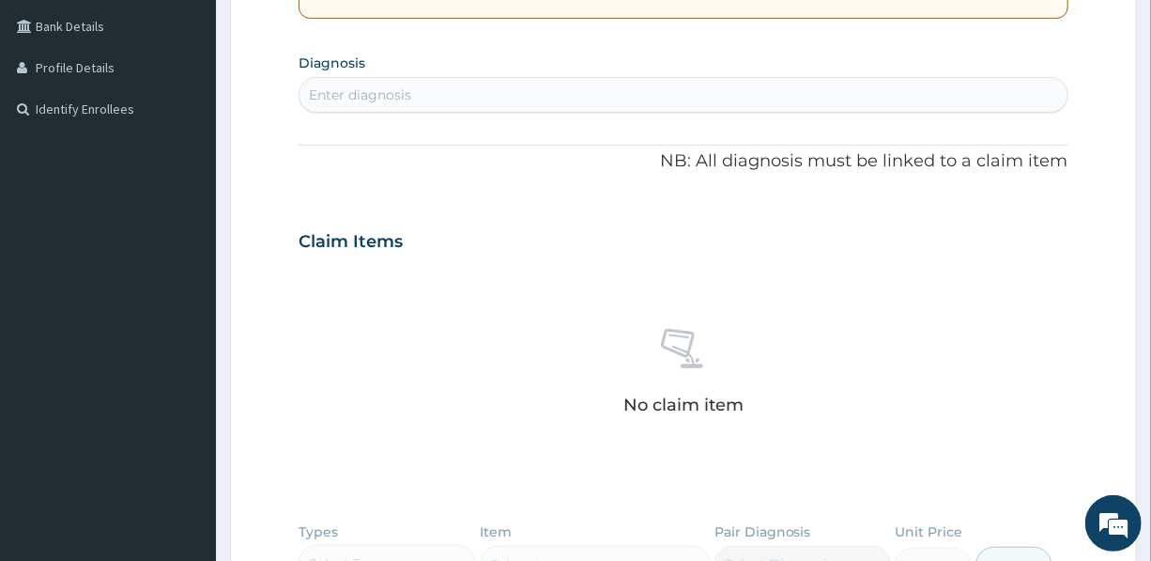
click at [457, 89] on div "Enter diagnosis" at bounding box center [683, 95] width 767 height 30
type input "MALARIA"
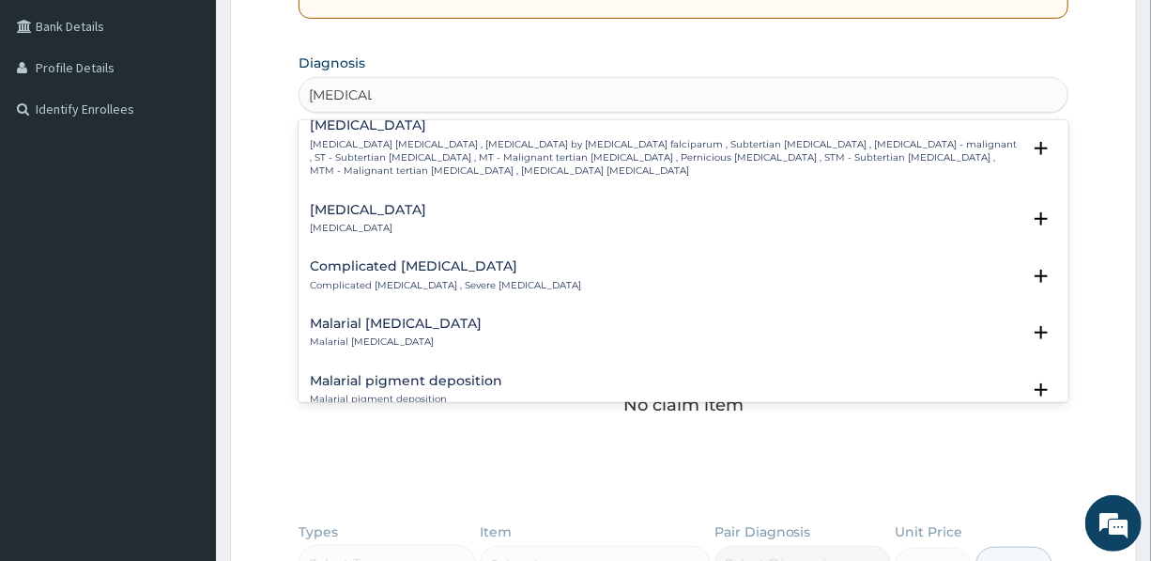
scroll to position [768, 0]
click at [421, 269] on h4 "Complicated malaria" at bounding box center [445, 265] width 271 height 14
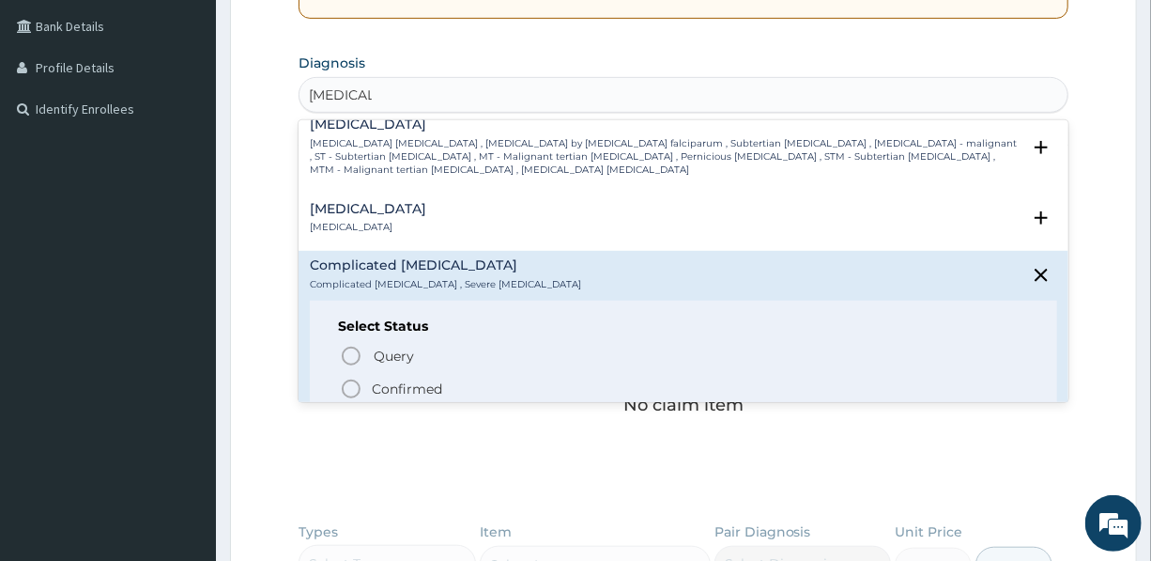
click at [424, 382] on p "Confirmed" at bounding box center [407, 388] width 70 height 19
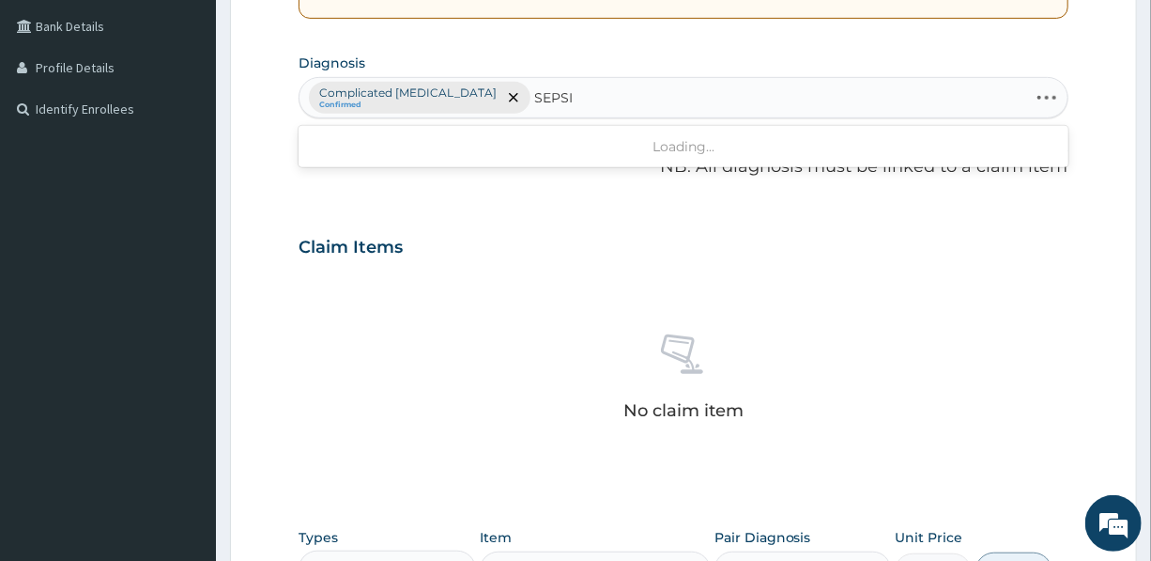
type input "SEPSIS"
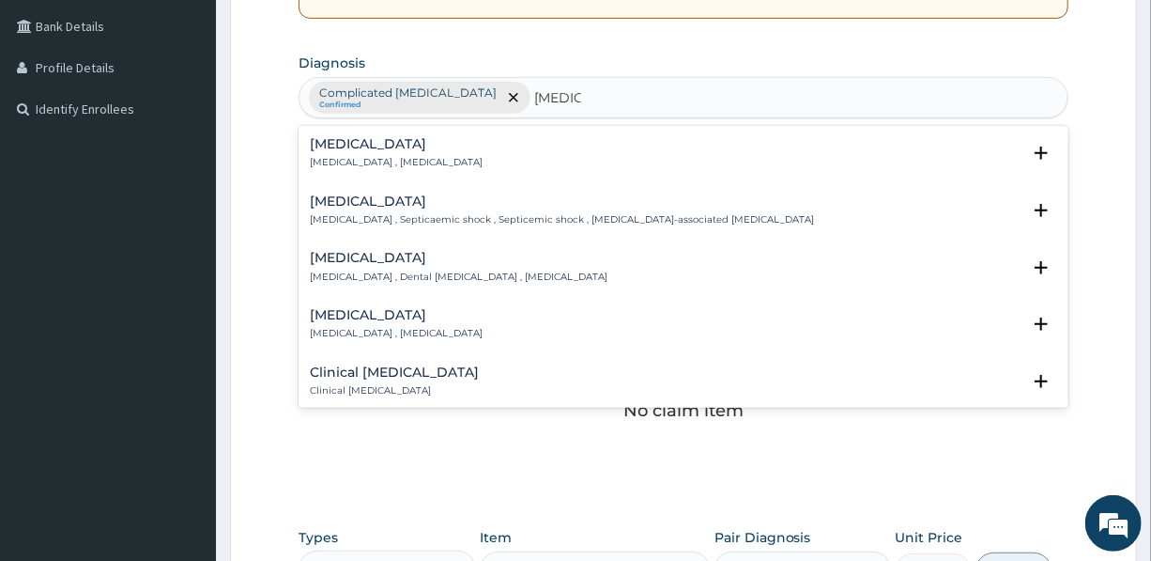
click at [401, 141] on h4 "Sepsis" at bounding box center [396, 144] width 173 height 14
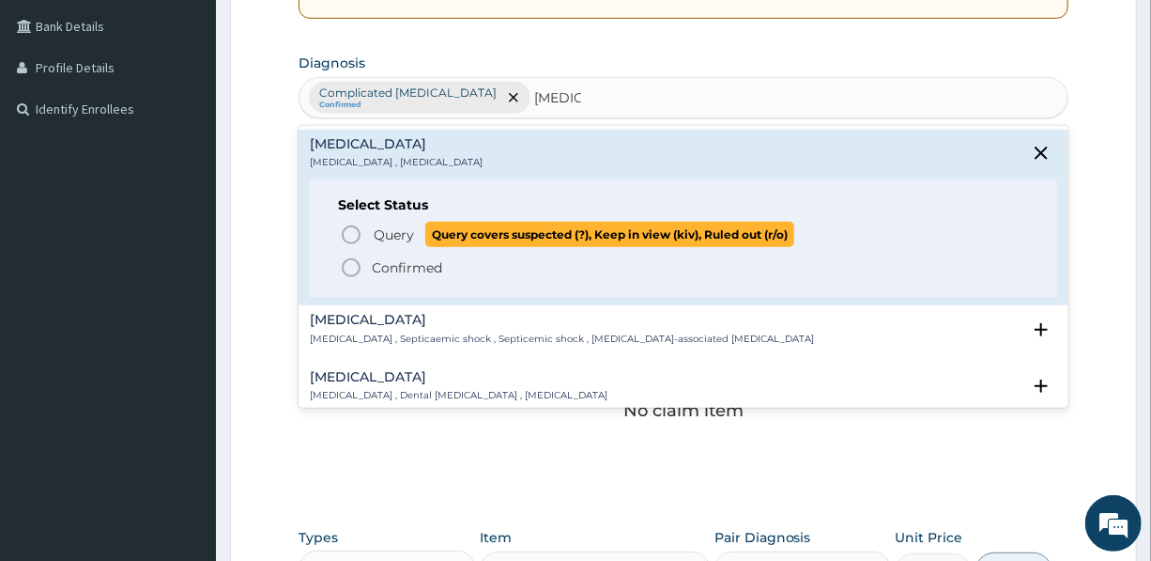
click at [381, 228] on span "Query" at bounding box center [394, 234] width 40 height 19
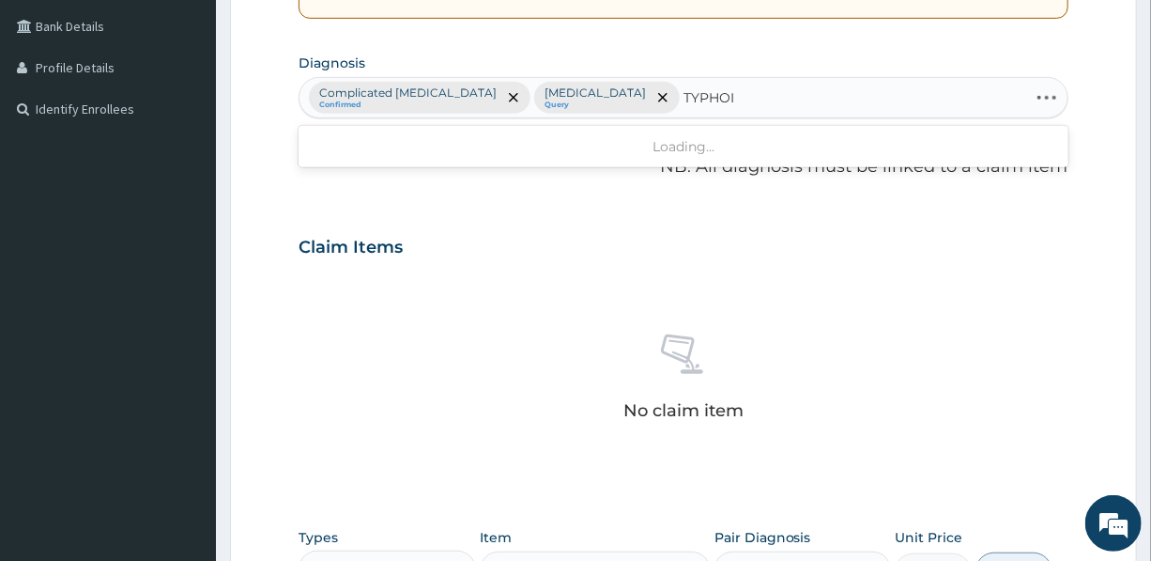
type input "TYPHOID"
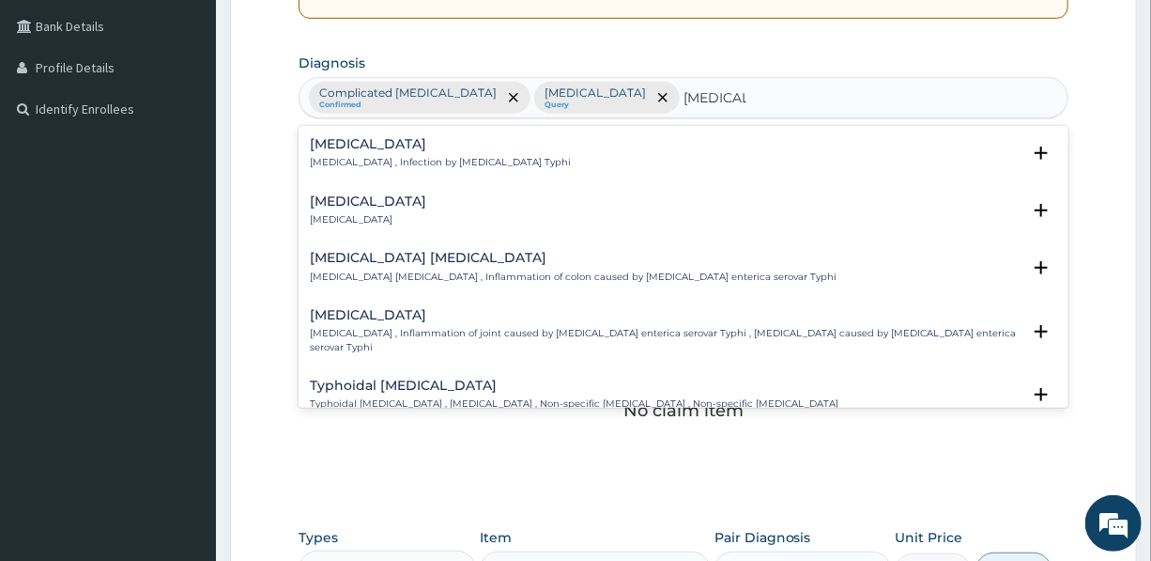
click at [394, 148] on h4 "Typhoid fever" at bounding box center [440, 144] width 261 height 14
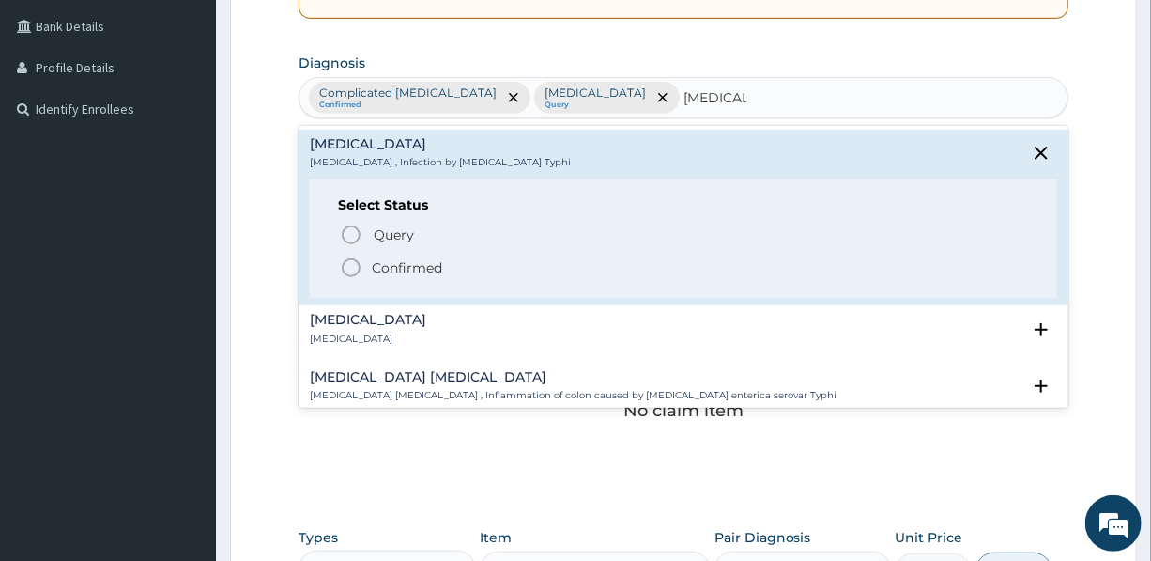
click at [377, 254] on div "Query Query covers suspected (?), Keep in view (kiv), Ruled out (r/o) Confirmed" at bounding box center [683, 250] width 690 height 57
click at [377, 262] on p "Confirmed" at bounding box center [407, 267] width 70 height 19
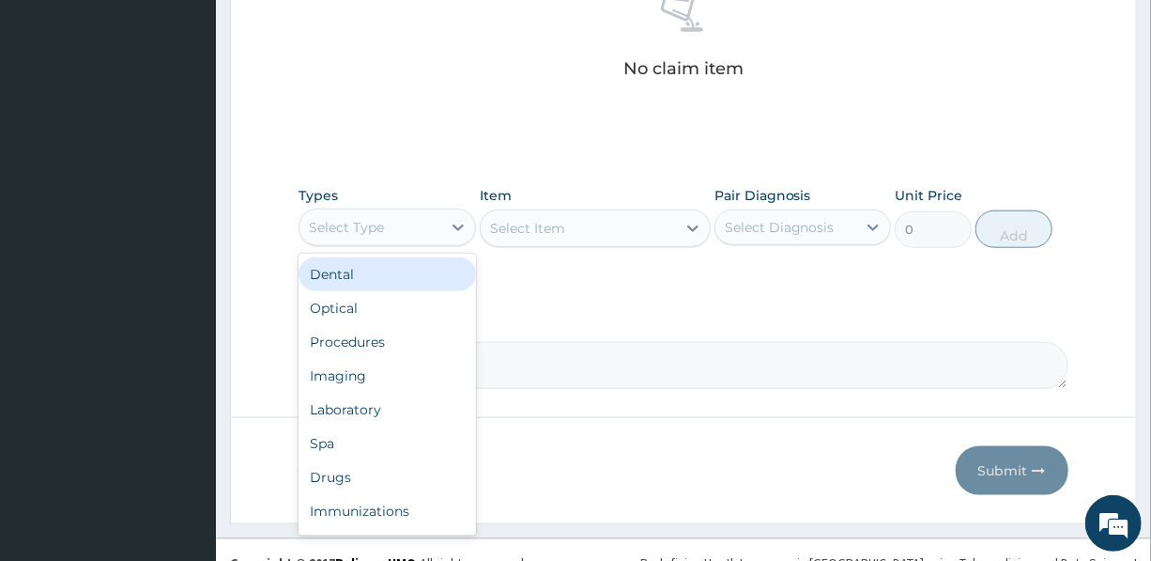
click at [387, 222] on div "Select Type" at bounding box center [370, 227] width 141 height 30
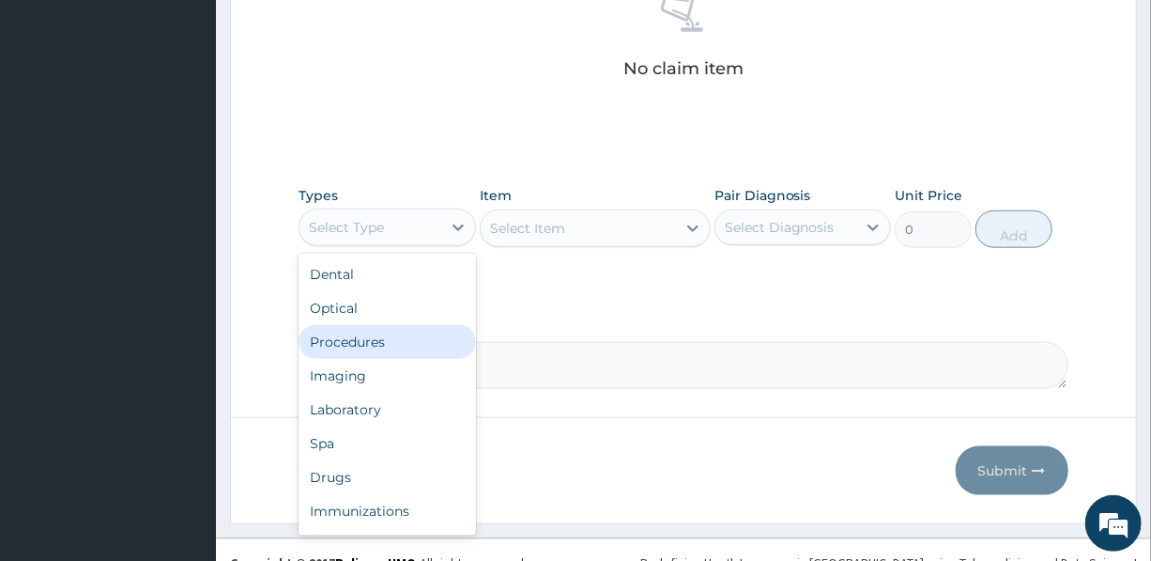
click at [365, 340] on div "Procedures" at bounding box center [387, 342] width 177 height 34
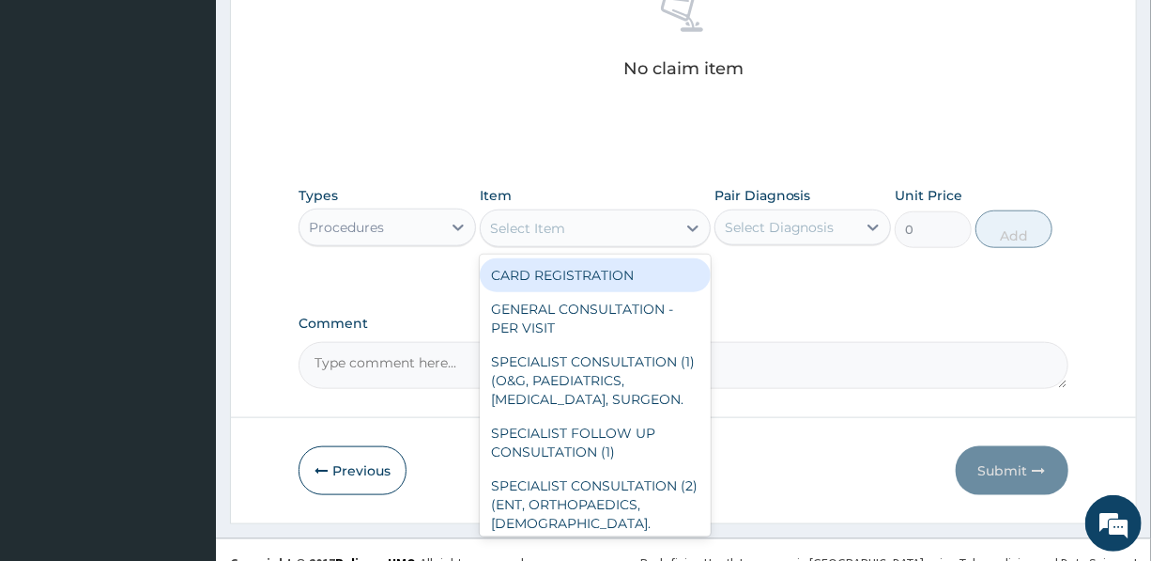
click at [580, 224] on div "Select Item" at bounding box center [578, 228] width 195 height 30
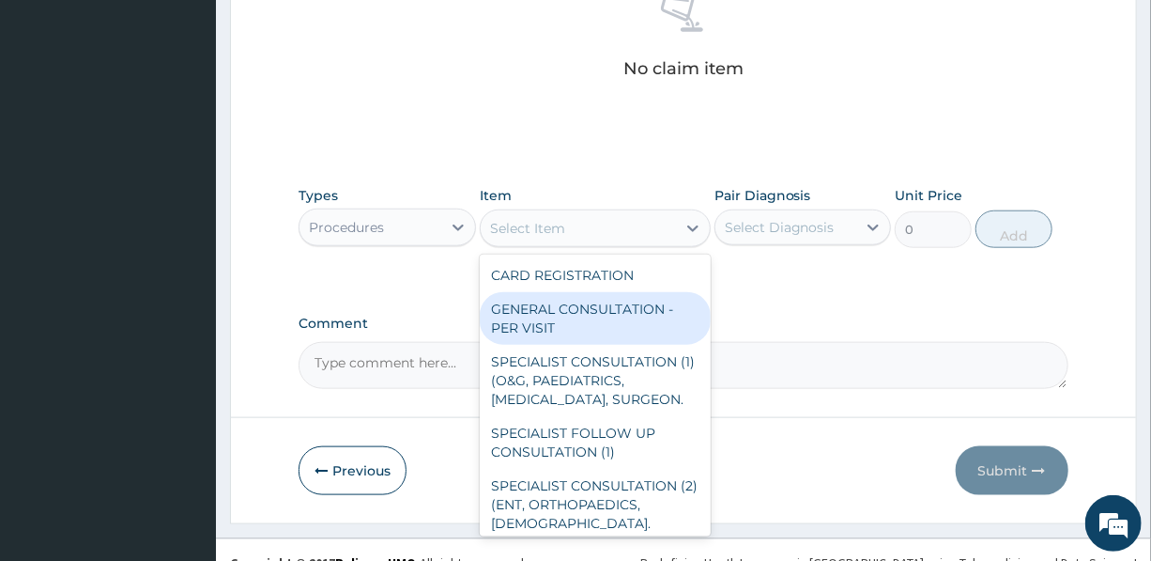
click at [558, 314] on div "GENERAL CONSULTATION - PER VISIT" at bounding box center [595, 318] width 231 height 53
type input "2000"
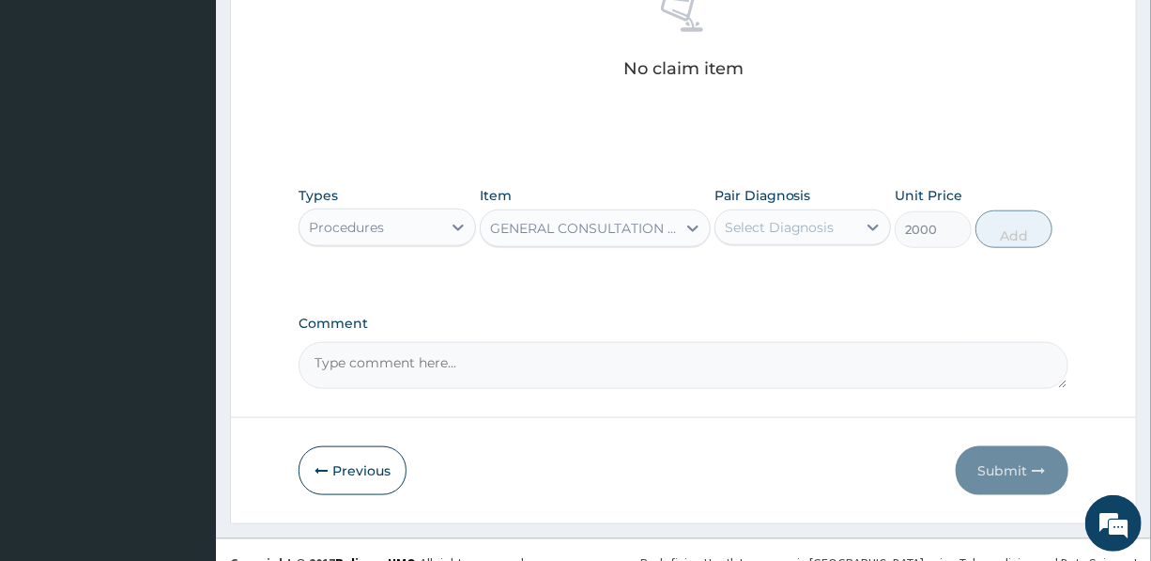
click at [770, 221] on div "Select Diagnosis" at bounding box center [780, 227] width 110 height 19
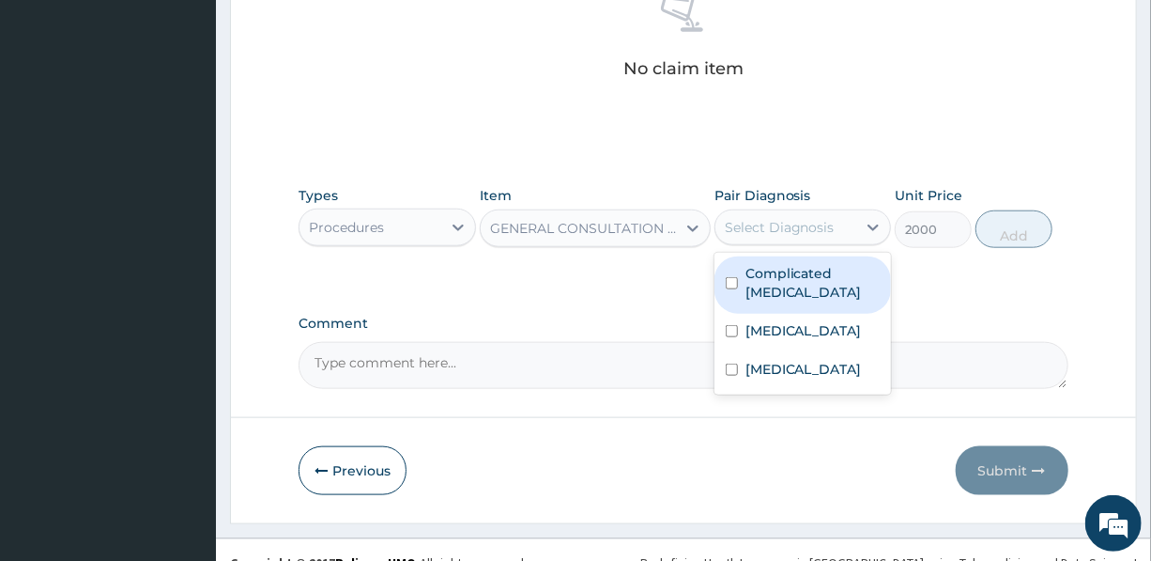
click at [797, 297] on label "Complicated malaria" at bounding box center [813, 283] width 134 height 38
checkbox input "true"
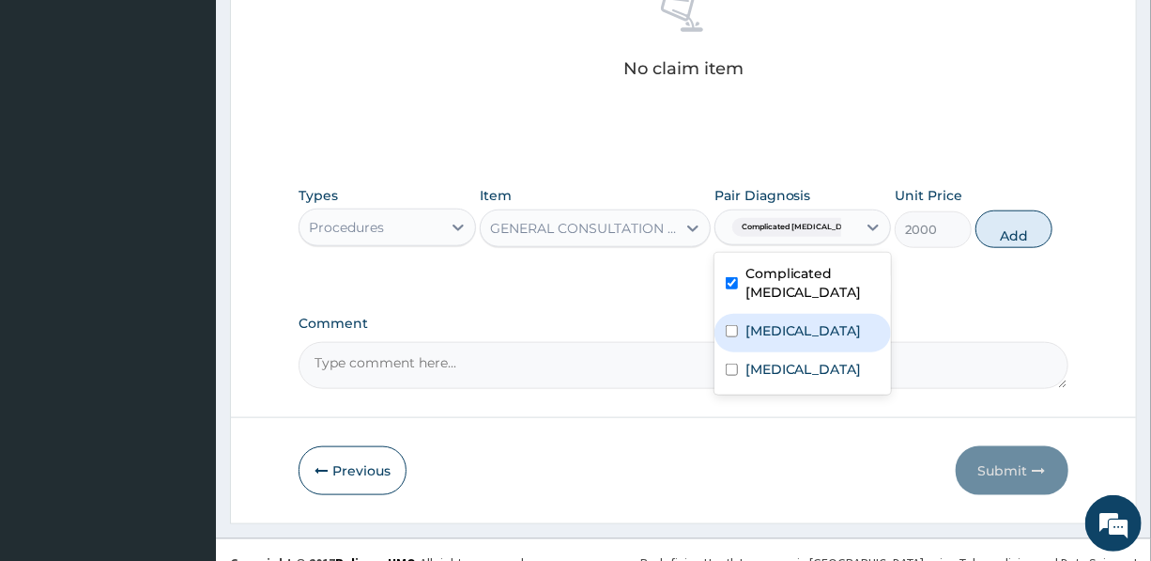
click at [798, 336] on div "Sepsis" at bounding box center [803, 333] width 177 height 39
checkbox input "true"
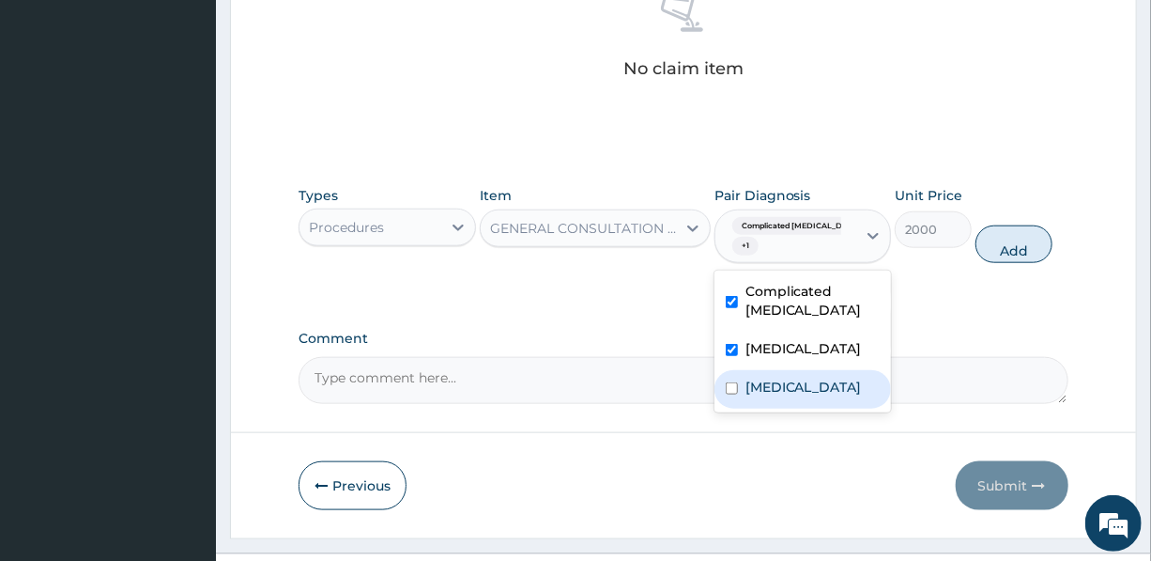
click at [810, 389] on label "Typhoid fever" at bounding box center [804, 387] width 116 height 19
checkbox input "true"
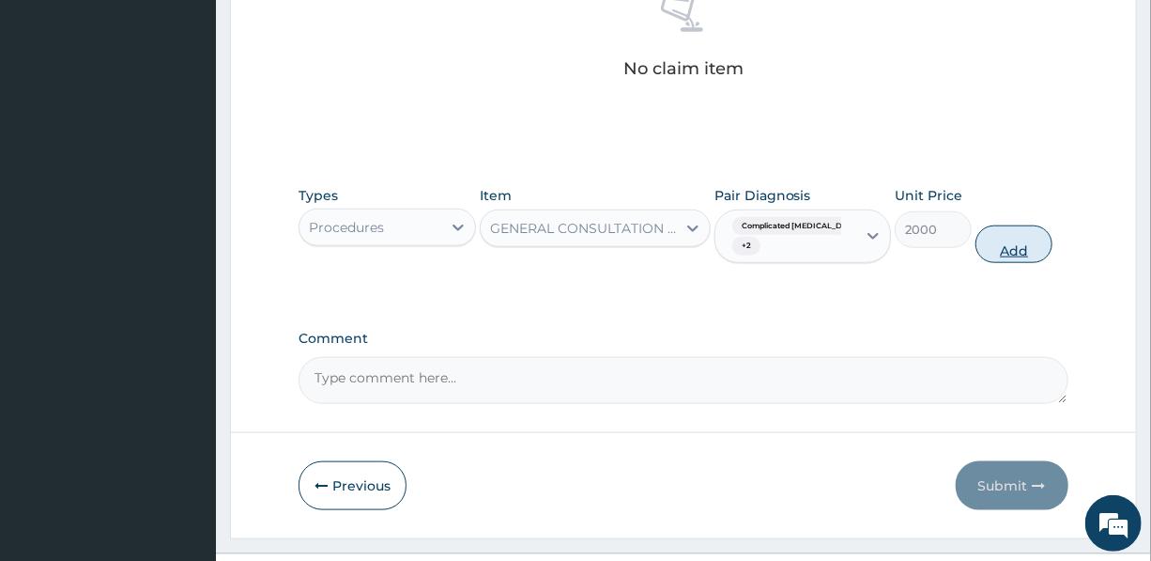
click at [1014, 241] on button "Add" at bounding box center [1014, 244] width 77 height 38
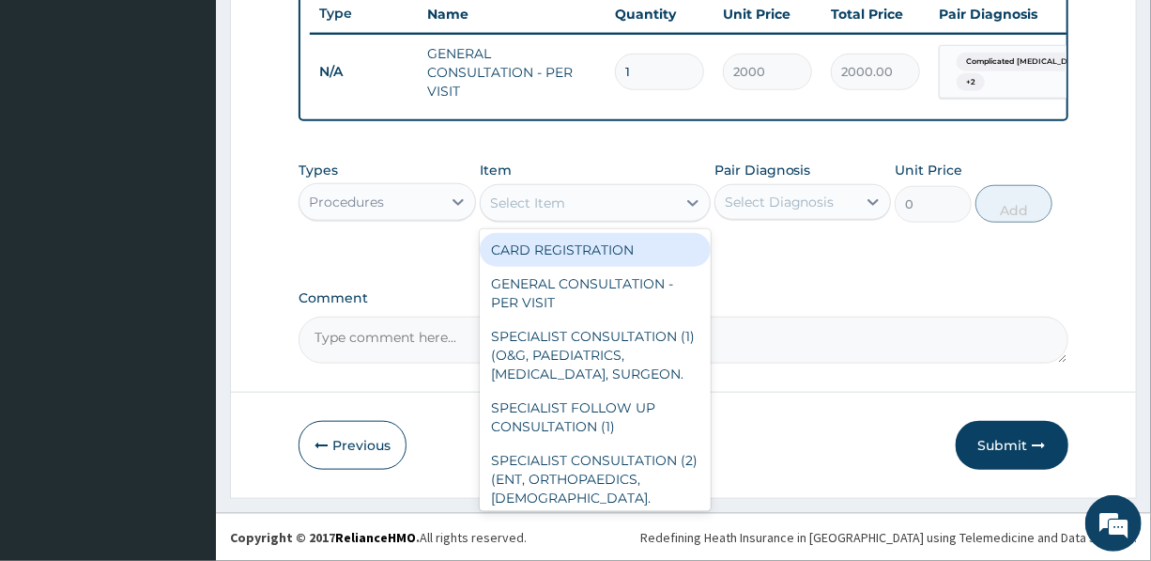
click at [515, 196] on div "Select Item" at bounding box center [527, 202] width 75 height 19
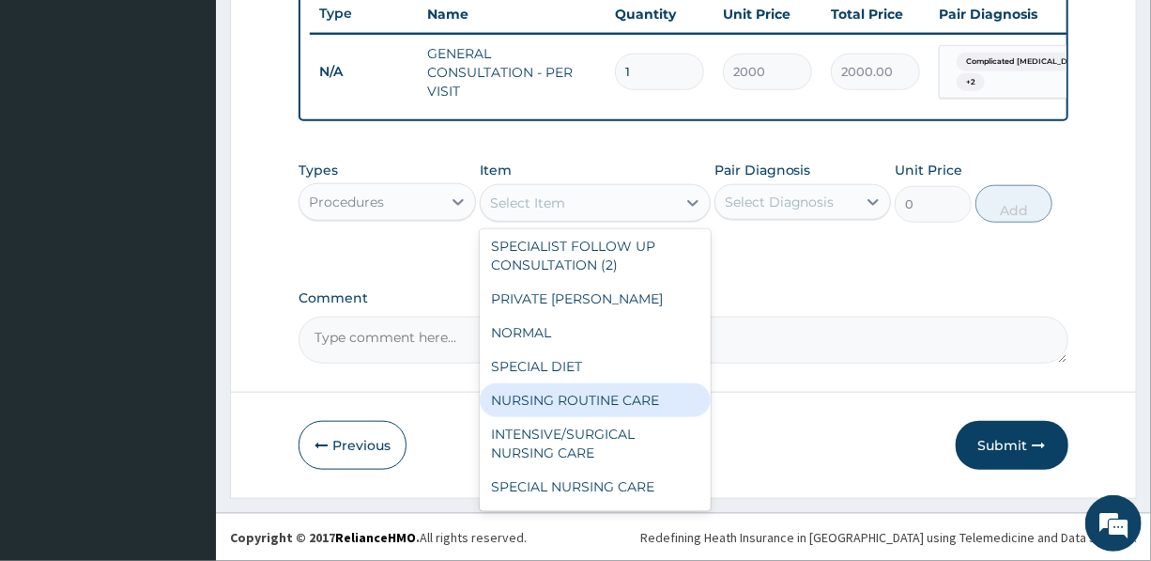
scroll to position [341, 0]
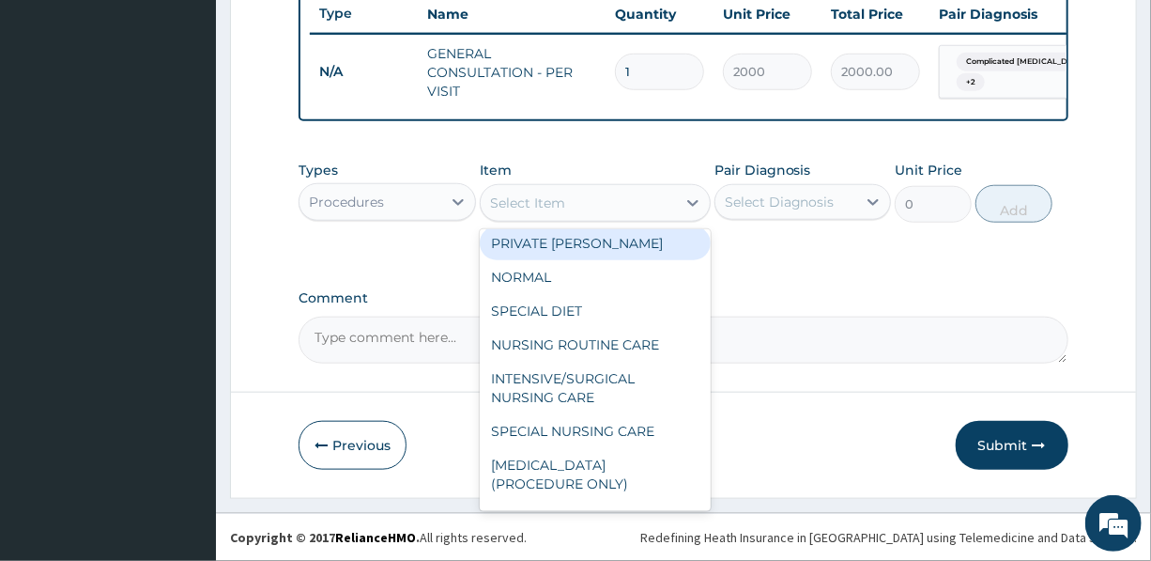
click at [563, 248] on div "PRIVATE WARD" at bounding box center [595, 243] width 231 height 34
type input "7000"
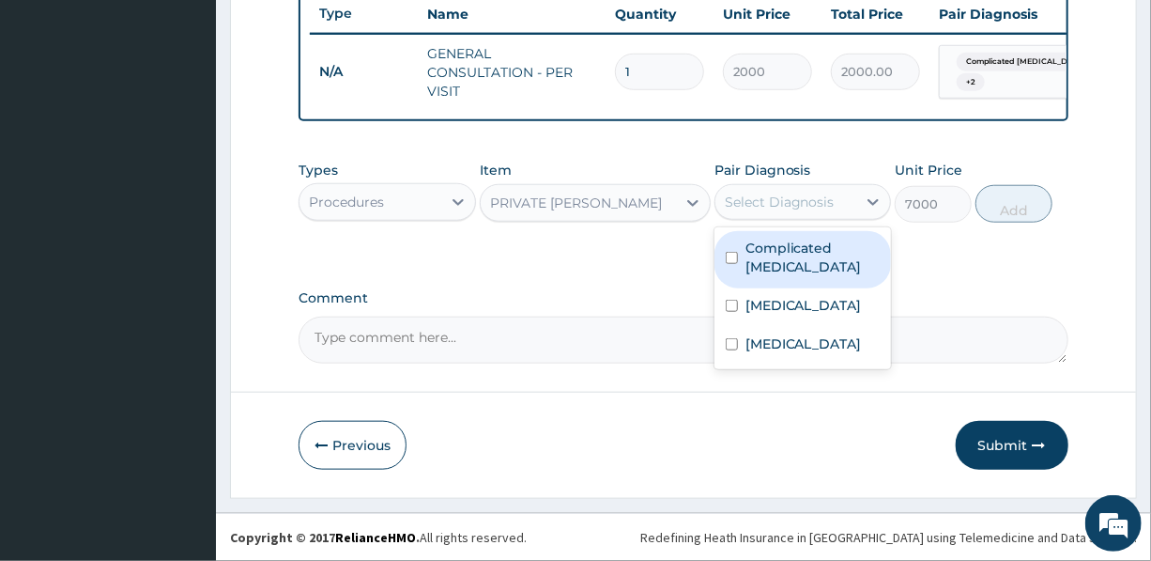
click at [760, 198] on div "Select Diagnosis" at bounding box center [780, 202] width 110 height 19
click at [763, 250] on label "Complicated malaria" at bounding box center [813, 258] width 134 height 38
checkbox input "true"
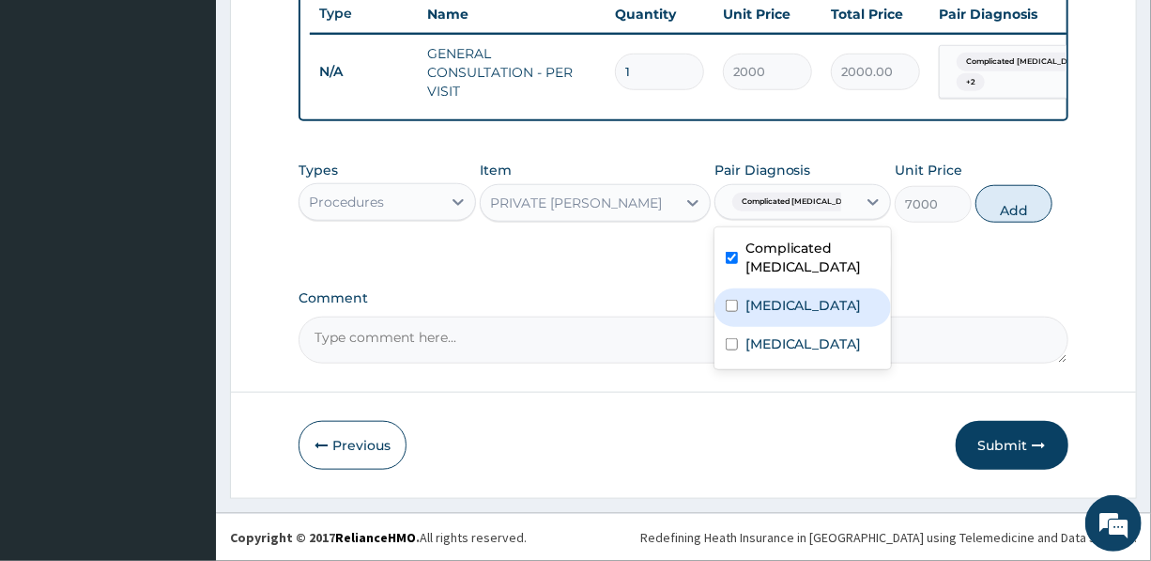
click at [761, 316] on div "Sepsis" at bounding box center [803, 307] width 177 height 39
checkbox input "true"
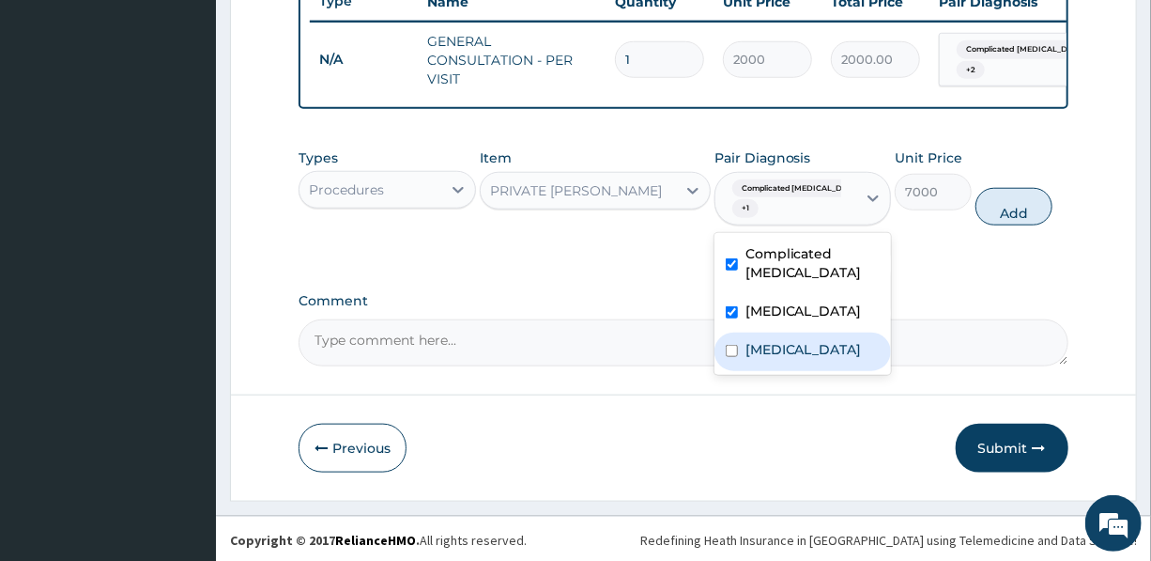
click at [768, 357] on label "Typhoid fever" at bounding box center [804, 349] width 116 height 19
checkbox input "true"
click at [990, 219] on button "Add" at bounding box center [1014, 207] width 77 height 38
type input "0"
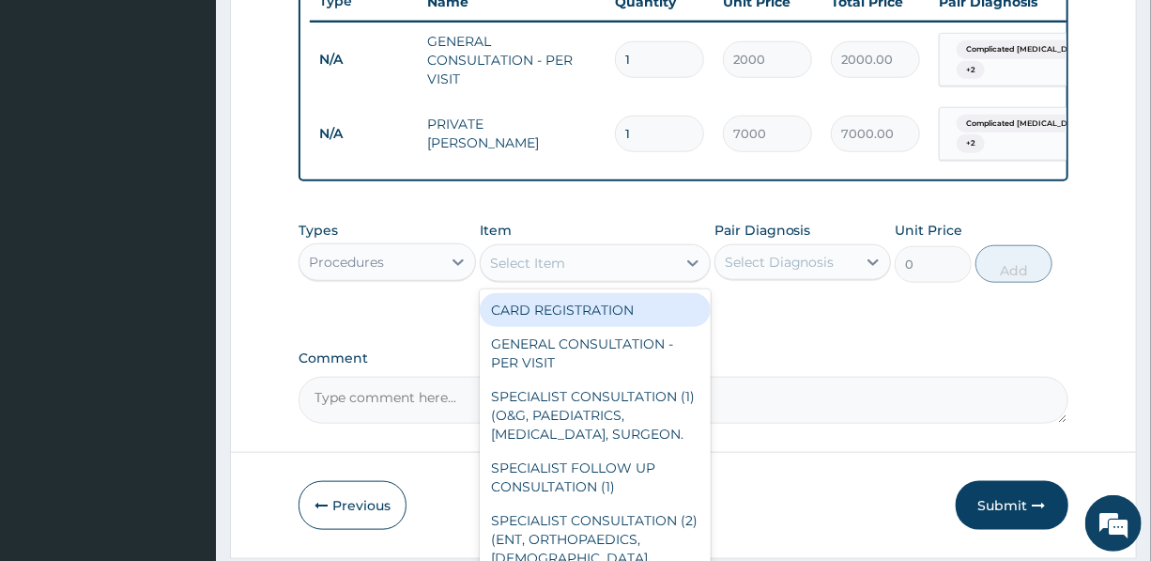
click at [560, 272] on div "Select Item" at bounding box center [527, 263] width 75 height 19
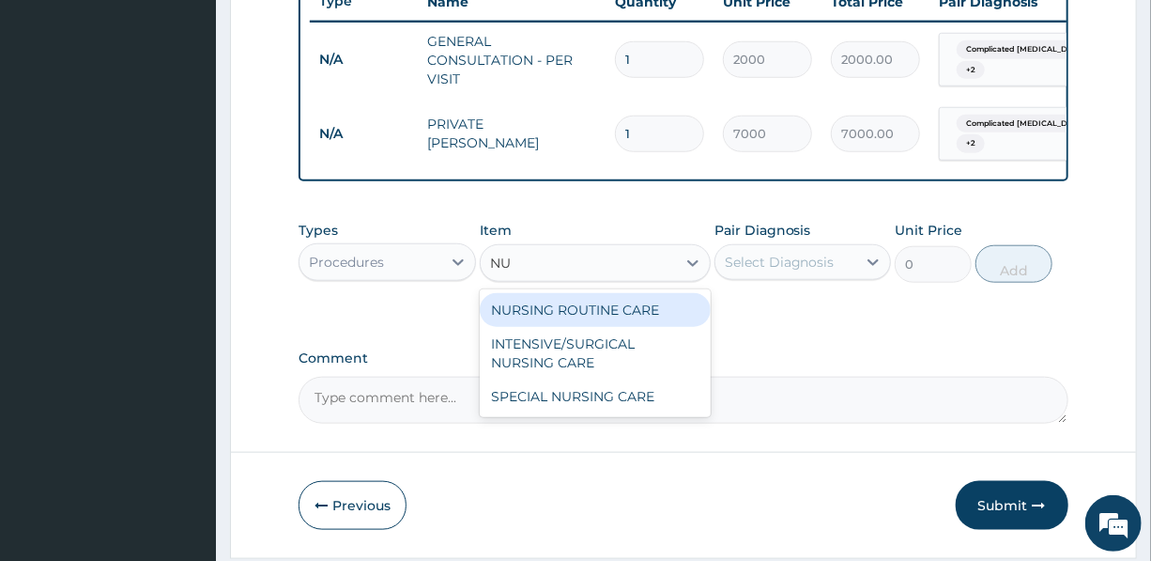
type input "NUR"
click at [564, 312] on div "NURSING ROUTINE CARE" at bounding box center [595, 310] width 231 height 34
type input "1500"
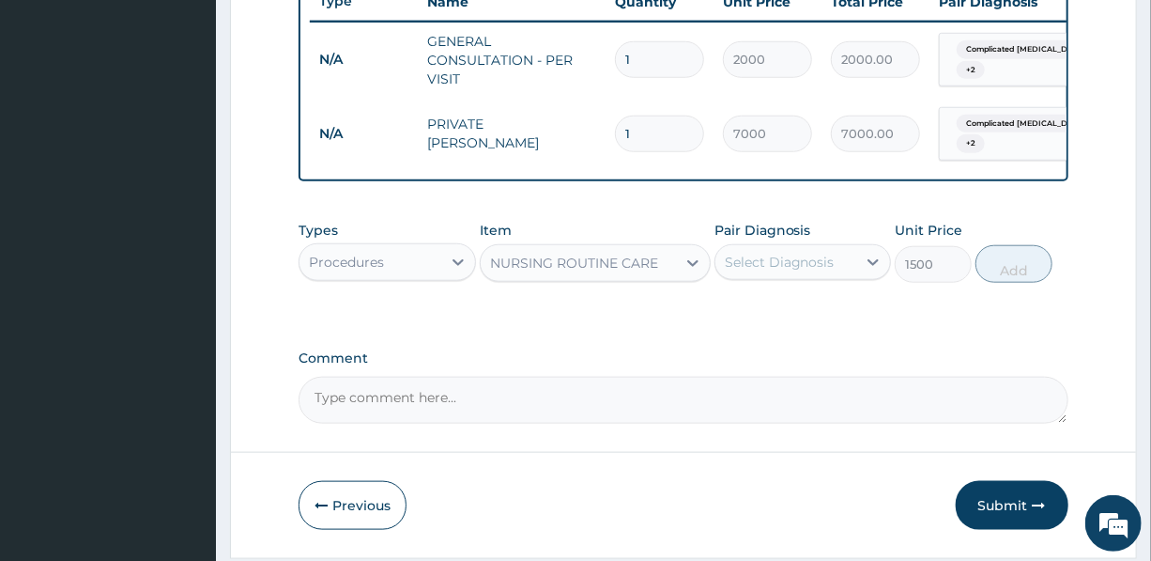
click at [767, 265] on div "Select Diagnosis" at bounding box center [780, 262] width 110 height 19
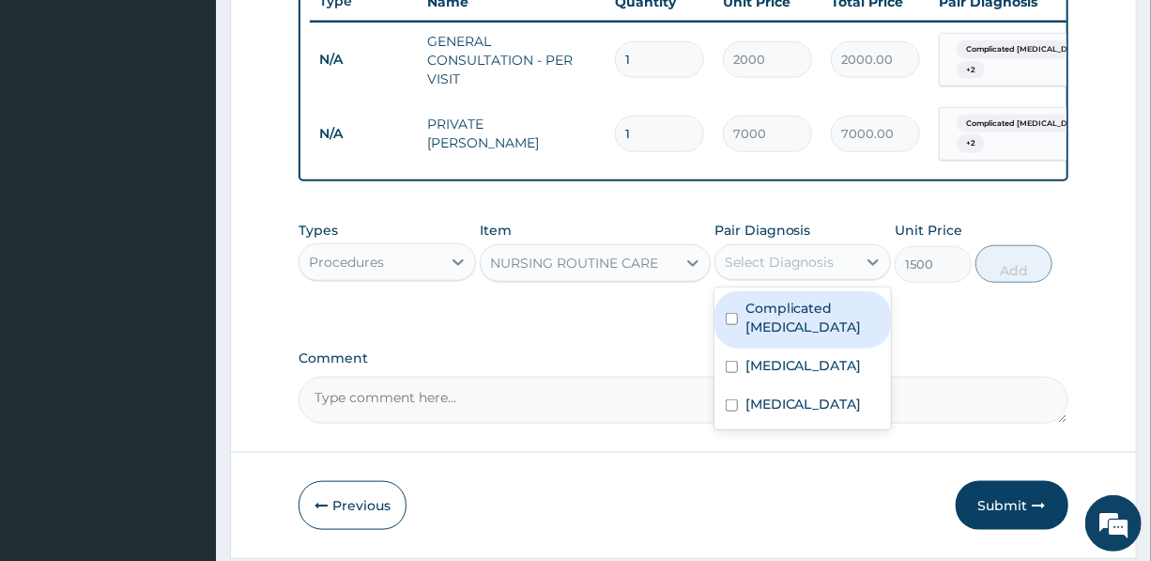
click at [761, 329] on label "Complicated malaria" at bounding box center [813, 318] width 134 height 38
checkbox input "true"
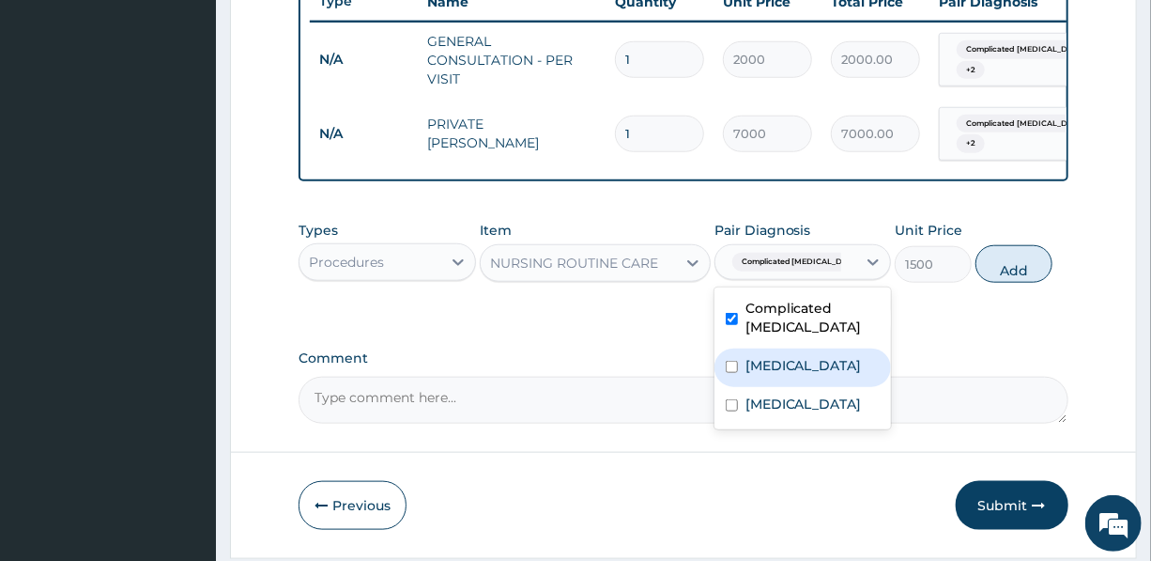
drag, startPoint x: 764, startPoint y: 361, endPoint x: 764, endPoint y: 371, distance: 10.3
click at [764, 362] on div "Sepsis" at bounding box center [803, 367] width 177 height 39
checkbox input "true"
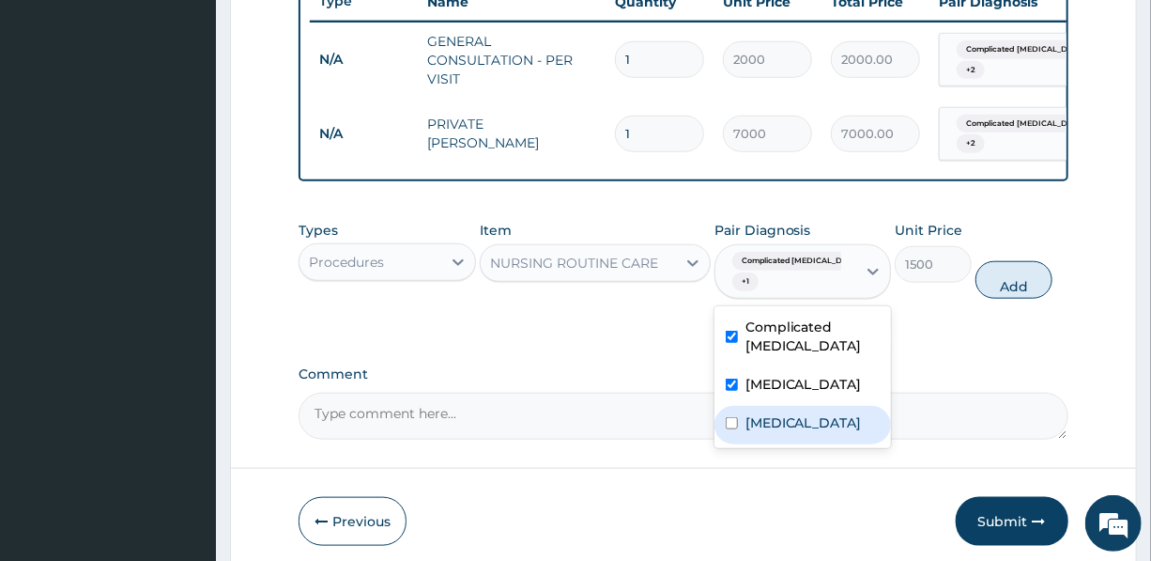
click at [778, 432] on label "Typhoid fever" at bounding box center [804, 422] width 116 height 19
checkbox input "true"
click at [1034, 285] on button "Add" at bounding box center [1014, 280] width 77 height 38
type input "0"
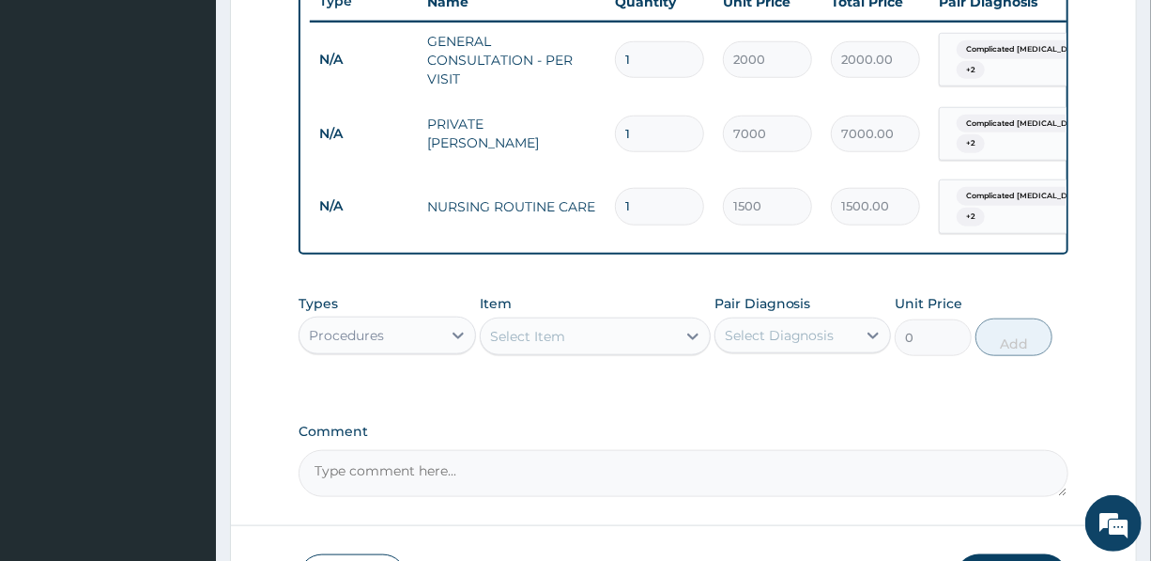
drag, startPoint x: 645, startPoint y: 134, endPoint x: 578, endPoint y: 131, distance: 67.7
click at [579, 131] on tr "N/A PRIVATE WARD 1 7000 7000.00 Complicated malaria + 2 Delete" at bounding box center [770, 134] width 920 height 73
type input "2"
type input "14000.00"
type input "2"
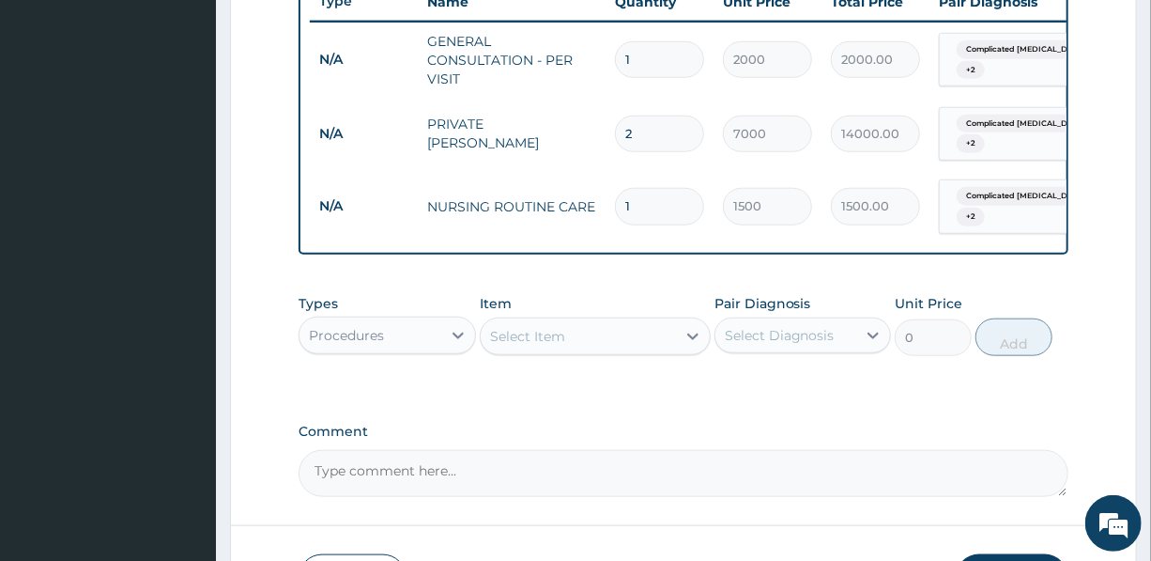
drag, startPoint x: 634, startPoint y: 204, endPoint x: 617, endPoint y: 206, distance: 17.0
click at [617, 206] on input "1" at bounding box center [659, 206] width 89 height 37
type input "2"
type input "3000.00"
type input "2"
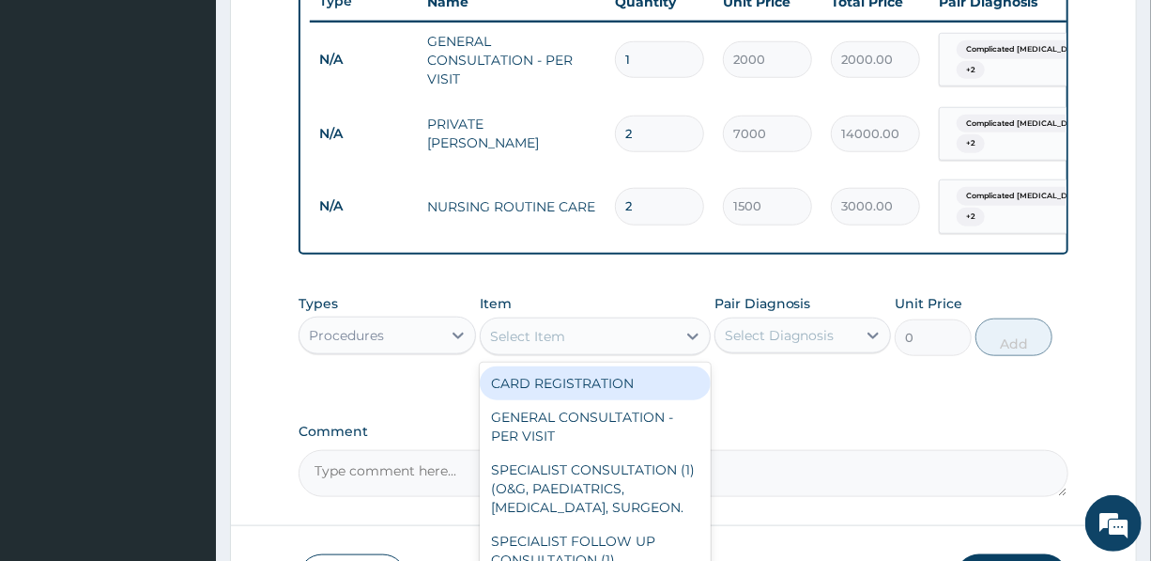
click at [554, 346] on div "Select Item" at bounding box center [527, 336] width 75 height 19
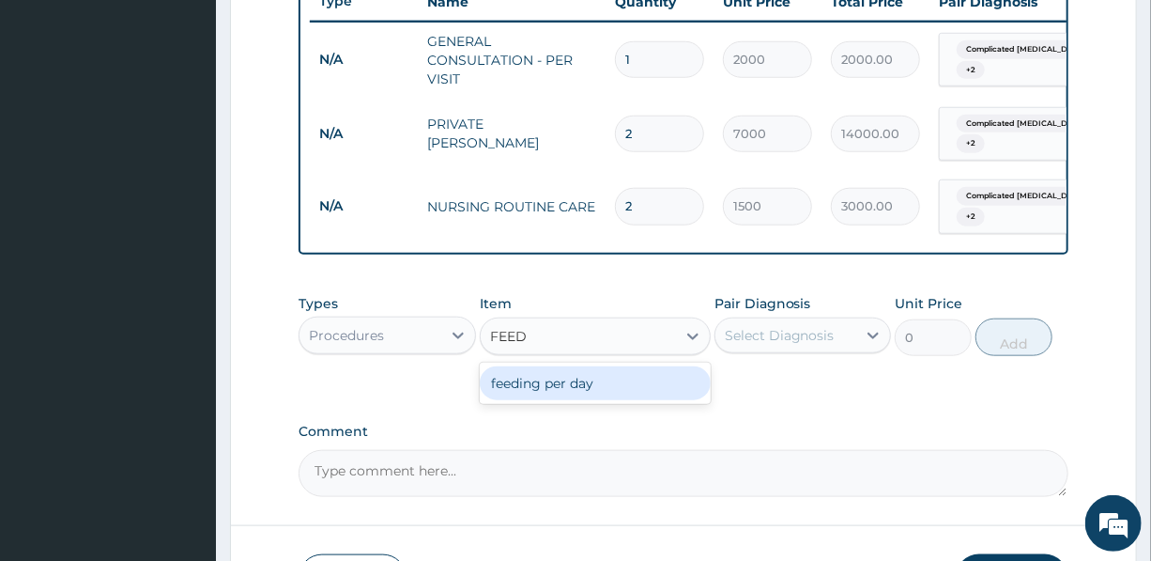
type input "FEEDI"
click at [577, 394] on div "feeding per day" at bounding box center [595, 383] width 231 height 34
type input "4500"
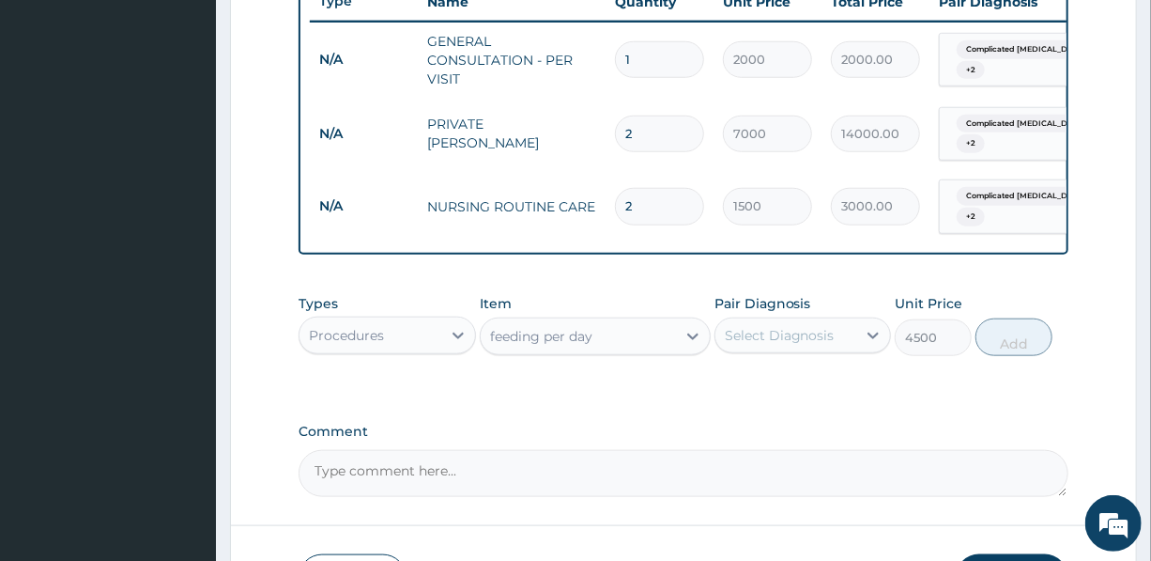
click at [834, 350] on div "Select Diagnosis" at bounding box center [786, 335] width 141 height 30
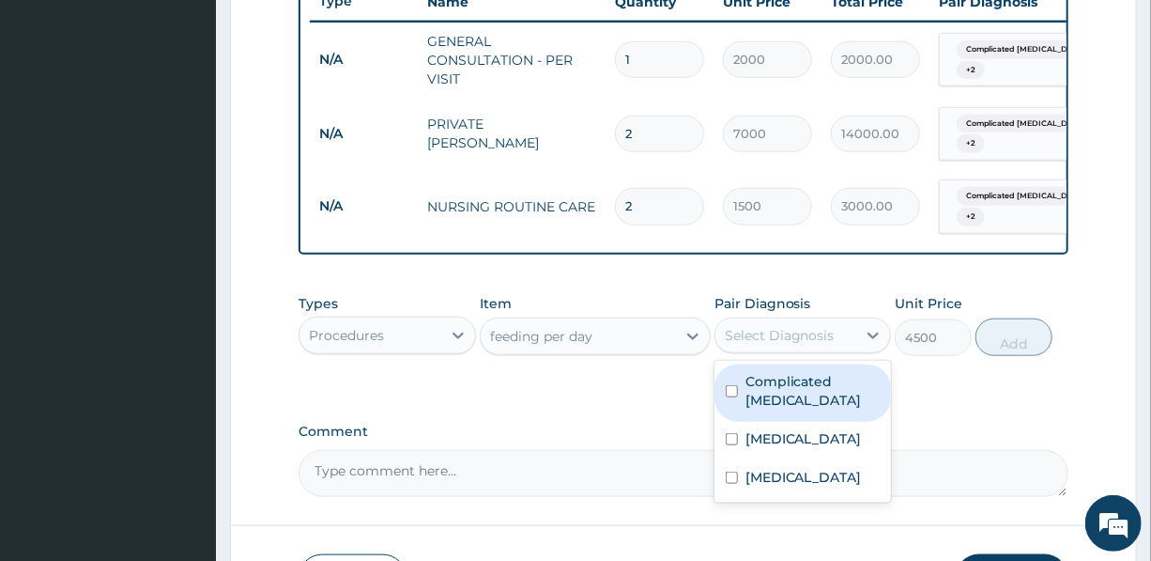
click at [807, 409] on label "Complicated malaria" at bounding box center [813, 391] width 134 height 38
checkbox input "true"
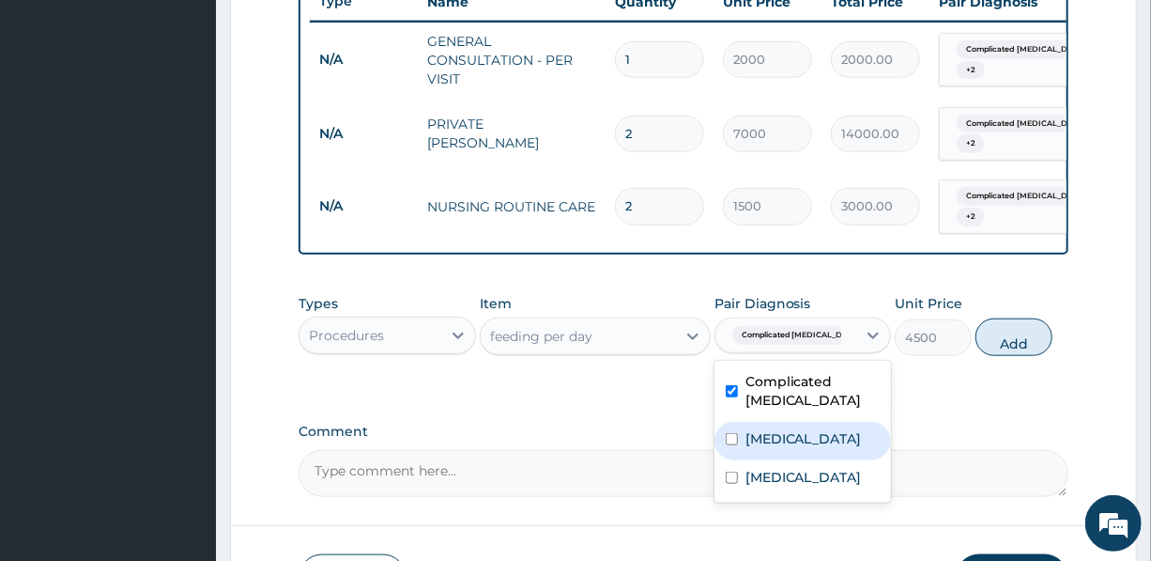
click at [792, 454] on div "Sepsis" at bounding box center [803, 441] width 177 height 39
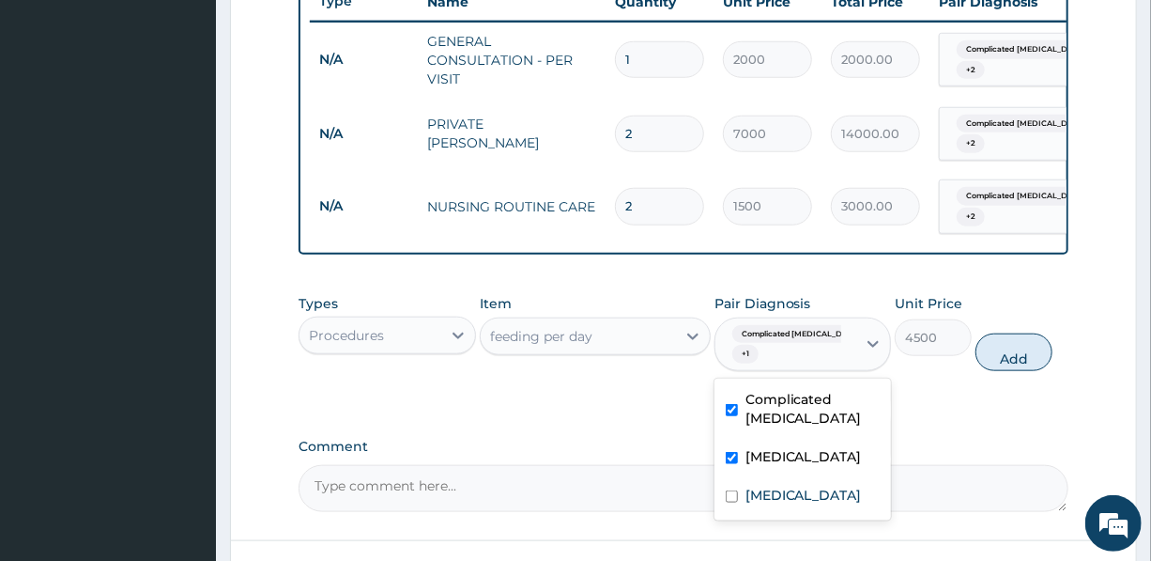
checkbox input "true"
click at [785, 498] on label "Typhoid fever" at bounding box center [804, 495] width 116 height 19
checkbox input "true"
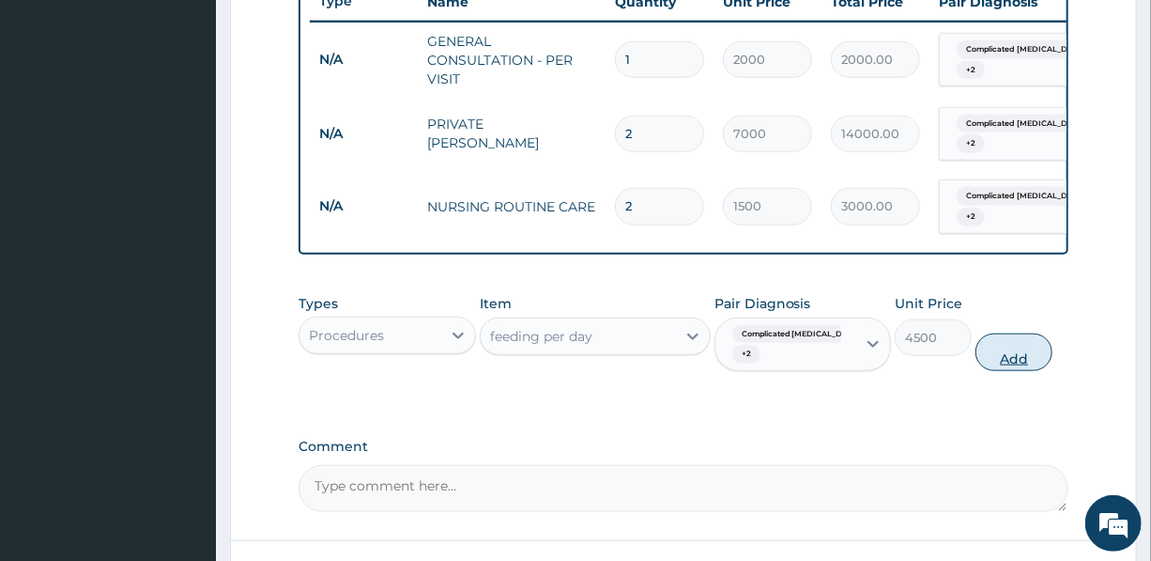
click at [1024, 369] on button "Add" at bounding box center [1014, 352] width 77 height 38
type input "0"
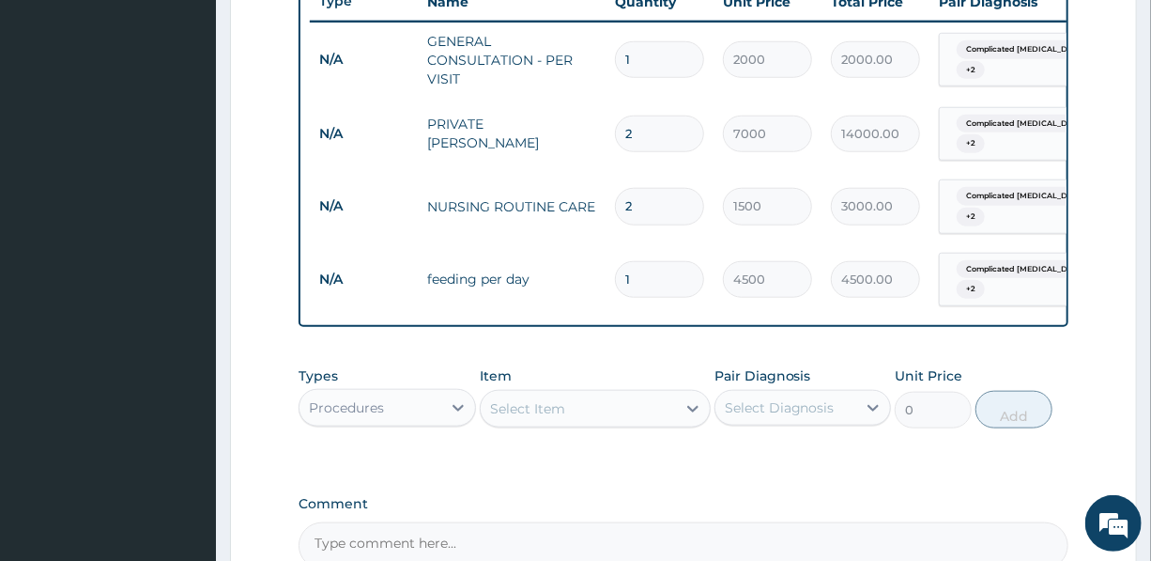
drag, startPoint x: 644, startPoint y: 278, endPoint x: 597, endPoint y: 274, distance: 47.1
click at [597, 274] on tr "N/A feeding per day 1 4500 4500.00 Complicated malaria + 2 Delete" at bounding box center [770, 279] width 920 height 73
type input "2"
type input "9000.00"
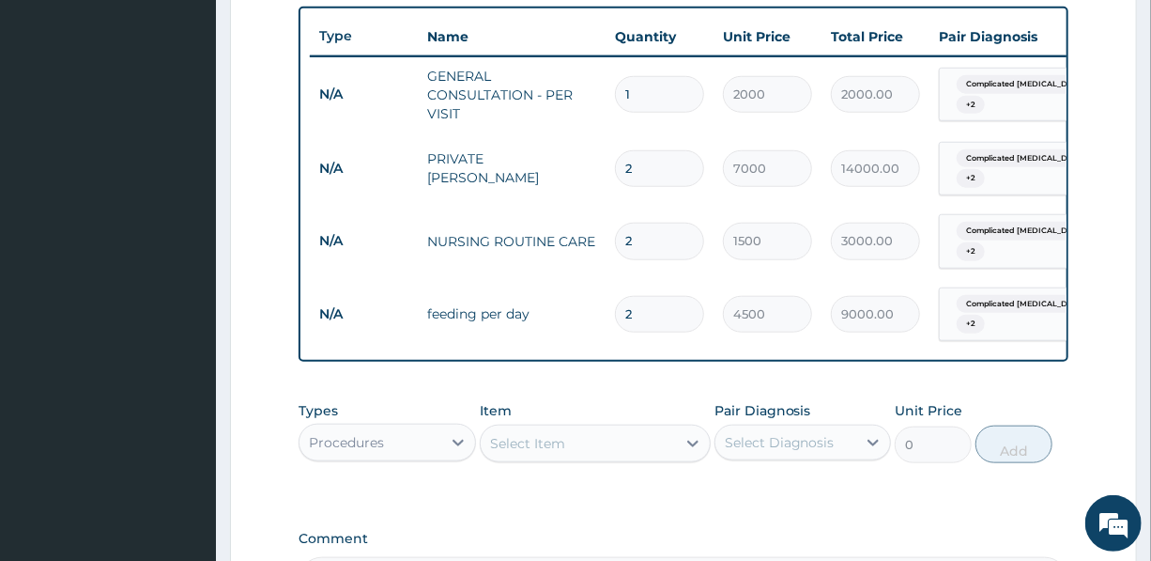
scroll to position [727, 0]
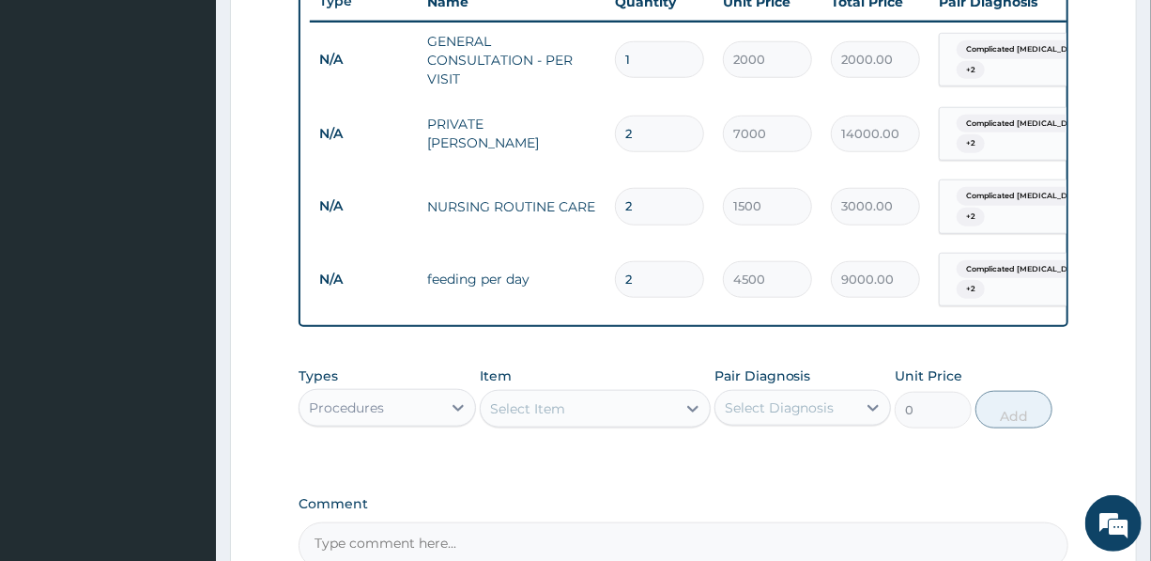
type input "1"
type input "4500.00"
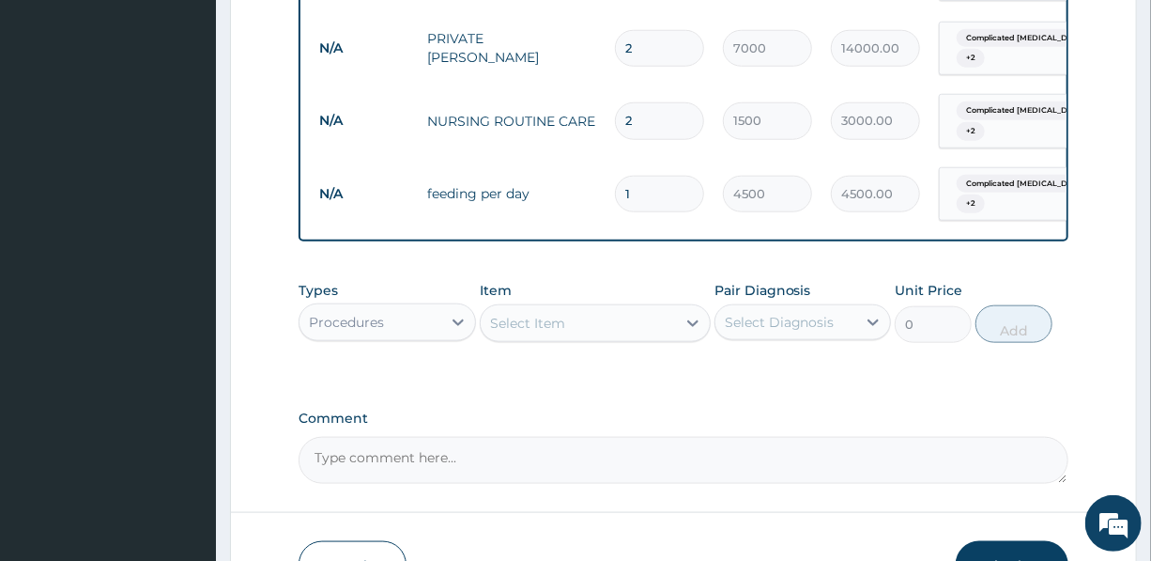
type input "0.00"
type input "2"
type input "9000.00"
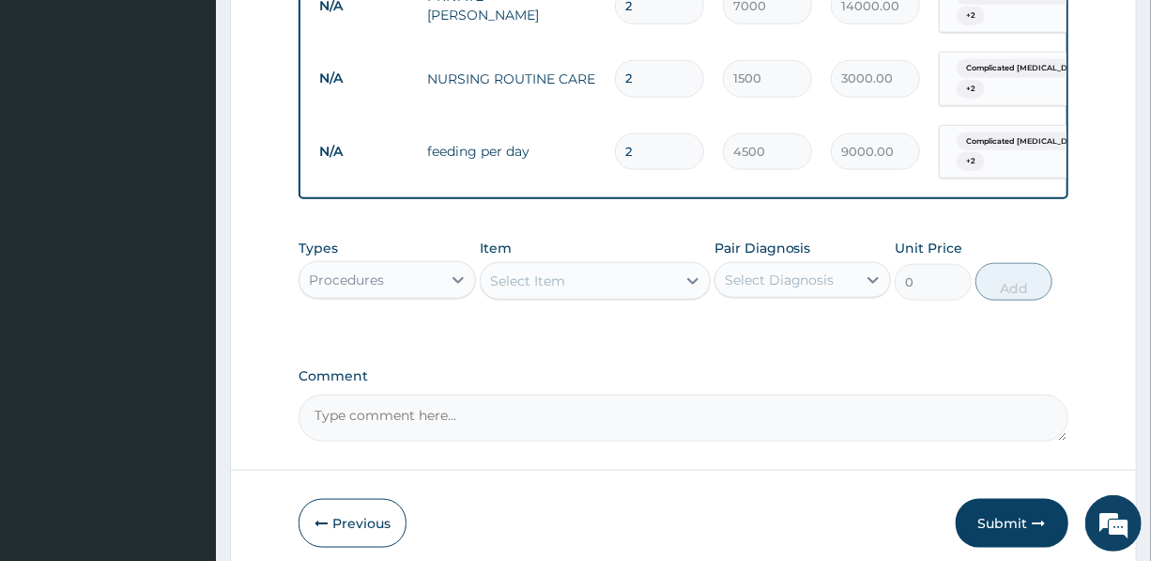
scroll to position [898, 0]
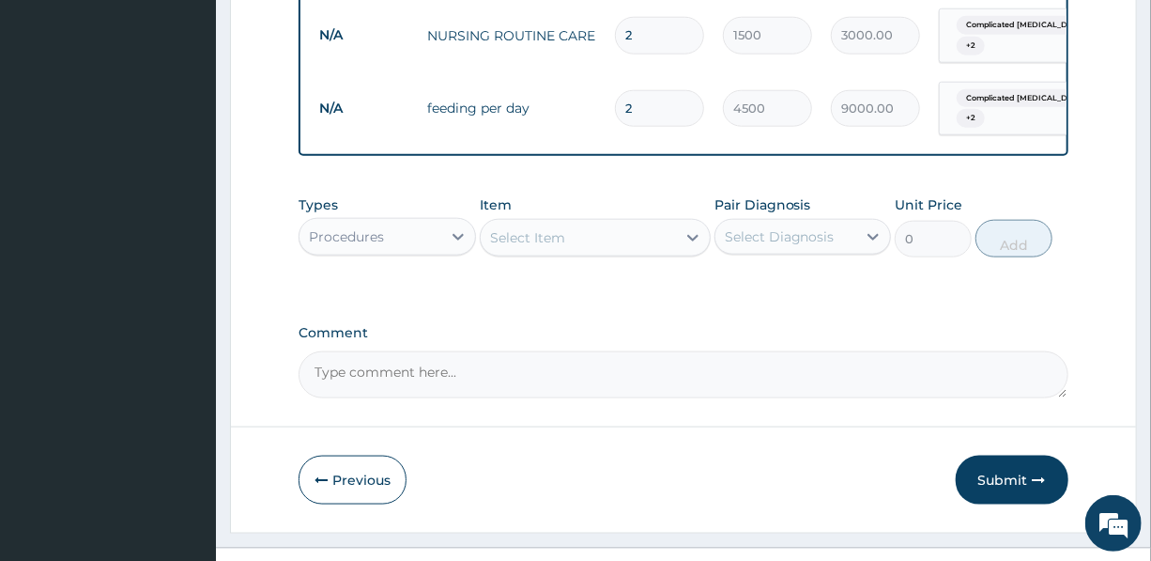
type input "2"
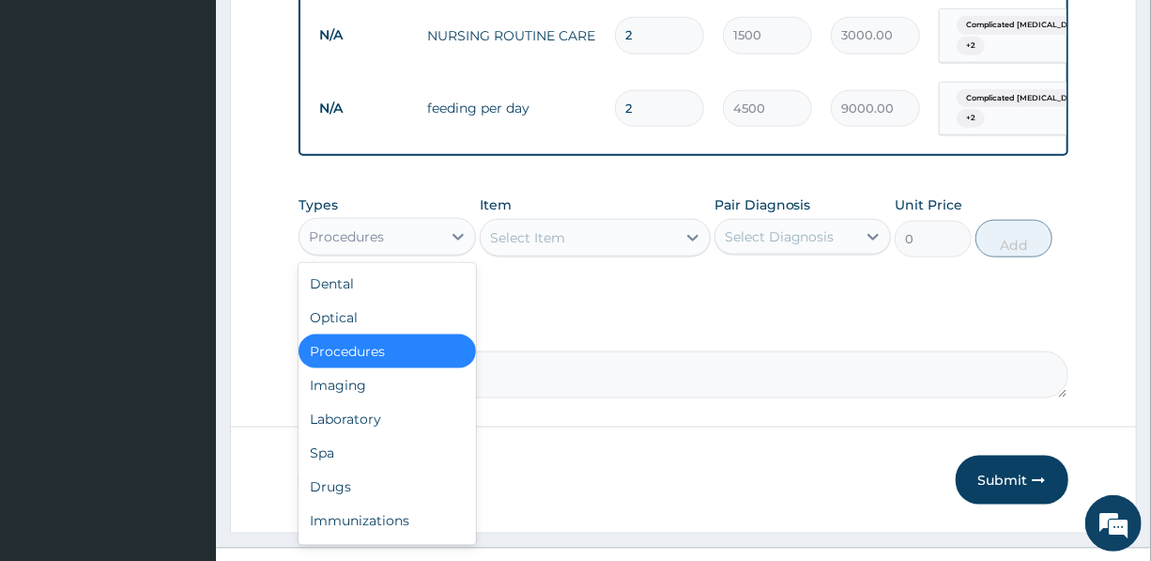
click at [394, 252] on div "Procedures" at bounding box center [370, 237] width 141 height 30
click at [377, 430] on div "Laboratory" at bounding box center [387, 419] width 177 height 34
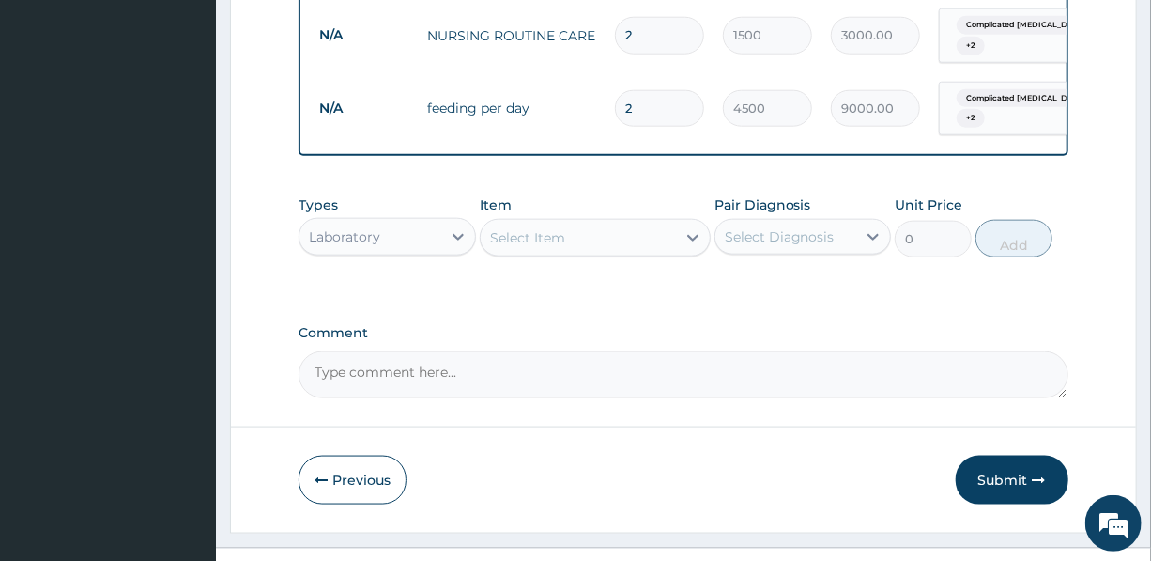
click at [563, 253] on div "Select Item" at bounding box center [578, 238] width 195 height 30
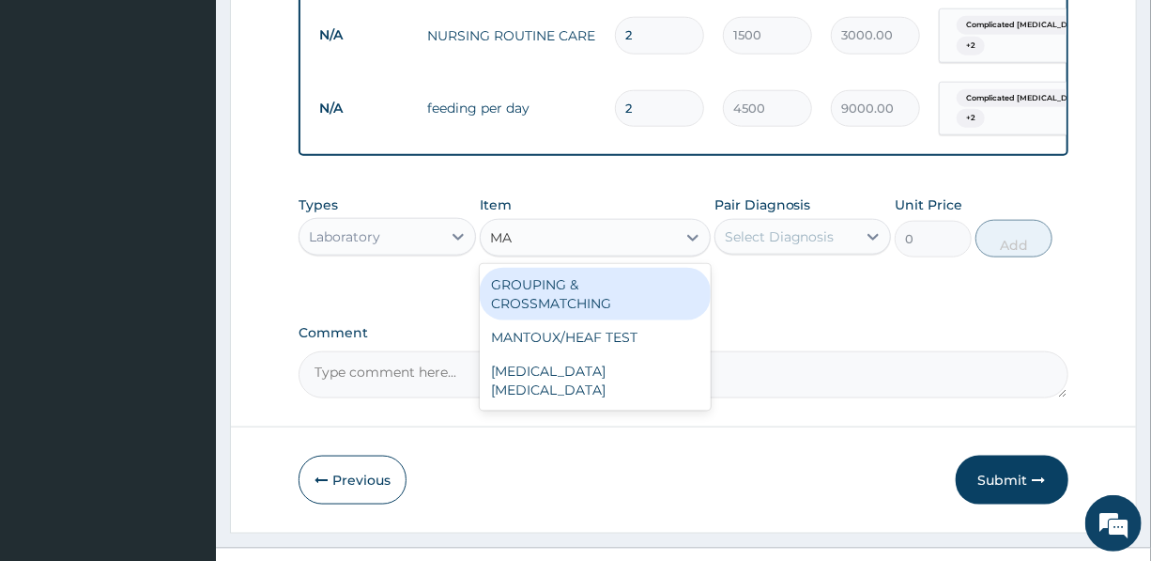
type input "MAL"
click at [565, 300] on div "MALARIA PARASITE" at bounding box center [595, 294] width 231 height 53
type input "1200"
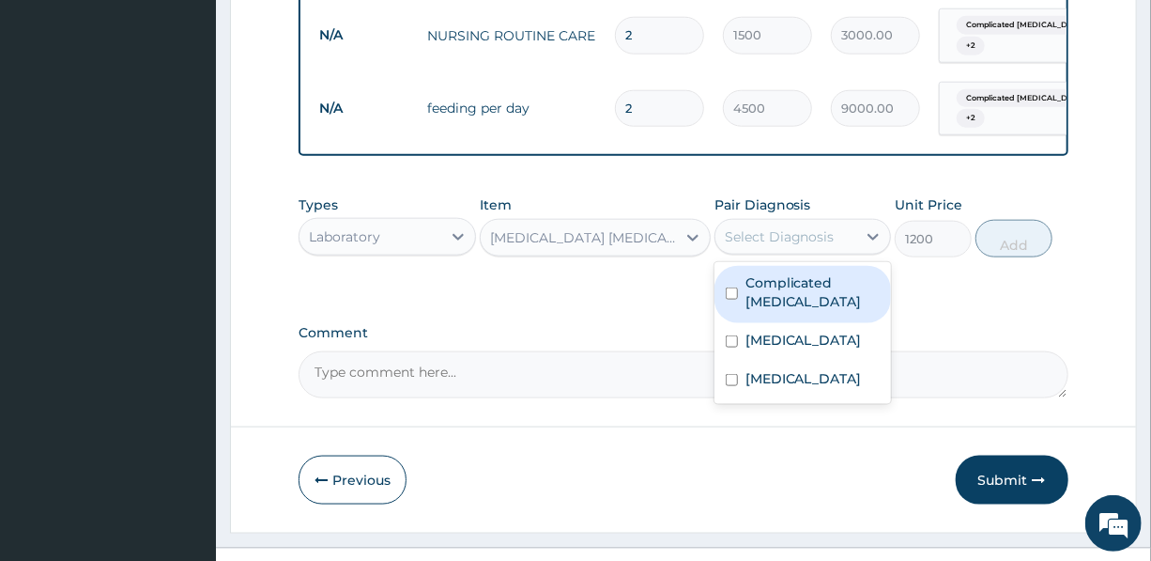
click at [778, 239] on div "Select Diagnosis" at bounding box center [780, 236] width 110 height 19
click at [779, 309] on label "Complicated malaria" at bounding box center [813, 292] width 134 height 38
checkbox input "true"
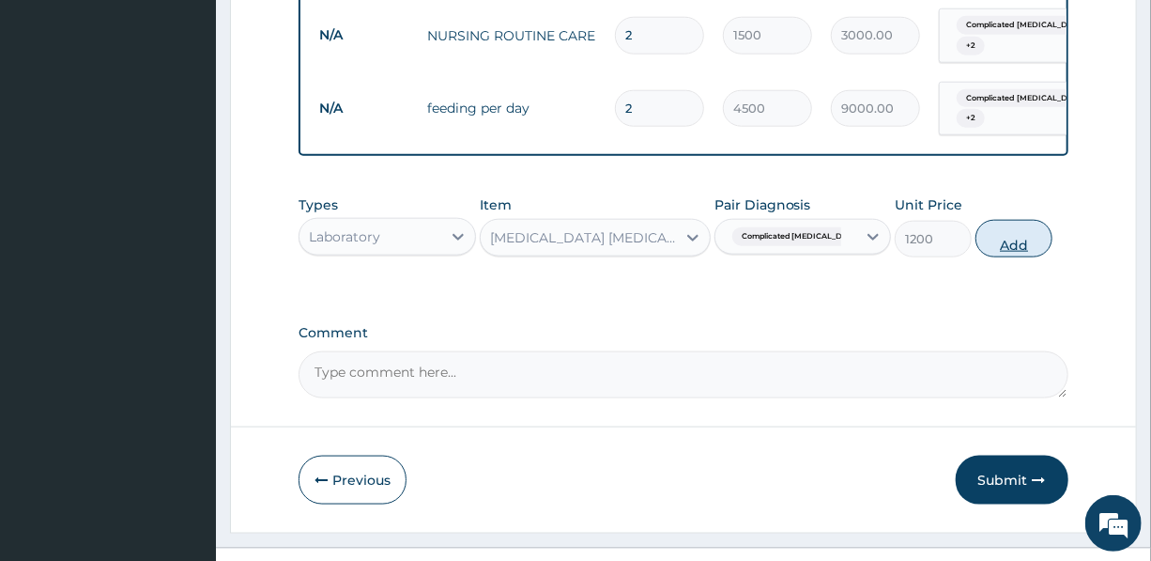
click at [1013, 251] on button "Add" at bounding box center [1014, 239] width 77 height 38
type input "0"
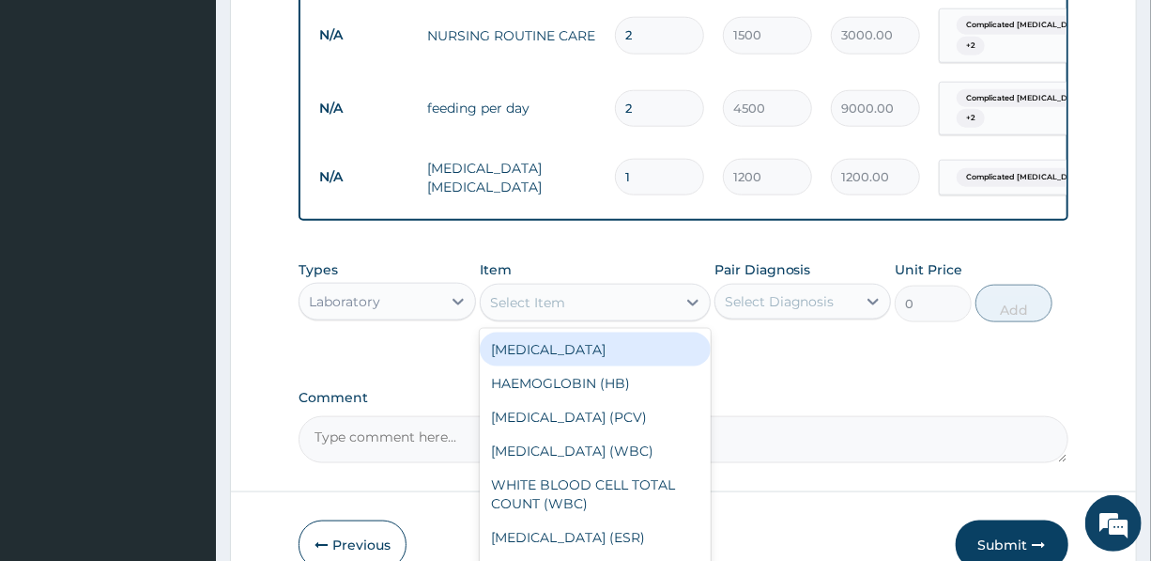
click at [525, 312] on div "Select Item" at bounding box center [527, 302] width 75 height 19
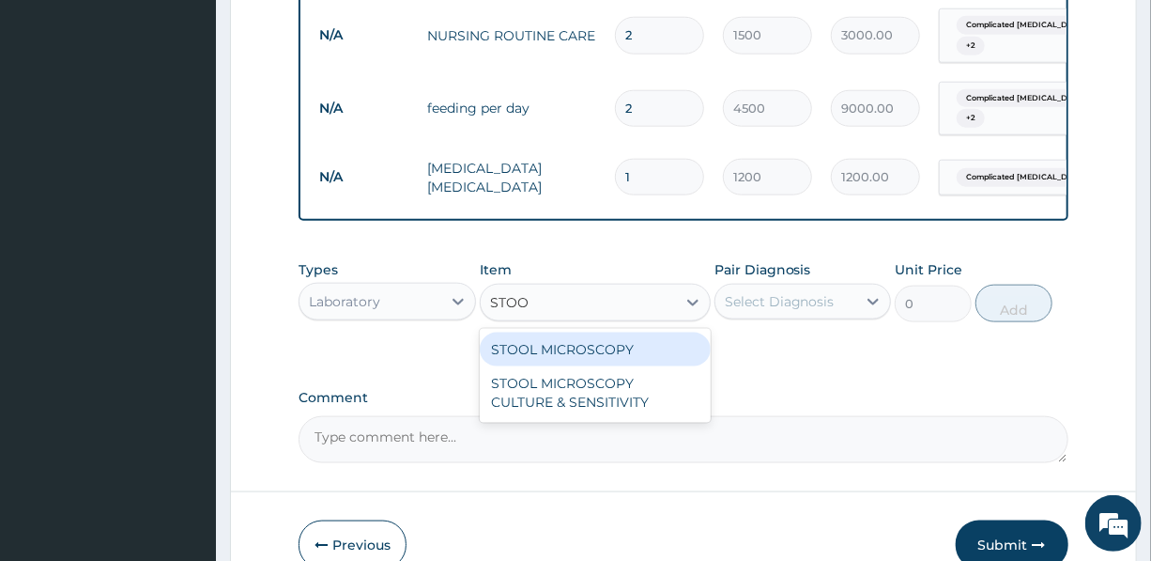
type input "STOOL"
click at [545, 364] on div "STOOL MICROSCOPY" at bounding box center [595, 349] width 231 height 34
type input "1500"
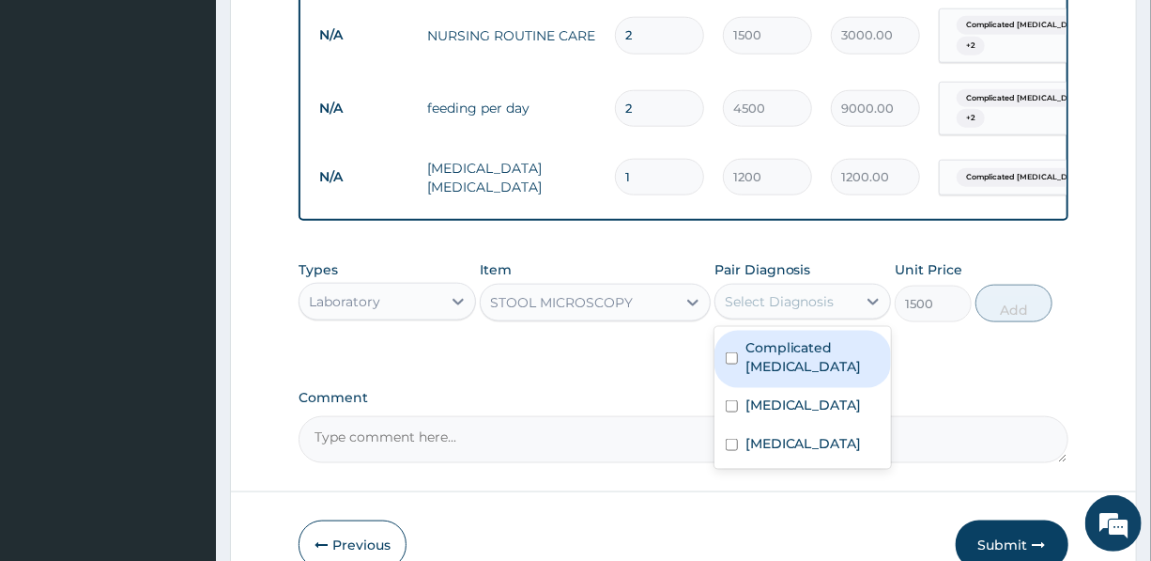
click at [764, 310] on div "Select Diagnosis" at bounding box center [780, 301] width 110 height 19
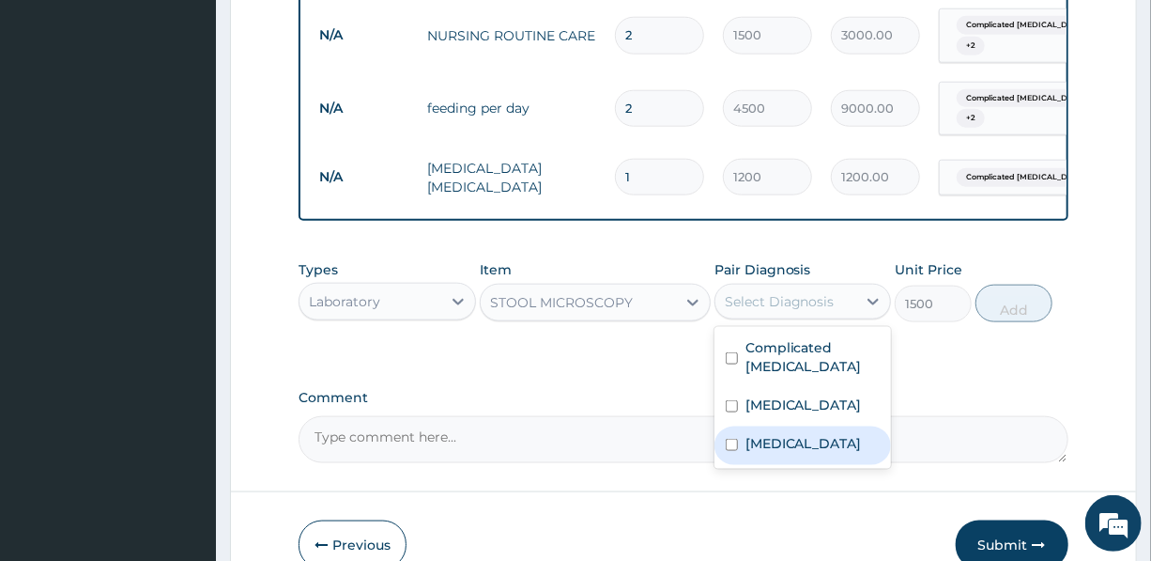
click at [779, 453] on label "Typhoid fever" at bounding box center [804, 443] width 116 height 19
checkbox input "true"
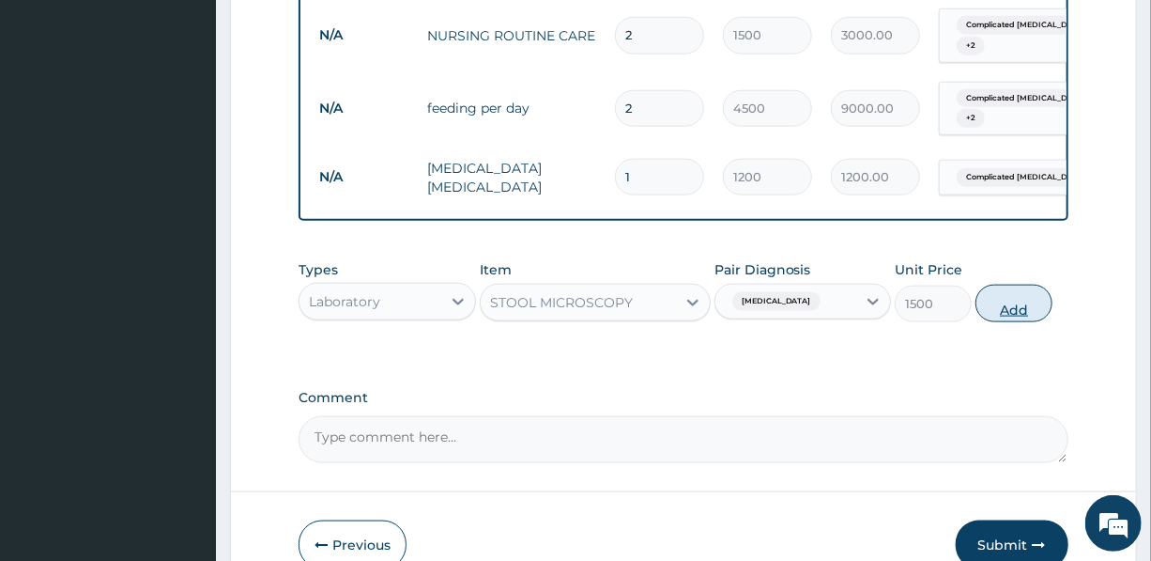
click at [1017, 312] on button "Add" at bounding box center [1014, 304] width 77 height 38
type input "0"
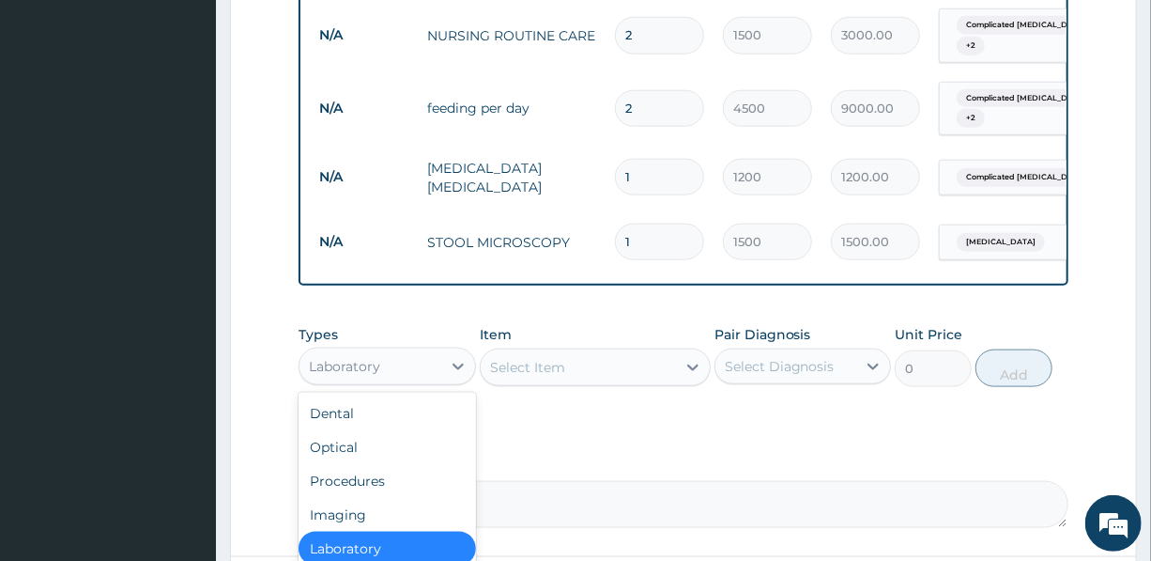
click at [374, 376] on div "Laboratory" at bounding box center [344, 366] width 71 height 19
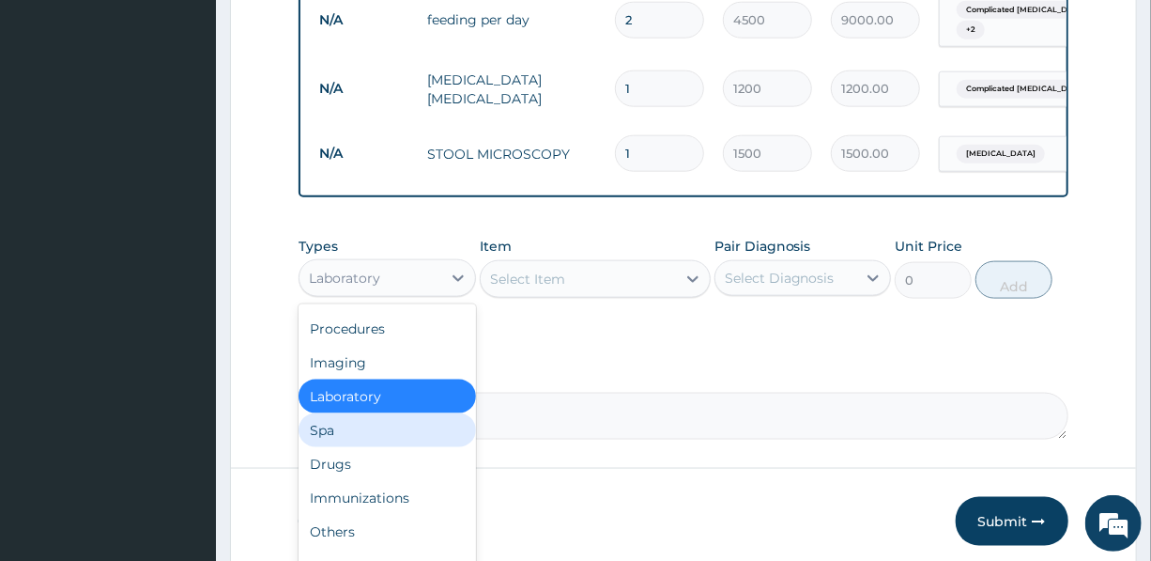
scroll to position [1069, 0]
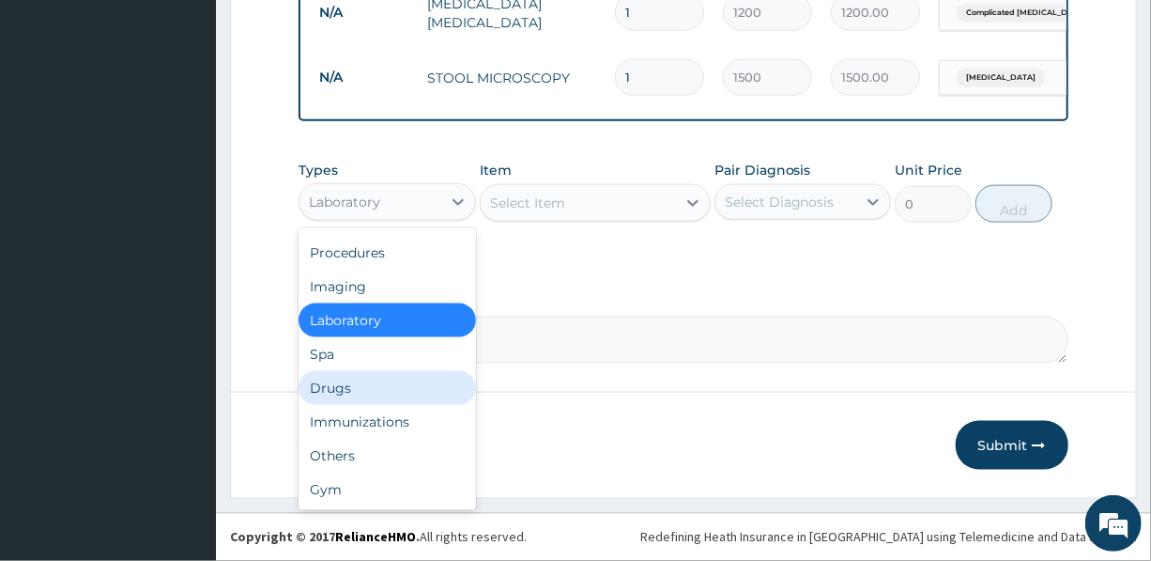
click at [324, 399] on div "Drugs" at bounding box center [387, 388] width 177 height 34
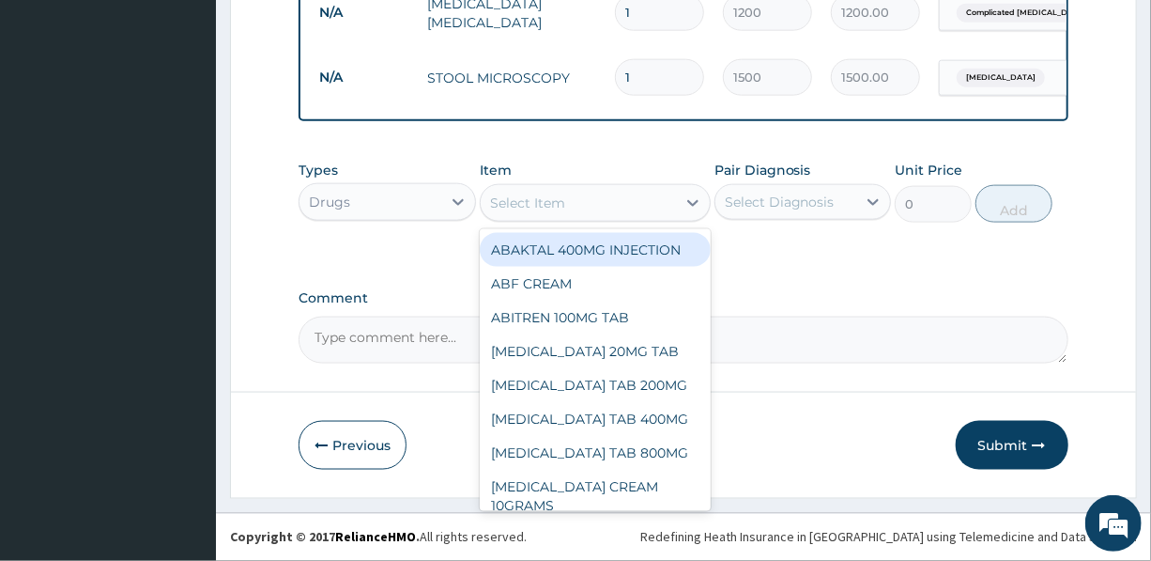
click at [594, 215] on div "Select Item" at bounding box center [578, 203] width 195 height 30
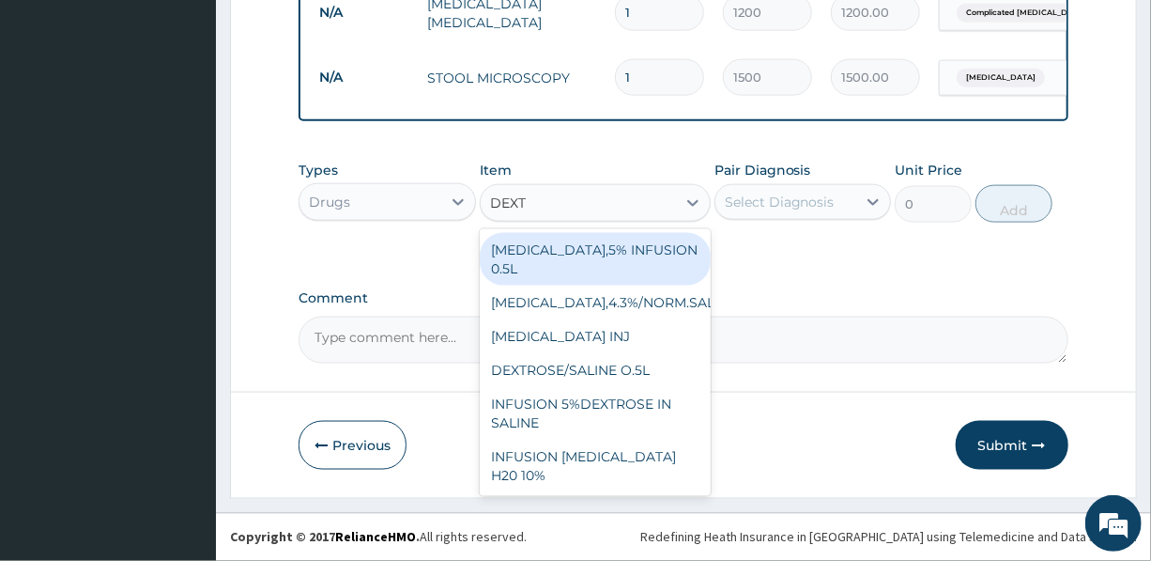
type input "DEXTR"
click at [598, 257] on div "DEXTROSE,5% INFUSION 0.5L" at bounding box center [595, 259] width 231 height 53
type input "2000"
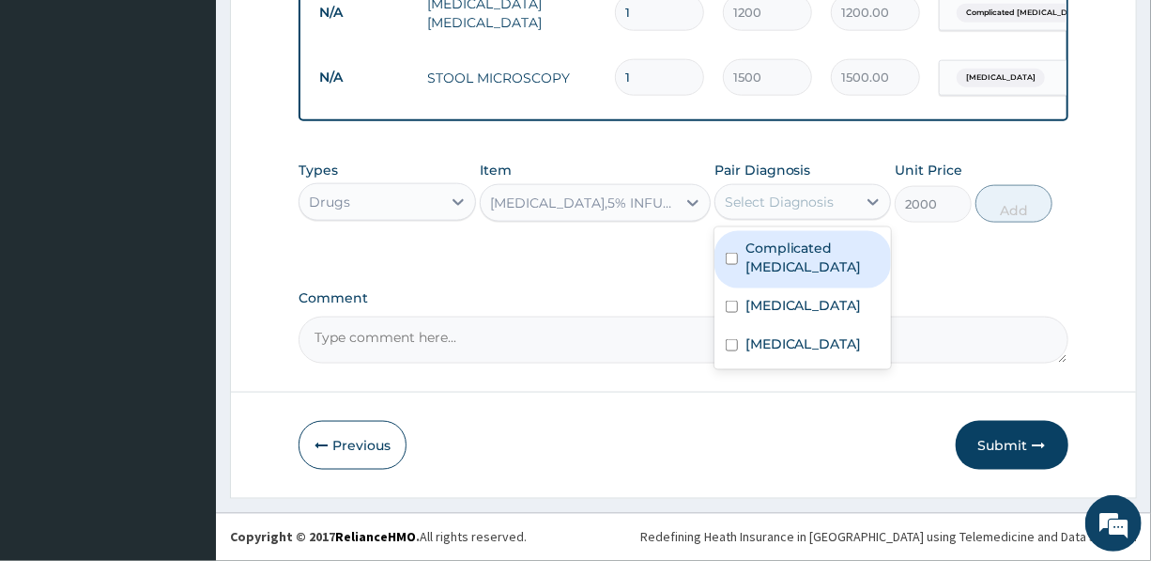
click at [793, 198] on div "Select Diagnosis" at bounding box center [780, 202] width 110 height 19
click at [795, 275] on label "Complicated malaria" at bounding box center [813, 258] width 134 height 38
checkbox input "true"
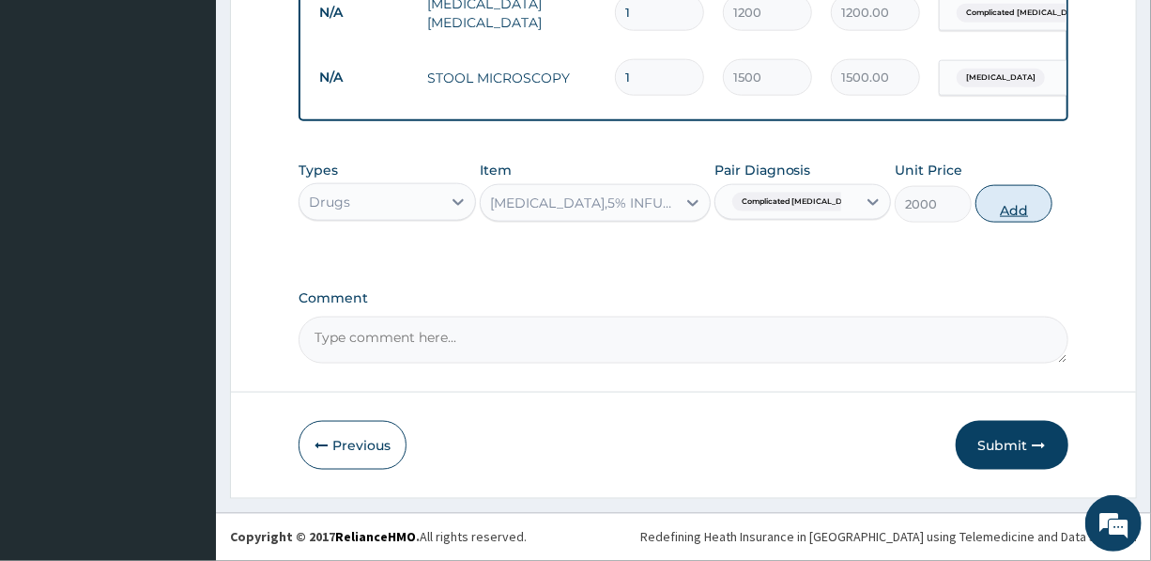
click at [1008, 208] on button "Add" at bounding box center [1014, 204] width 77 height 38
type input "0"
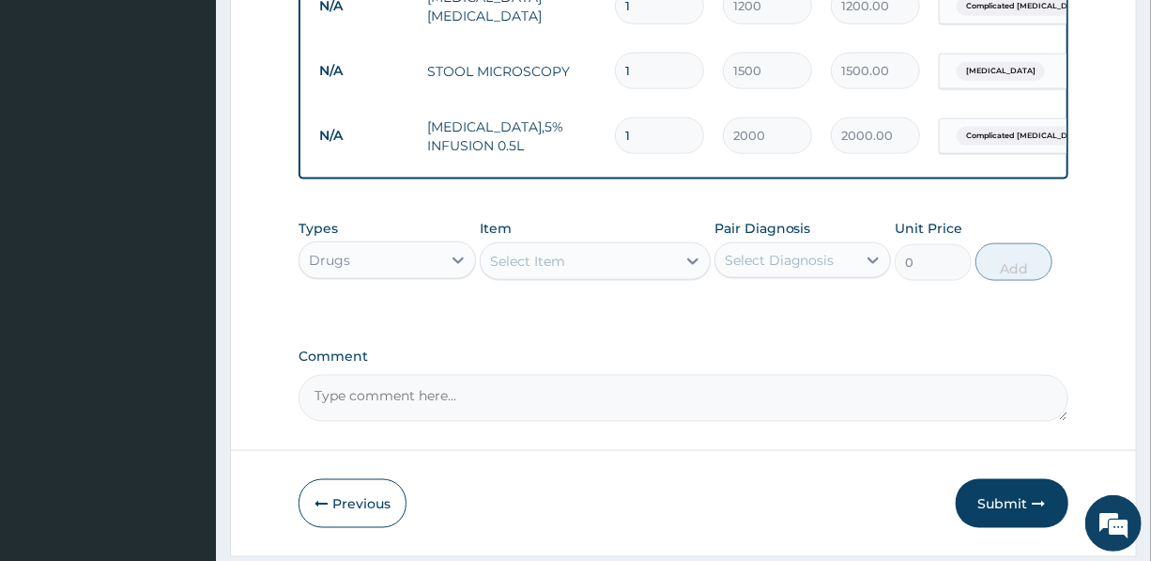
drag, startPoint x: 639, startPoint y: 139, endPoint x: 619, endPoint y: 131, distance: 21.5
click at [619, 131] on input "1" at bounding box center [659, 135] width 89 height 37
type input "3"
type input "6000.00"
type input "3"
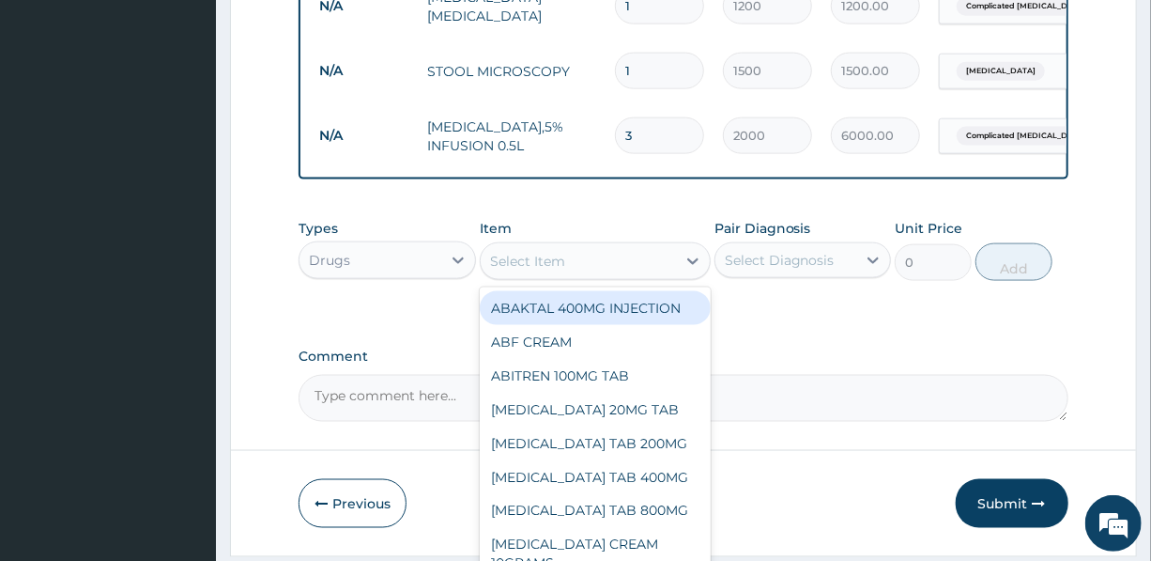
click at [554, 270] on div "Select Item" at bounding box center [527, 261] width 75 height 19
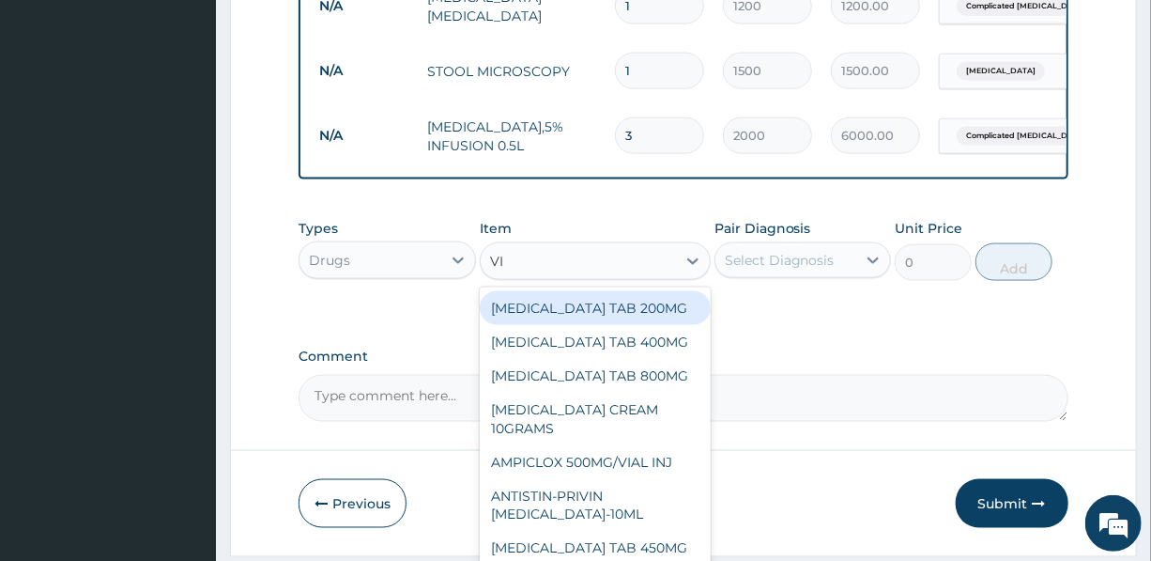
type input "VIT"
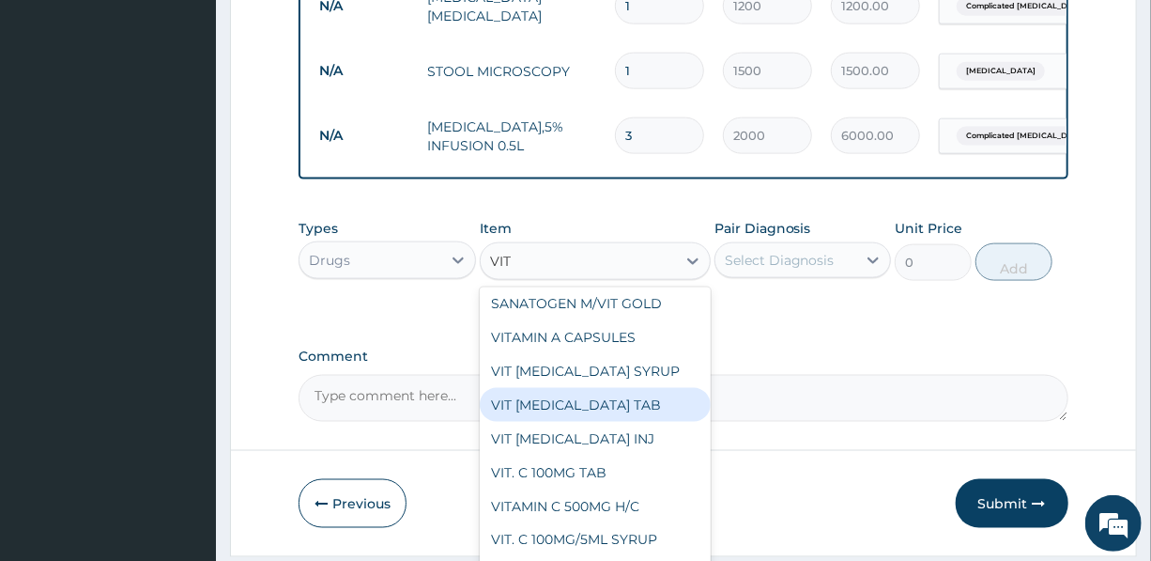
scroll to position [255, 0]
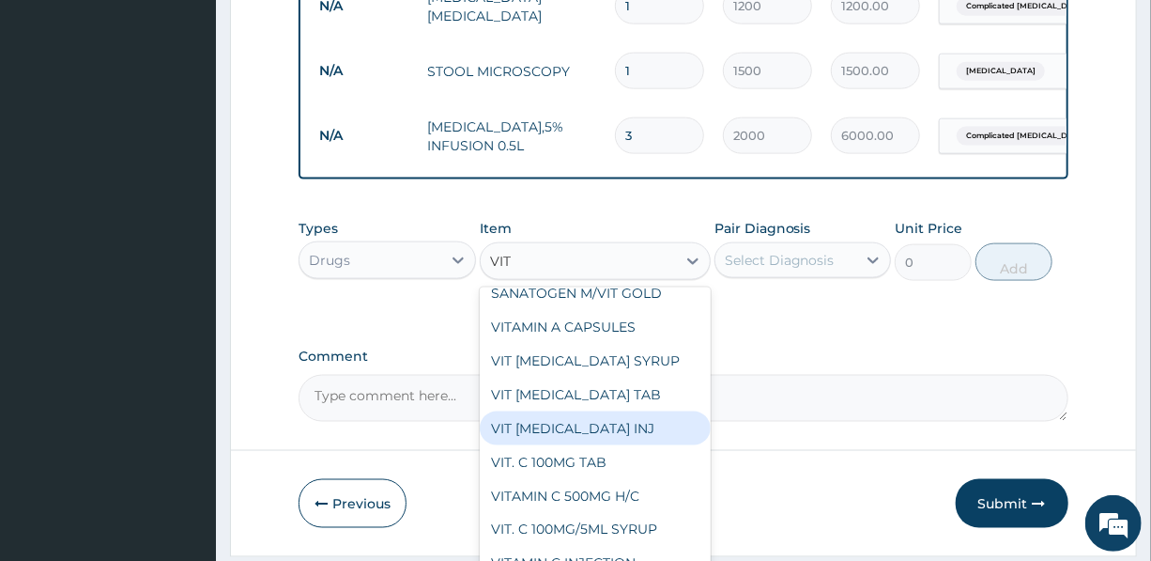
click at [578, 424] on div "VIT B-COMPLEX INJ" at bounding box center [595, 428] width 231 height 34
type input "1500"
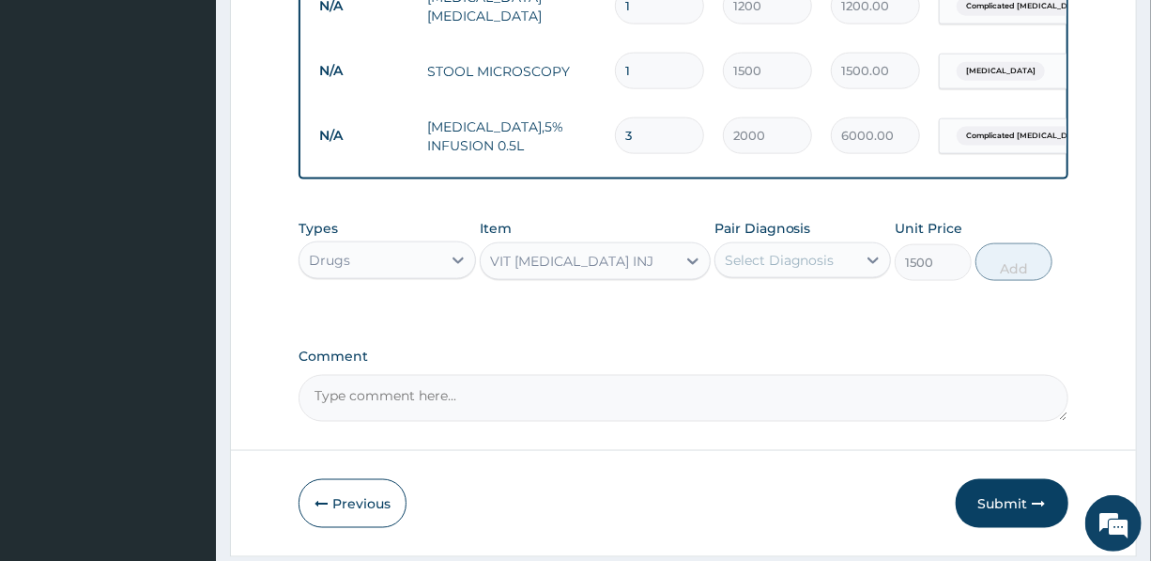
click at [815, 270] on div "Select Diagnosis" at bounding box center [780, 260] width 110 height 19
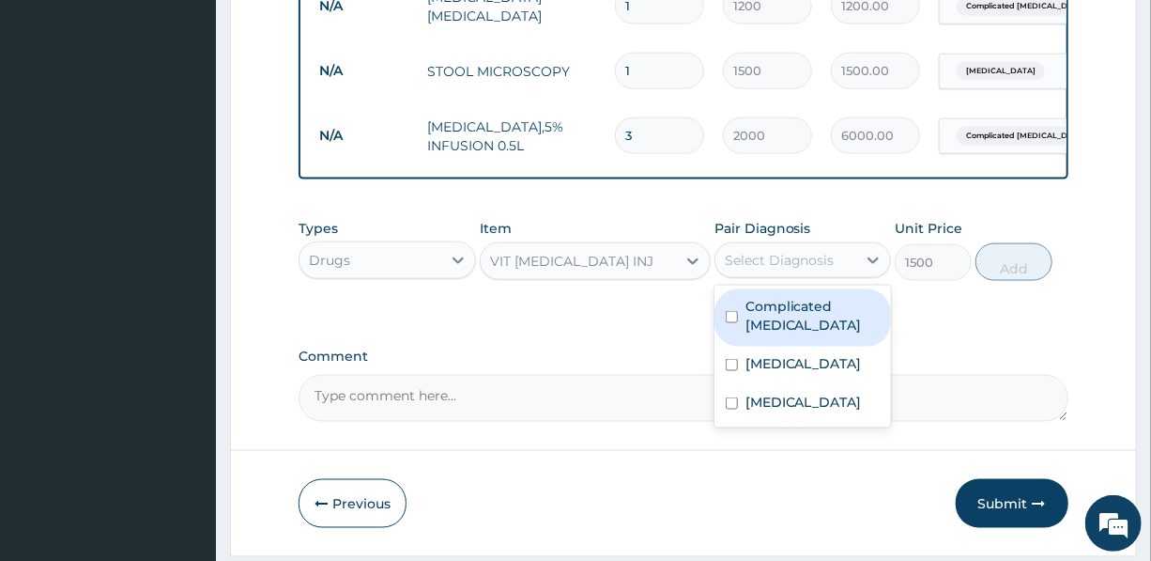
click at [783, 325] on label "Complicated malaria" at bounding box center [813, 316] width 134 height 38
checkbox input "true"
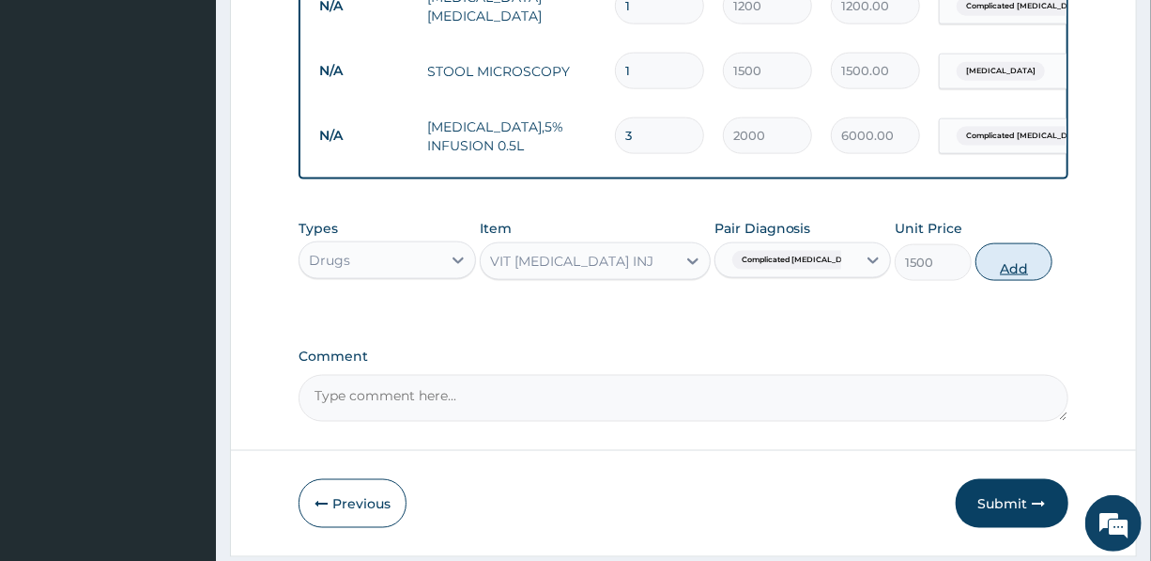
click at [1009, 281] on button "Add" at bounding box center [1014, 262] width 77 height 38
type input "0"
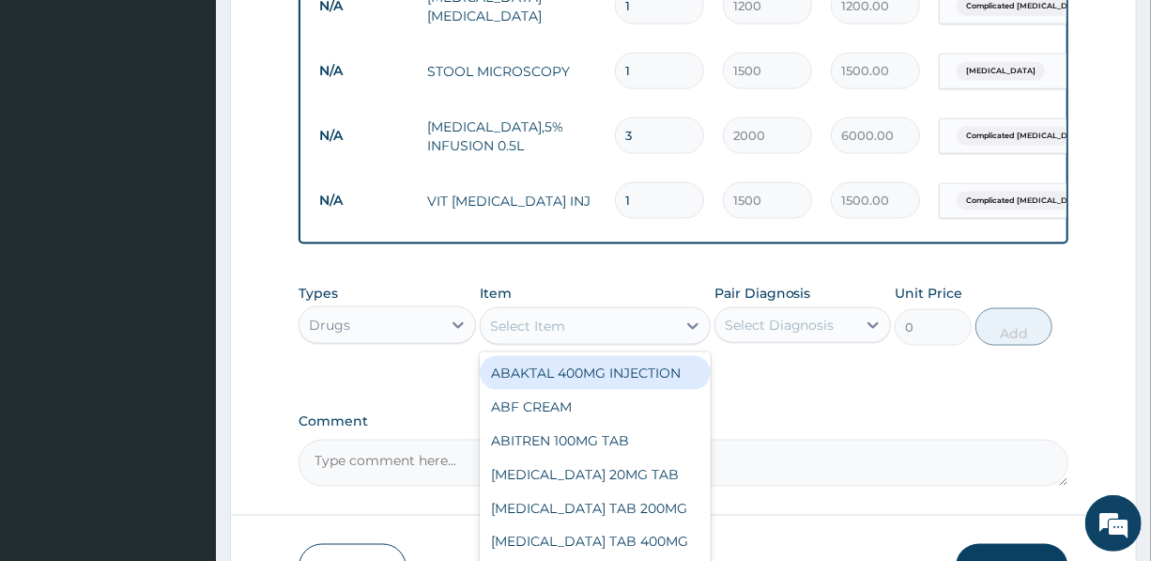
click at [551, 335] on div "Select Item" at bounding box center [527, 325] width 75 height 19
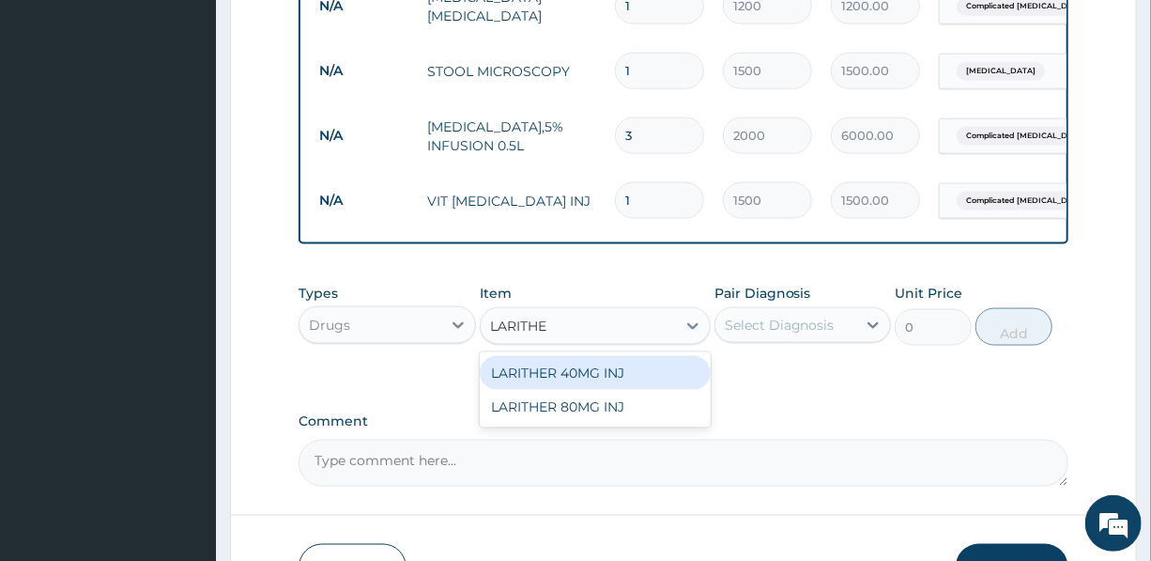
type input "LARITHER"
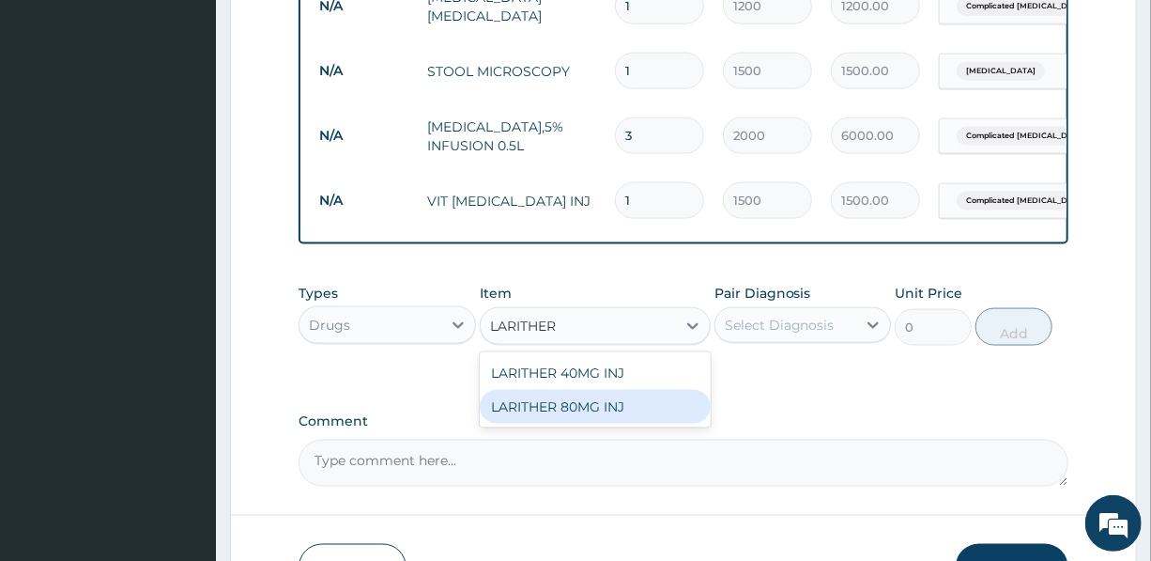
click at [610, 418] on div "LARITHER 80MG INJ" at bounding box center [595, 407] width 231 height 34
type input "1400"
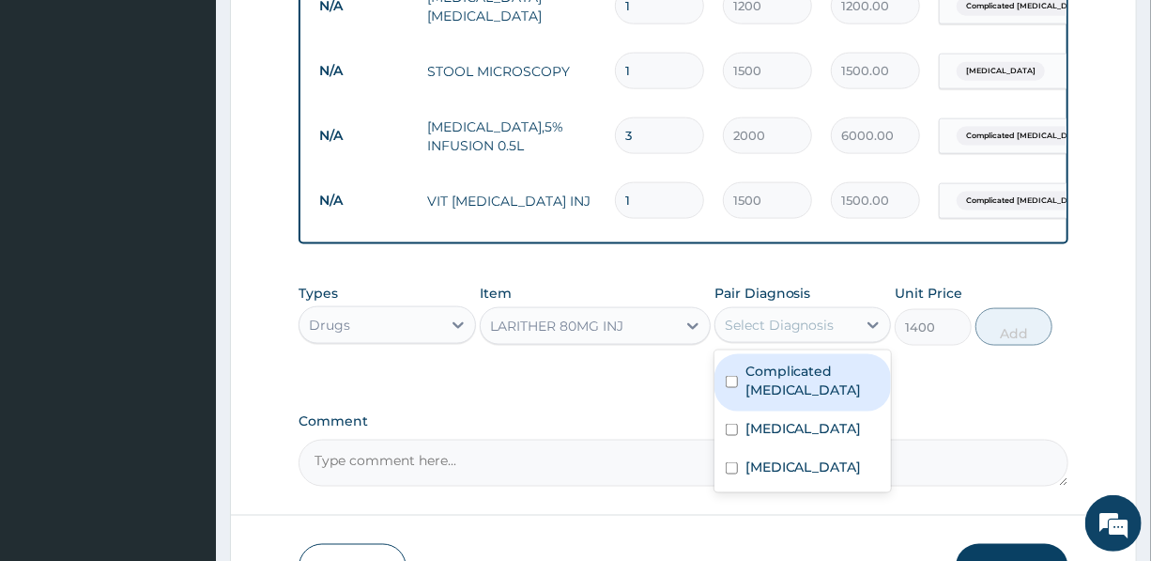
click at [805, 333] on div "Select Diagnosis" at bounding box center [780, 325] width 110 height 19
drag, startPoint x: 800, startPoint y: 396, endPoint x: 880, endPoint y: 376, distance: 82.5
click at [800, 397] on label "Complicated malaria" at bounding box center [813, 381] width 134 height 38
checkbox input "true"
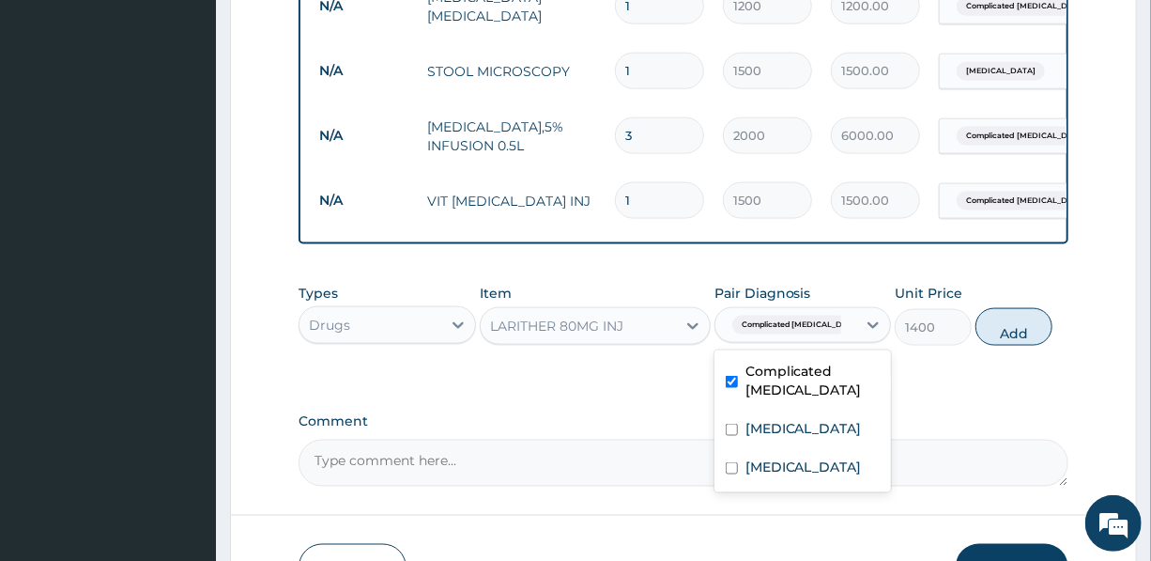
click at [1012, 340] on button "Add" at bounding box center [1014, 327] width 77 height 38
type input "0"
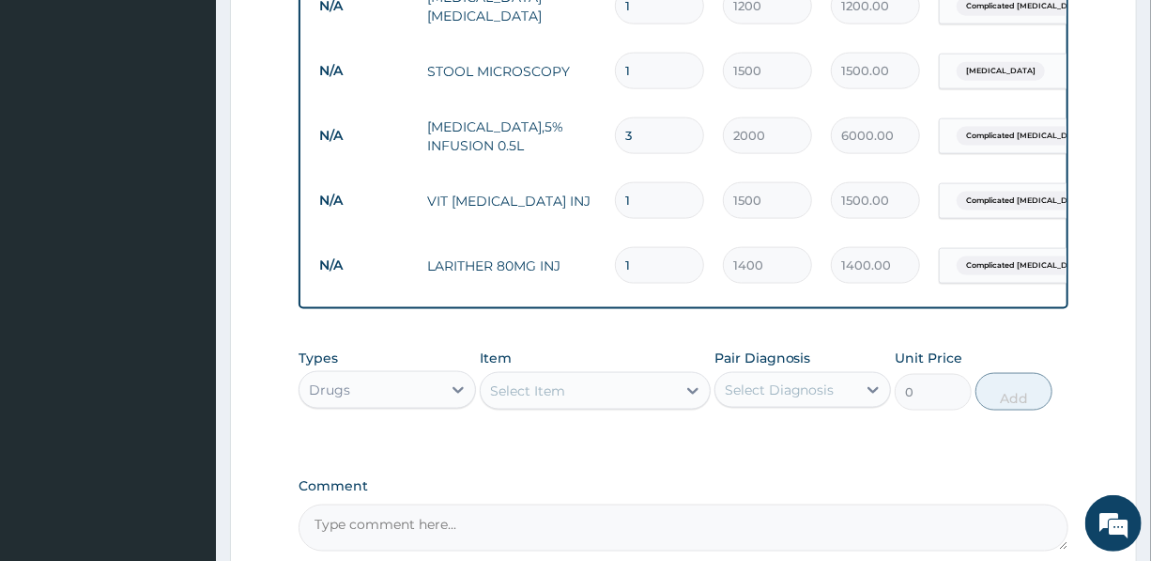
drag, startPoint x: 650, startPoint y: 268, endPoint x: 602, endPoint y: 266, distance: 47.9
click at [606, 265] on td "1" at bounding box center [660, 265] width 108 height 55
type input "6"
type input "8400.00"
type input "6"
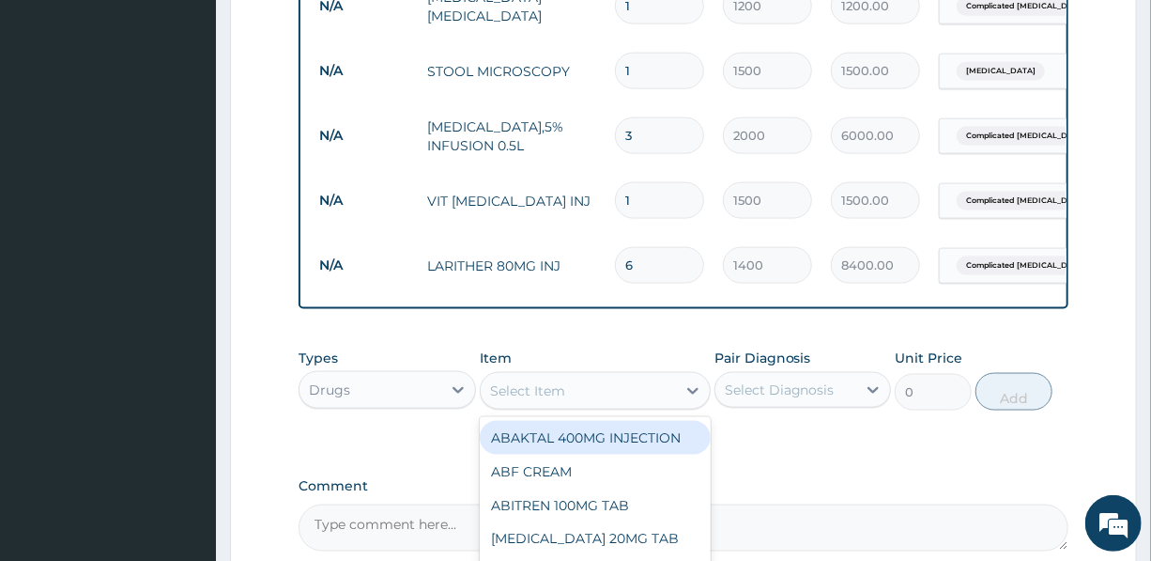
click at [539, 400] on div "Select Item" at bounding box center [527, 390] width 75 height 19
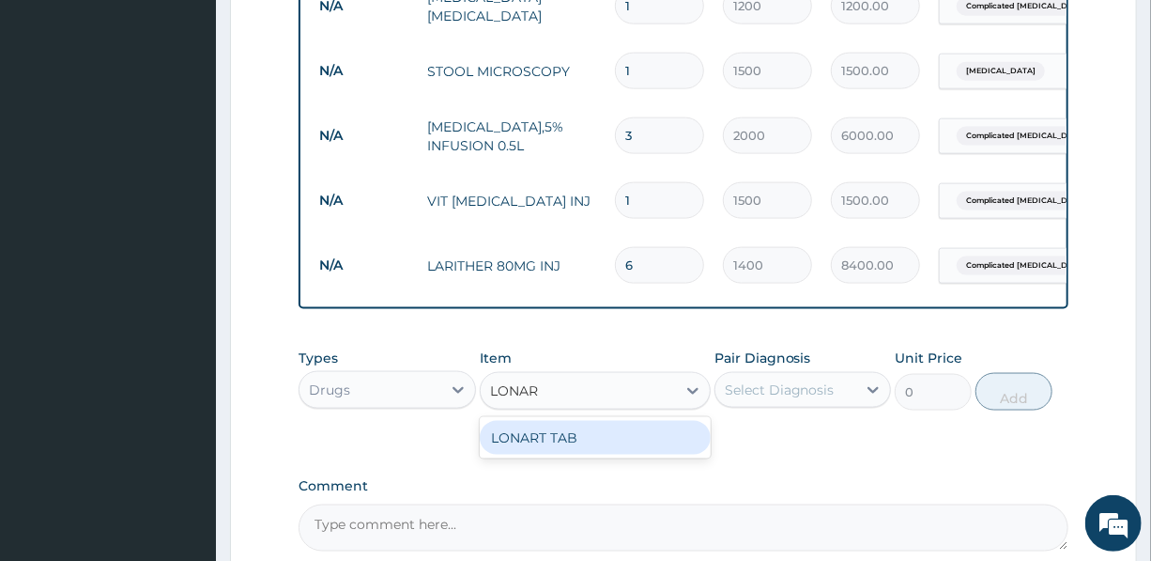
type input "LONART"
click at [563, 455] on div "LONART TAB" at bounding box center [595, 438] width 231 height 34
type input "3000"
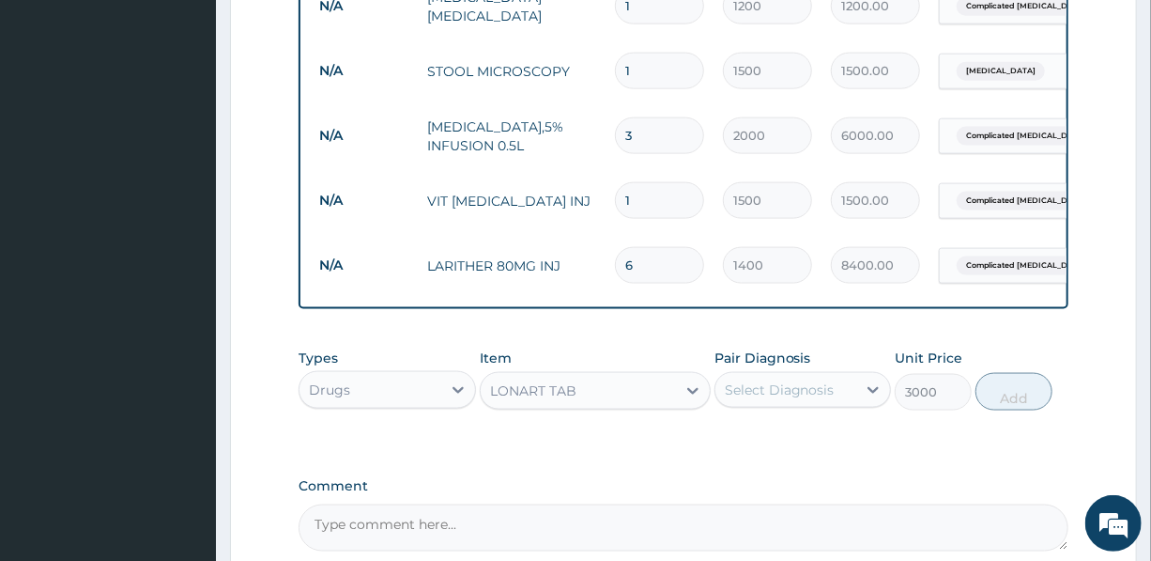
click at [798, 399] on div "Select Diagnosis" at bounding box center [780, 389] width 110 height 19
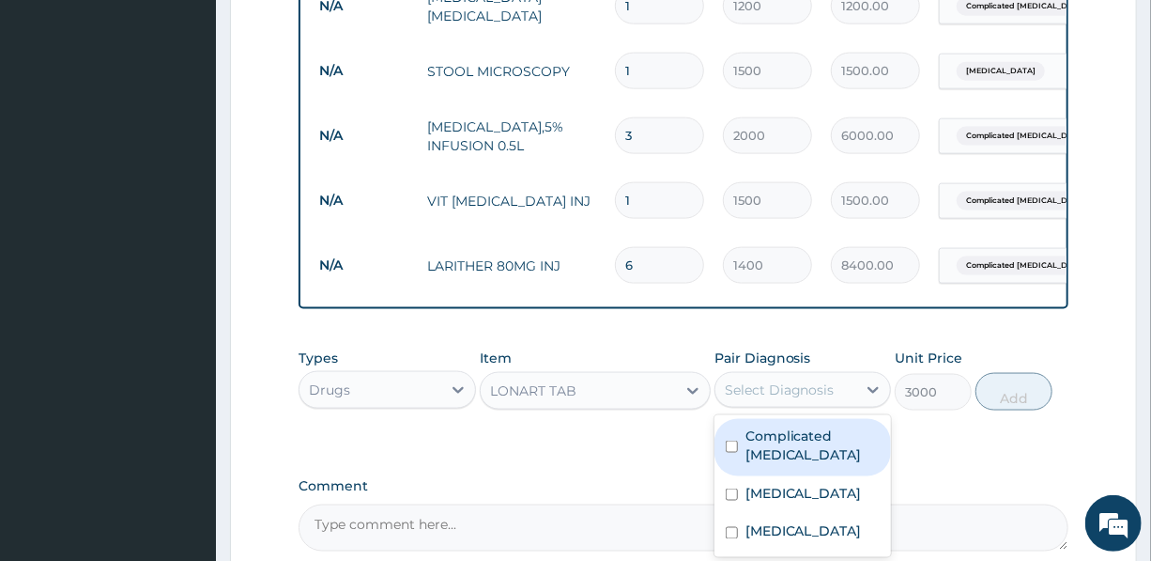
click at [786, 461] on label "Complicated malaria" at bounding box center [813, 445] width 134 height 38
checkbox input "true"
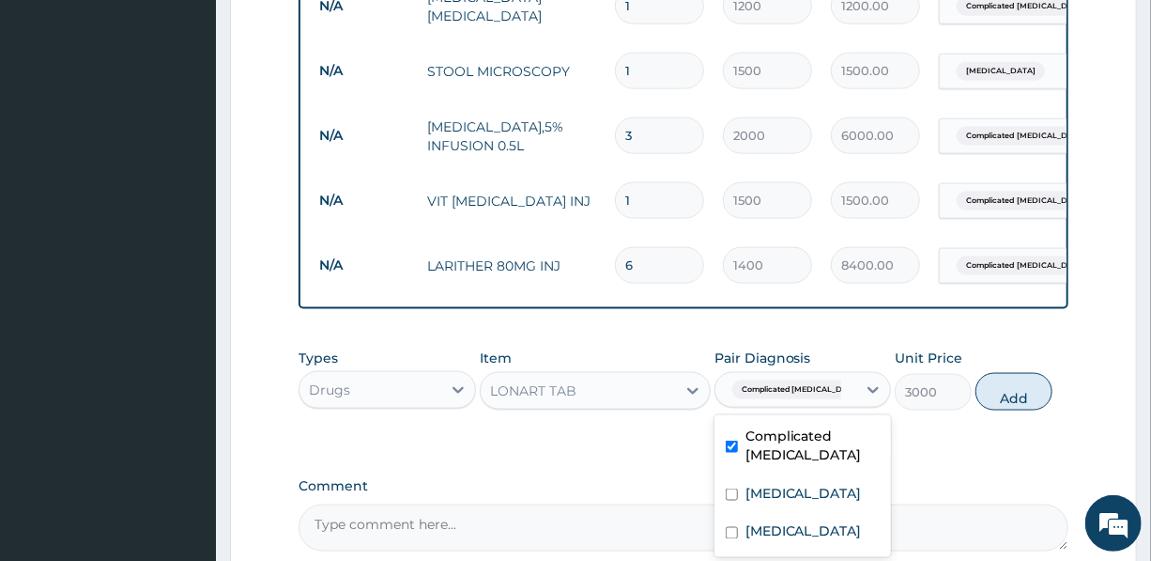
click at [1016, 410] on button "Add" at bounding box center [1014, 392] width 77 height 38
type input "0"
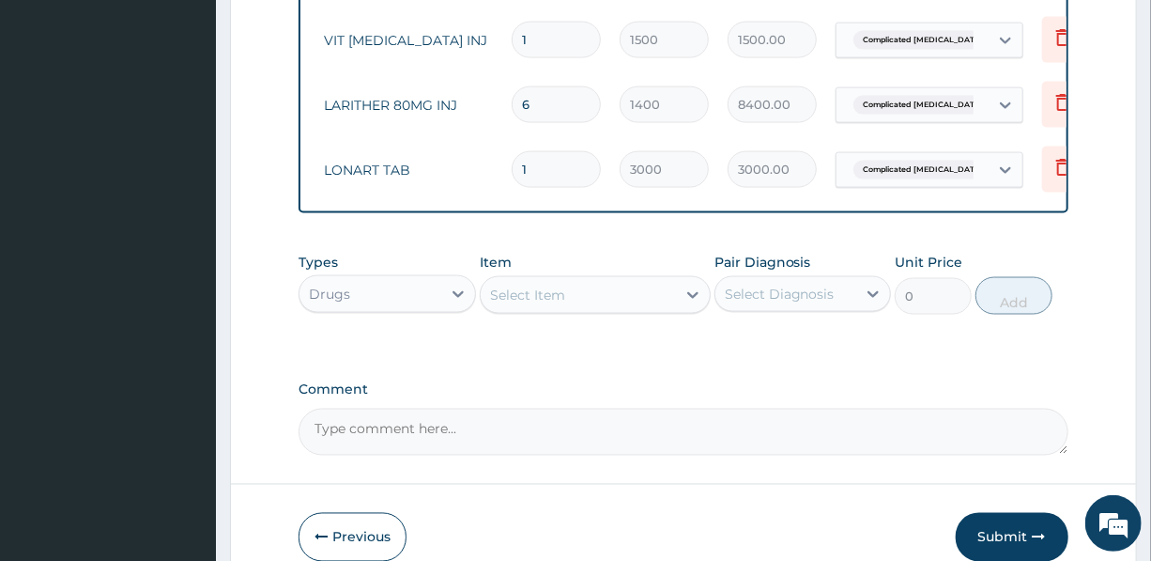
scroll to position [1335, 0]
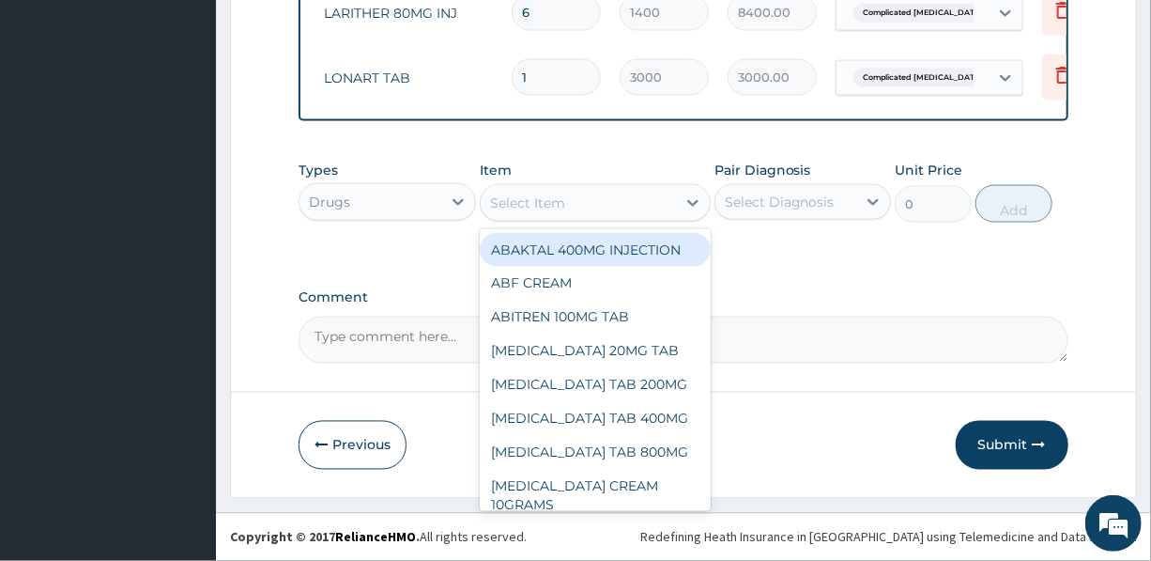
click at [535, 197] on div "Select Item" at bounding box center [527, 202] width 75 height 19
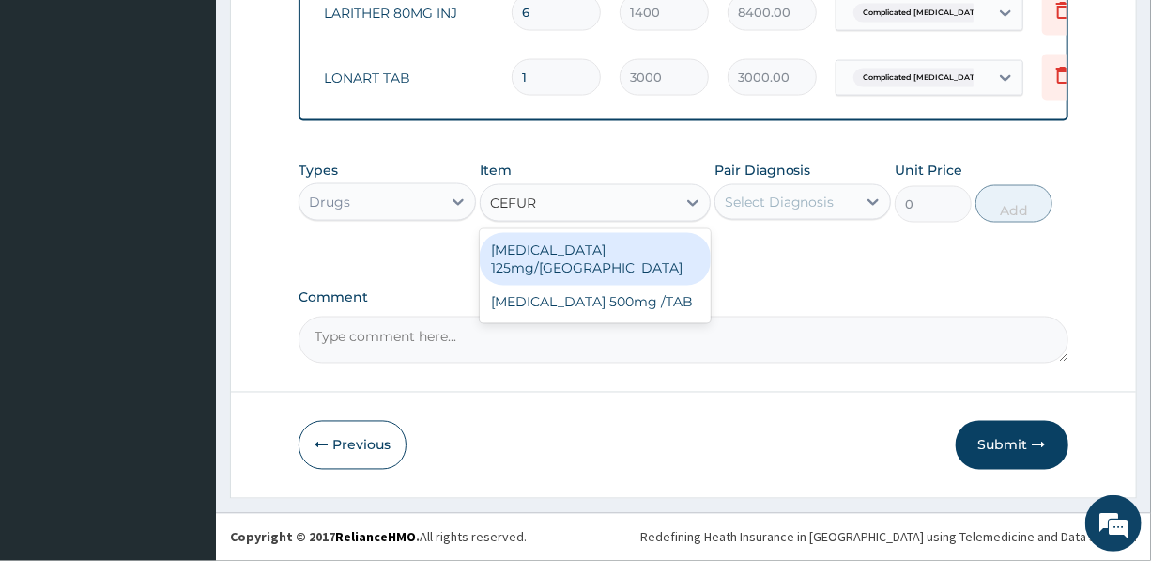
type input "CEFURO"
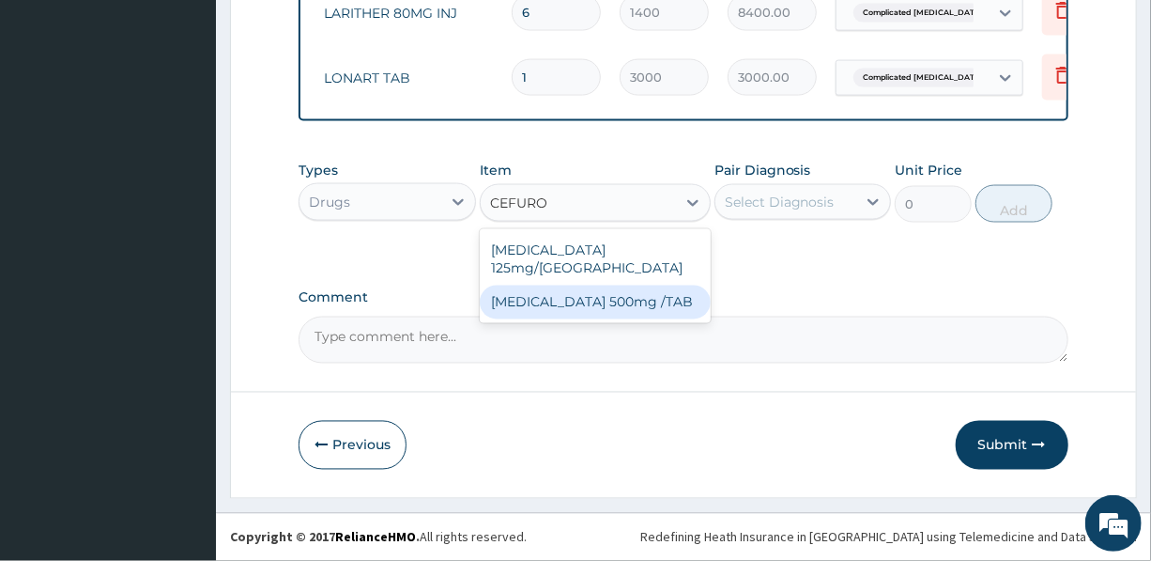
click at [602, 293] on div "Cefuroxime 500mg /TAB" at bounding box center [595, 302] width 231 height 34
type input "500"
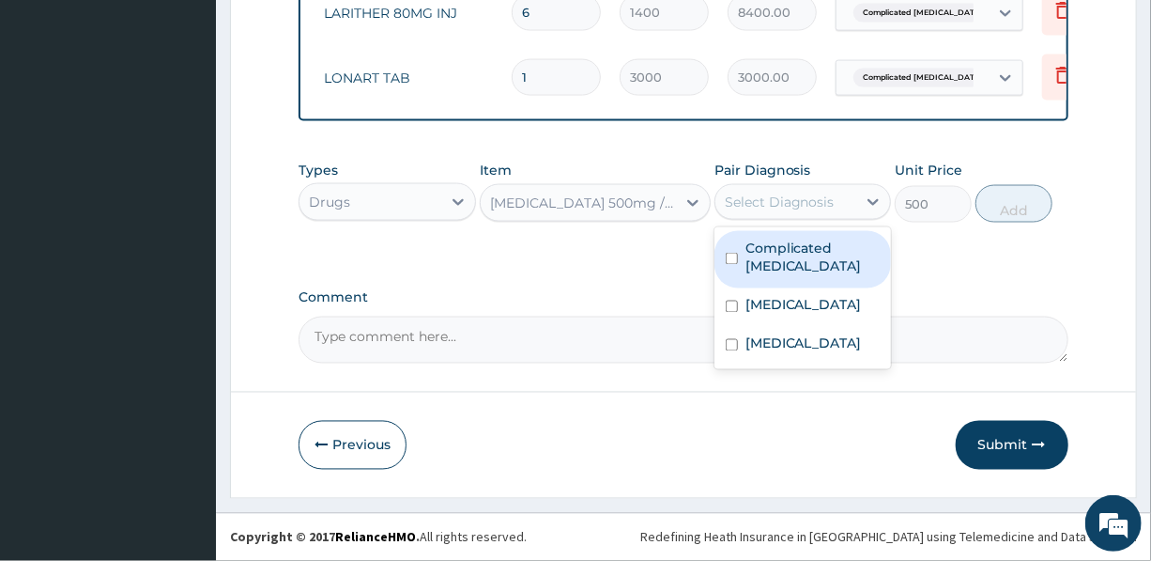
click at [792, 198] on div "Select Diagnosis" at bounding box center [780, 202] width 110 height 19
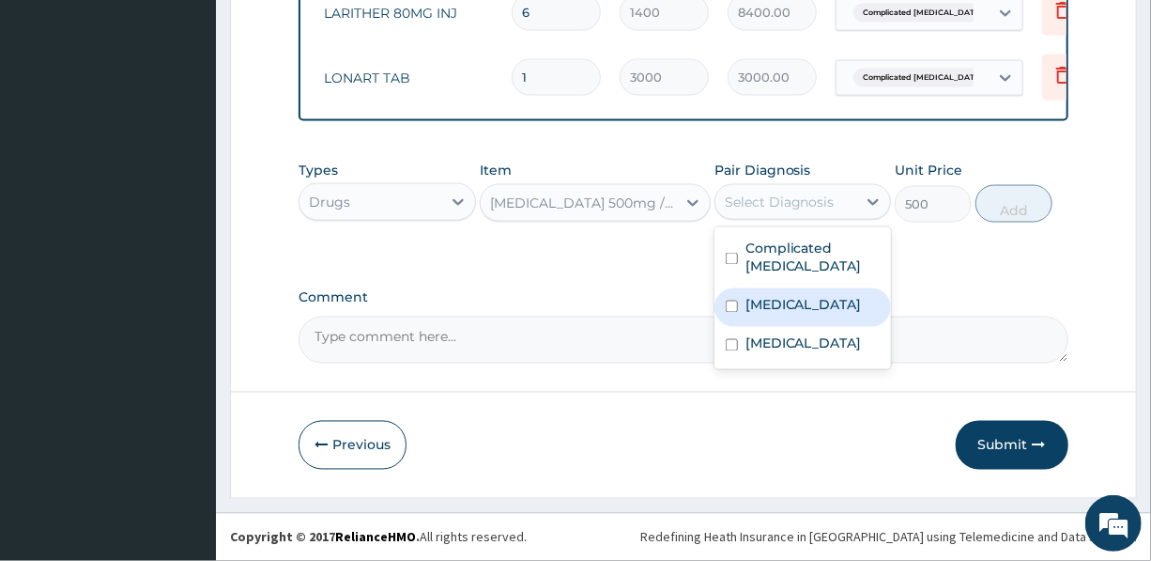
click at [792, 299] on div "Sepsis" at bounding box center [803, 307] width 177 height 39
checkbox input "true"
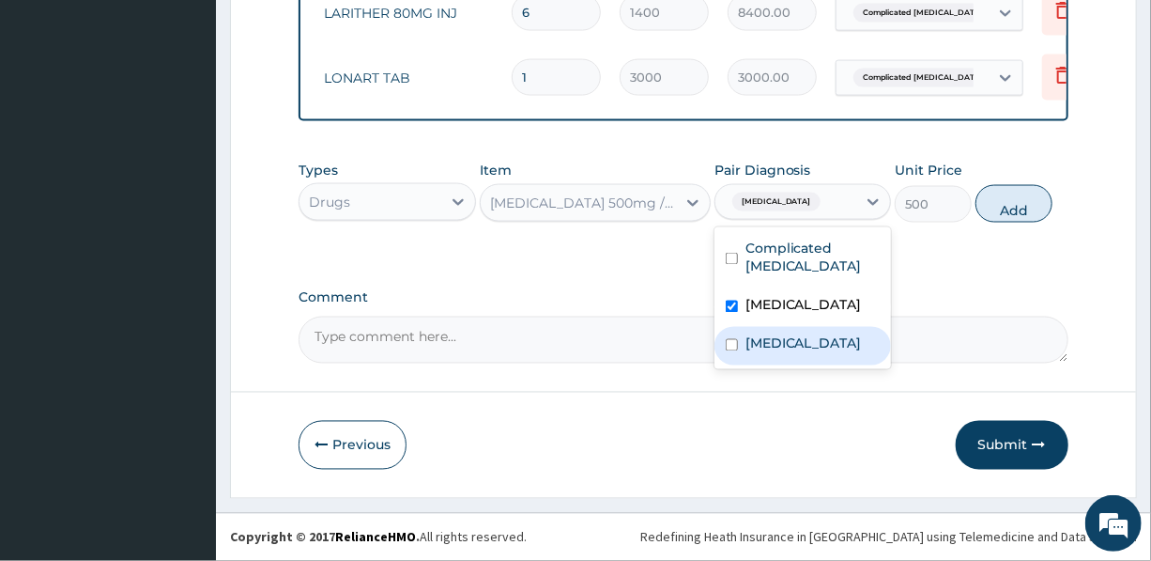
click at [793, 347] on label "Typhoid fever" at bounding box center [804, 343] width 116 height 19
checkbox input "true"
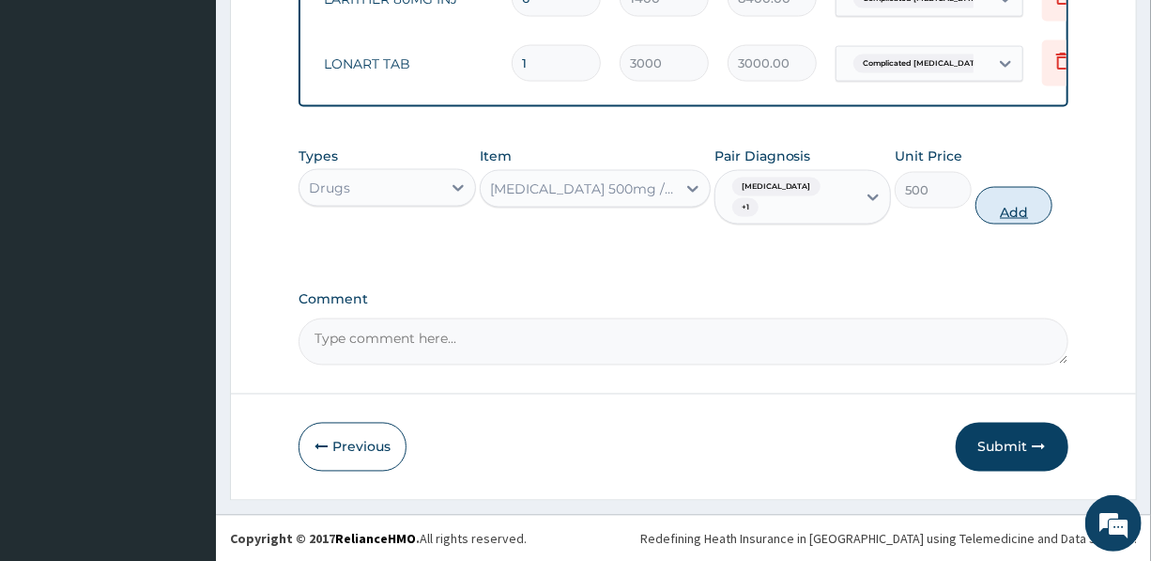
click at [999, 206] on button "Add" at bounding box center [1014, 206] width 77 height 38
type input "0"
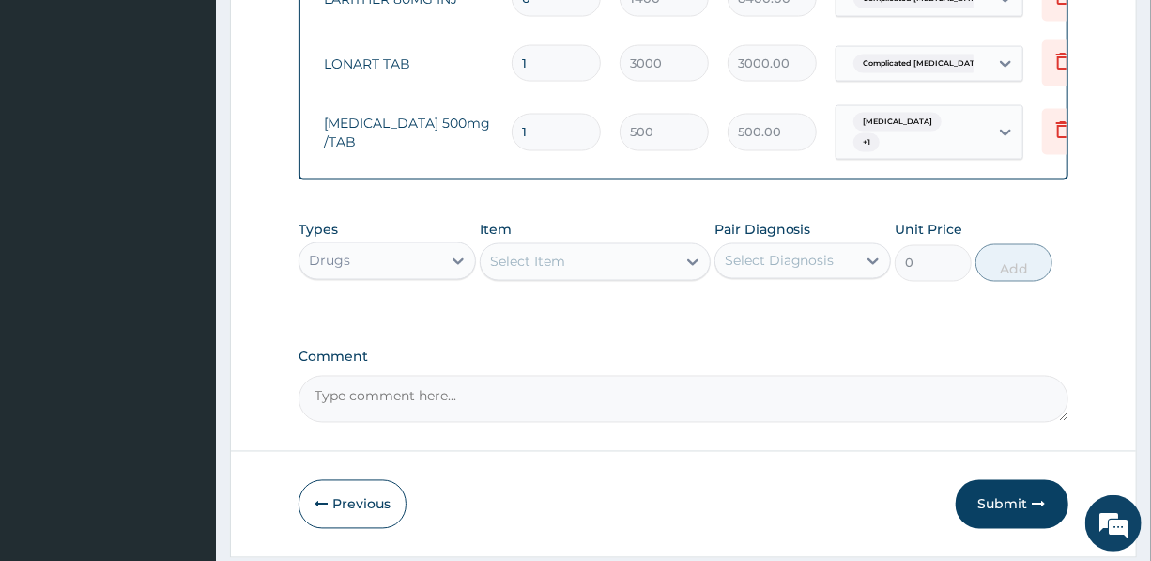
drag, startPoint x: 545, startPoint y: 125, endPoint x: 515, endPoint y: 122, distance: 30.2
click at [515, 122] on input "1" at bounding box center [556, 132] width 89 height 37
type input "10"
type input "5000.00"
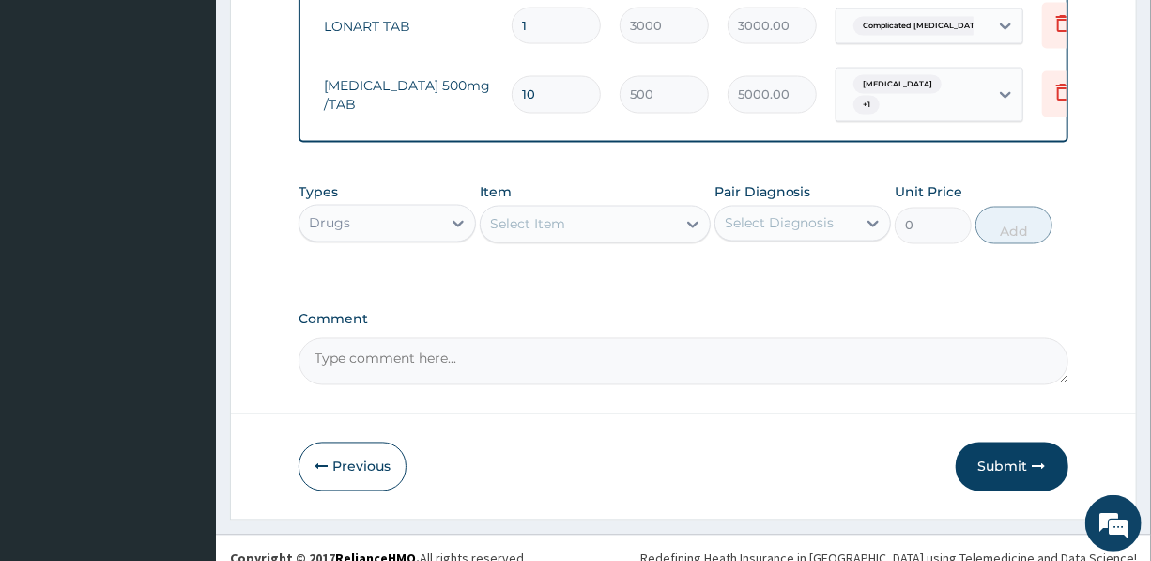
scroll to position [1400, 0]
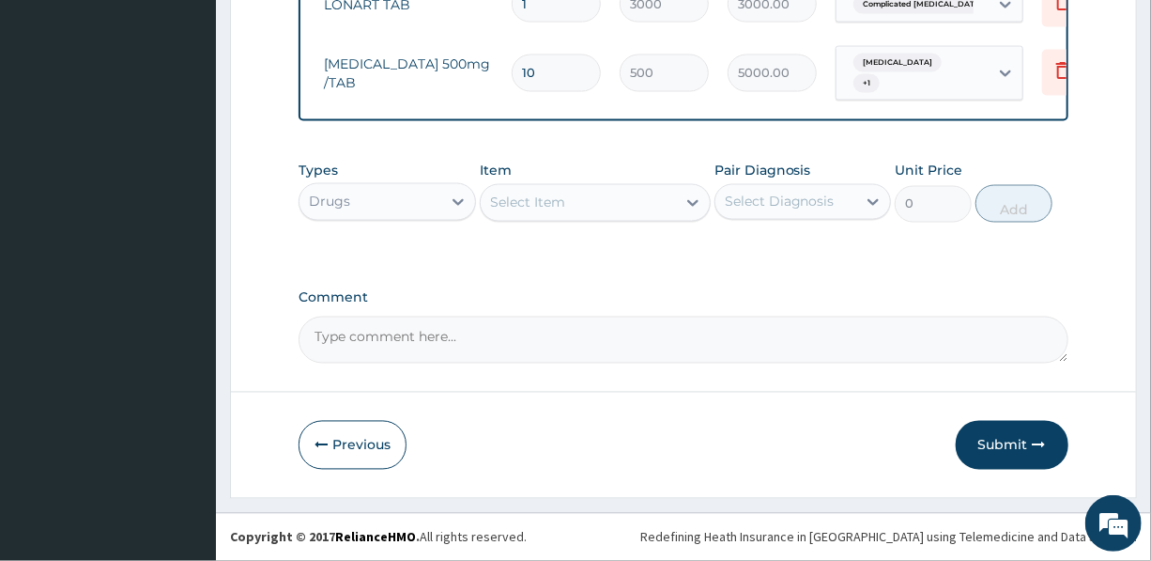
type input "10"
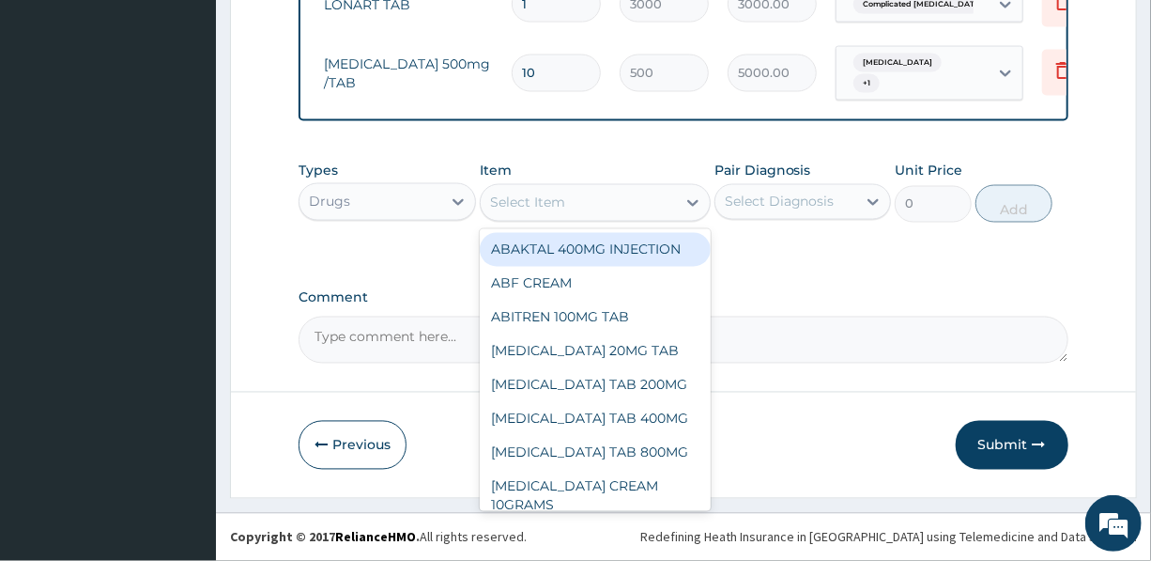
click at [535, 206] on div "Select Item" at bounding box center [527, 202] width 75 height 19
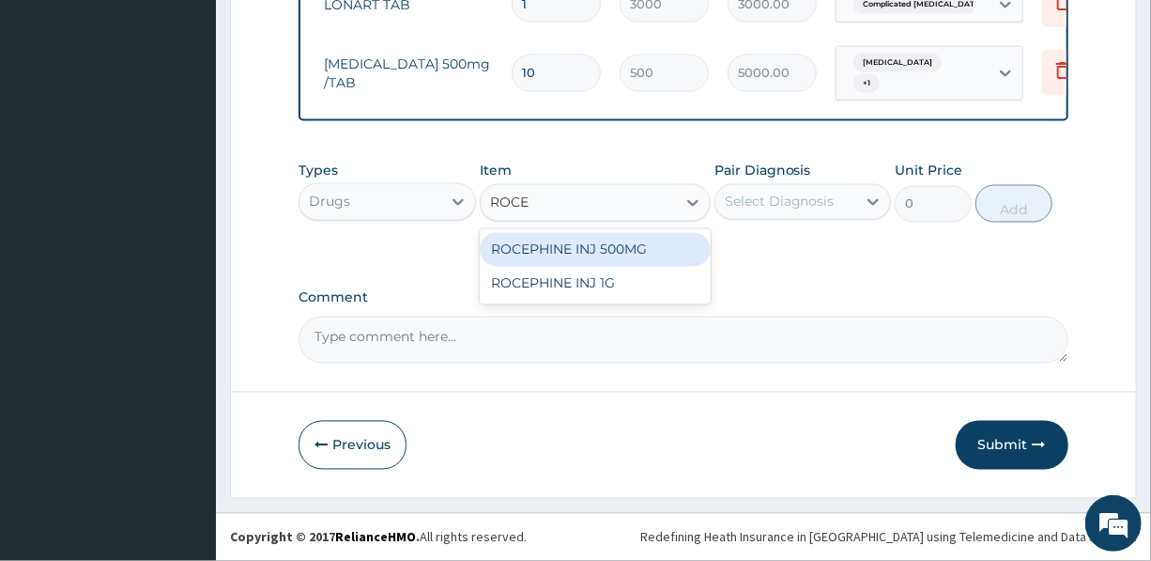
type input "ROCEP"
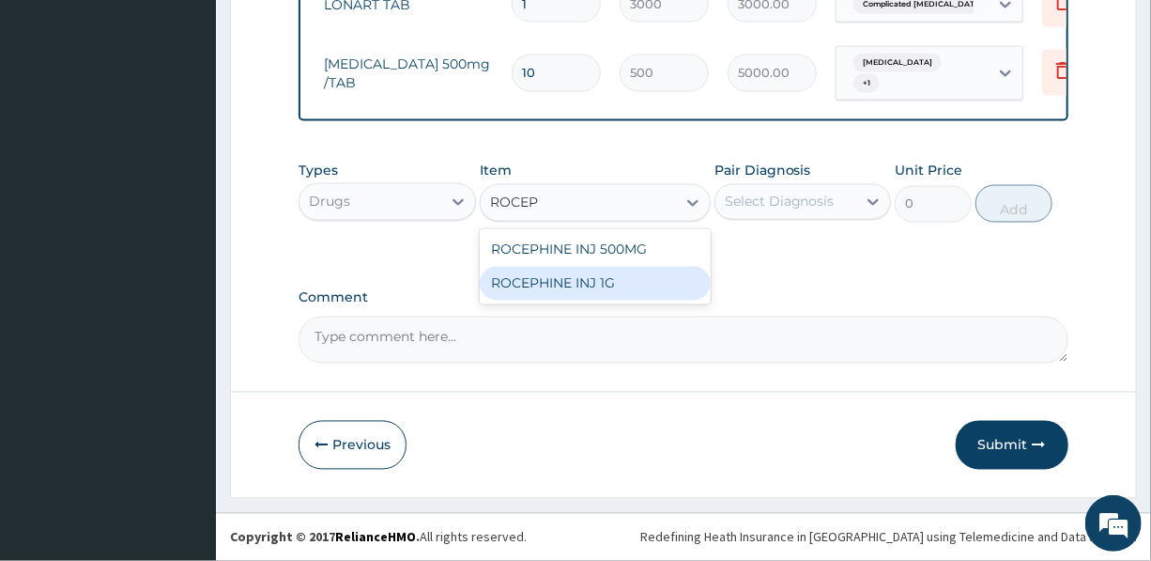
click at [552, 286] on div "ROCEPHINE INJ 1G" at bounding box center [595, 284] width 231 height 34
type input "7500"
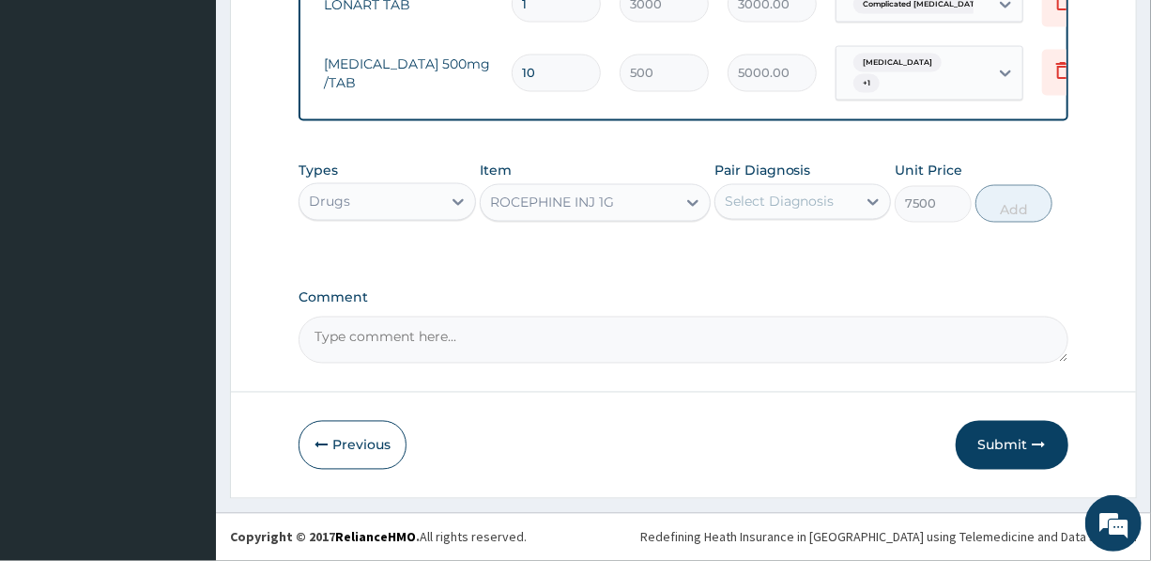
click at [767, 196] on div "Select Diagnosis" at bounding box center [780, 202] width 110 height 19
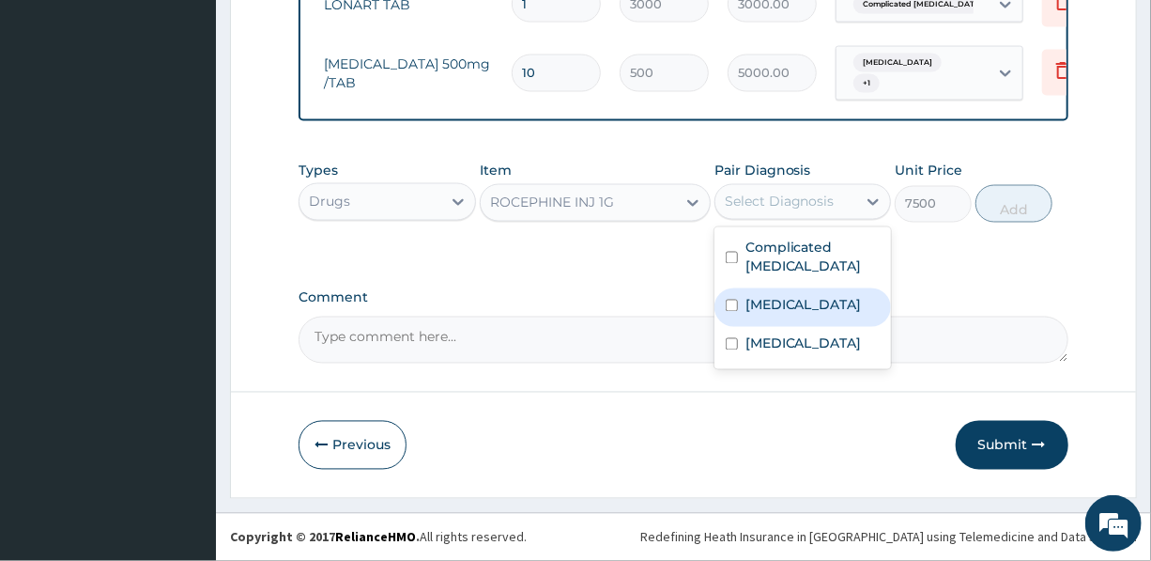
click at [771, 301] on label "Sepsis" at bounding box center [804, 305] width 116 height 19
checkbox input "true"
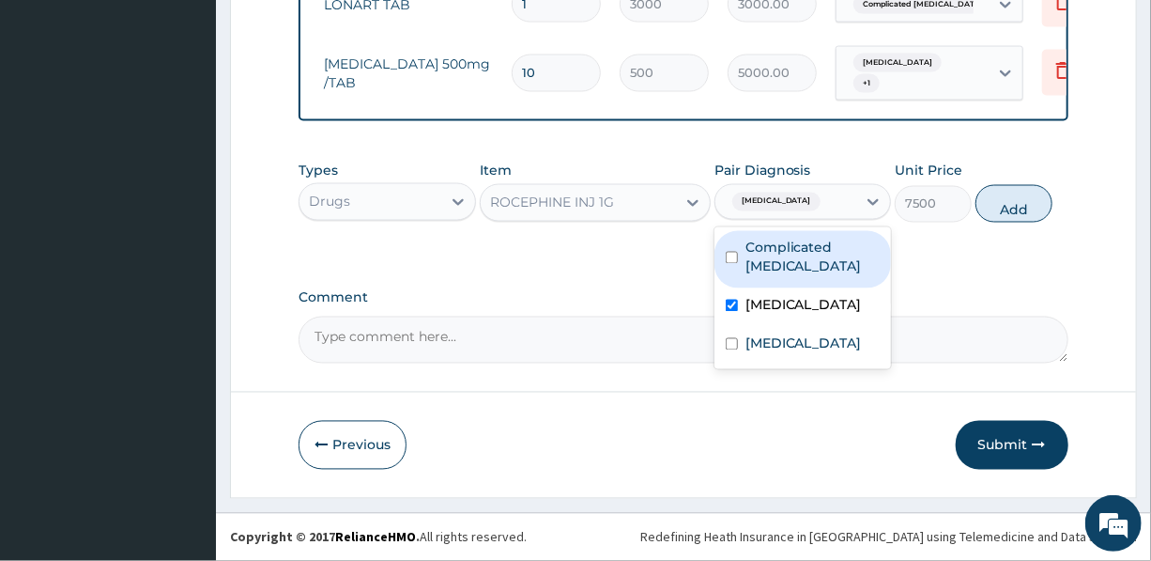
click at [780, 249] on label "Complicated malaria" at bounding box center [813, 258] width 134 height 38
checkbox input "true"
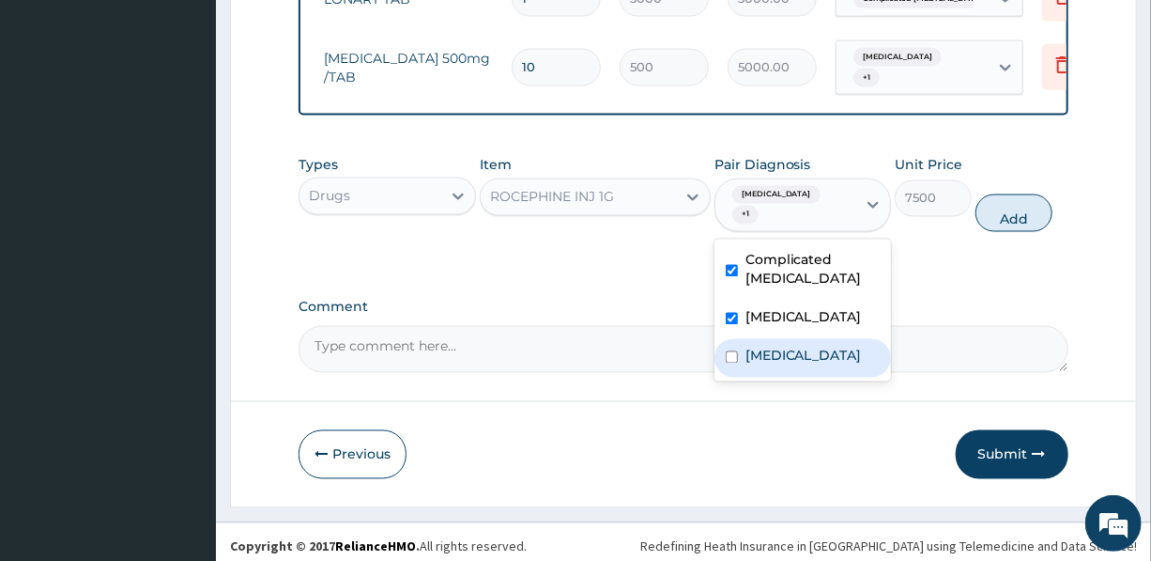
click at [834, 356] on div "Typhoid fever" at bounding box center [803, 358] width 177 height 39
checkbox input "true"
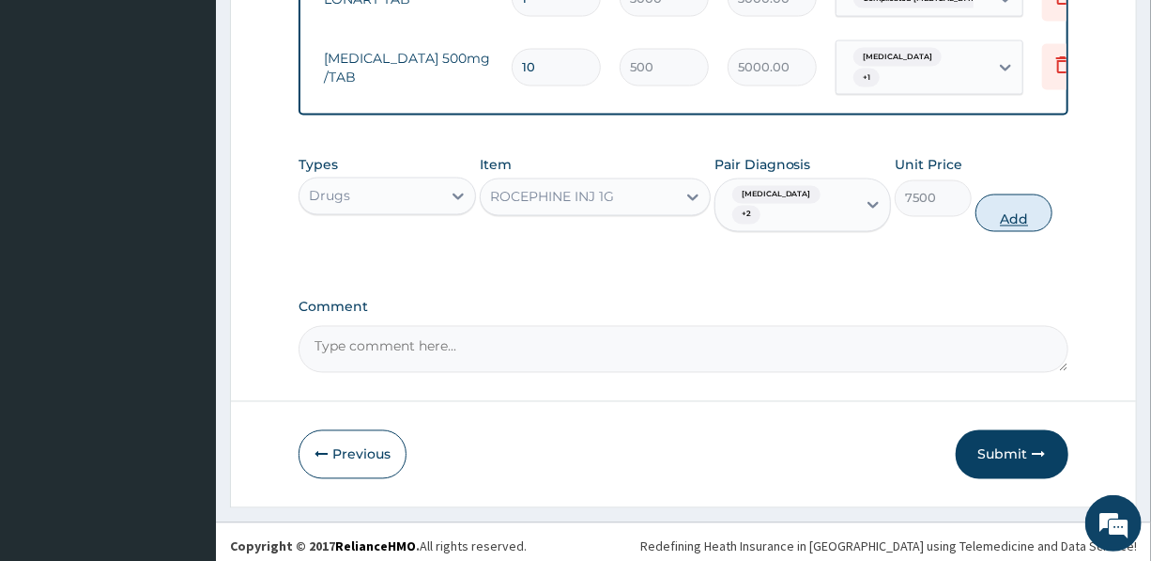
click at [1021, 200] on button "Add" at bounding box center [1014, 213] width 77 height 38
type input "0"
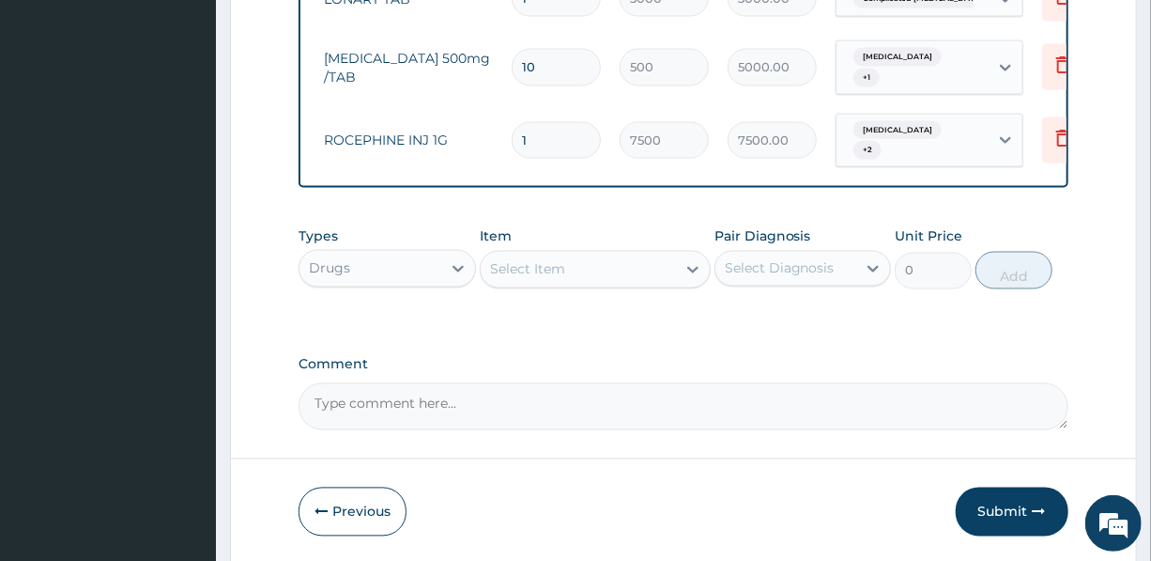
drag, startPoint x: 546, startPoint y: 128, endPoint x: 500, endPoint y: 136, distance: 46.8
click at [502, 135] on td "1" at bounding box center [556, 140] width 108 height 55
type input "2"
type input "15000.00"
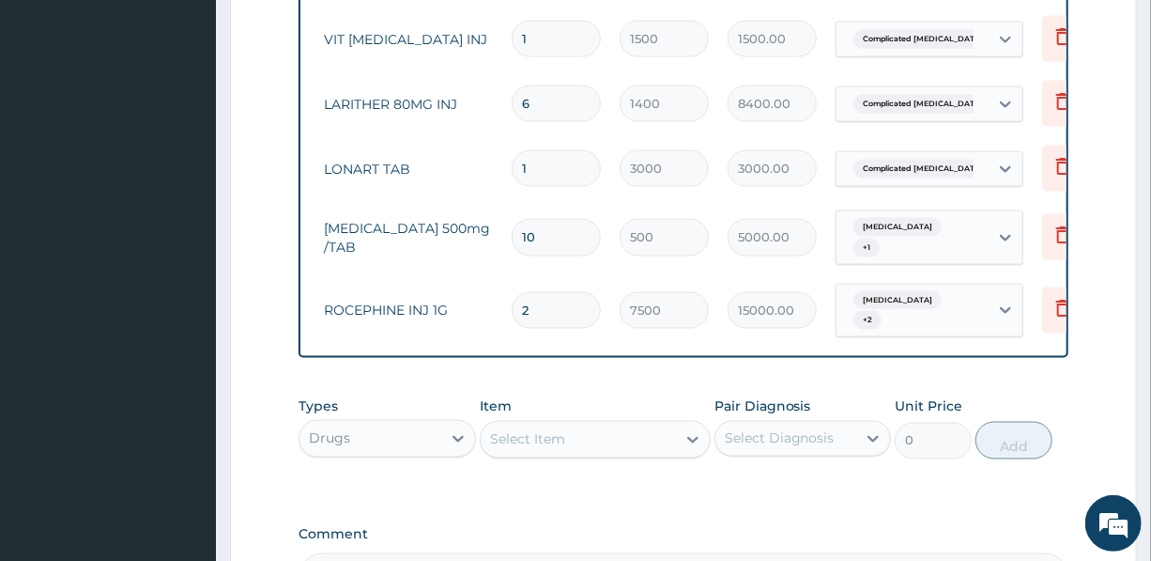
type input "1"
type input "7500.00"
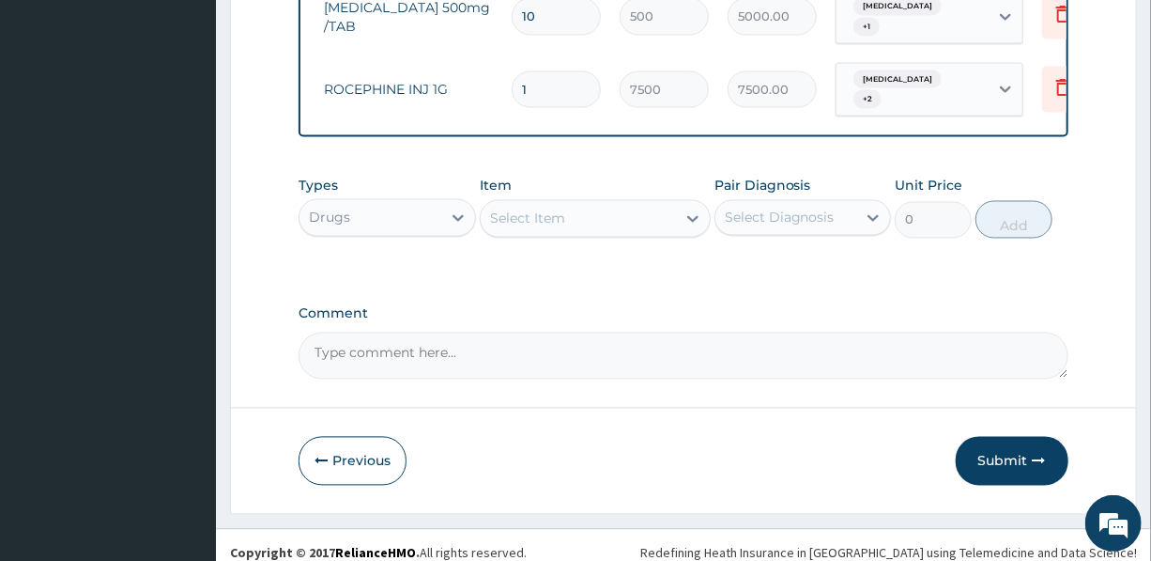
scroll to position [1466, 0]
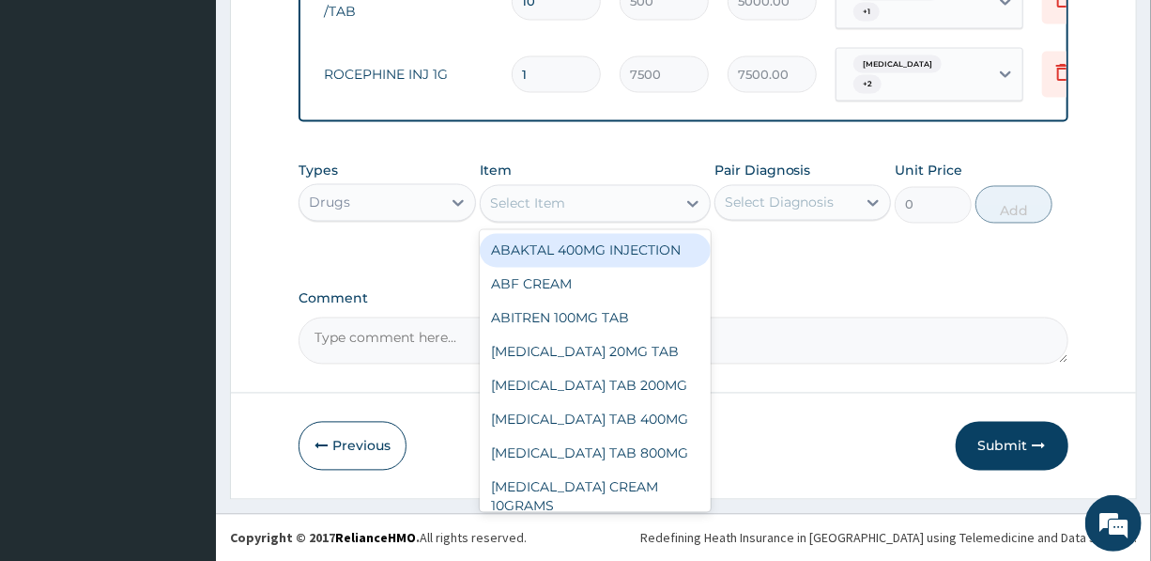
click at [583, 190] on div "Select Item" at bounding box center [578, 204] width 195 height 30
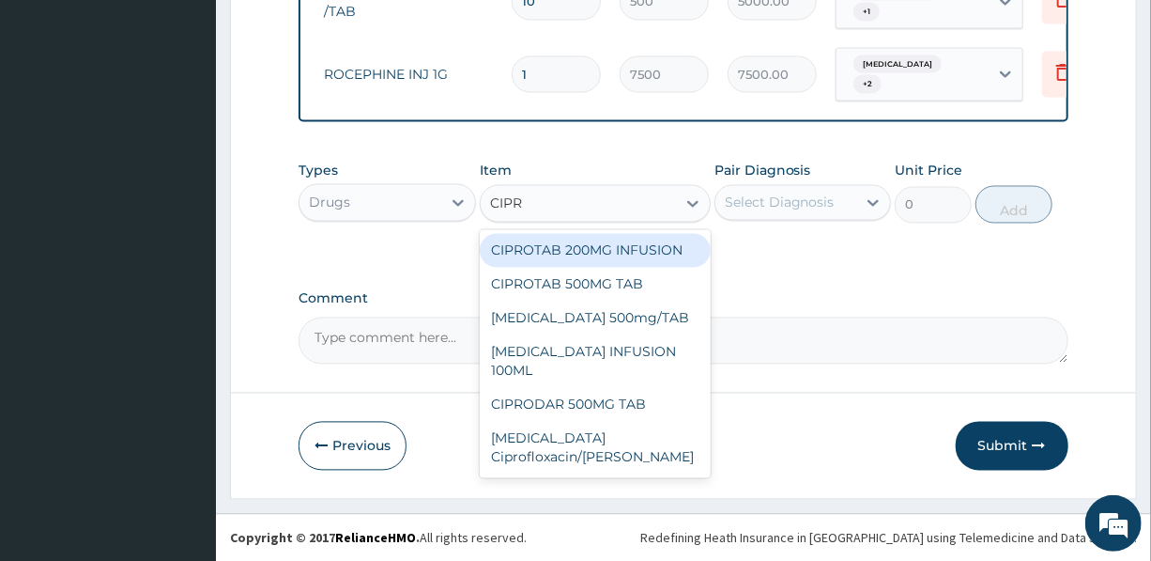
type input "CIPRO"
click at [609, 245] on div "CIPROTAB 200MG INFUSION" at bounding box center [595, 251] width 231 height 34
type input "3000"
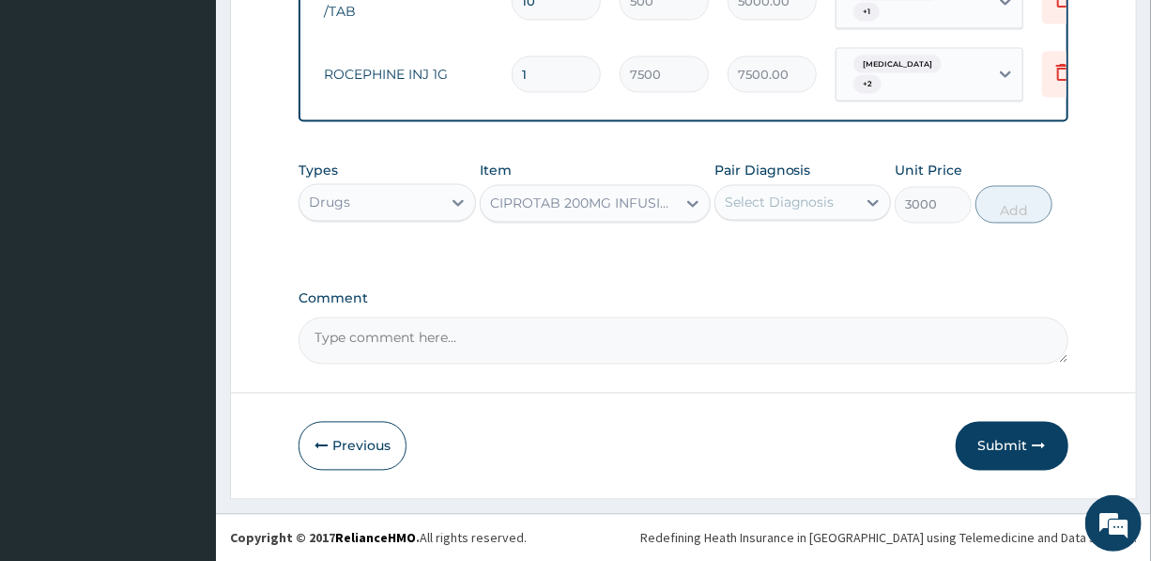
click at [784, 200] on div "Select Diagnosis" at bounding box center [780, 202] width 110 height 19
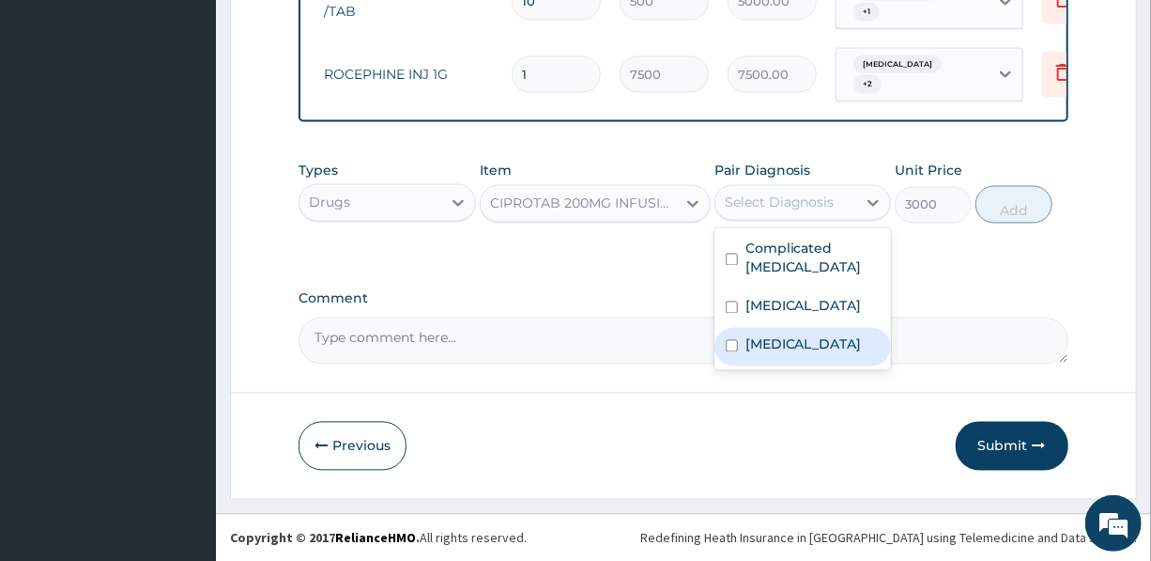
click at [798, 347] on label "Typhoid fever" at bounding box center [804, 344] width 116 height 19
checkbox input "true"
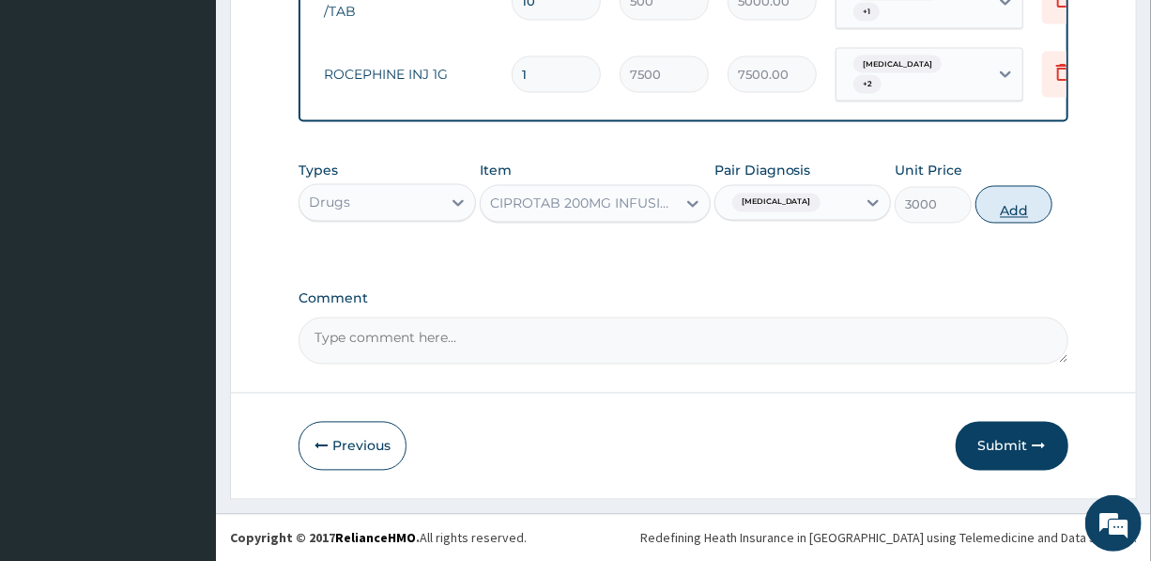
click at [1015, 205] on button "Add" at bounding box center [1014, 205] width 77 height 38
type input "0"
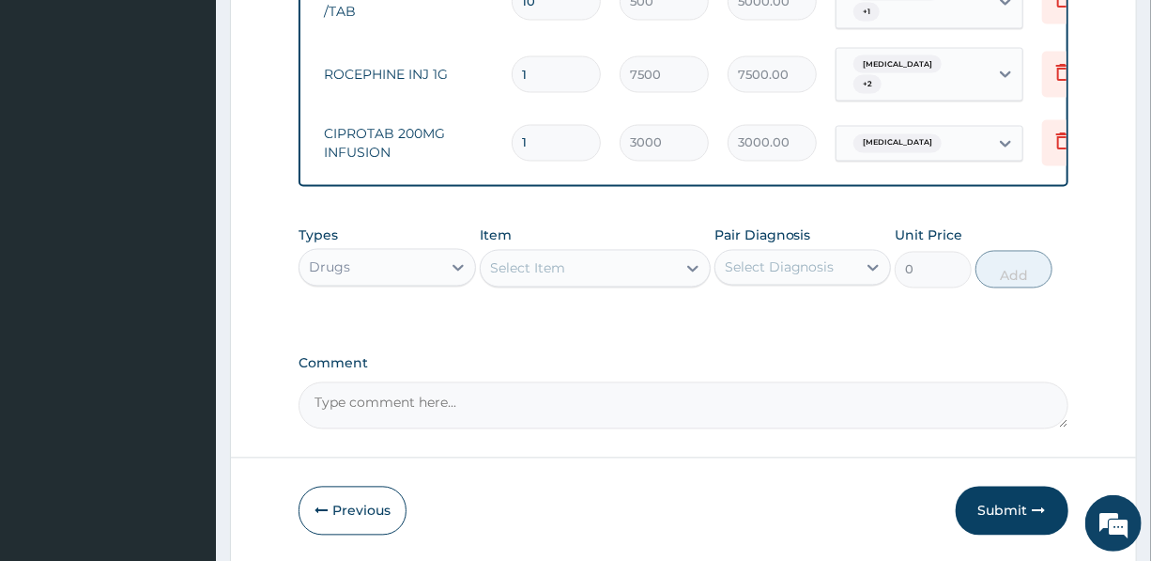
drag, startPoint x: 542, startPoint y: 128, endPoint x: 495, endPoint y: 126, distance: 47.0
click at [495, 126] on tr "N/A CIPROTAB 200MG INFUSION 1 3000 3000.00 Typhoid fever Delete" at bounding box center [667, 143] width 920 height 65
type input "2"
type input "6000.00"
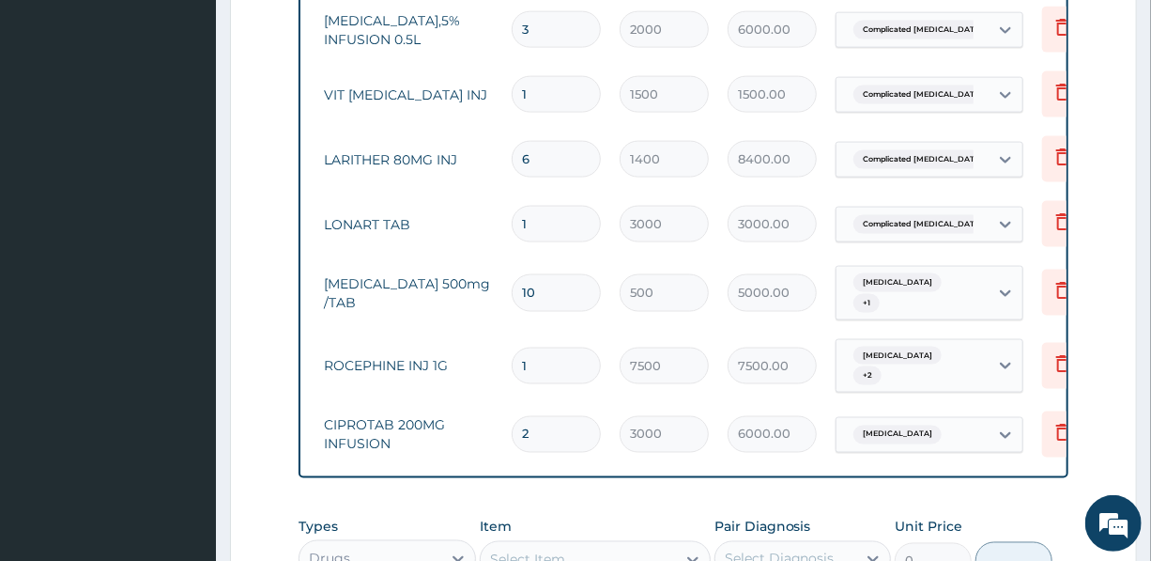
scroll to position [1211, 0]
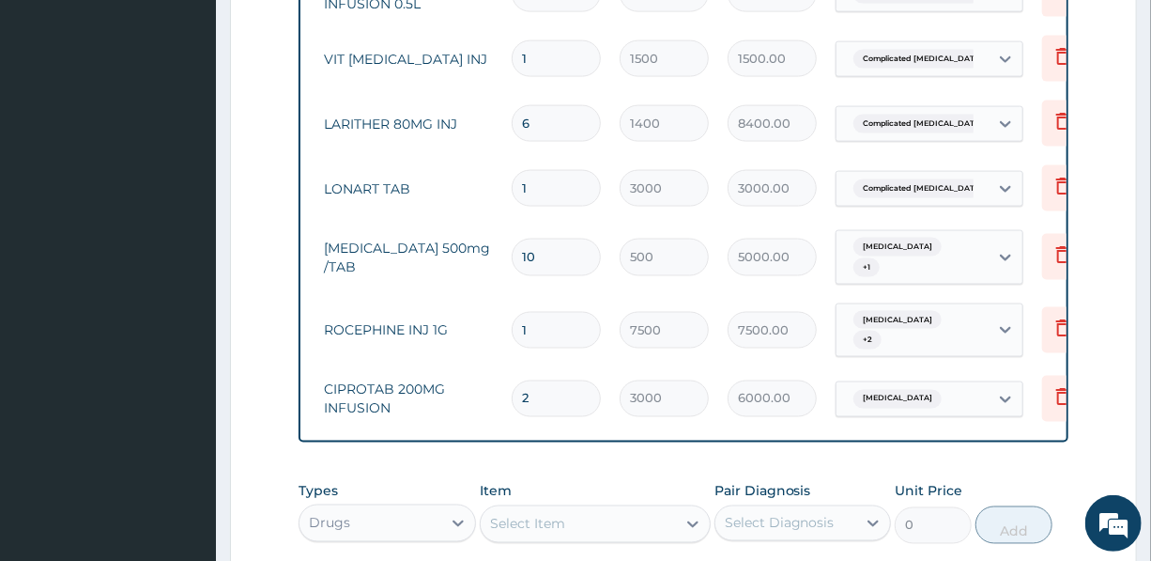
type input "2"
click at [541, 525] on div "Select Item" at bounding box center [527, 524] width 75 height 19
type input "IBUPR"
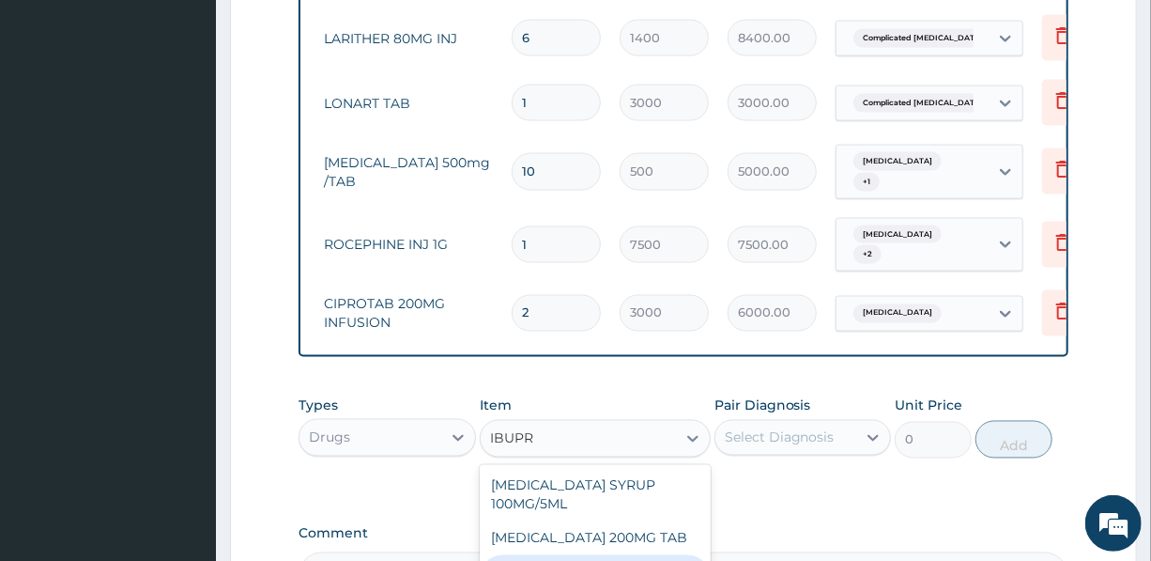
type input "85"
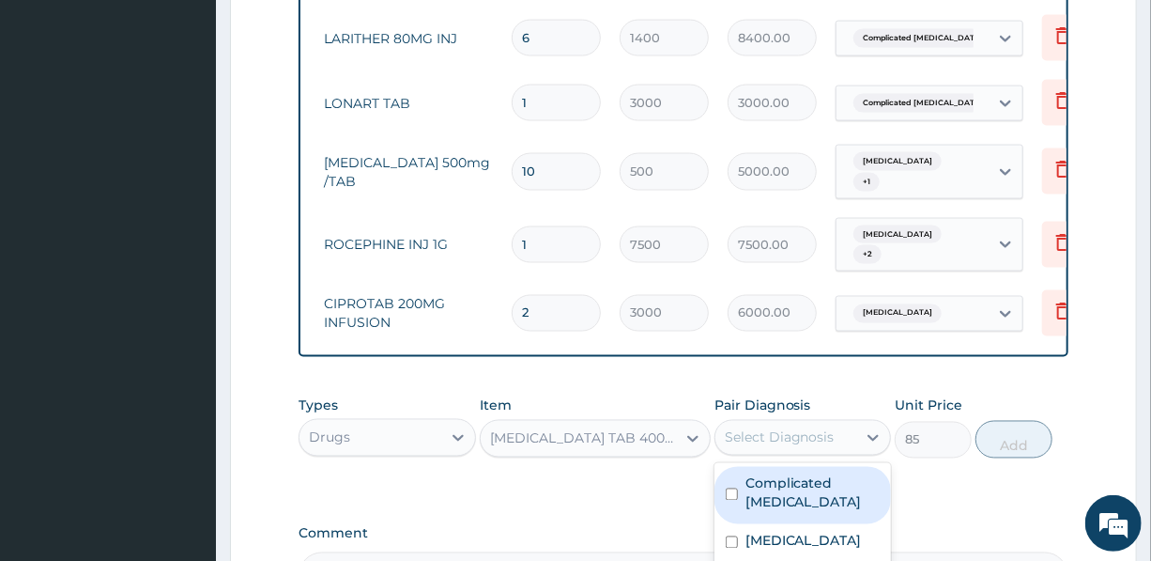
click at [797, 424] on div "Select Diagnosis" at bounding box center [786, 438] width 141 height 30
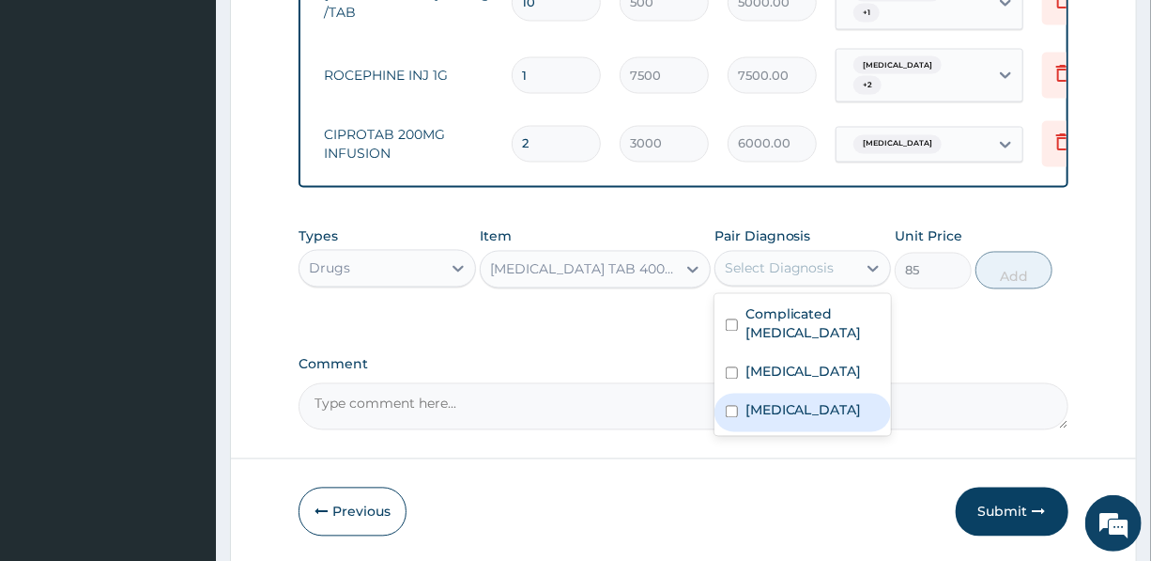
scroll to position [1466, 0]
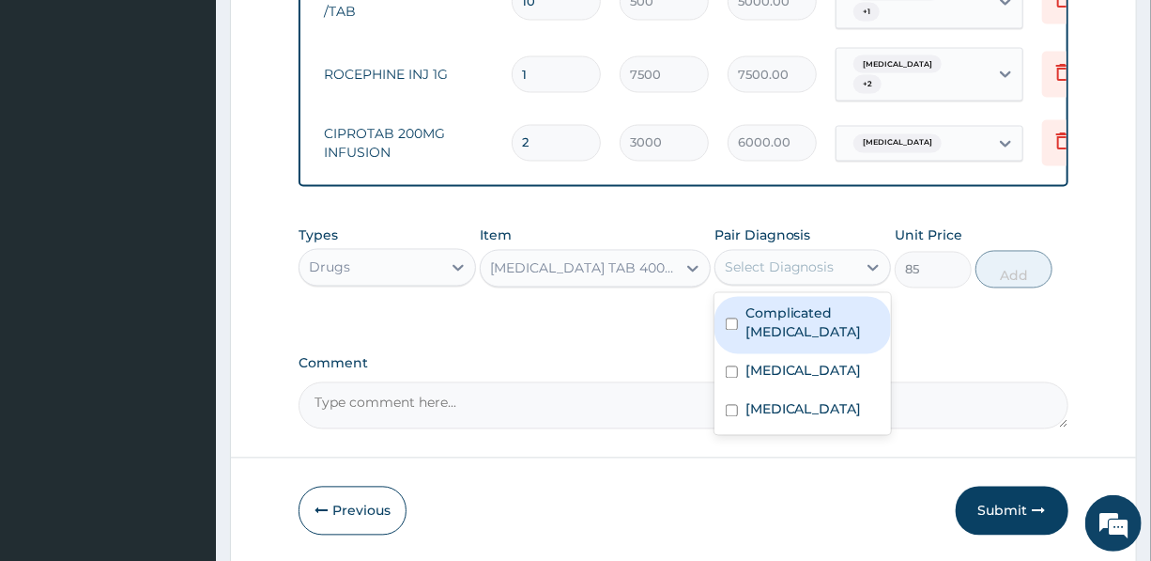
click at [794, 305] on label "Complicated malaria" at bounding box center [813, 323] width 134 height 38
checkbox input "true"
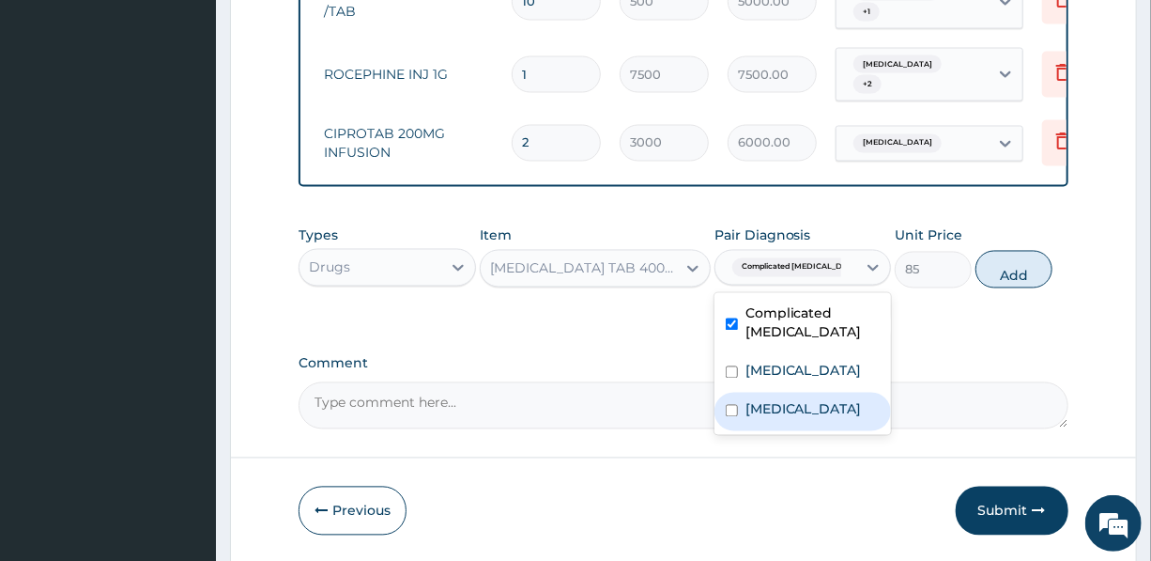
click at [783, 412] on label "Typhoid fever" at bounding box center [804, 409] width 116 height 19
checkbox input "true"
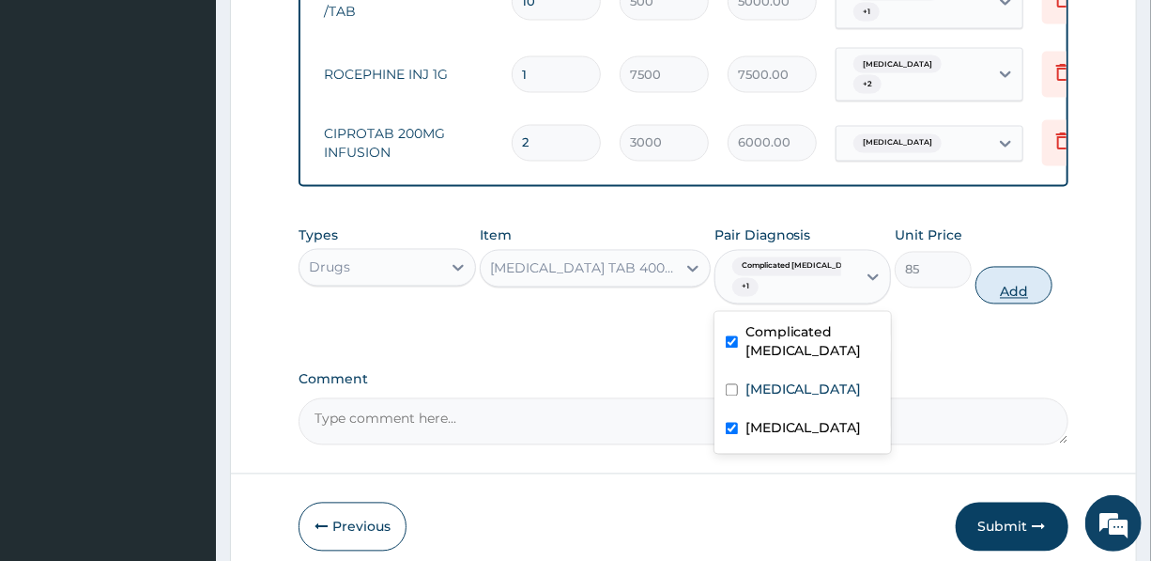
click at [1016, 284] on button "Add" at bounding box center [1014, 286] width 77 height 38
type input "0"
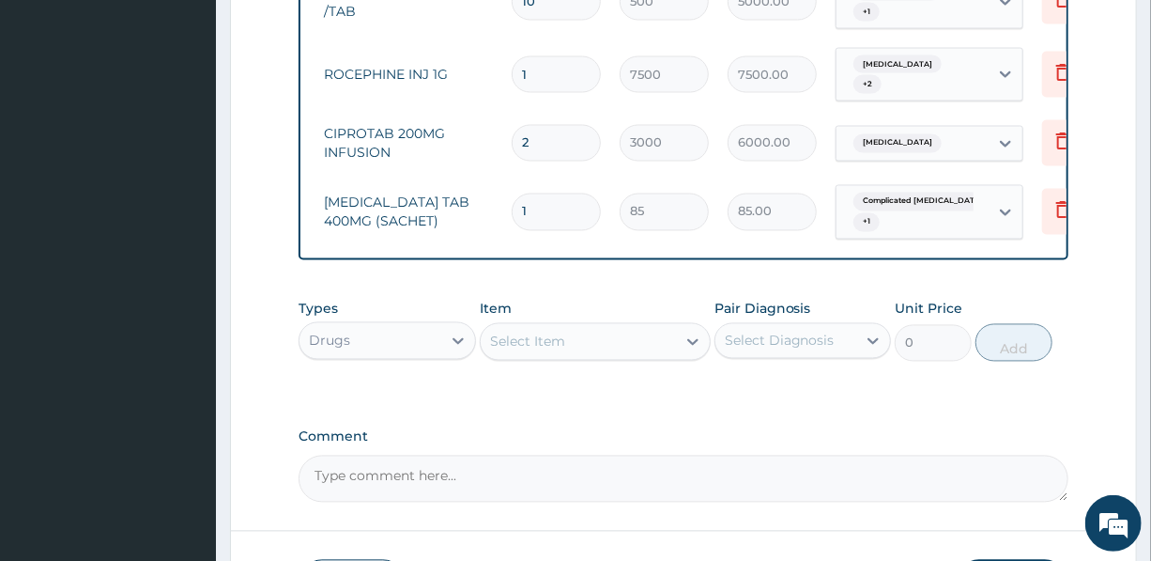
drag, startPoint x: 535, startPoint y: 194, endPoint x: 512, endPoint y: 197, distance: 23.6
click at [513, 197] on input "1" at bounding box center [556, 211] width 89 height 37
type input "10"
type input "850.00"
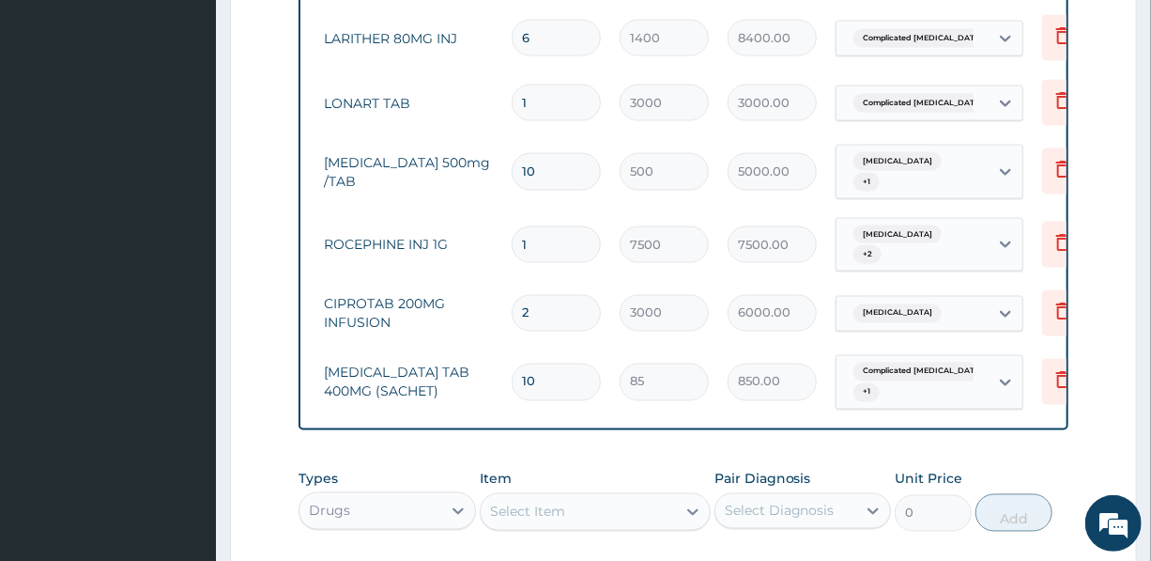
scroll to position [1604, 0]
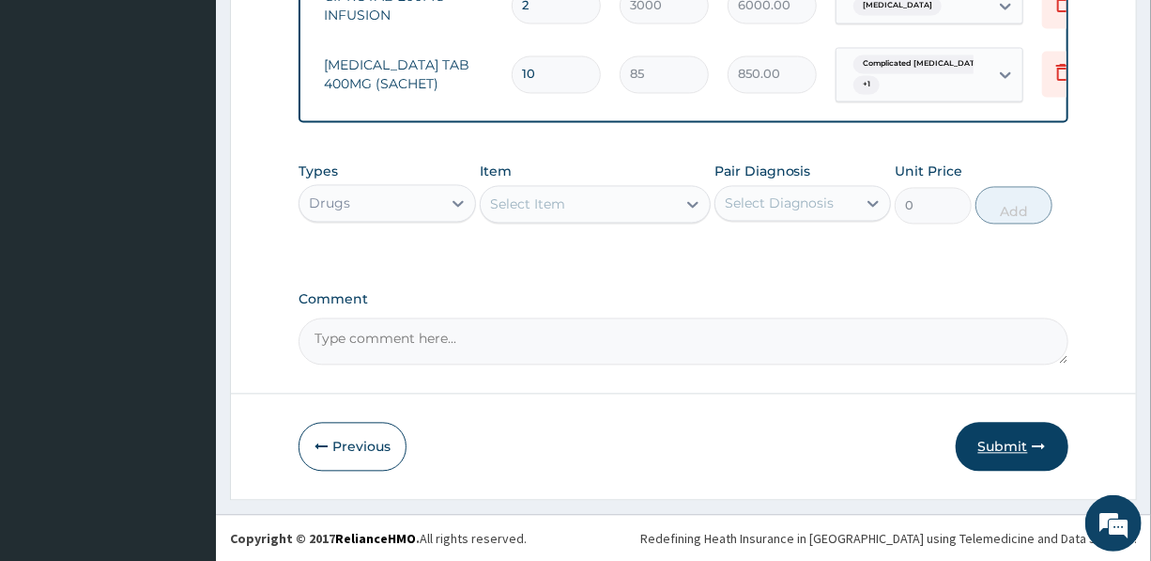
type input "10"
click at [1013, 435] on button "Submit" at bounding box center [1012, 446] width 113 height 49
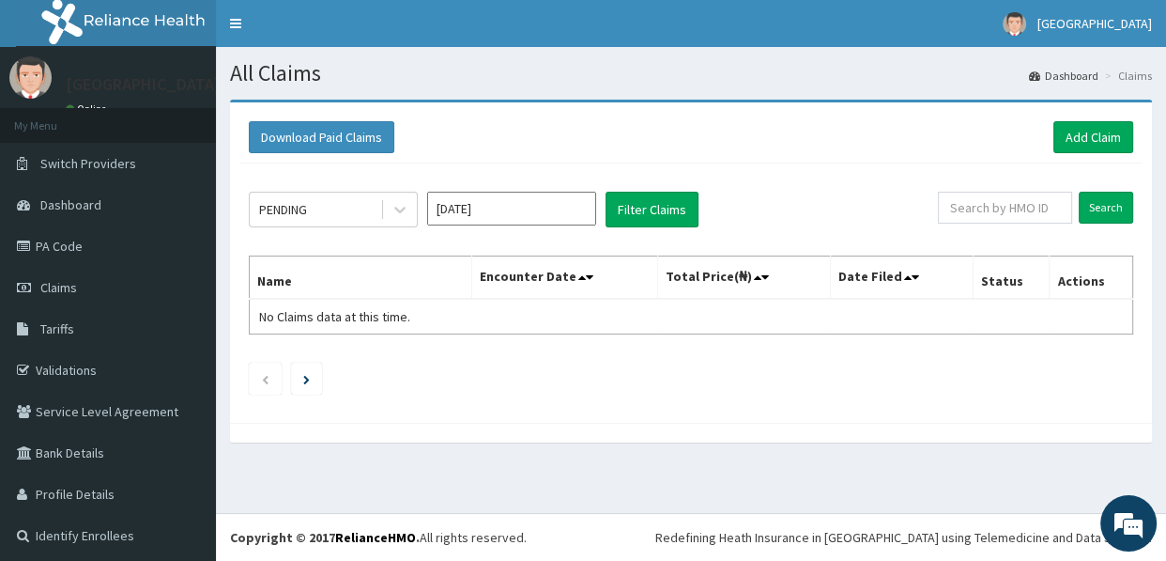
click at [523, 210] on input "[DATE]" at bounding box center [511, 209] width 169 height 34
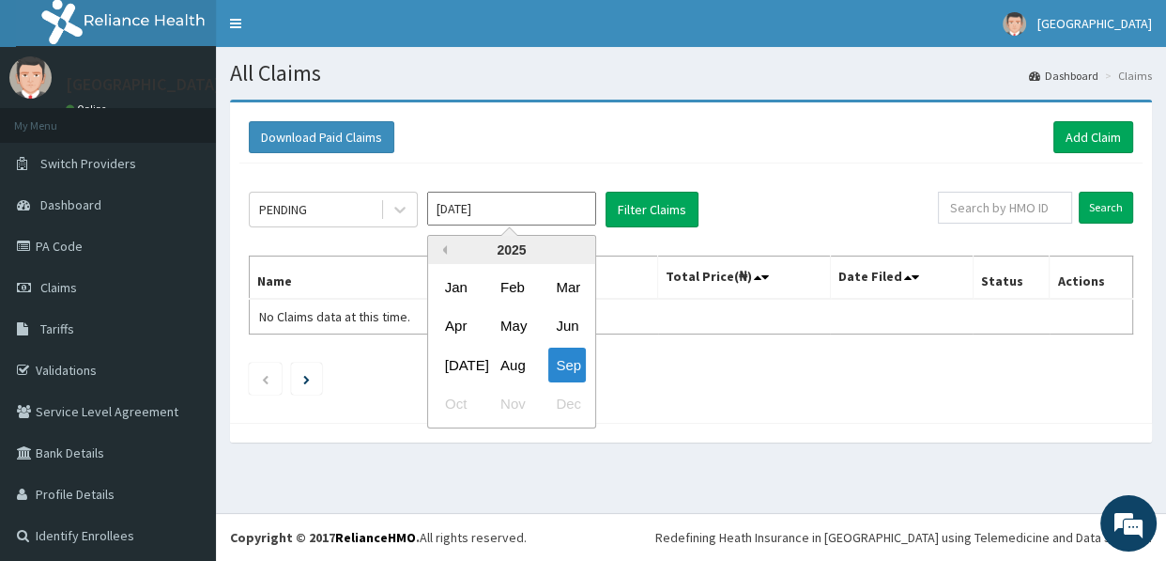
click at [445, 252] on button "Previous Year" at bounding box center [442, 249] width 9 height 9
click at [511, 403] on div "Nov" at bounding box center [512, 404] width 38 height 35
type input "[DATE]"
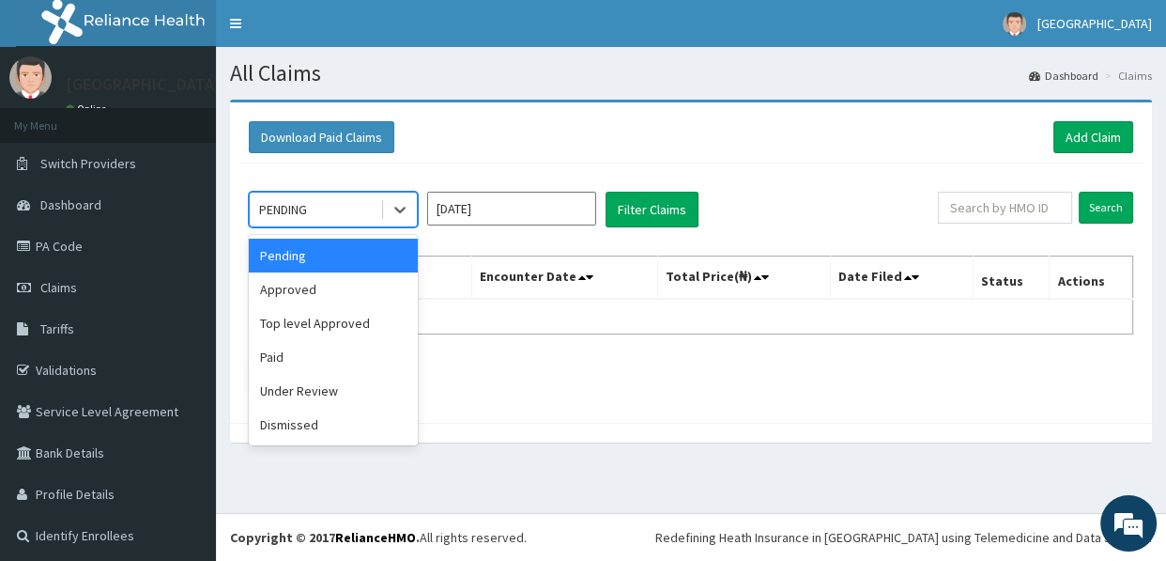
click at [347, 208] on div "PENDING" at bounding box center [315, 209] width 131 height 30
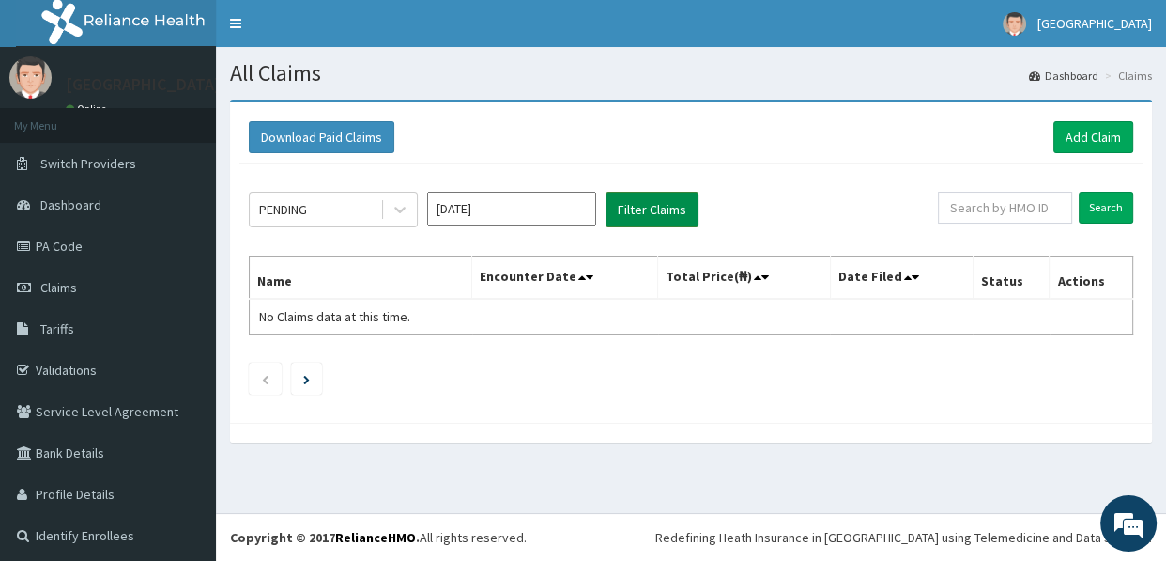
click at [651, 206] on button "Filter Claims" at bounding box center [652, 210] width 93 height 36
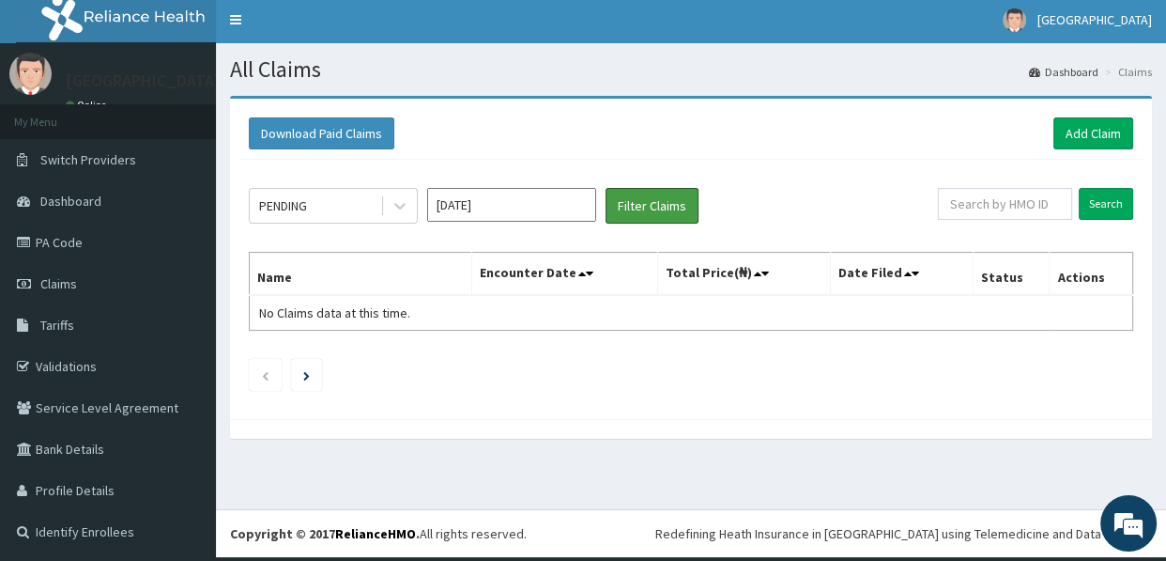
click at [606, 188] on button "Filter Claims" at bounding box center [652, 206] width 93 height 36
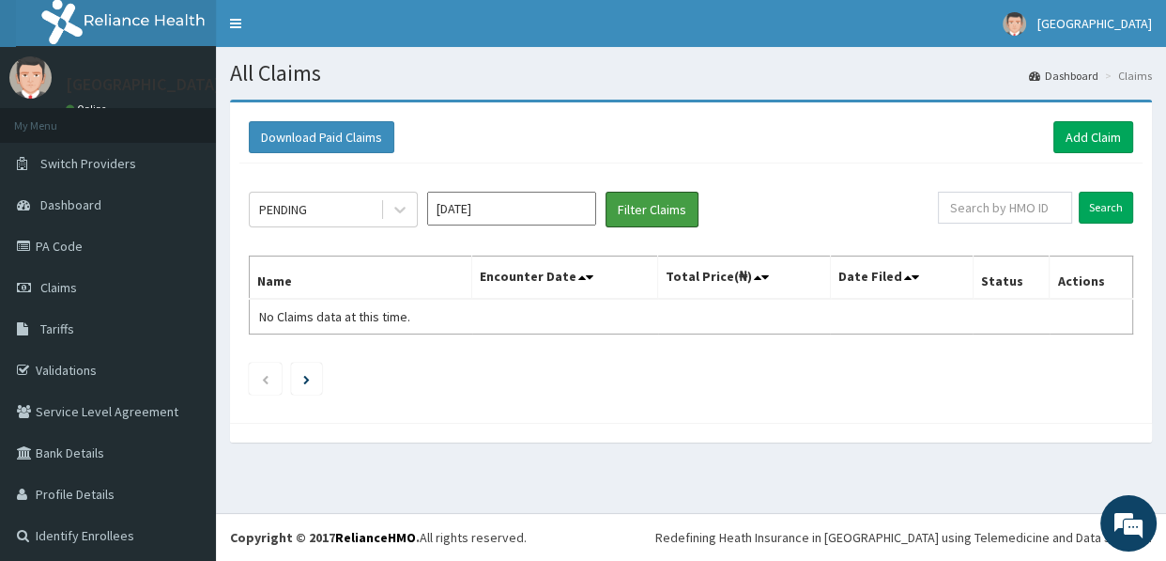
click at [606, 192] on button "Filter Claims" at bounding box center [652, 210] width 93 height 36
